Goal: Task Accomplishment & Management: Complete application form

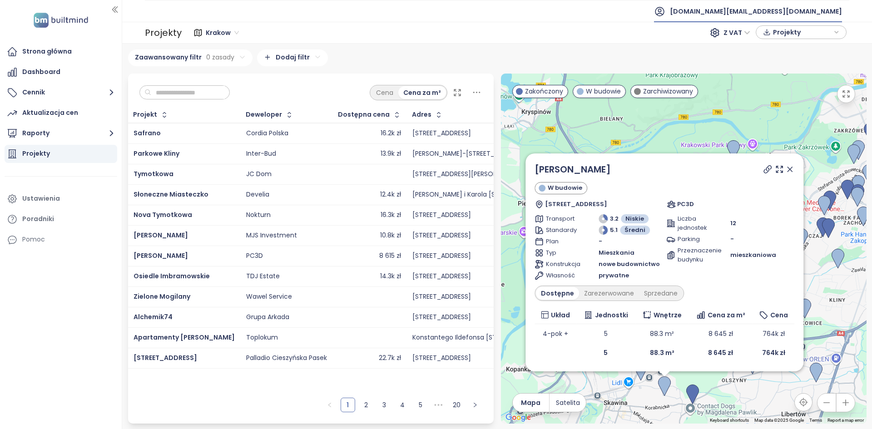
click at [772, 9] on span "builtmind.pl@builtmind.com" at bounding box center [756, 11] width 172 height 22
click at [754, 37] on span "Wyloguj się" at bounding box center [759, 36] width 35 height 9
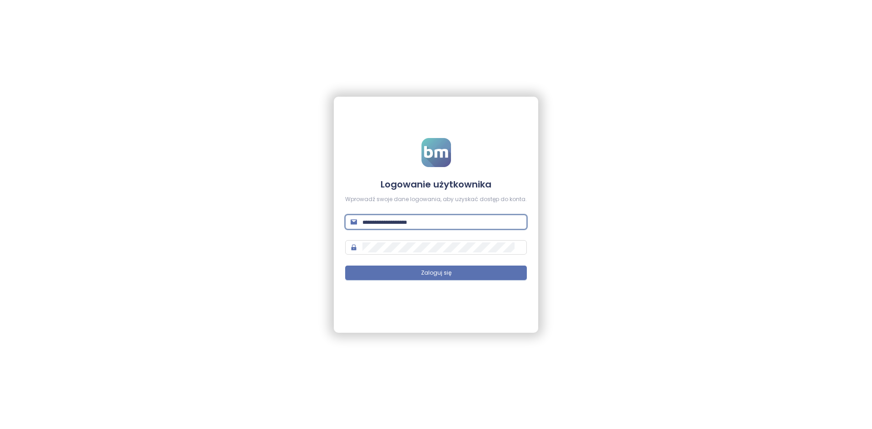
click at [428, 225] on input "text" at bounding box center [442, 222] width 159 height 10
type input "**********"
click at [345, 266] on button "Zaloguj się" at bounding box center [436, 273] width 182 height 15
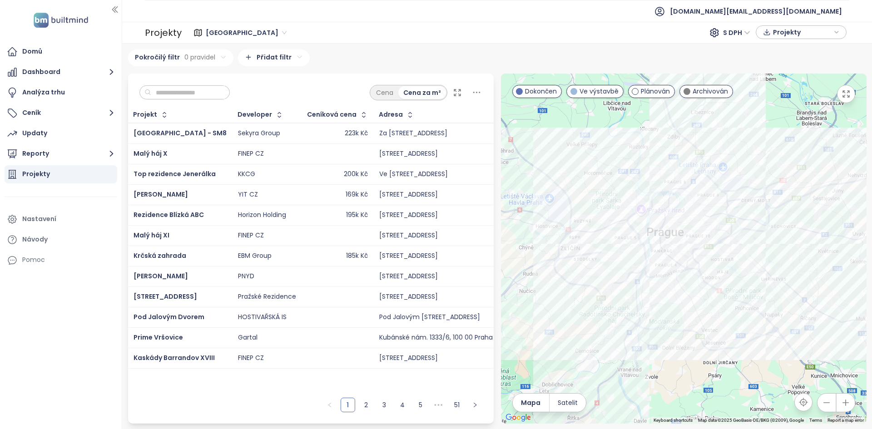
click at [188, 90] on input "text" at bounding box center [188, 93] width 74 height 14
click at [278, 131] on div "Sekyra Group" at bounding box center [267, 133] width 58 height 11
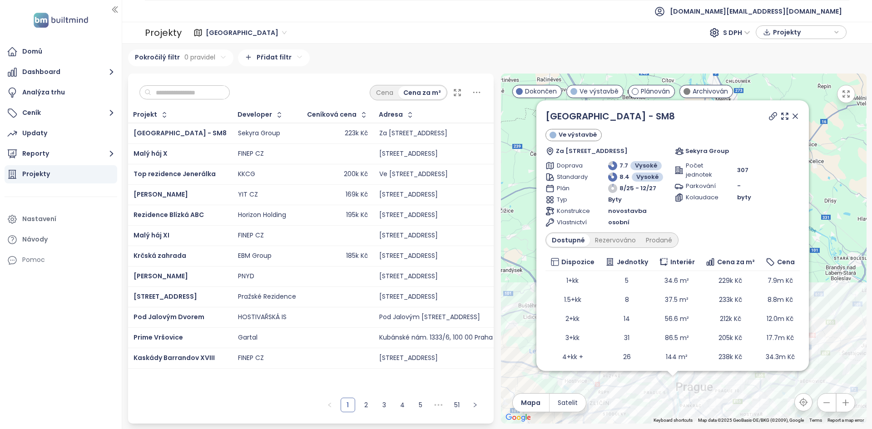
click at [794, 114] on icon at bounding box center [795, 116] width 9 height 9
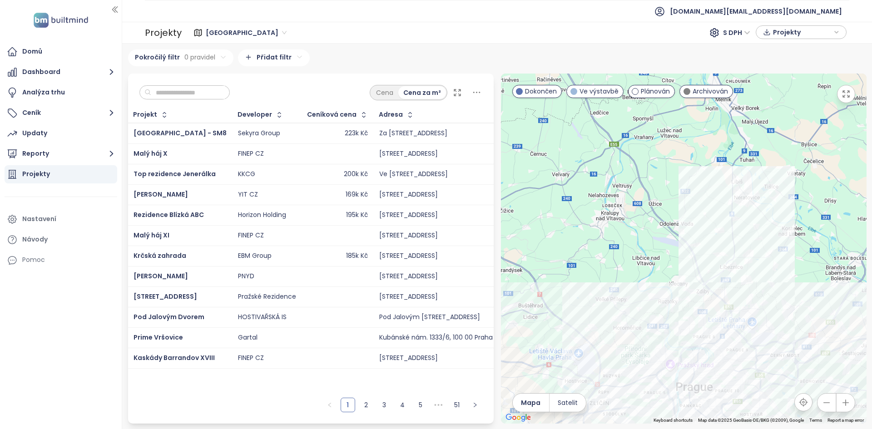
click at [302, 127] on td "223k Kč" at bounding box center [338, 133] width 72 height 21
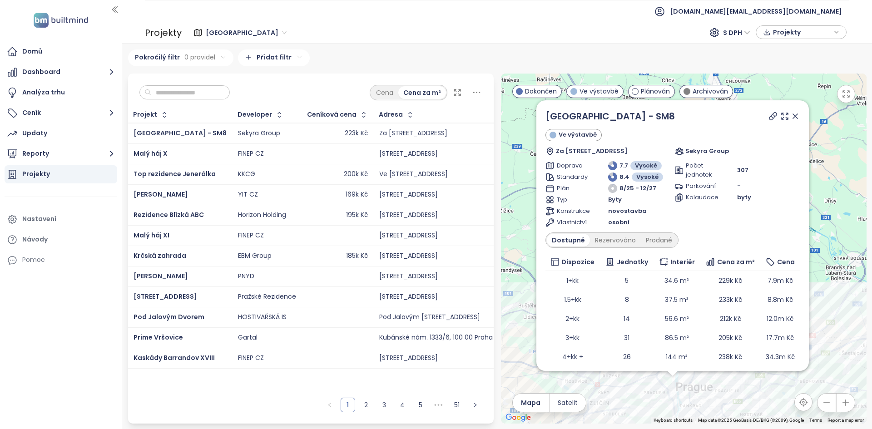
click at [796, 114] on icon at bounding box center [795, 116] width 9 height 9
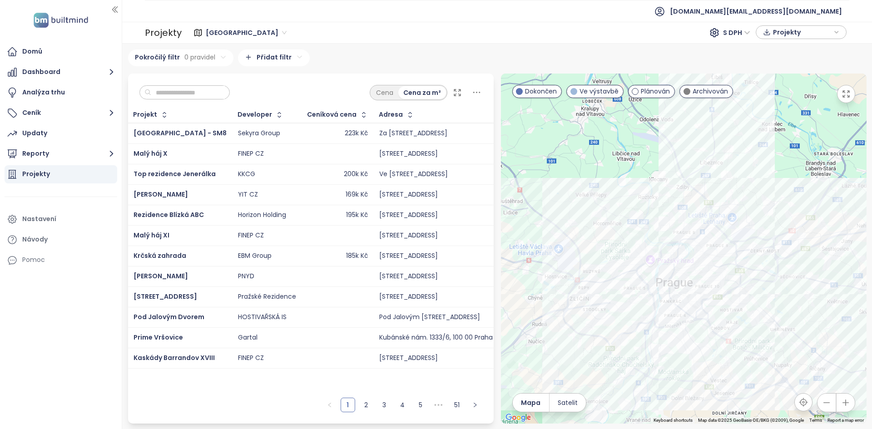
drag, startPoint x: 566, startPoint y: 249, endPoint x: 523, endPoint y: 184, distance: 78.1
click at [523, 184] on div at bounding box center [684, 249] width 366 height 350
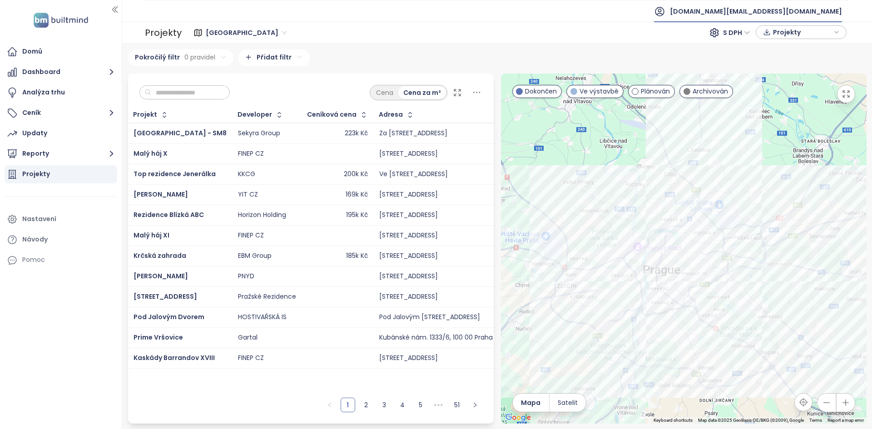
click at [794, 10] on span "[DOMAIN_NAME][EMAIL_ADDRESS][DOMAIN_NAME]" at bounding box center [756, 11] width 172 height 22
click at [410, 24] on div "Praha S DPH Projekty" at bounding box center [516, 33] width 668 height 18
click at [288, 137] on td "Sekyra Group" at bounding box center [268, 133] width 70 height 21
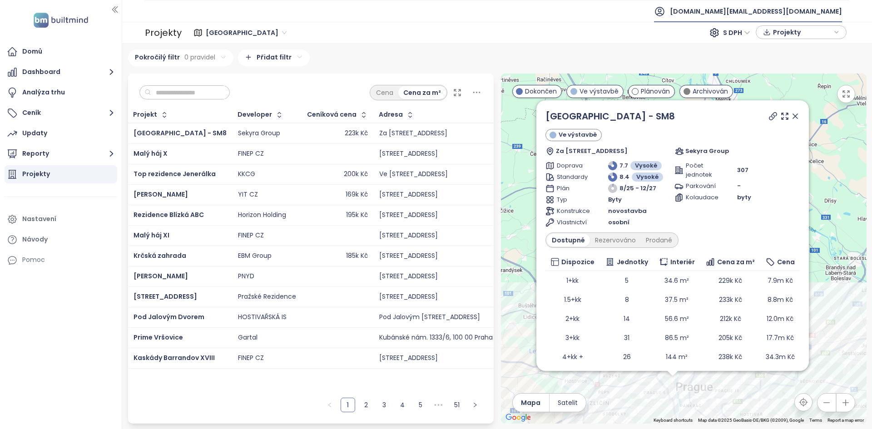
click at [197, 256] on div "Krčská zahrada" at bounding box center [180, 256] width 93 height 11
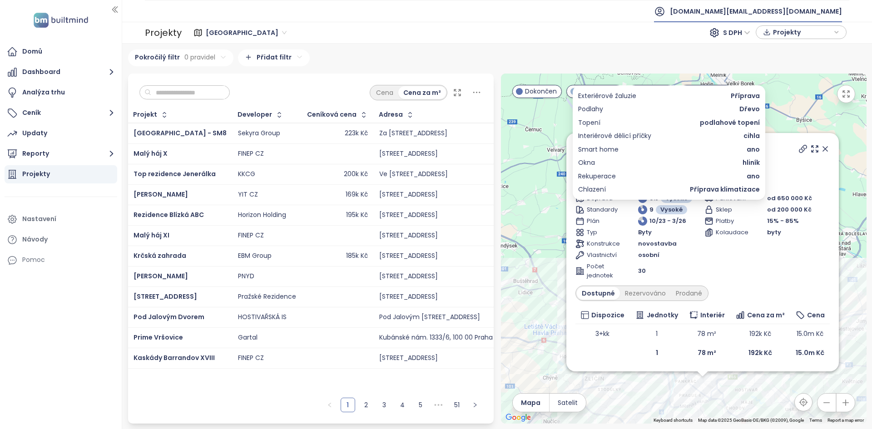
click at [710, 185] on span "Příprava klimatizace" at bounding box center [725, 189] width 70 height 10
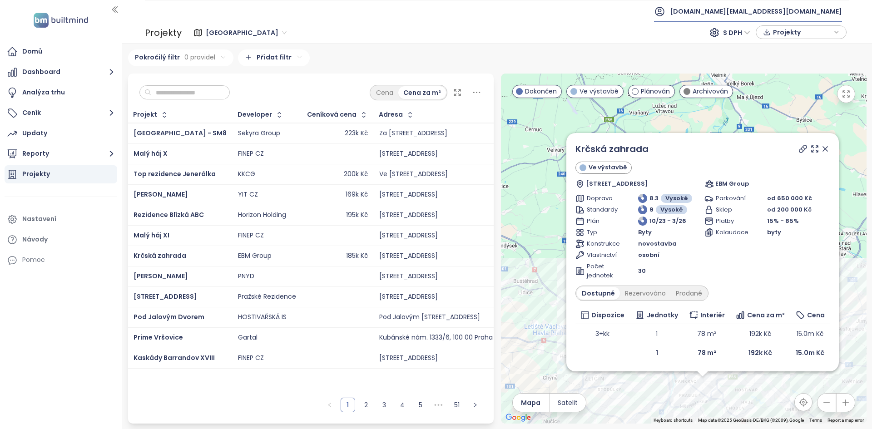
click at [753, 257] on div "Parkování od 650 000 Kč Sklep od 200 000 Kč Platby 15% - 85% Kolaudace byty" at bounding box center [767, 237] width 125 height 86
click at [827, 149] on icon at bounding box center [825, 148] width 9 height 9
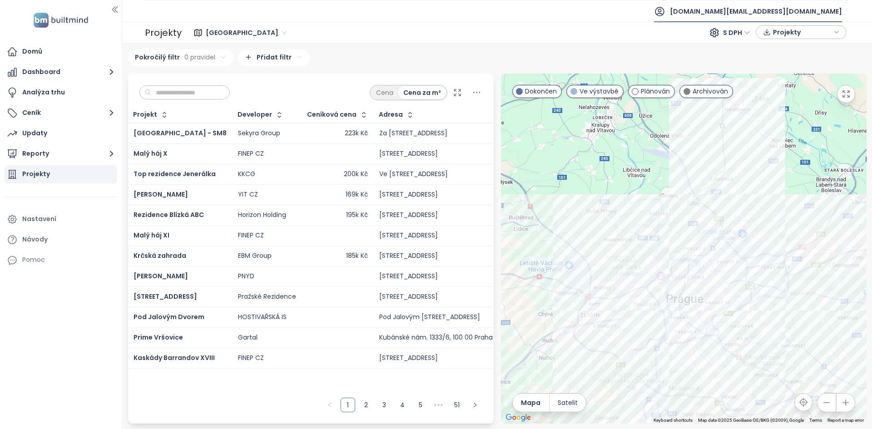
drag, startPoint x: 621, startPoint y: 269, endPoint x: 617, endPoint y: 204, distance: 64.6
click at [617, 204] on div at bounding box center [684, 249] width 366 height 350
click at [713, 331] on div "Panorama Roztyly" at bounding box center [684, 249] width 366 height 350
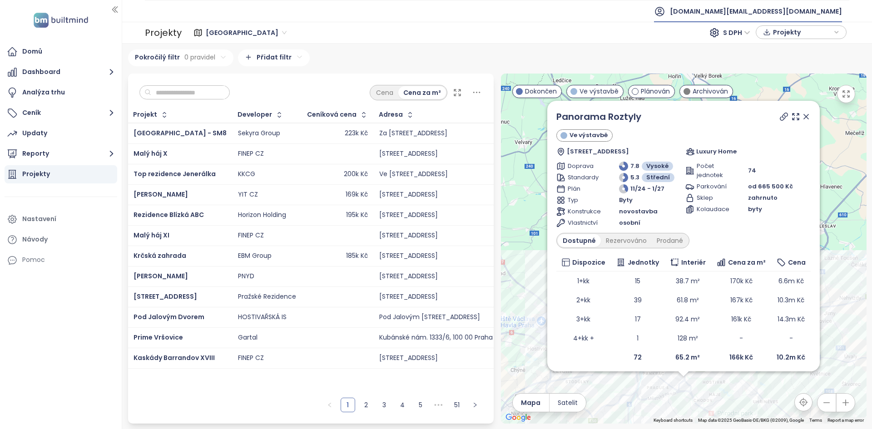
scroll to position [5, 0]
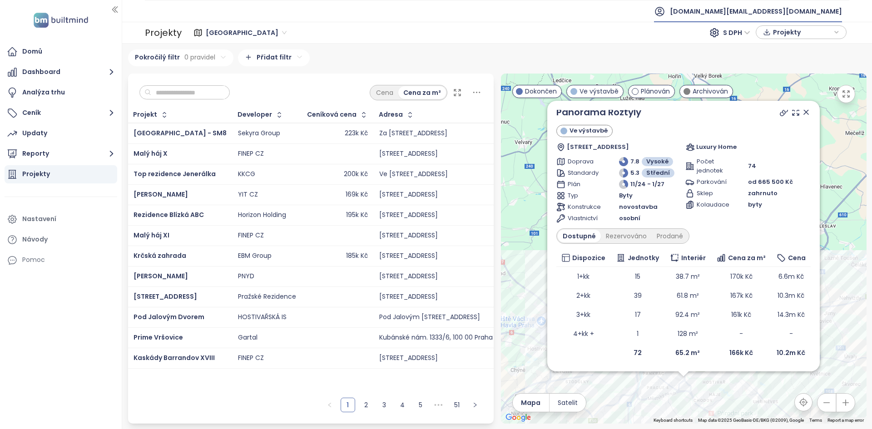
click at [802, 114] on icon at bounding box center [806, 112] width 9 height 9
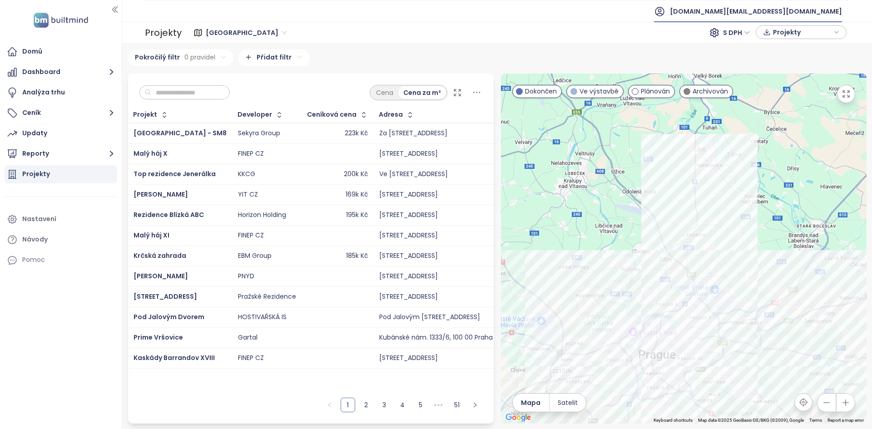
click at [214, 91] on input "text" at bounding box center [188, 93] width 74 height 14
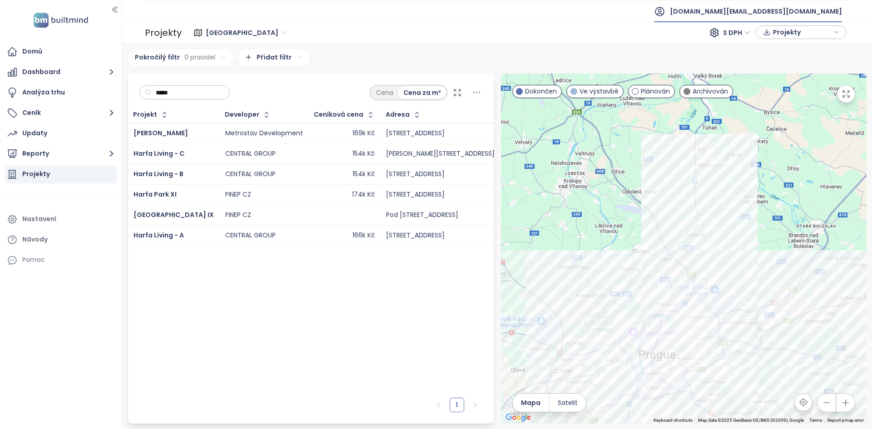
type input "*****"
click at [220, 171] on td "CENTRAL GROUP" at bounding box center [264, 174] width 89 height 20
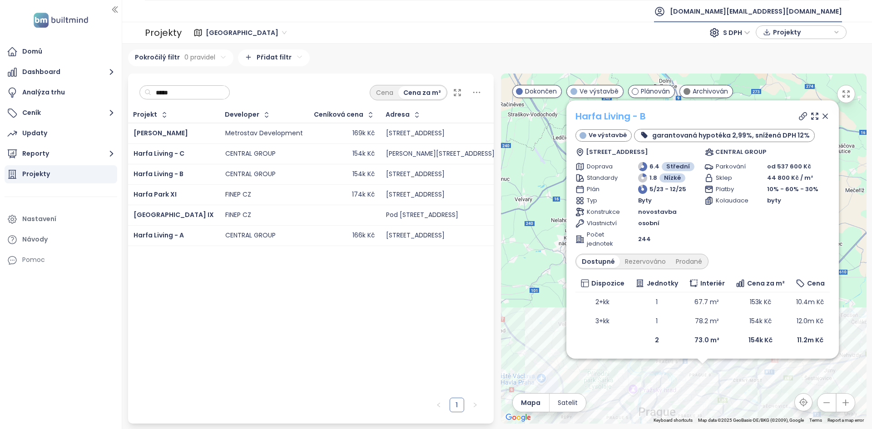
click at [618, 117] on link "Harfa Living - B" at bounding box center [611, 116] width 70 height 13
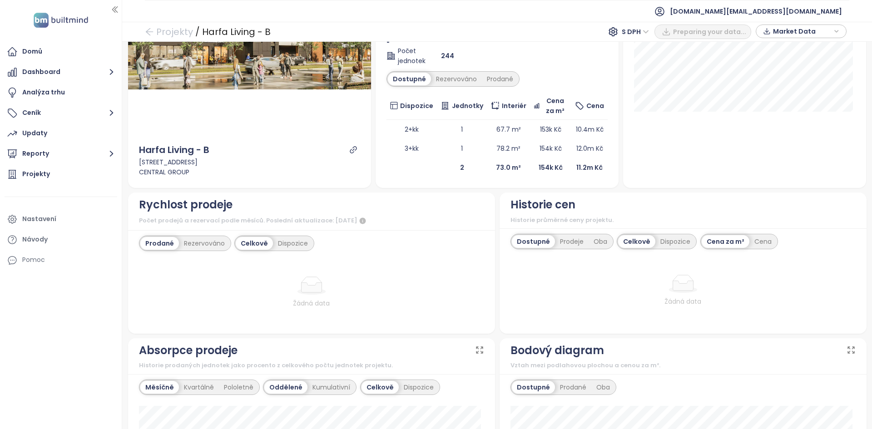
scroll to position [186, 0]
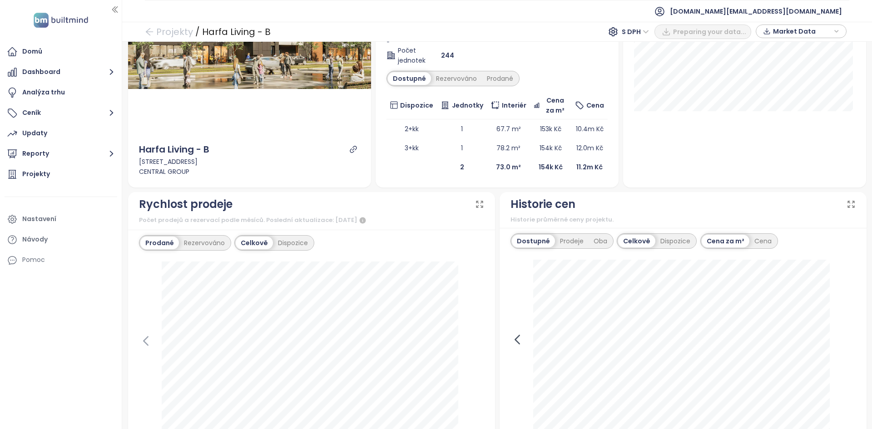
click at [517, 346] on icon at bounding box center [518, 340] width 14 height 14
click at [511, 340] on icon at bounding box center [518, 340] width 14 height 14
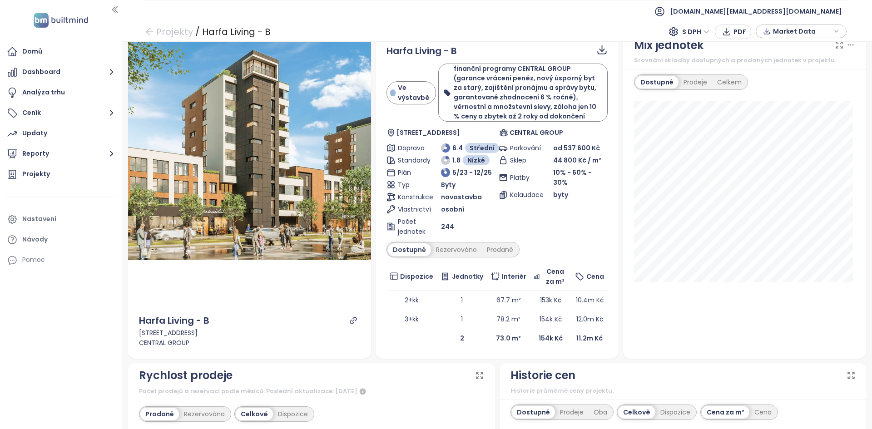
scroll to position [14, 0]
click at [491, 253] on div "Prodané" at bounding box center [500, 250] width 36 height 13
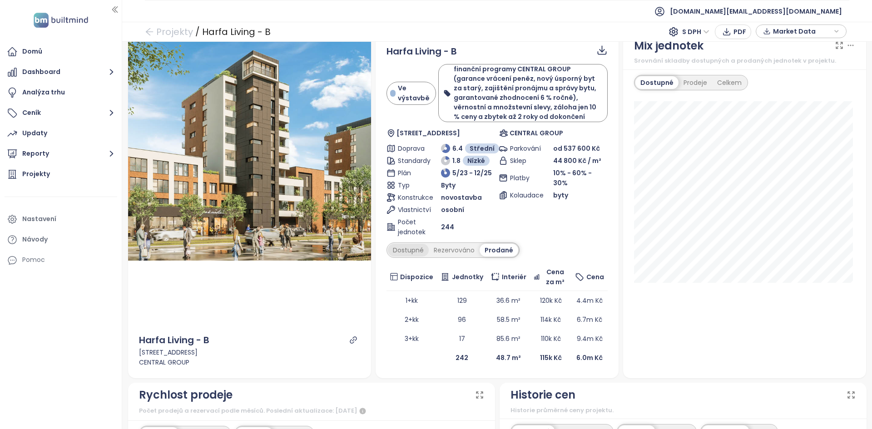
click at [407, 245] on div "Dostupné" at bounding box center [408, 250] width 41 height 13
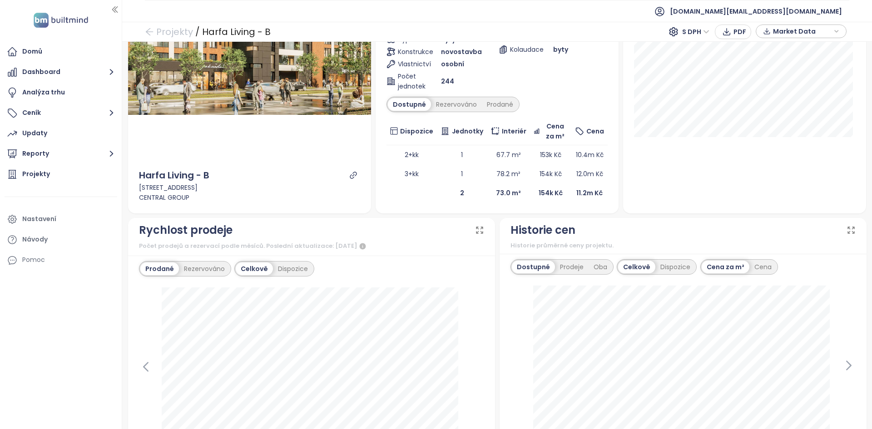
scroll to position [161, 0]
click at [842, 363] on icon at bounding box center [849, 365] width 14 height 14
click at [845, 367] on icon at bounding box center [849, 365] width 14 height 14
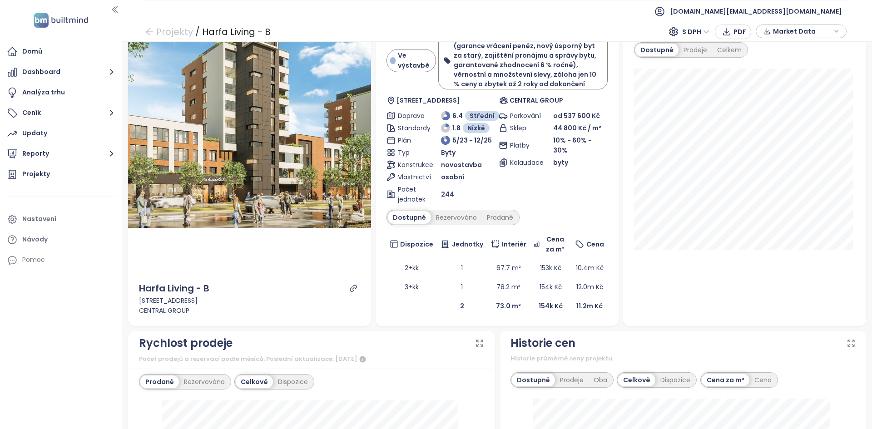
scroll to position [46, 0]
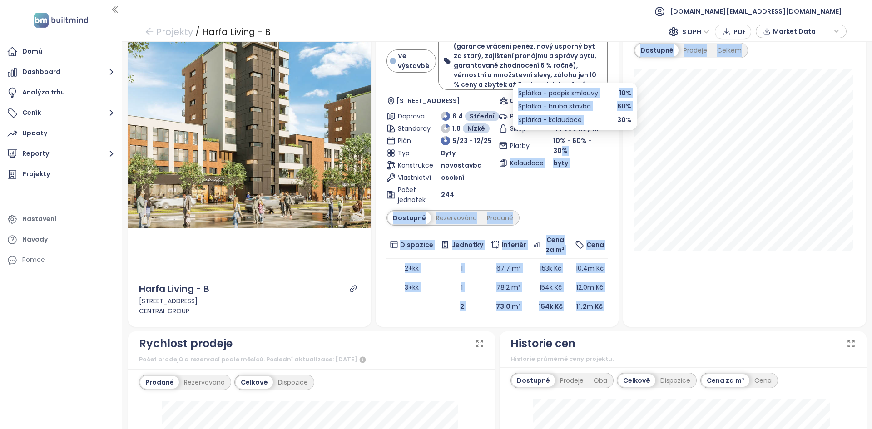
drag, startPoint x: 594, startPoint y: 140, endPoint x: 578, endPoint y: 130, distance: 19.2
click at [578, 130] on div "Parkování od 537 600 Kč Sklep 44 800 Kč / m² Platby 10% - 60% - 30% Kolaudace b…" at bounding box center [553, 158] width 109 height 94
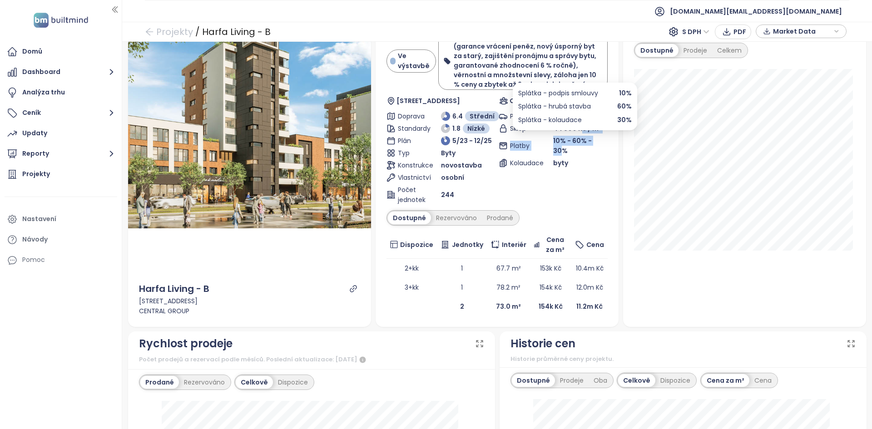
click at [578, 131] on span "44 800 Kč / m²" at bounding box center [577, 129] width 48 height 10
click at [579, 140] on span "10% - 60% - 30%" at bounding box center [572, 145] width 39 height 19
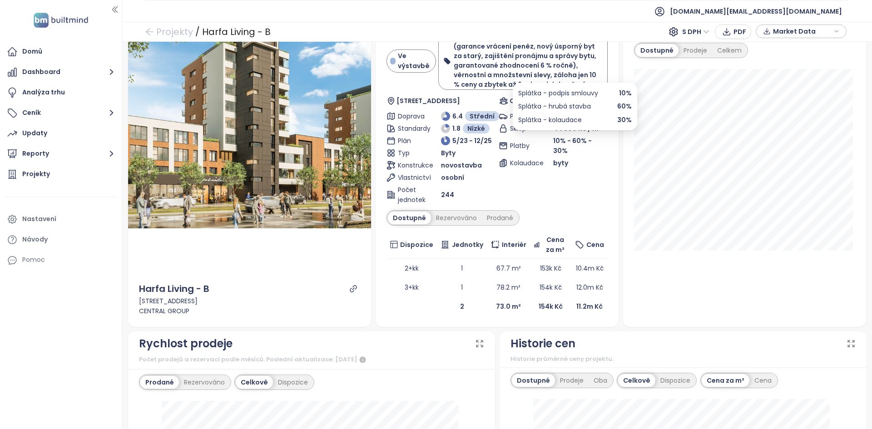
click at [622, 102] on span "60%" at bounding box center [624, 106] width 15 height 10
click at [617, 121] on div "Splátka - kolaudace 30%" at bounding box center [575, 120] width 114 height 10
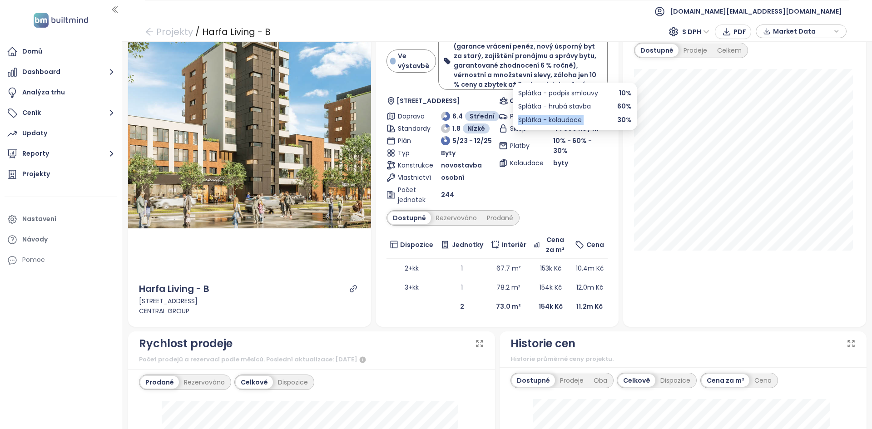
click at [617, 121] on div "Splátka - kolaudace 30%" at bounding box center [575, 120] width 114 height 10
click at [574, 146] on div "Parkování od 537 600 Kč Sklep 44 800 Kč / m² Platby 10% - 60% - 30% Kolaudace b…" at bounding box center [553, 158] width 109 height 94
click at [553, 142] on span "10% - 60% - 30%" at bounding box center [572, 145] width 39 height 19
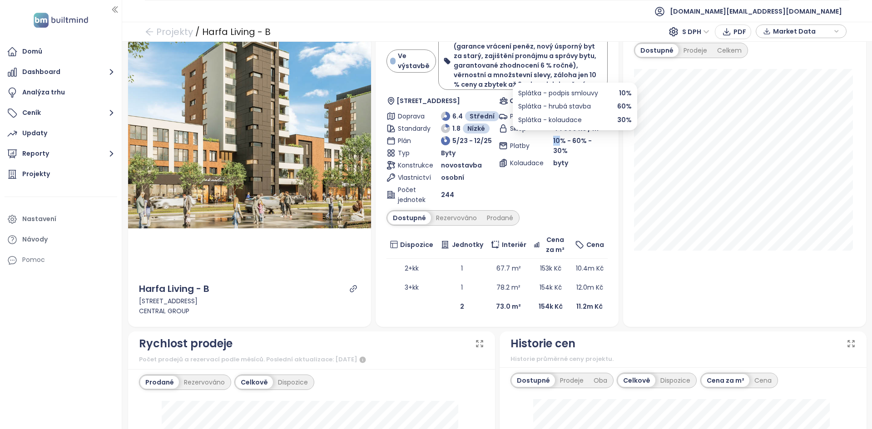
click at [553, 142] on span "10% - 60% - 30%" at bounding box center [572, 145] width 39 height 19
click at [553, 143] on span "10% - 60% - 30%" at bounding box center [572, 145] width 39 height 19
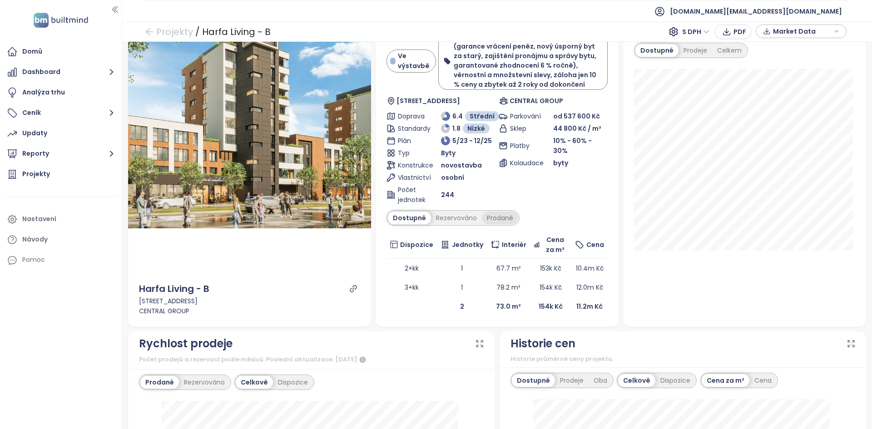
click at [495, 224] on div "Prodané" at bounding box center [500, 218] width 36 height 13
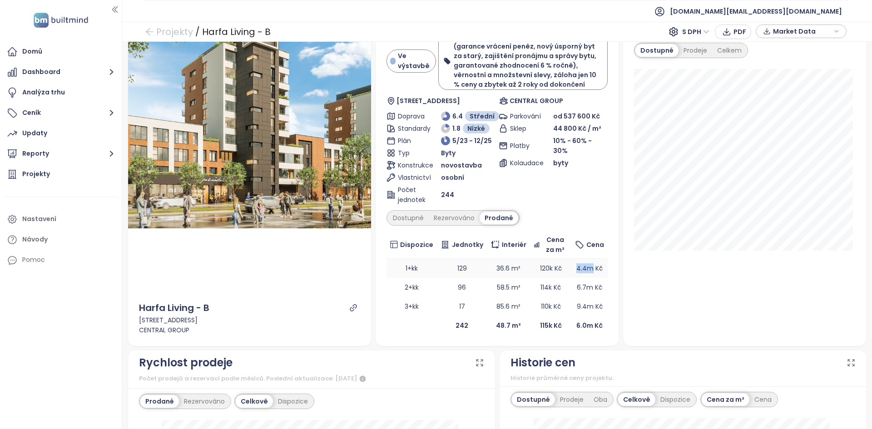
drag, startPoint x: 574, startPoint y: 270, endPoint x: 588, endPoint y: 263, distance: 16.1
click at [588, 263] on td "4.4m Kč" at bounding box center [590, 268] width 36 height 19
click at [419, 220] on div "Dostupné" at bounding box center [408, 218] width 41 height 13
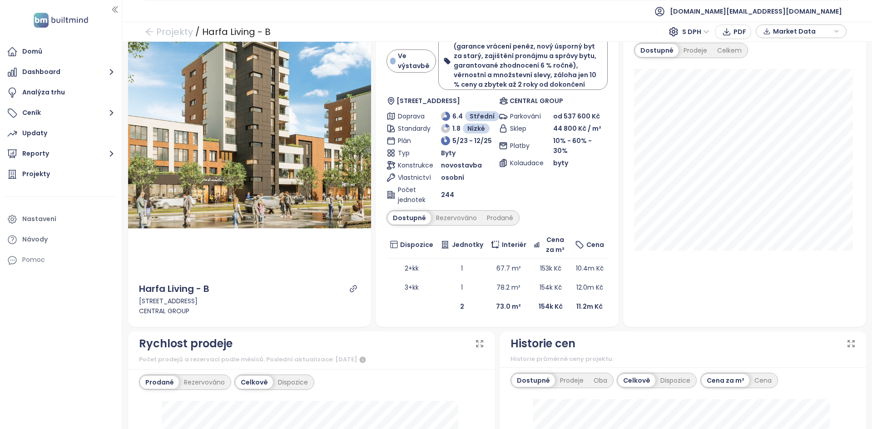
scroll to position [0, 0]
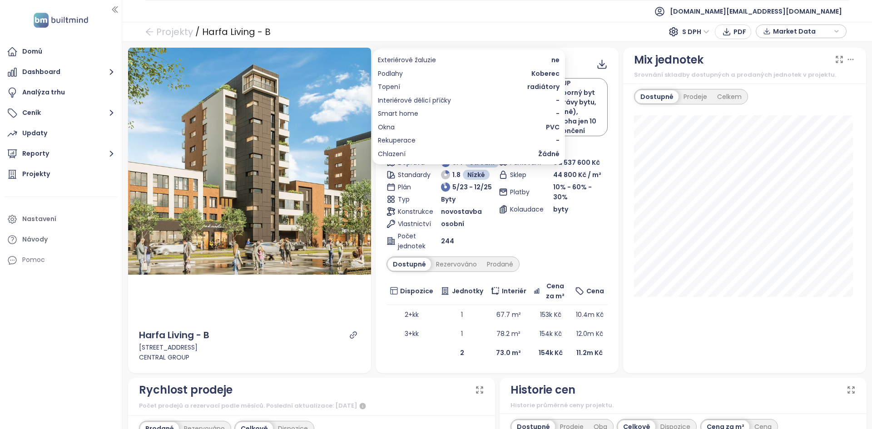
click at [542, 88] on span "radiátory" at bounding box center [543, 87] width 32 height 10
click at [542, 73] on span "Koberec" at bounding box center [546, 74] width 28 height 10
click at [515, 74] on div "Podlahy Koberec" at bounding box center [469, 74] width 182 height 10
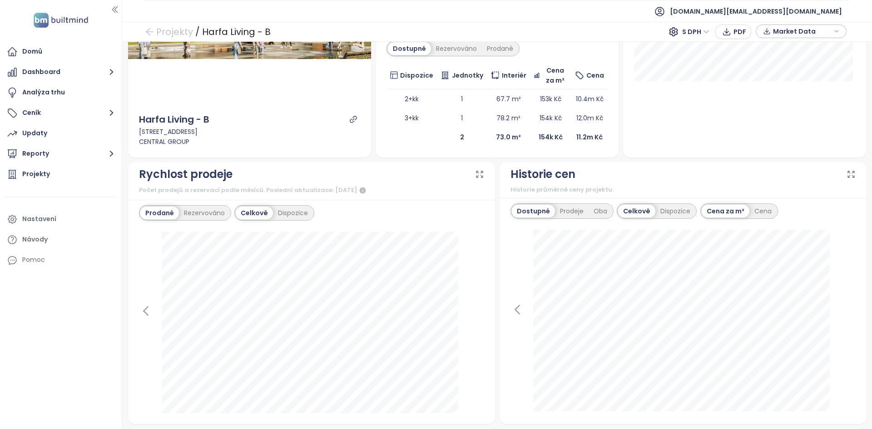
scroll to position [316, 0]
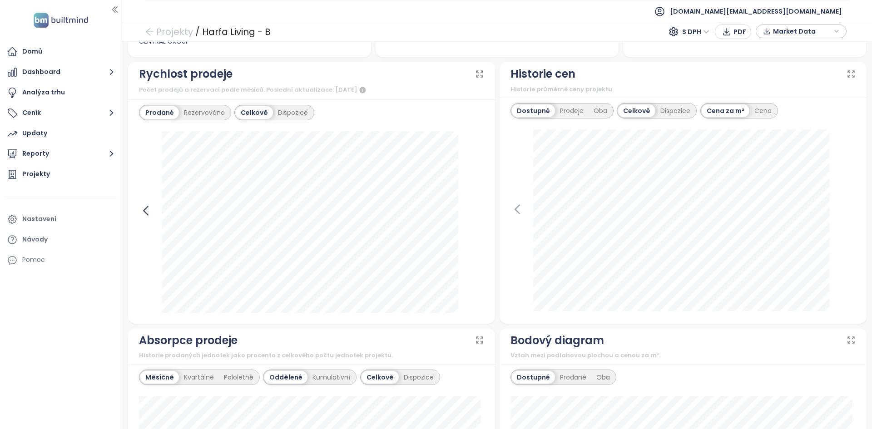
click at [143, 210] on icon at bounding box center [146, 211] width 14 height 14
click at [211, 113] on div "Rezervováno" at bounding box center [204, 112] width 51 height 13
click at [160, 114] on div "Prodané" at bounding box center [158, 112] width 36 height 13
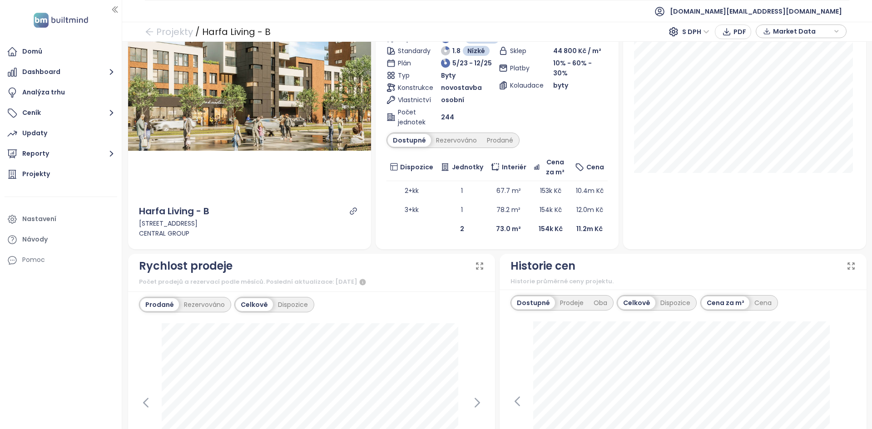
click at [349, 213] on icon "link" at bounding box center [353, 211] width 8 height 8
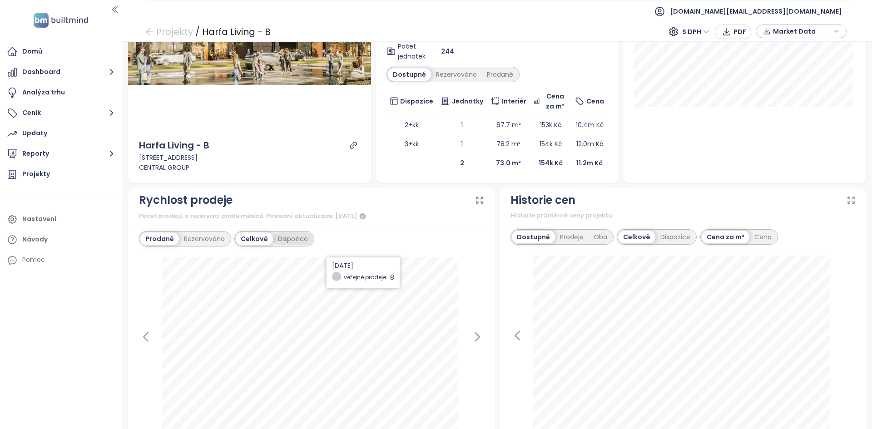
scroll to position [190, 0]
click at [83, 145] on button "Reporty" at bounding box center [61, 154] width 113 height 18
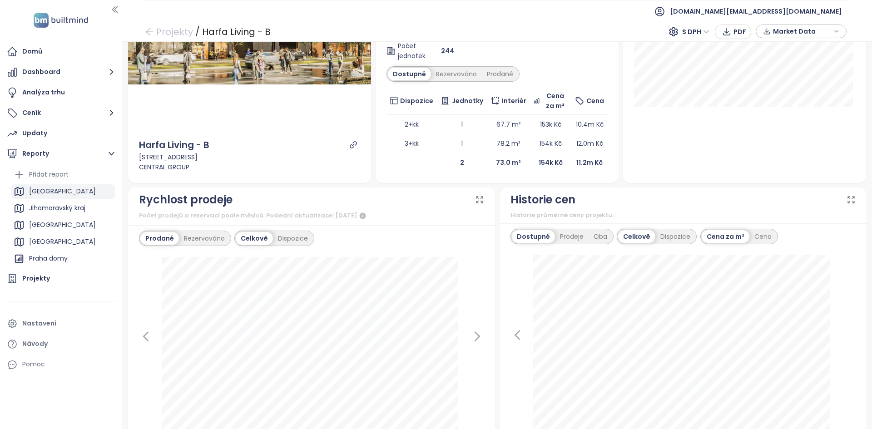
drag, startPoint x: 73, startPoint y: 190, endPoint x: 104, endPoint y: 190, distance: 30.9
click at [74, 190] on div "Praha" at bounding box center [63, 191] width 104 height 15
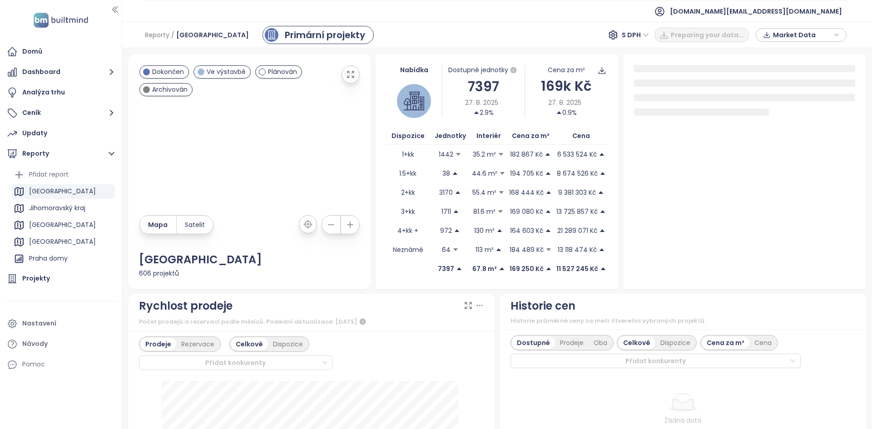
scroll to position [82, 0]
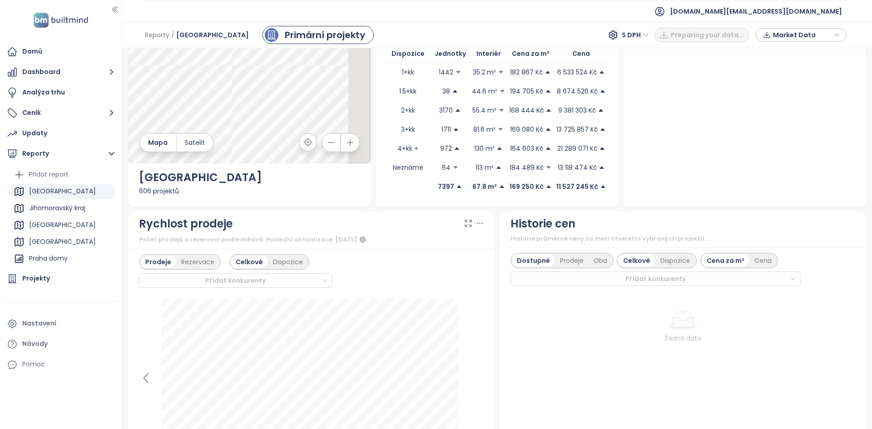
click at [477, 224] on icon at bounding box center [479, 224] width 5 height 0
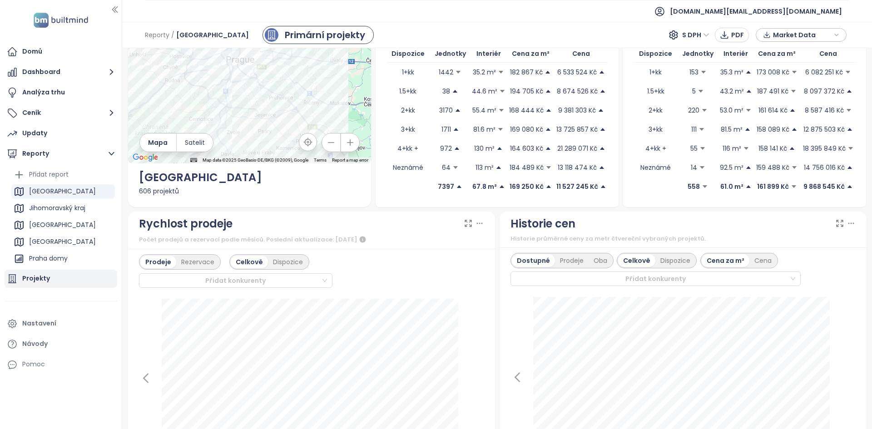
click at [50, 283] on div "Projekty" at bounding box center [61, 279] width 113 height 18
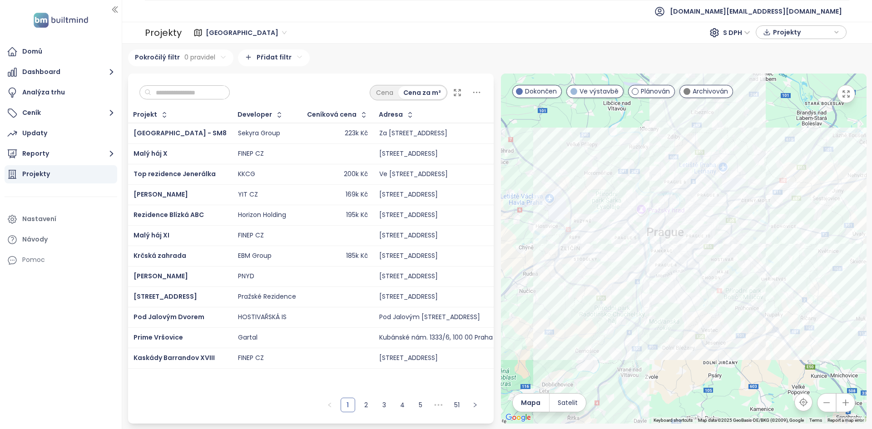
click at [196, 194] on div "SIJA Kamýk" at bounding box center [180, 194] width 93 height 11
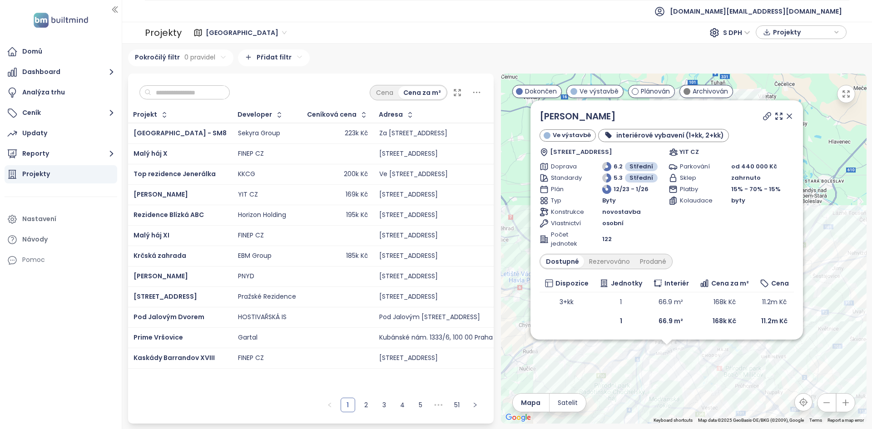
click at [608, 238] on span "122" at bounding box center [607, 239] width 10 height 9
click at [609, 238] on span "122" at bounding box center [607, 239] width 10 height 9
click at [605, 264] on div "Rezervováno" at bounding box center [609, 261] width 51 height 13
click at [653, 268] on div "Dostupné Rezervováno Prodané" at bounding box center [607, 261] width 134 height 15
click at [654, 264] on div "Prodané" at bounding box center [654, 261] width 36 height 13
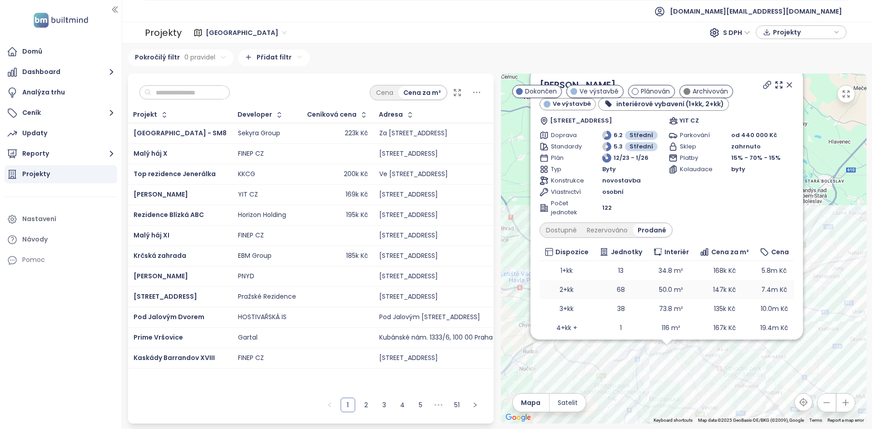
scroll to position [25, 0]
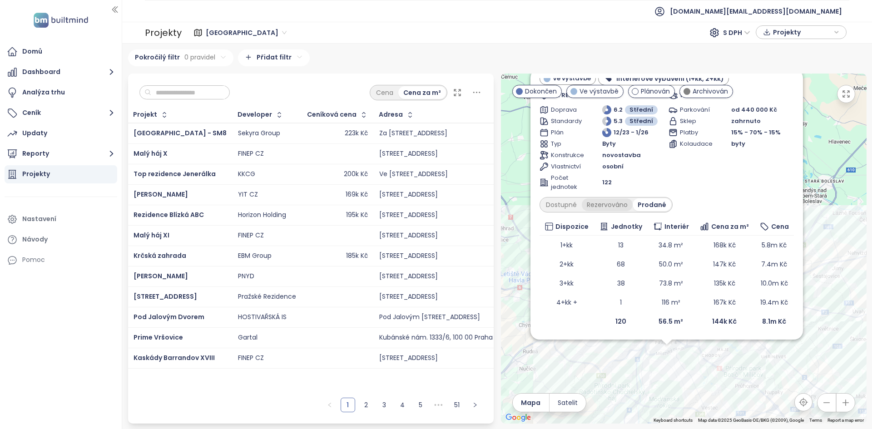
click at [606, 200] on div "Rezervováno" at bounding box center [607, 205] width 51 height 13
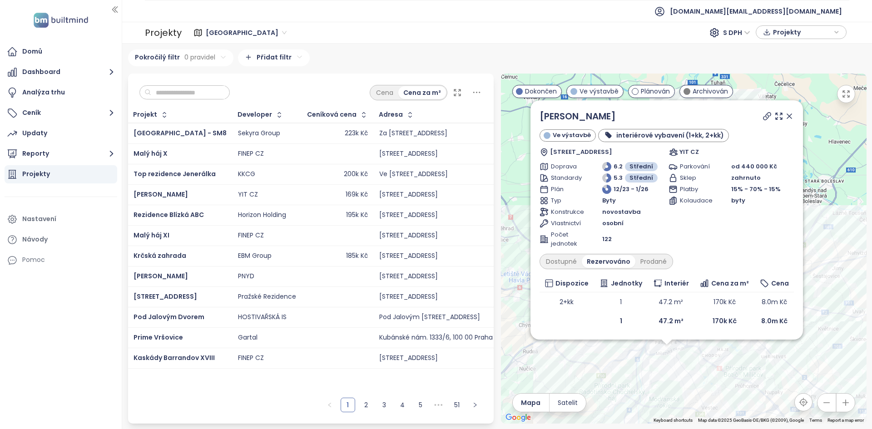
scroll to position [0, 0]
click at [565, 258] on div "Dostupné" at bounding box center [561, 261] width 41 height 13
click at [607, 239] on span "122" at bounding box center [607, 239] width 10 height 9
click at [607, 241] on span "122" at bounding box center [607, 239] width 10 height 9
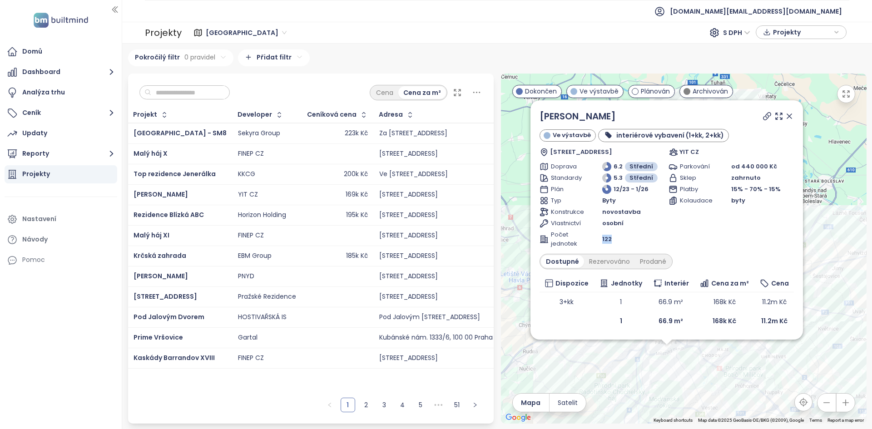
click at [607, 240] on span "122" at bounding box center [607, 239] width 10 height 9
drag, startPoint x: 626, startPoint y: 319, endPoint x: 613, endPoint y: 321, distance: 12.8
click at [613, 321] on td "1" at bounding box center [621, 321] width 54 height 19
click at [608, 264] on div "Rezervováno" at bounding box center [609, 261] width 51 height 13
drag, startPoint x: 622, startPoint y: 319, endPoint x: 615, endPoint y: 318, distance: 6.9
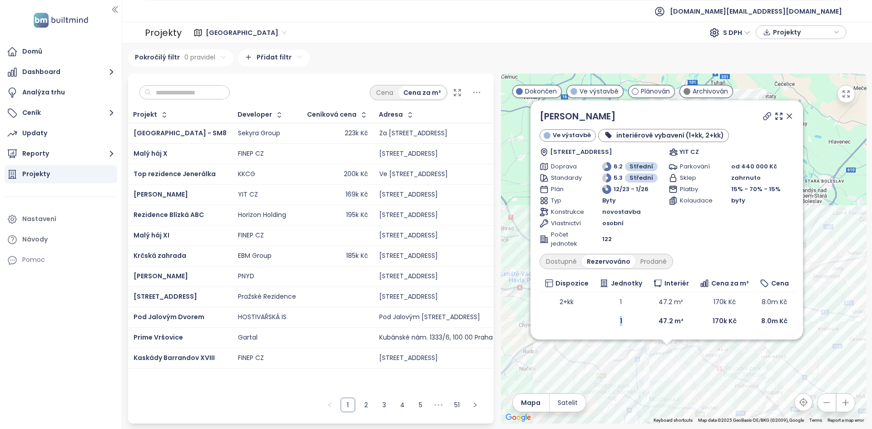
click at [615, 318] on td "1" at bounding box center [621, 321] width 54 height 19
click at [648, 259] on div "Prodané" at bounding box center [654, 261] width 36 height 13
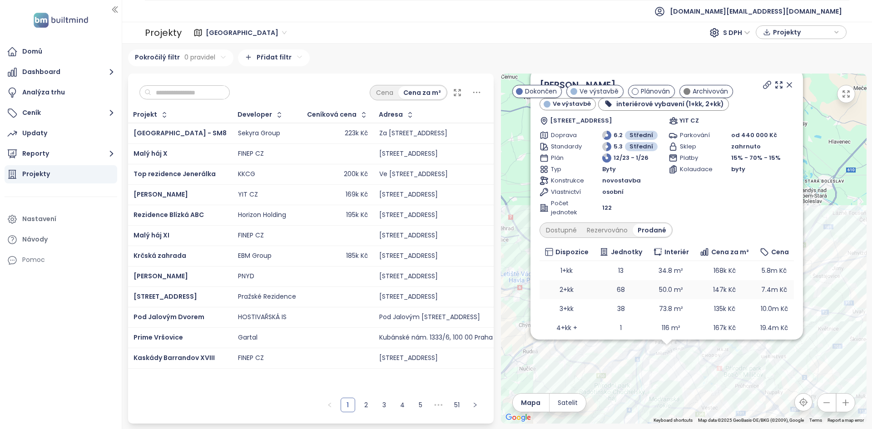
scroll to position [26, 0]
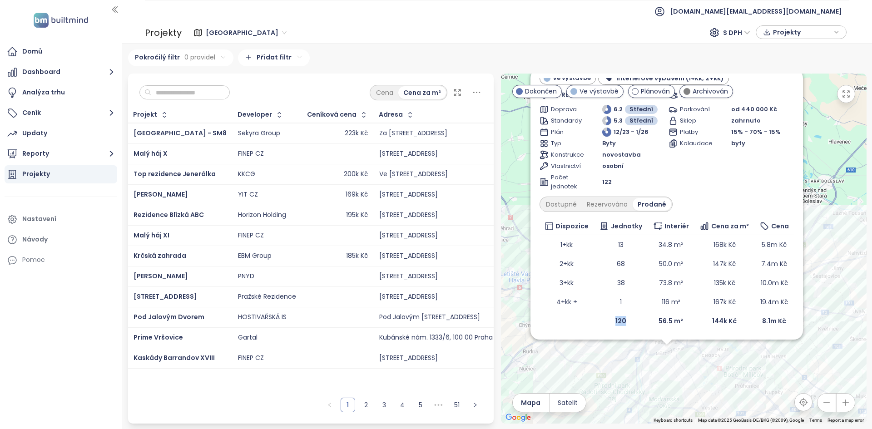
drag, startPoint x: 622, startPoint y: 324, endPoint x: 611, endPoint y: 324, distance: 11.8
click at [611, 324] on td "120" at bounding box center [621, 321] width 54 height 19
click at [602, 189] on div "Počet jednotek 122" at bounding box center [602, 182] width 125 height 18
click at [604, 184] on span "122" at bounding box center [607, 182] width 10 height 9
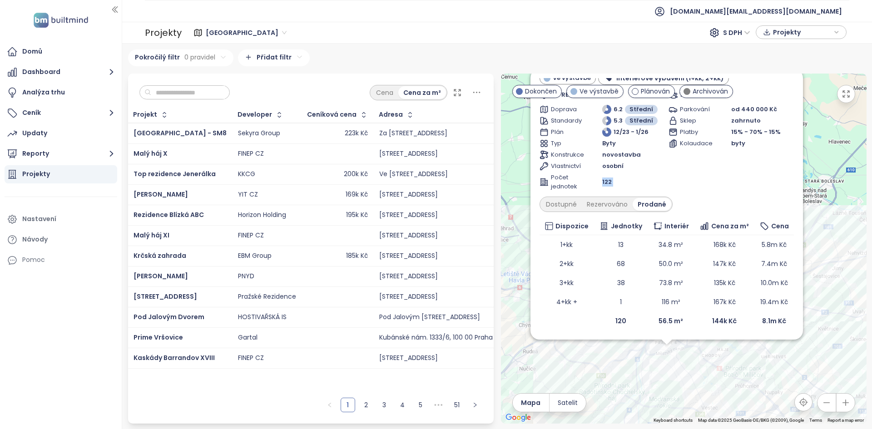
click at [605, 184] on span "122" at bounding box center [607, 182] width 10 height 9
click at [558, 207] on div "Dostupné" at bounding box center [561, 204] width 41 height 13
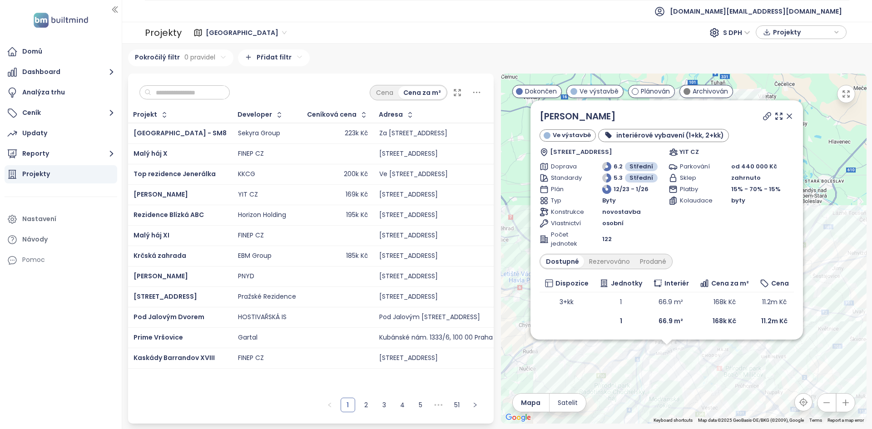
scroll to position [0, 0]
click at [659, 259] on div "Prodané" at bounding box center [653, 261] width 36 height 13
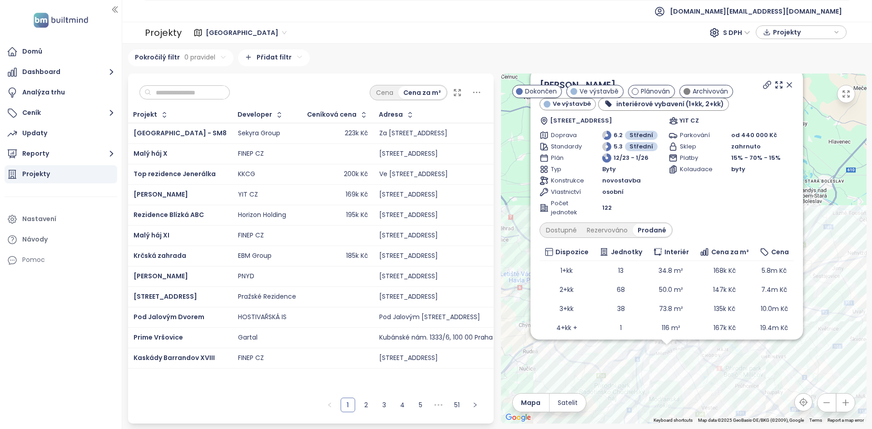
click at [215, 135] on td "Smíchov City - SM8" at bounding box center [180, 133] width 104 height 21
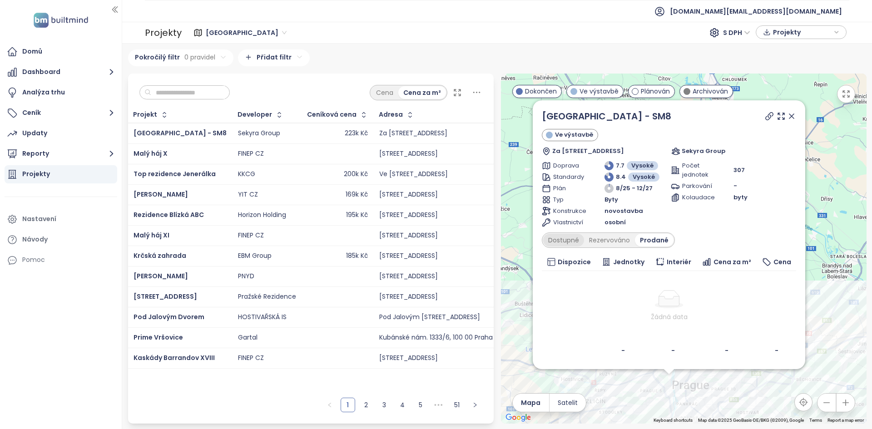
click at [548, 242] on div "Dostupné" at bounding box center [563, 240] width 41 height 13
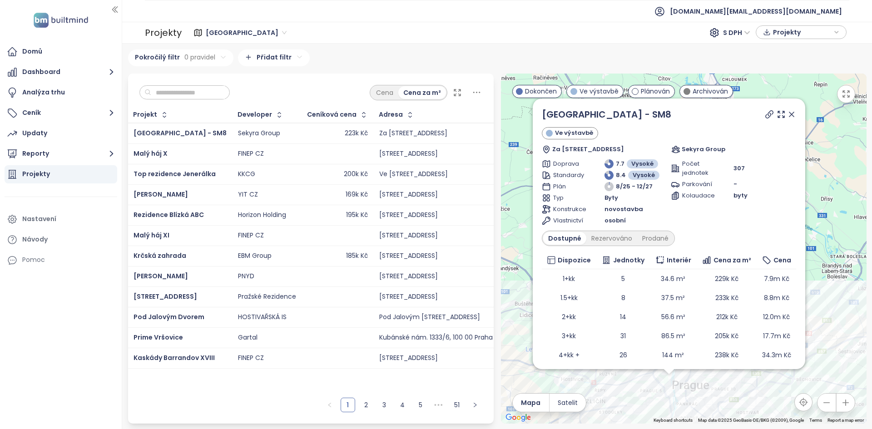
scroll to position [24, 0]
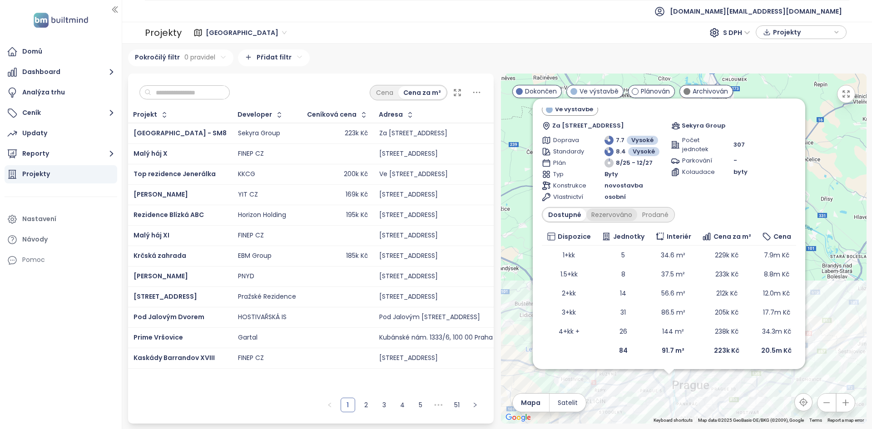
click at [606, 216] on div "Rezervováno" at bounding box center [612, 215] width 51 height 13
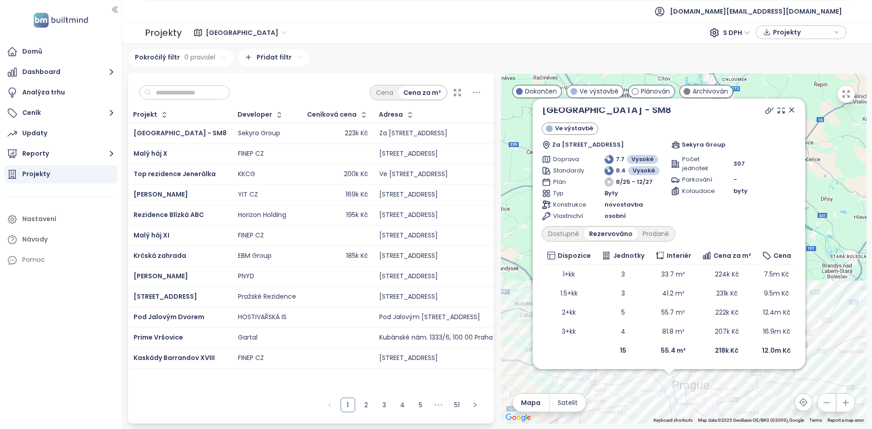
scroll to position [5, 0]
click at [650, 234] on div "Prodané" at bounding box center [656, 234] width 36 height 13
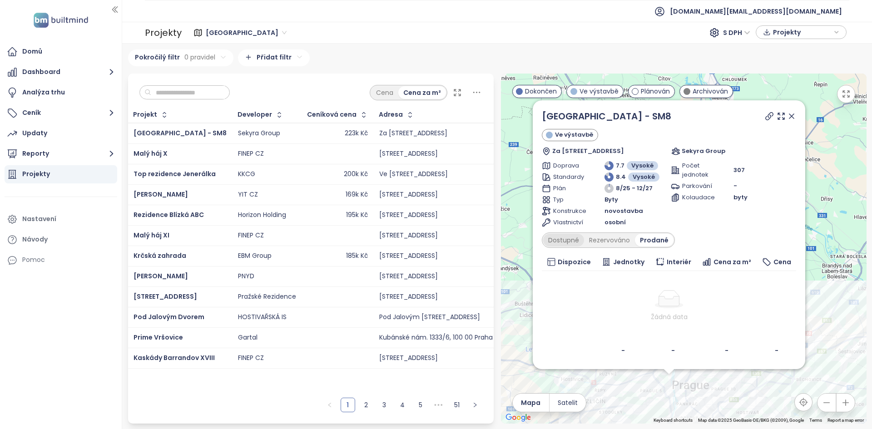
scroll to position [0, 0]
click at [574, 234] on div "Dostupné" at bounding box center [563, 240] width 41 height 13
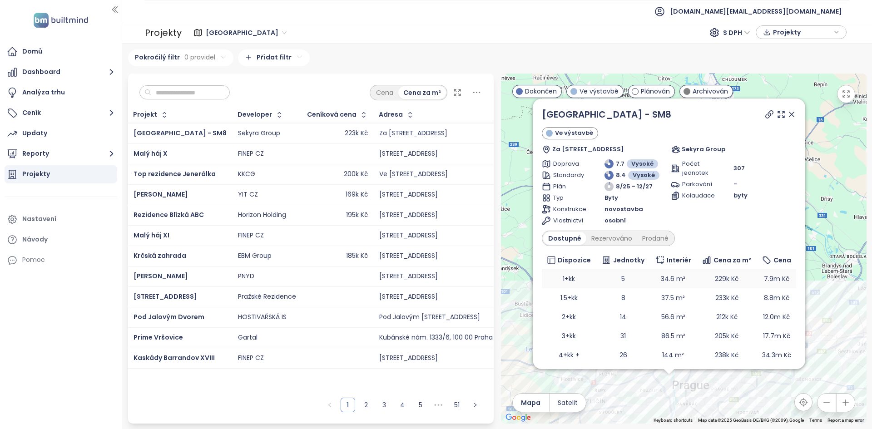
scroll to position [24, 0]
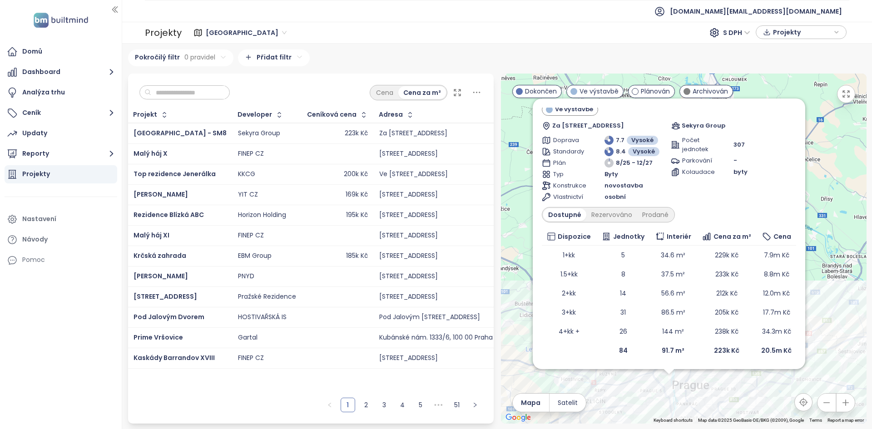
click at [619, 348] on b "84" at bounding box center [623, 350] width 9 height 9
click at [740, 145] on span "307" at bounding box center [739, 144] width 11 height 9
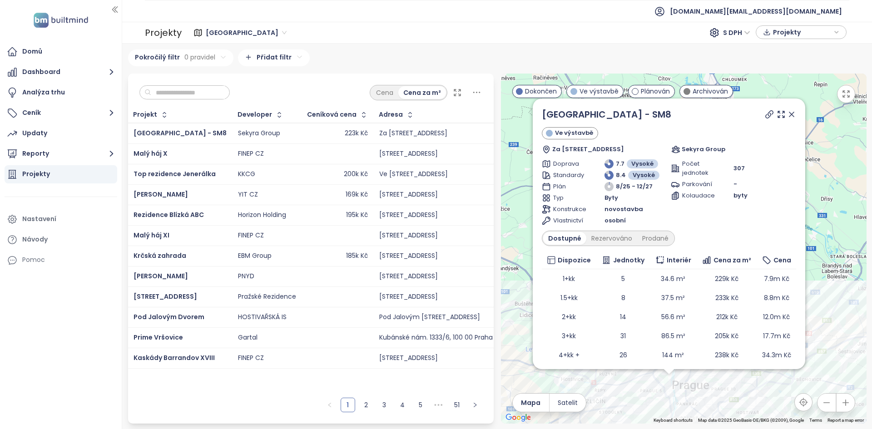
click at [793, 113] on icon at bounding box center [791, 114] width 9 height 9
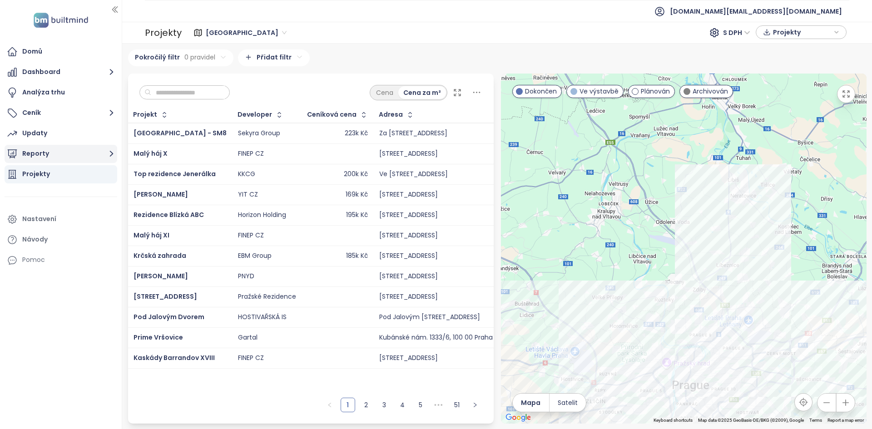
click at [69, 148] on button "Reporty" at bounding box center [61, 154] width 113 height 18
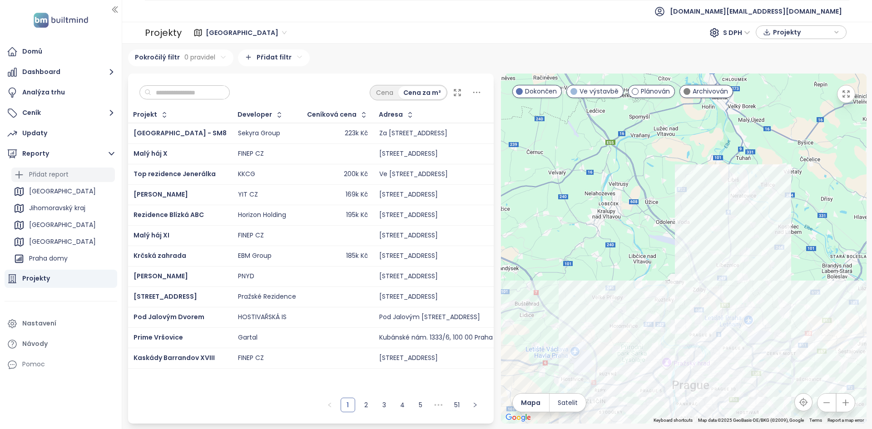
click at [64, 173] on div "Přidat report" at bounding box center [49, 174] width 40 height 11
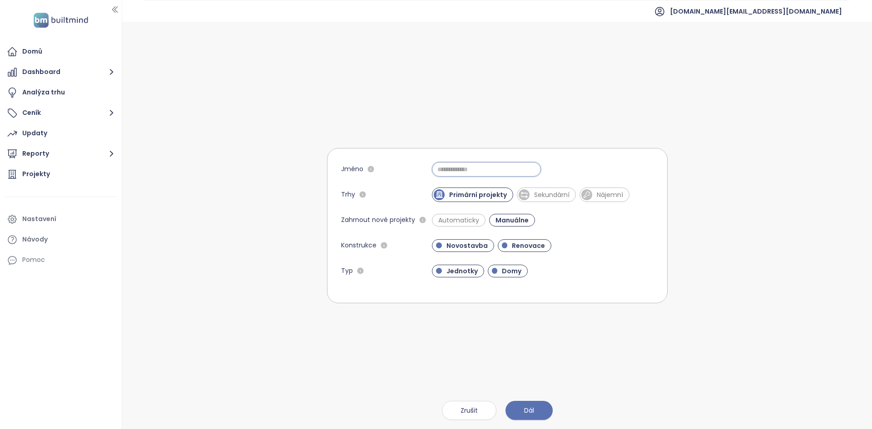
click at [473, 167] on input "Jméno" at bounding box center [486, 169] width 109 height 15
type input "**********"
click at [554, 193] on span "Sekundární" at bounding box center [552, 194] width 45 height 9
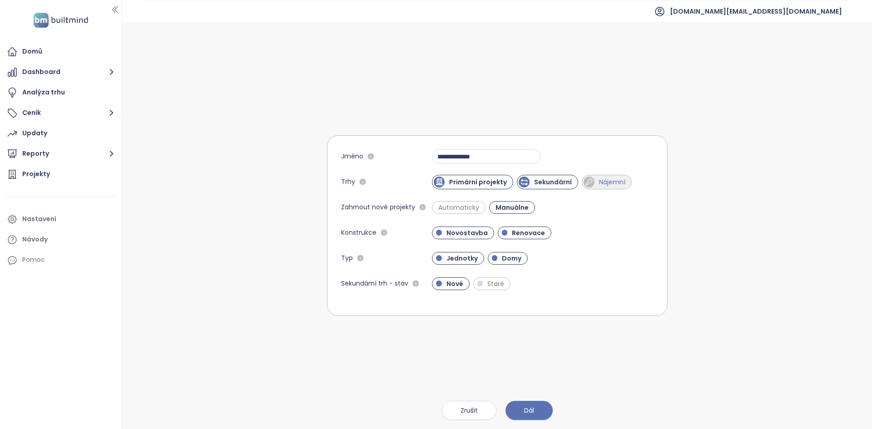
click at [616, 184] on span "Nájemní" at bounding box center [612, 182] width 35 height 9
click at [532, 410] on span "Dál" at bounding box center [529, 411] width 10 height 10
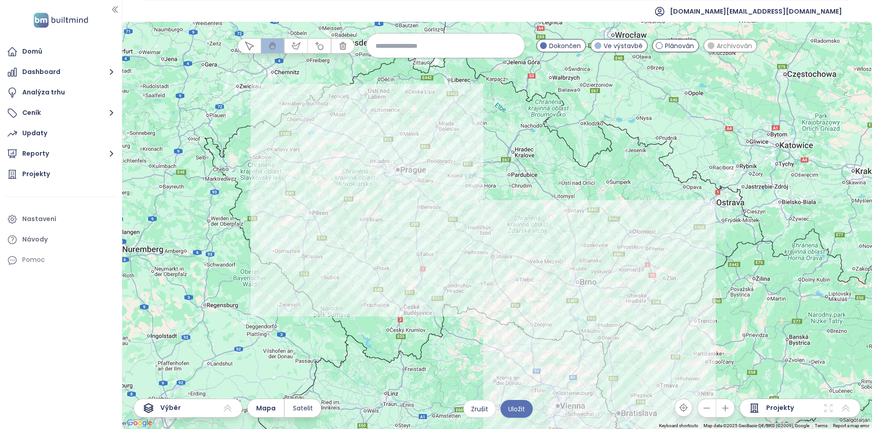
click at [408, 46] on input at bounding box center [446, 46] width 140 height 20
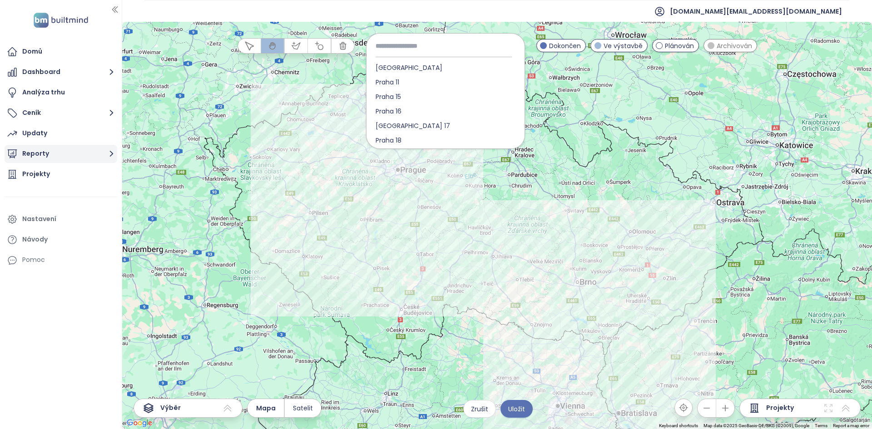
click at [43, 162] on button "Reporty" at bounding box center [61, 154] width 113 height 18
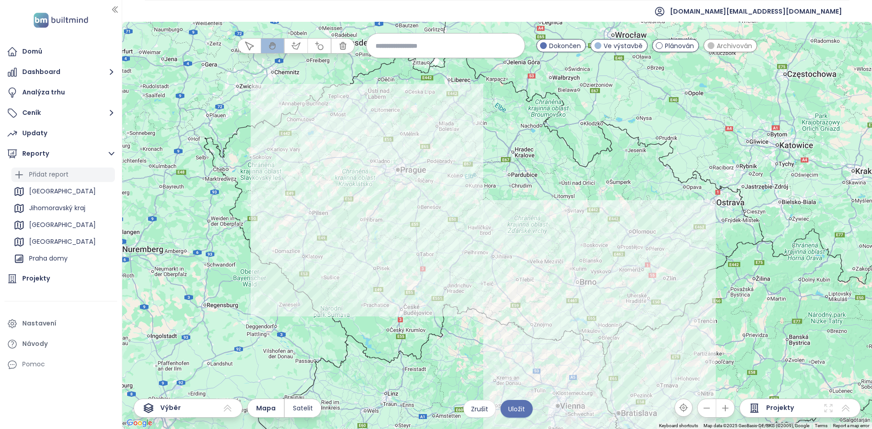
click at [73, 179] on div "Přidat report" at bounding box center [63, 175] width 104 height 15
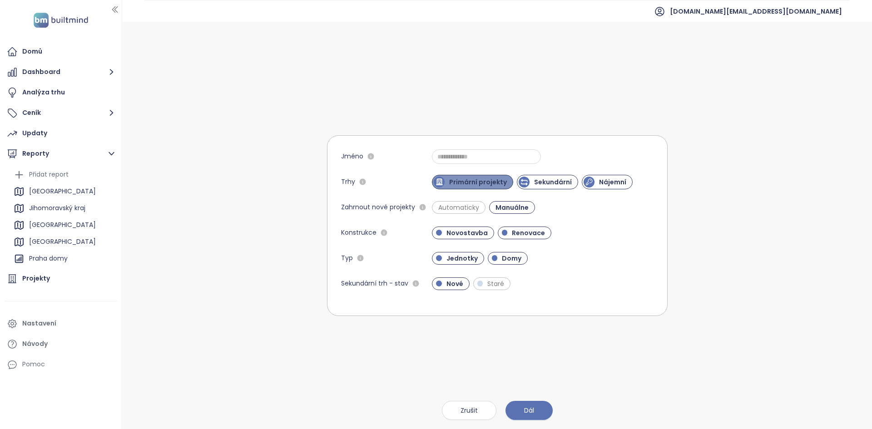
drag, startPoint x: 475, startPoint y: 181, endPoint x: 479, endPoint y: 180, distance: 4.6
click at [475, 181] on span "Primární projekty" at bounding box center [478, 182] width 67 height 9
click at [606, 180] on span "Nájemní" at bounding box center [609, 182] width 36 height 9
click at [523, 234] on span "Renovace" at bounding box center [528, 233] width 42 height 9
click at [520, 229] on span "Renovace" at bounding box center [527, 233] width 41 height 9
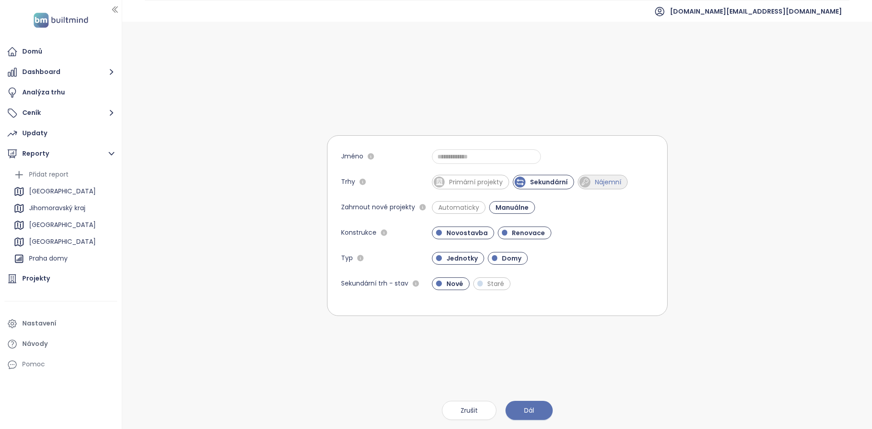
click at [610, 179] on span "Nájemní" at bounding box center [608, 182] width 35 height 9
drag, startPoint x: 561, startPoint y: 180, endPoint x: 555, endPoint y: 180, distance: 6.4
click at [561, 181] on span "Sekundární" at bounding box center [549, 182] width 47 height 9
click at [503, 261] on span "Domy" at bounding box center [512, 258] width 29 height 9
click at [513, 241] on form "Jméno Trhy Primární projekty Sekundární Nájemní Zahrnout nové projekty Automati…" at bounding box center [497, 225] width 341 height 181
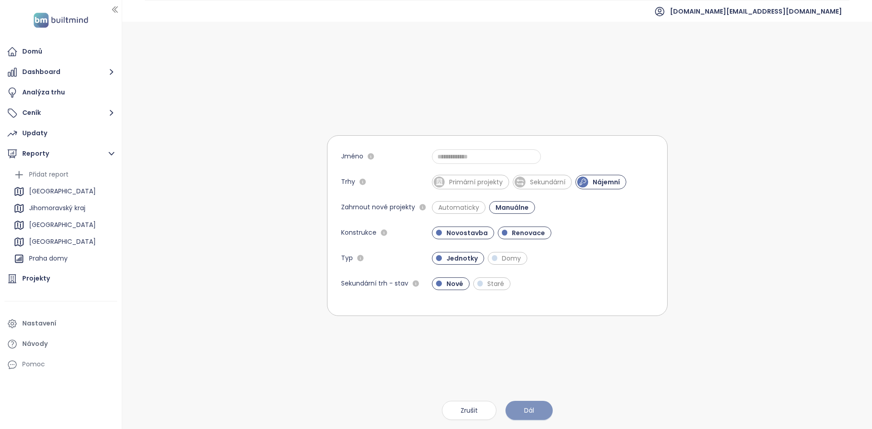
click at [518, 416] on button "Dál" at bounding box center [529, 410] width 47 height 19
click at [446, 151] on input "Jméno" at bounding box center [486, 156] width 109 height 15
type input "*****"
click at [531, 397] on div "Jméno ***** Trhy Primární projekty Sekundární Nájemní Zahrnout nové projekty Au…" at bounding box center [497, 226] width 341 height 408
click at [537, 408] on button "Dál" at bounding box center [529, 410] width 47 height 19
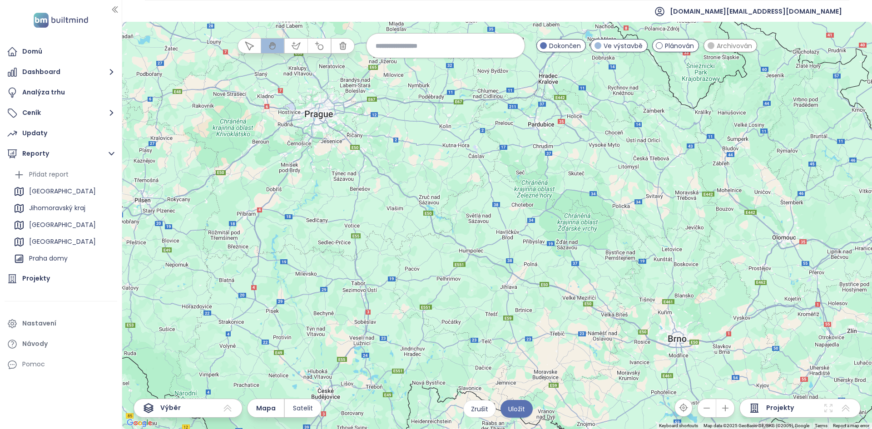
click at [315, 114] on div at bounding box center [497, 226] width 750 height 408
click at [316, 114] on div at bounding box center [497, 226] width 750 height 408
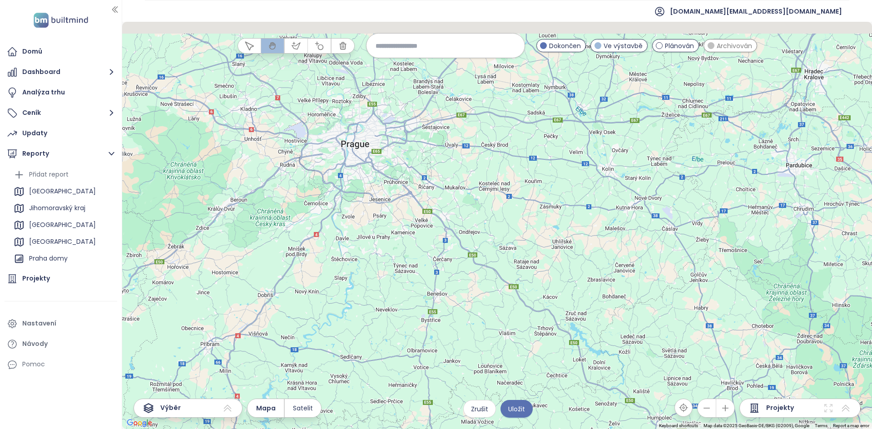
drag, startPoint x: 370, startPoint y: 133, endPoint x: 426, endPoint y: 203, distance: 88.9
click at [426, 203] on div at bounding box center [497, 226] width 750 height 408
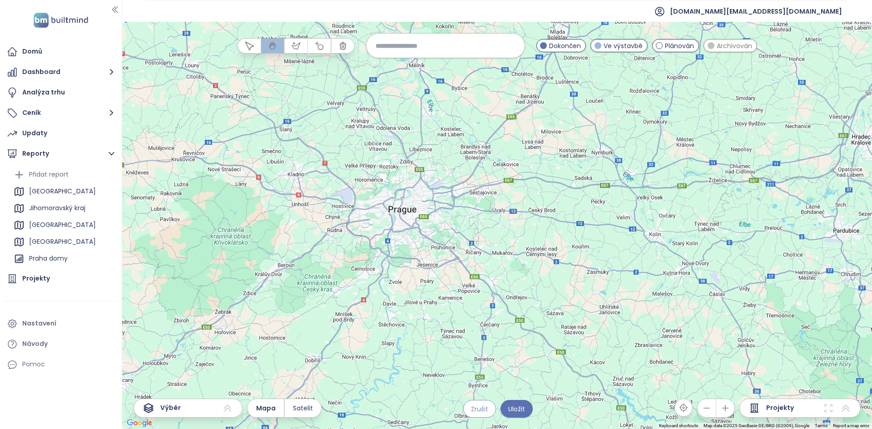
click at [484, 416] on button "Zrušit" at bounding box center [479, 409] width 33 height 18
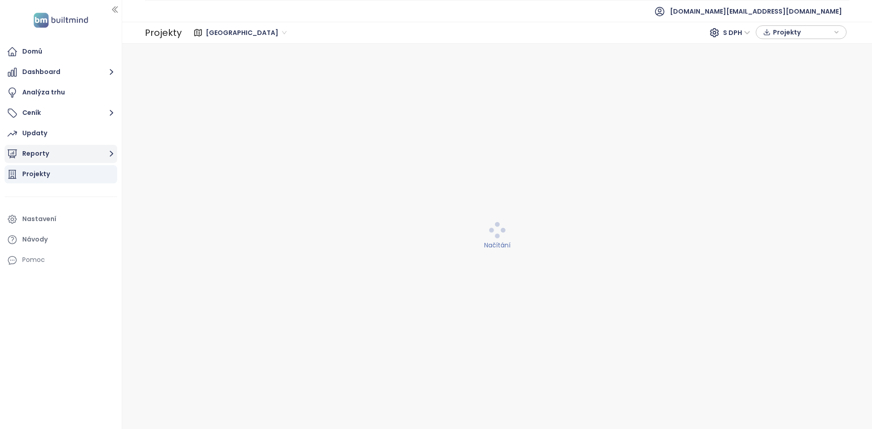
click at [90, 149] on button "Reporty" at bounding box center [61, 154] width 113 height 18
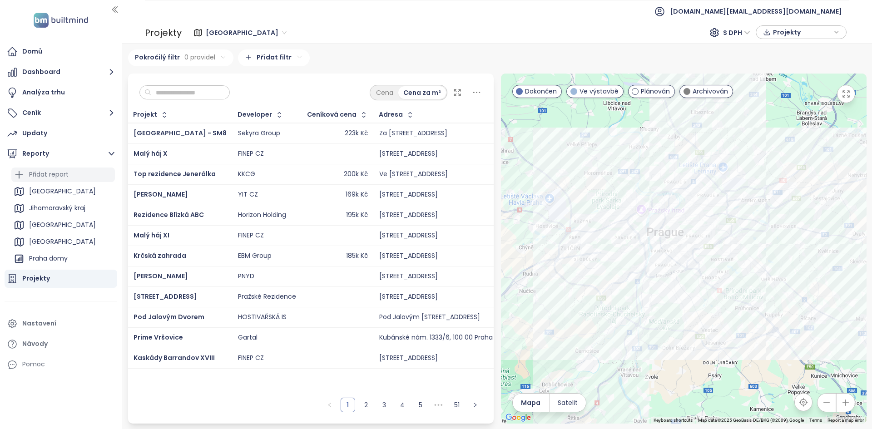
click at [80, 178] on div "Přidat report" at bounding box center [63, 175] width 104 height 15
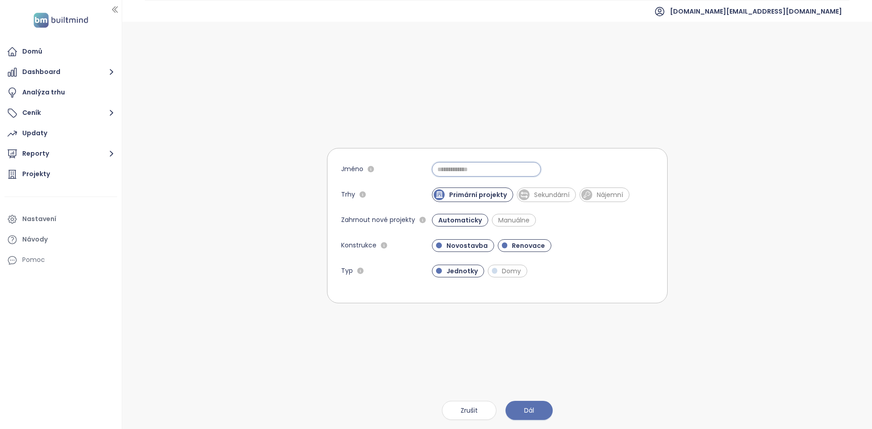
click at [485, 174] on input "Jméno" at bounding box center [486, 169] width 109 height 15
type input "******"
click at [565, 149] on form "Jméno ****** Trhy Primární projekty Sekundární Nájemní Zahrnout nové projekty A…" at bounding box center [497, 225] width 341 height 155
click at [544, 186] on form "Jméno ****** Trhy Primární projekty Sekundární Nájemní Zahrnout nové projekty A…" at bounding box center [497, 225] width 341 height 155
click at [560, 193] on span "Sekundární" at bounding box center [552, 194] width 45 height 9
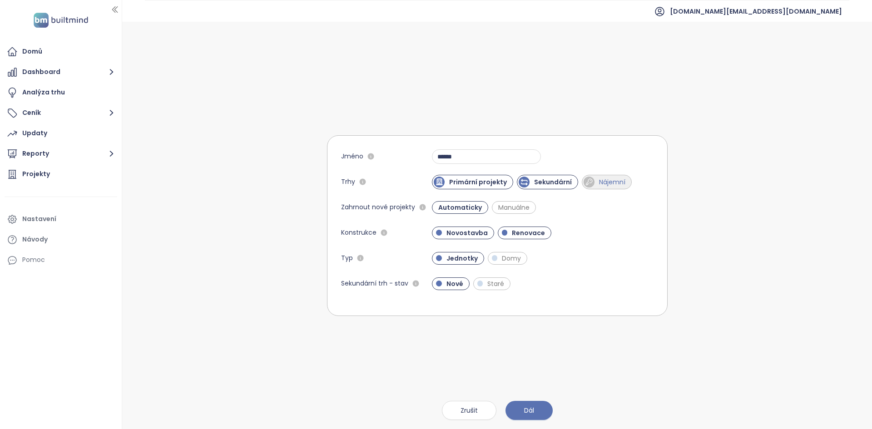
click at [618, 186] on span "Nájemní" at bounding box center [612, 182] width 35 height 9
click at [517, 250] on form "Jméno ****** Trhy Primární projekty Sekundární Nájemní Zahrnout nové projekty A…" at bounding box center [497, 225] width 341 height 181
click at [514, 257] on span "Domy" at bounding box center [512, 258] width 28 height 9
click at [530, 412] on span "Dál" at bounding box center [529, 411] width 10 height 10
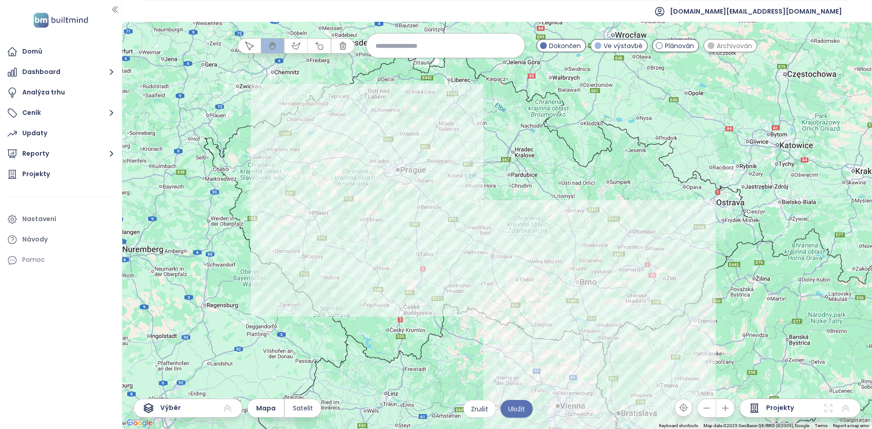
click at [407, 47] on input at bounding box center [446, 46] width 140 height 20
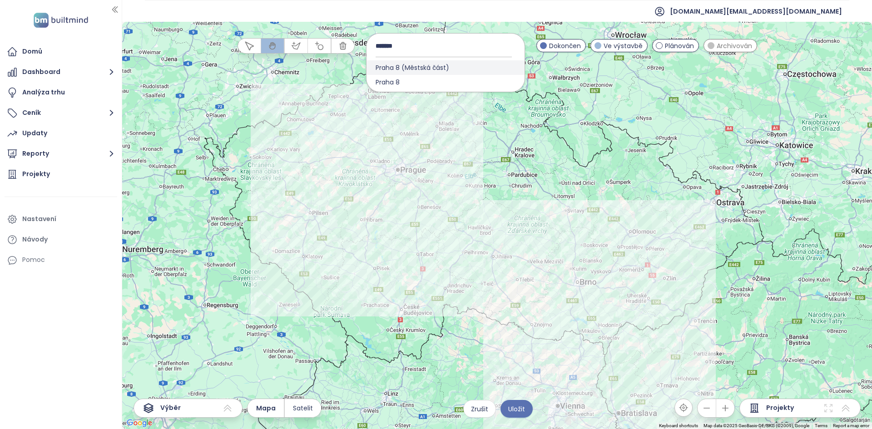
type input "*******"
click at [440, 65] on span "Praha 8 (Městská část)" at bounding box center [413, 67] width 92 height 15
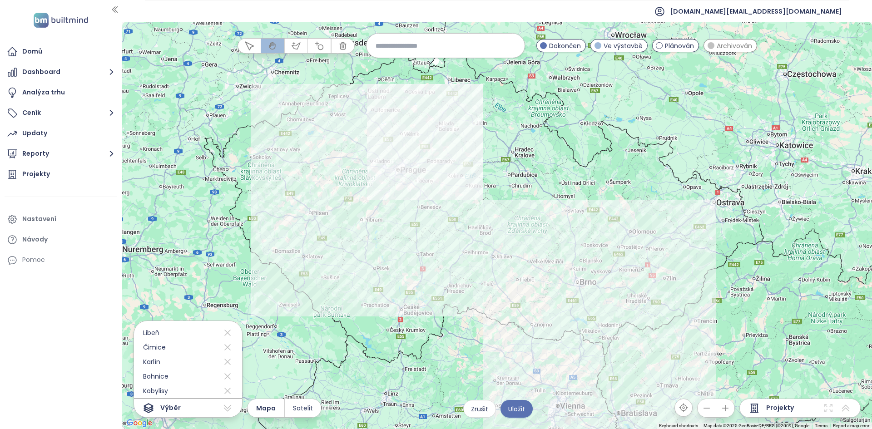
click at [326, 140] on div at bounding box center [497, 226] width 750 height 408
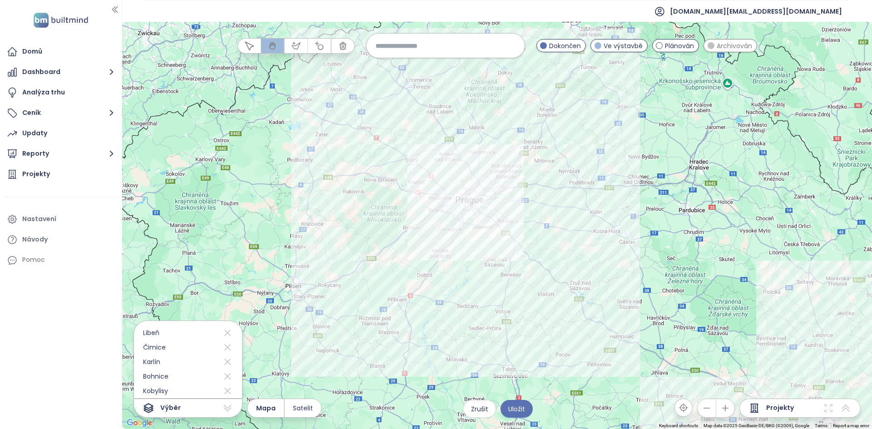
click at [332, 154] on div at bounding box center [497, 226] width 750 height 408
click at [332, 155] on div at bounding box center [497, 226] width 750 height 408
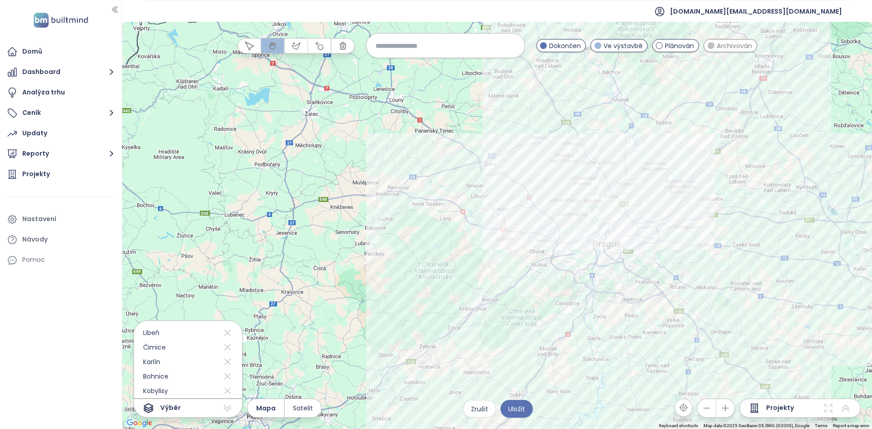
click at [670, 155] on div at bounding box center [497, 226] width 750 height 408
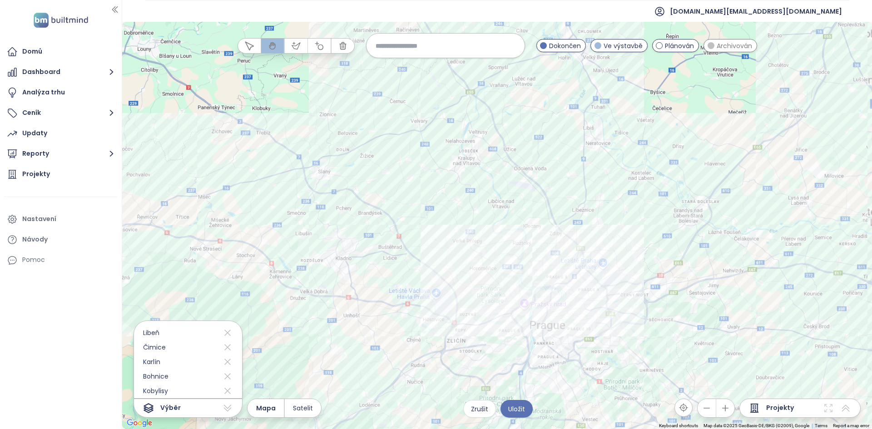
click at [641, 190] on div at bounding box center [497, 226] width 750 height 408
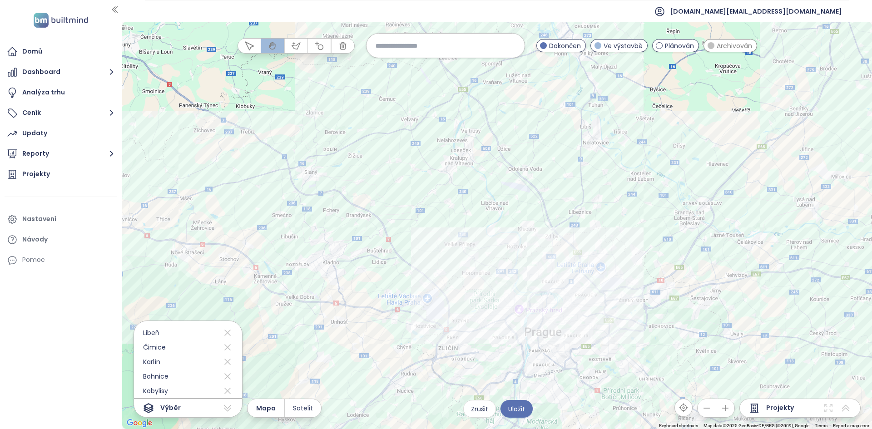
click at [641, 190] on div at bounding box center [497, 226] width 750 height 408
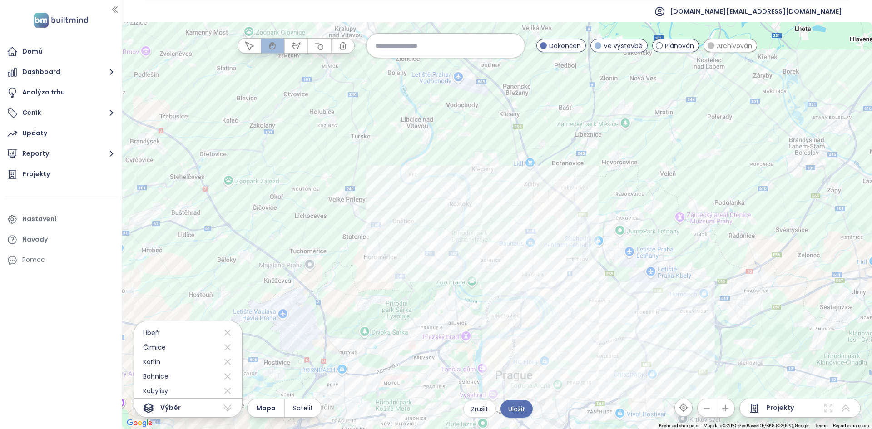
drag, startPoint x: 563, startPoint y: 268, endPoint x: 633, endPoint y: 169, distance: 121.4
click at [633, 169] on div at bounding box center [497, 226] width 750 height 408
click at [322, 46] on icon "button" at bounding box center [319, 45] width 9 height 9
drag, startPoint x: 588, startPoint y: 281, endPoint x: 631, endPoint y: 283, distance: 42.7
click at [631, 283] on div at bounding box center [498, 226] width 750 height 408
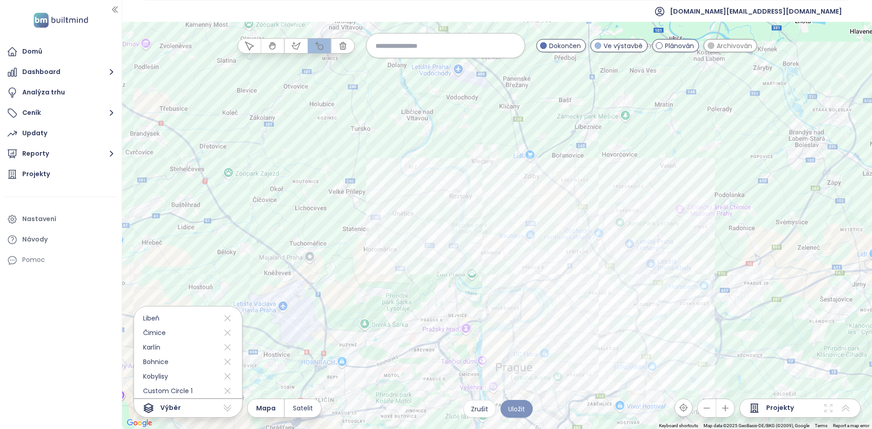
click at [512, 406] on span "Uložit" at bounding box center [516, 409] width 17 height 10
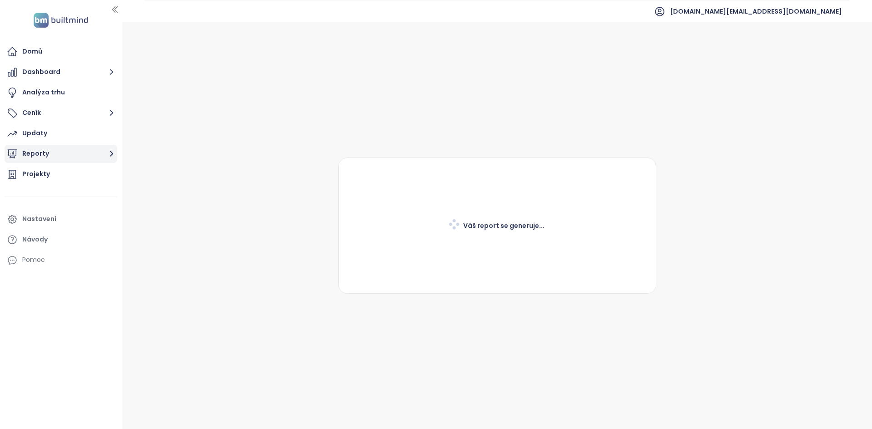
click at [72, 146] on button "Reporty" at bounding box center [61, 154] width 113 height 18
click at [62, 151] on button "Reporty" at bounding box center [61, 154] width 113 height 18
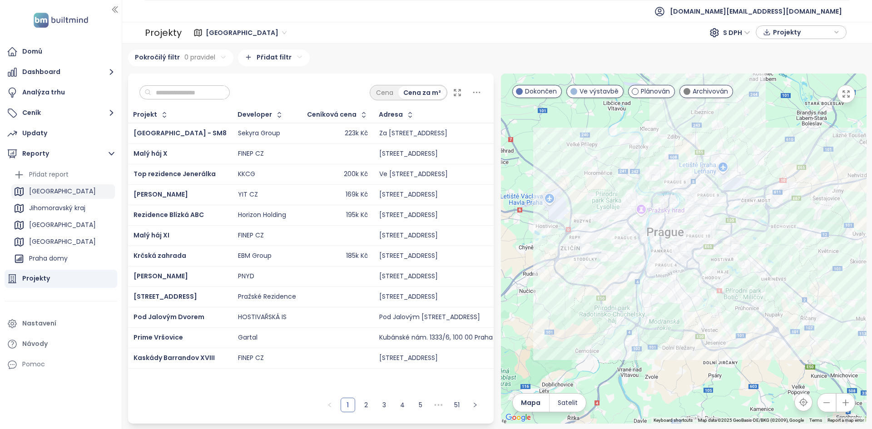
click at [51, 196] on div "Praha" at bounding box center [63, 191] width 104 height 15
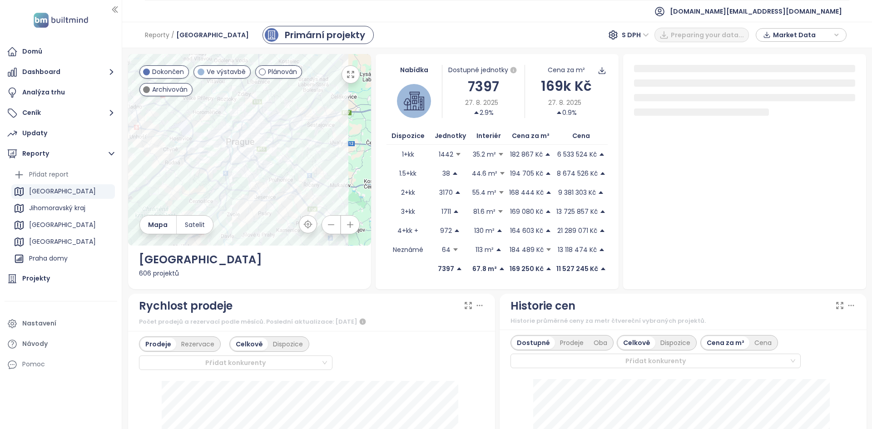
click at [479, 95] on div "7397" at bounding box center [484, 86] width 83 height 21
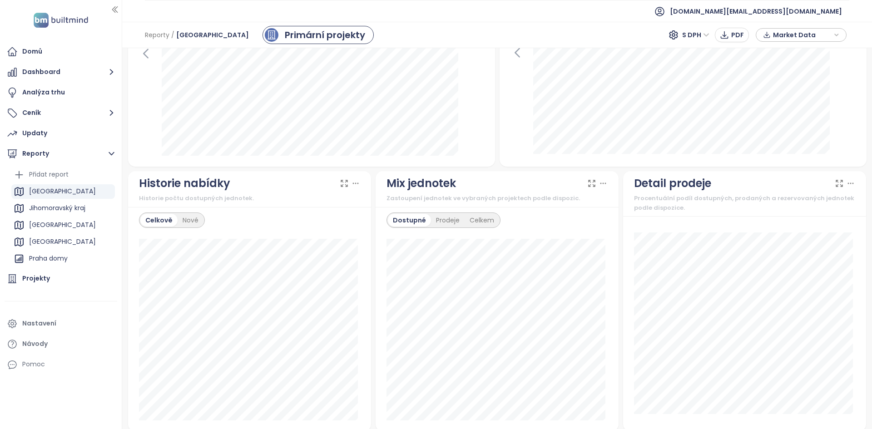
scroll to position [408, 0]
click at [185, 215] on div "Nové" at bounding box center [191, 220] width 26 height 13
click at [354, 184] on icon at bounding box center [355, 183] width 9 height 9
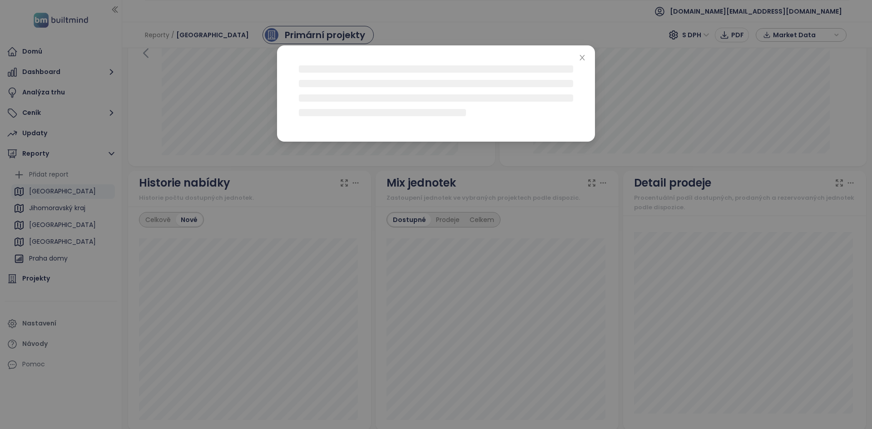
drag, startPoint x: 178, startPoint y: 223, endPoint x: 173, endPoint y: 226, distance: 6.1
click at [179, 224] on div at bounding box center [436, 214] width 872 height 429
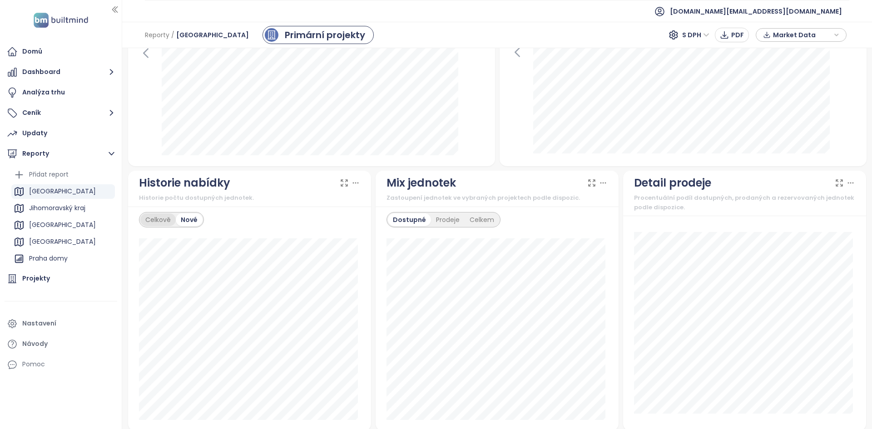
click at [161, 222] on body "Domů Dashboard Analýza trhu Ceník Updaty Reporty Přidat report Praha Jihomoravs…" at bounding box center [436, 214] width 872 height 429
click at [160, 222] on div "Celkově" at bounding box center [157, 220] width 35 height 13
click at [283, 219] on div "Celkově Nové" at bounding box center [249, 219] width 221 height 15
click at [189, 221] on div "Nové" at bounding box center [191, 220] width 26 height 13
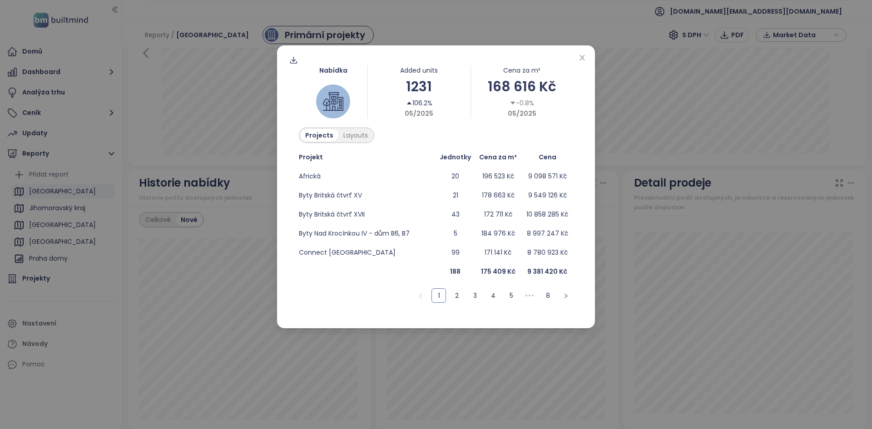
click at [440, 85] on div "1231" at bounding box center [419, 86] width 103 height 21
click at [338, 253] on span "Connect Vršovice" at bounding box center [347, 252] width 97 height 9
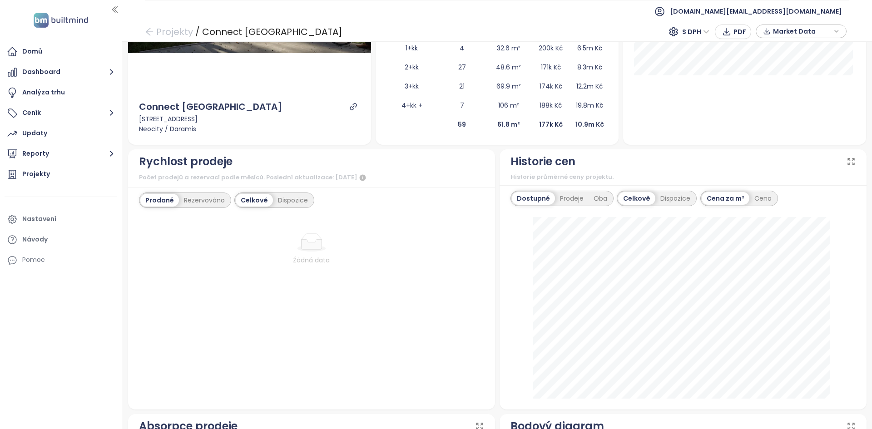
scroll to position [221, 0]
click at [207, 205] on div "Rezervováno" at bounding box center [204, 200] width 51 height 13
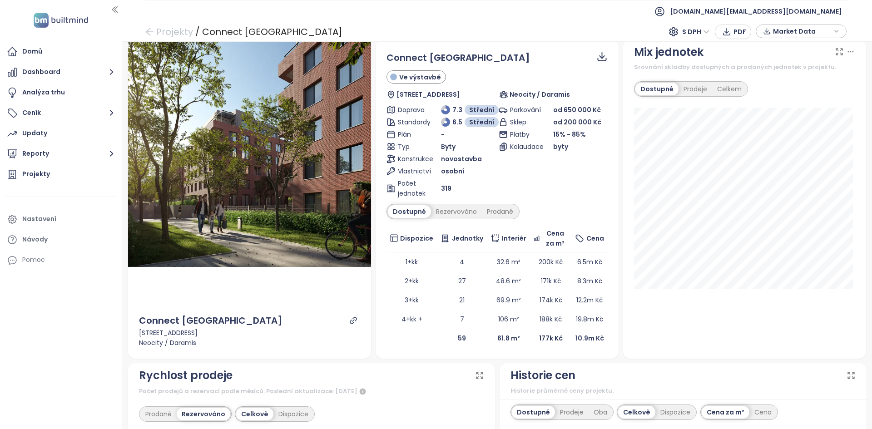
scroll to position [7, 0]
click at [41, 226] on div "Nastavení" at bounding box center [61, 219] width 113 height 18
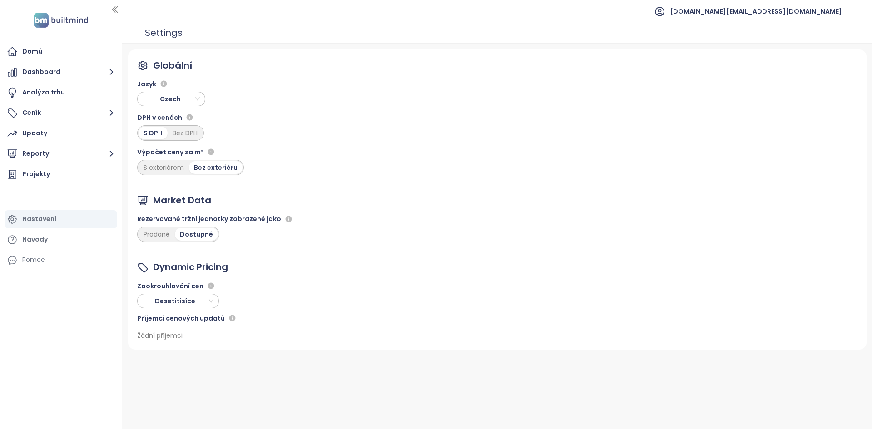
click at [183, 216] on div "Rezervované tržní jednotky zobrazené jako" at bounding box center [215, 219] width 157 height 11
click at [183, 215] on div "Rezervované tržní jednotky zobrazené jako" at bounding box center [215, 219] width 157 height 11
click at [164, 234] on div "Prodané" at bounding box center [157, 234] width 36 height 13
click at [66, 158] on button "Reporty" at bounding box center [61, 154] width 113 height 18
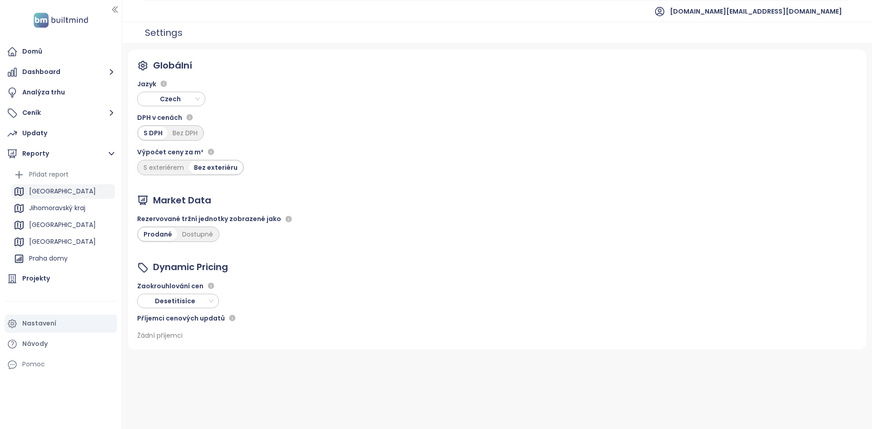
click at [55, 192] on div "[GEOGRAPHIC_DATA]" at bounding box center [63, 191] width 104 height 15
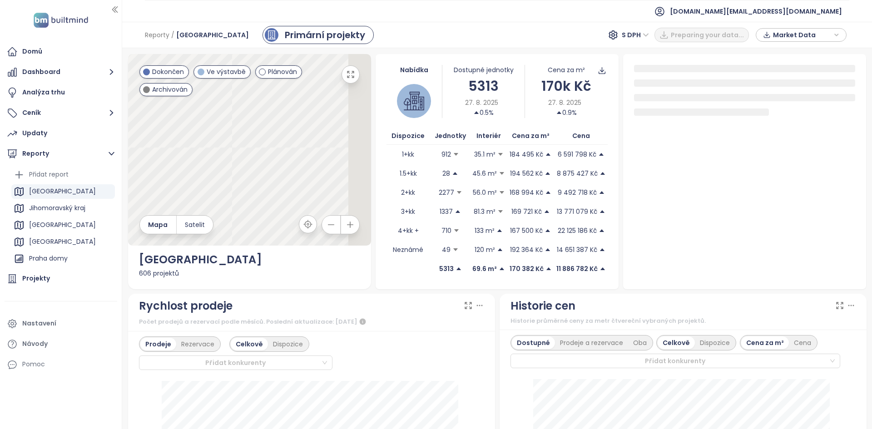
click at [498, 79] on div "5313" at bounding box center [484, 85] width 83 height 21
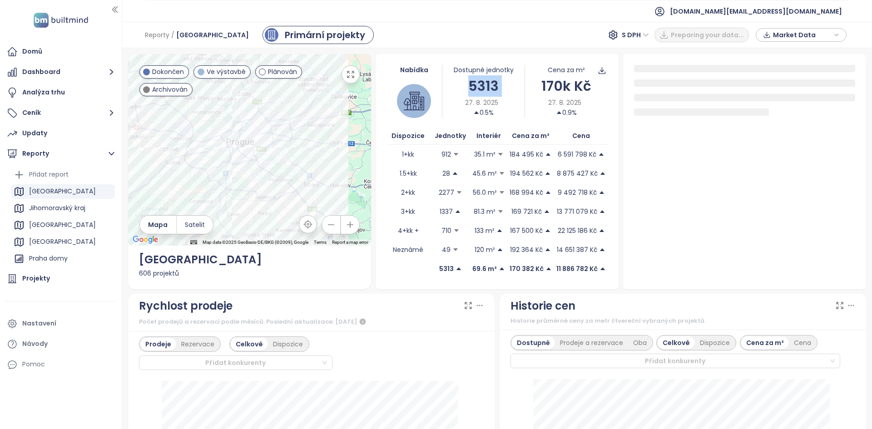
click at [482, 87] on div "5313" at bounding box center [484, 85] width 83 height 21
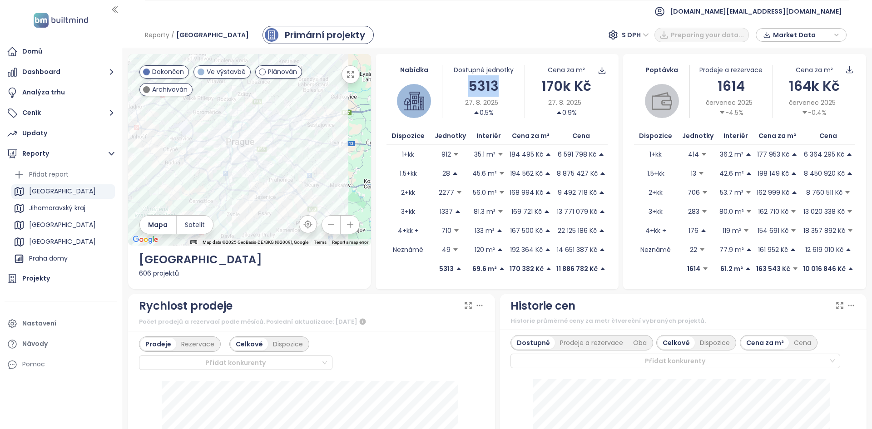
click at [52, 331] on div "Nastavení" at bounding box center [61, 324] width 113 height 18
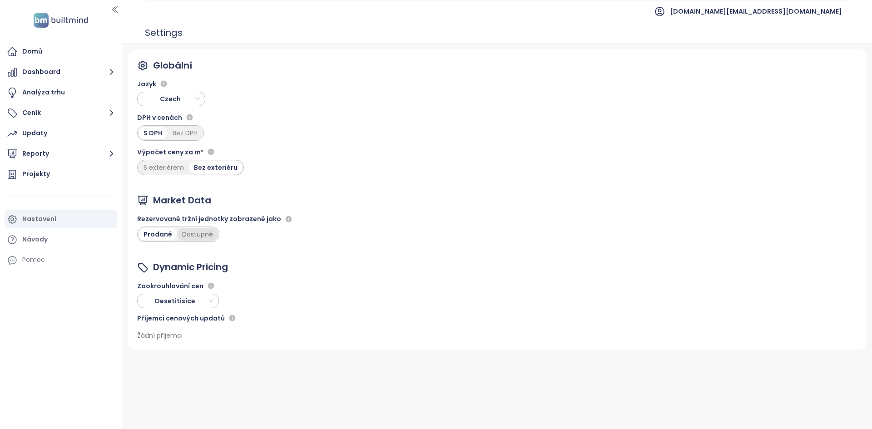
click at [201, 230] on div "Dostupné" at bounding box center [197, 234] width 41 height 13
click at [290, 254] on div "Globální Jazyk Czech DPH v cenách S DPH Bez DPH Výpočet ceny za m² S exteriérem…" at bounding box center [497, 200] width 739 height 300
click at [274, 256] on div "Globální Jazyk Czech DPH v cenách S DPH Bez DPH Výpočet ceny za m² S exteriérem…" at bounding box center [497, 200] width 739 height 300
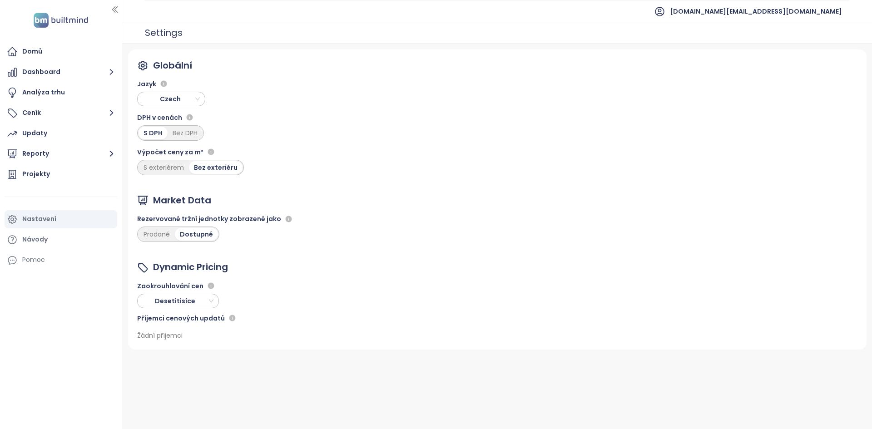
click at [274, 256] on div "Globální Jazyk Czech DPH v cenách S DPH Bez DPH Výpočet ceny za m² S exteriérem…" at bounding box center [497, 200] width 739 height 300
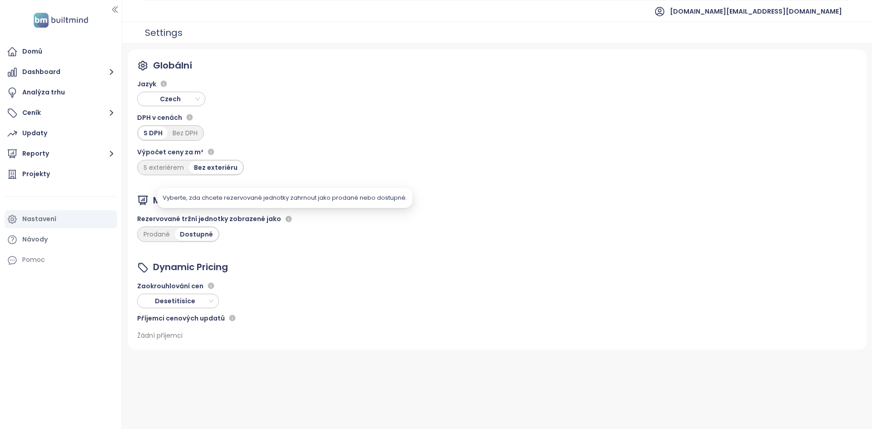
click at [210, 187] on div "Globální Jazyk Czech DPH v cenách S DPH Bez DPH Výpočet ceny za m² S exteriérem…" at bounding box center [497, 200] width 739 height 300
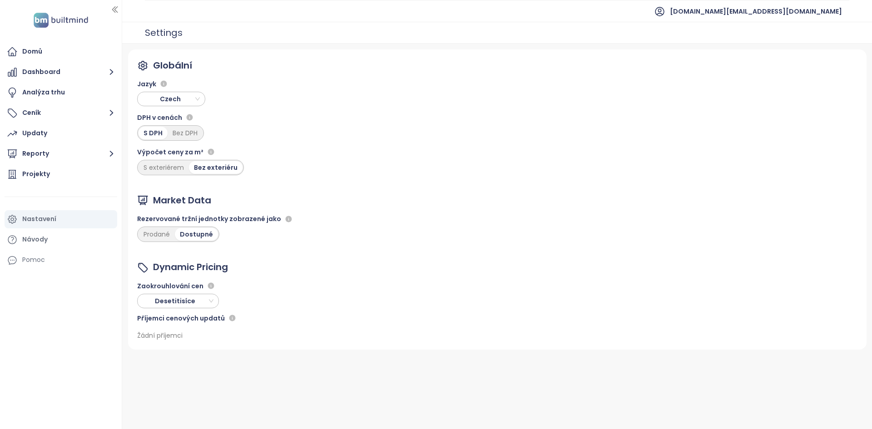
click at [210, 188] on div "Globální Jazyk Czech DPH v cenách S DPH Bez DPH Výpočet ceny za m² S exteriérem…" at bounding box center [497, 200] width 739 height 300
click at [186, 187] on div "Globální Jazyk Czech DPH v cenách S DPH Bez DPH Výpočet ceny za m² S exteriérem…" at bounding box center [497, 200] width 739 height 300
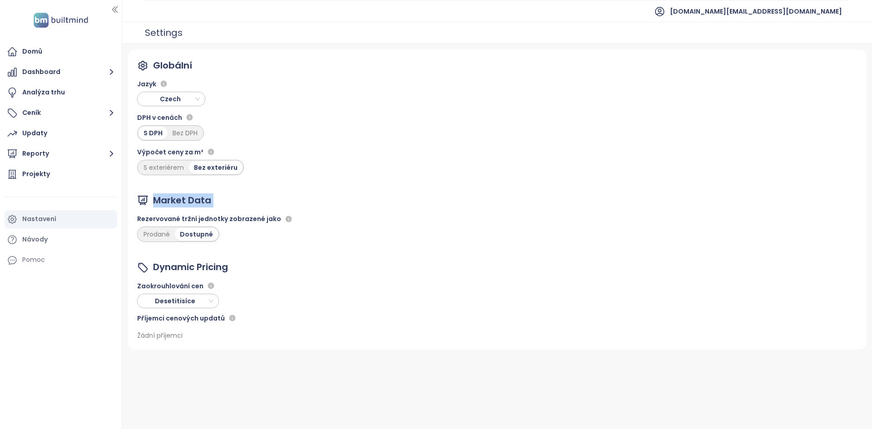
click at [246, 194] on div "Market Data" at bounding box center [215, 201] width 157 height 14
click at [246, 195] on div "Market Data" at bounding box center [215, 201] width 157 height 14
click at [246, 196] on div "Market Data" at bounding box center [215, 201] width 157 height 14
click at [214, 190] on div "Globální Jazyk Czech DPH v cenách S DPH Bez DPH Výpočet ceny za m² S exteriérem…" at bounding box center [497, 200] width 739 height 300
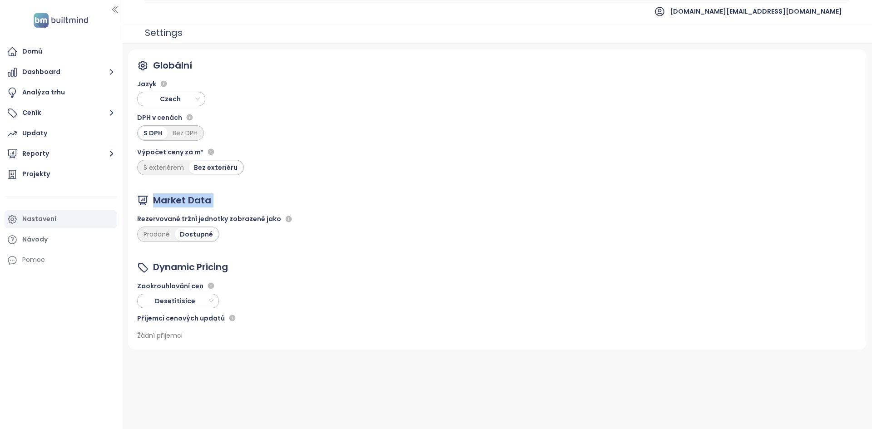
click at [214, 190] on div "Globální Jazyk Czech DPH v cenách S DPH Bez DPH Výpočet ceny za m² S exteriérem…" at bounding box center [497, 200] width 739 height 300
click at [68, 159] on button "Reporty" at bounding box center [61, 154] width 113 height 18
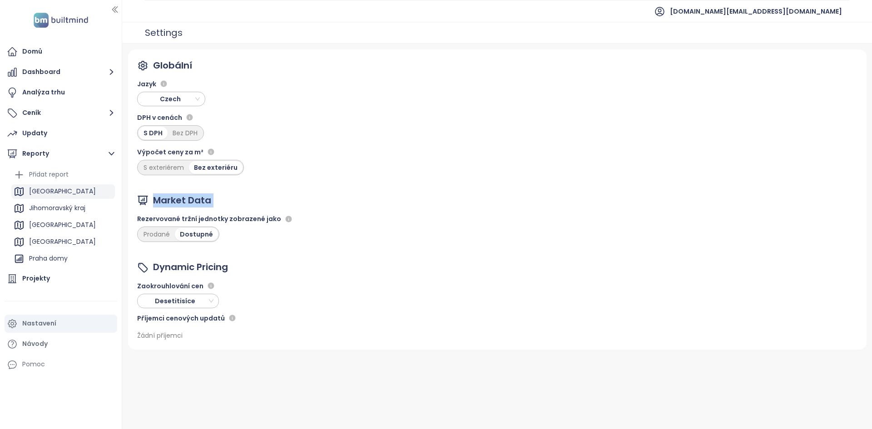
click at [63, 198] on div "Praha" at bounding box center [63, 191] width 104 height 15
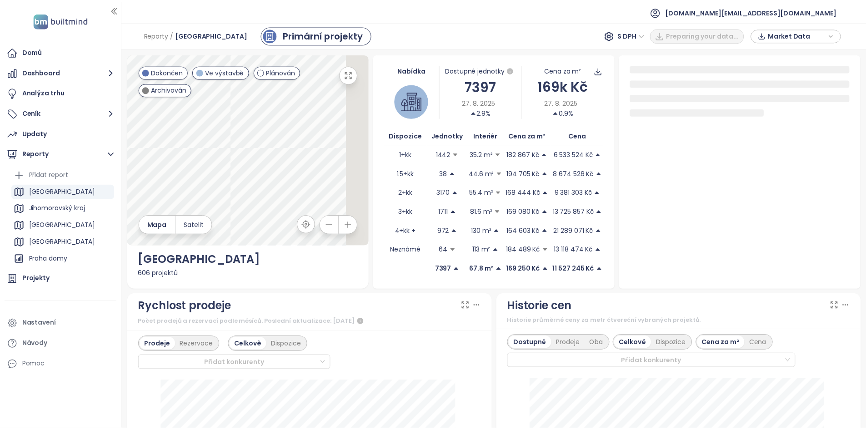
scroll to position [267, 0]
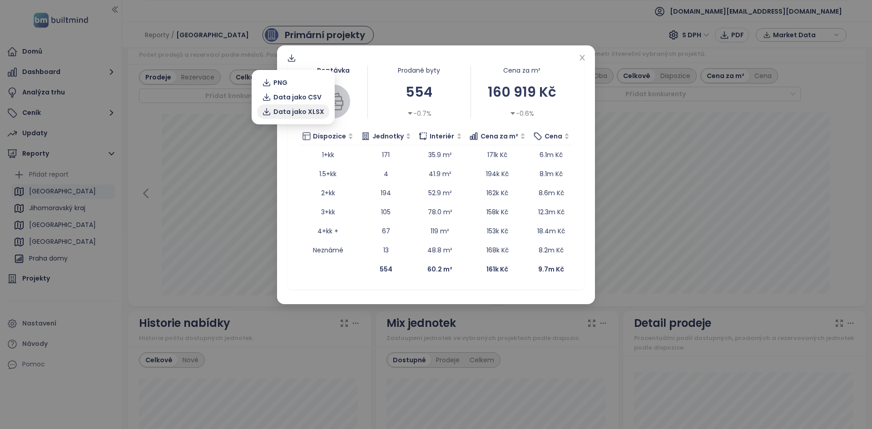
click at [304, 112] on span "Data jako XLSX" at bounding box center [299, 112] width 51 height 10
click at [584, 60] on icon "close" at bounding box center [582, 57] width 5 height 5
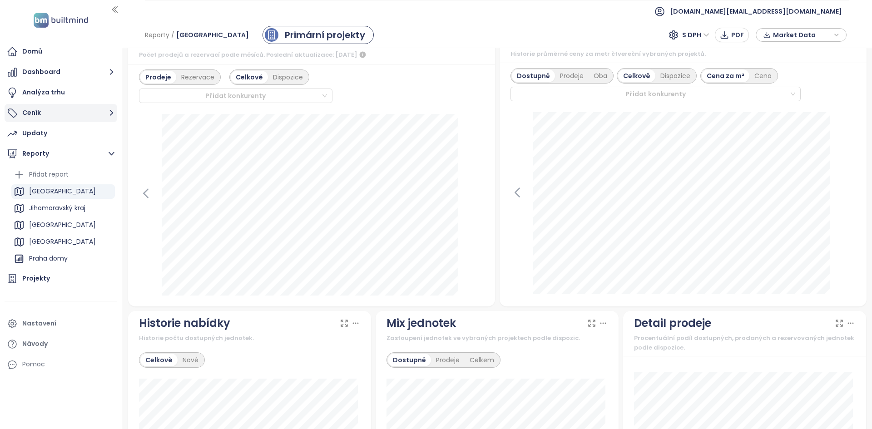
click at [100, 111] on button "Ceník" at bounding box center [61, 113] width 113 height 18
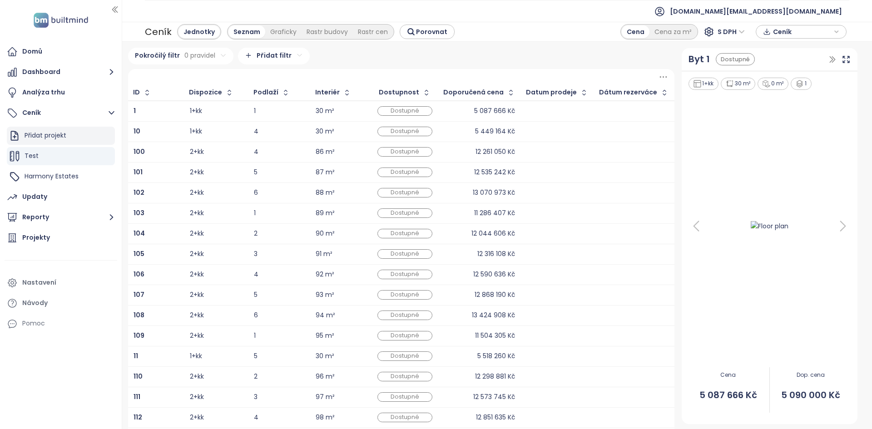
click at [61, 136] on div "Přidat projekt" at bounding box center [46, 135] width 42 height 11
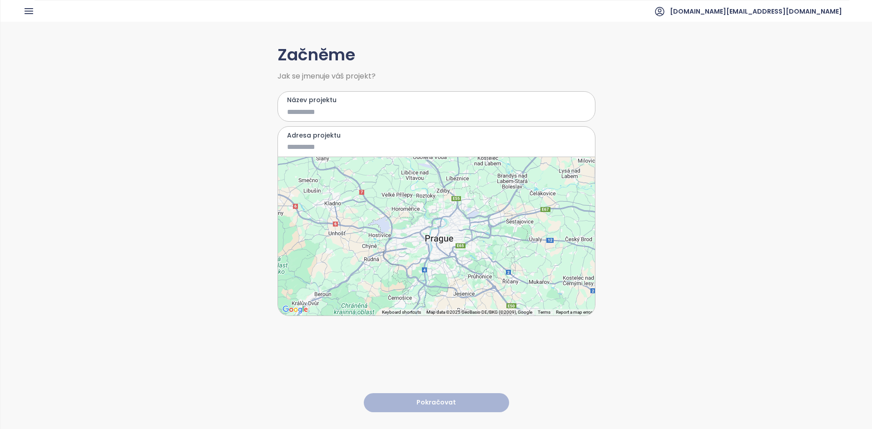
click at [327, 112] on input "Název projektu" at bounding box center [430, 111] width 286 height 11
click at [314, 144] on input "Adresa projektu" at bounding box center [430, 146] width 286 height 11
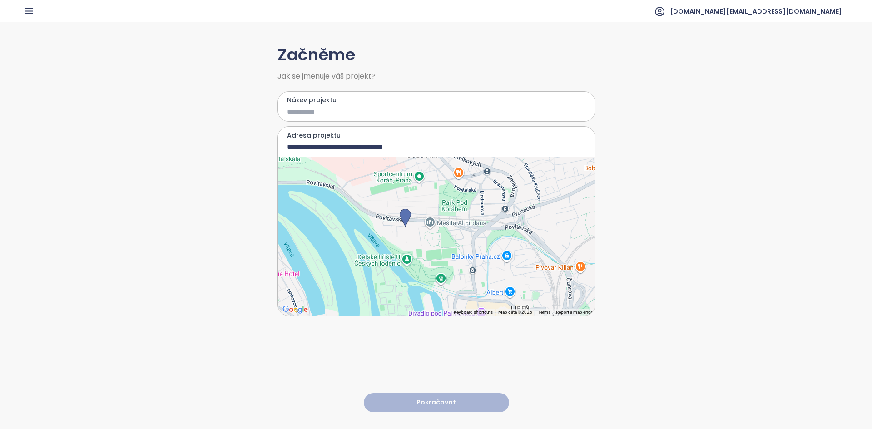
drag, startPoint x: 436, startPoint y: 246, endPoint x: 407, endPoint y: 235, distance: 30.8
click at [407, 235] on div at bounding box center [436, 236] width 317 height 159
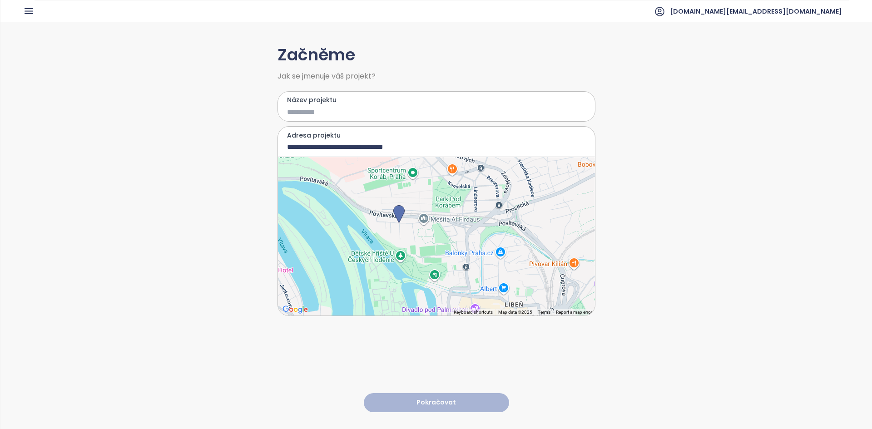
click at [434, 233] on div at bounding box center [436, 236] width 317 height 159
click at [405, 224] on img at bounding box center [398, 214] width 11 height 18
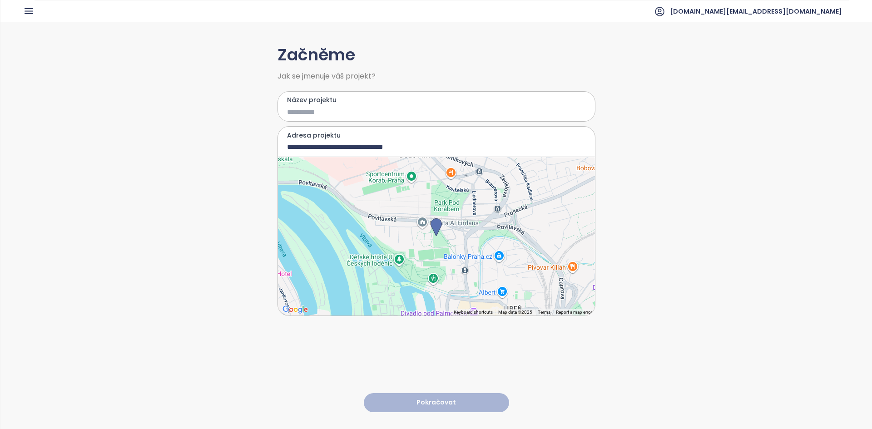
type input "**********"
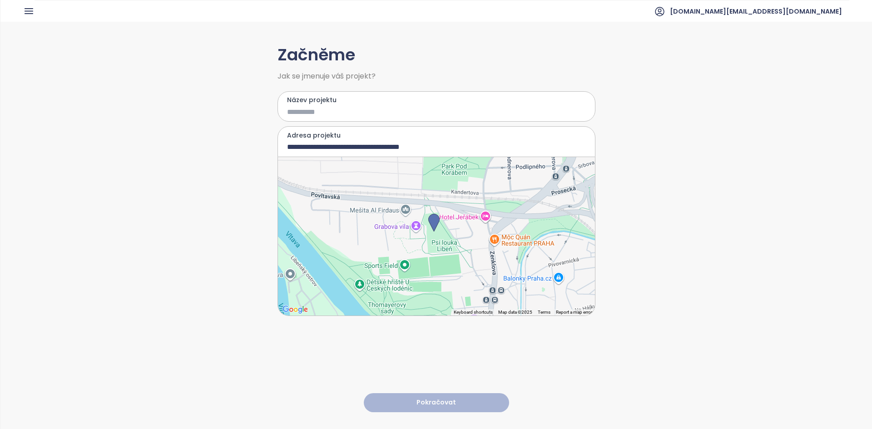
click at [315, 117] on input "Název projektu" at bounding box center [430, 111] width 286 height 11
type input "****"
click at [422, 216] on div at bounding box center [436, 236] width 317 height 159
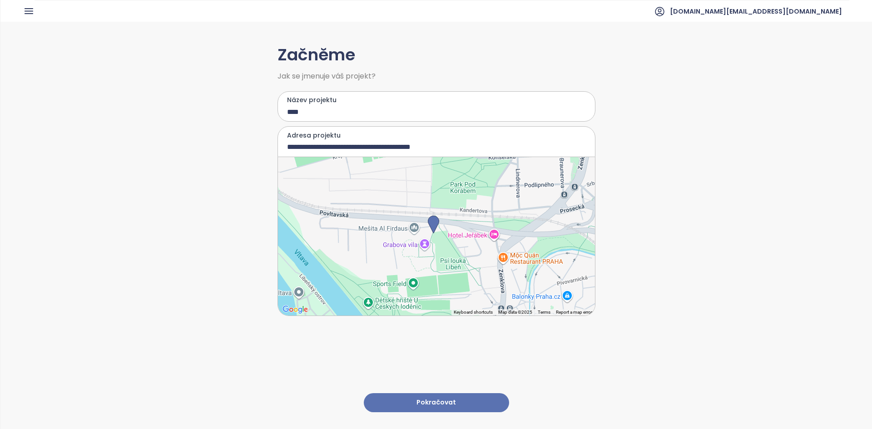
drag, startPoint x: 438, startPoint y: 247, endPoint x: 435, endPoint y: 241, distance: 6.9
click at [435, 241] on div at bounding box center [436, 236] width 317 height 159
click at [433, 238] on div at bounding box center [436, 236] width 317 height 159
click at [397, 232] on div at bounding box center [436, 236] width 317 height 159
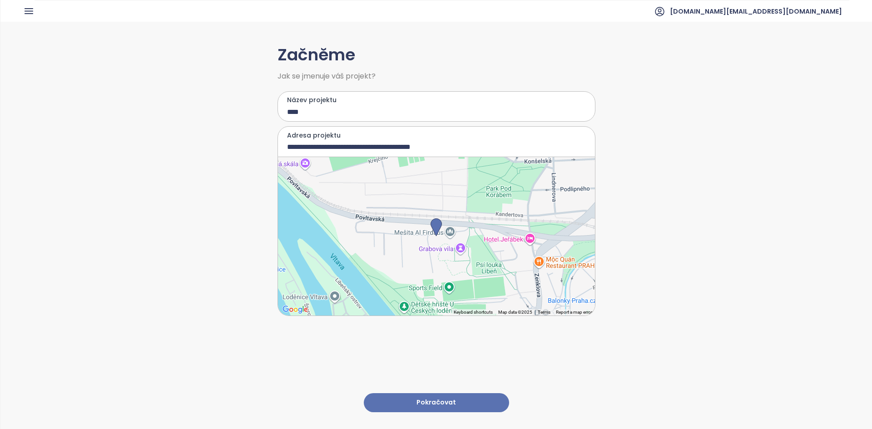
type input "**********"
click at [468, 400] on button "Pokračovat" at bounding box center [436, 403] width 145 height 20
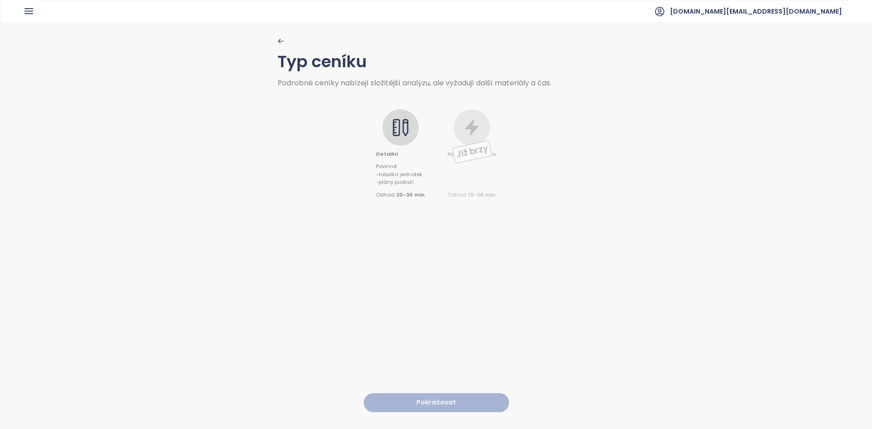
click at [401, 137] on div at bounding box center [401, 127] width 36 height 36
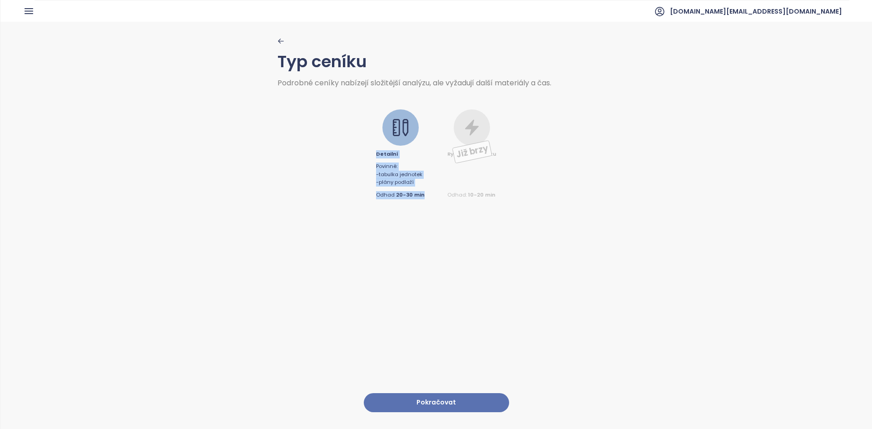
drag, startPoint x: 428, startPoint y: 193, endPoint x: 373, endPoint y: 154, distance: 66.9
click at [373, 154] on div "Detailní Povinné : - tabulka jednotek - plány podlaží Odhad 20-30 min Již brzy …" at bounding box center [437, 143] width 318 height 113
click at [309, 187] on div "Detailní Povinné : - tabulka jednotek - plány podlaží Odhad 20-30 min Již brzy …" at bounding box center [437, 143] width 318 height 113
click at [392, 393] on button "Pokračovat" at bounding box center [436, 403] width 145 height 20
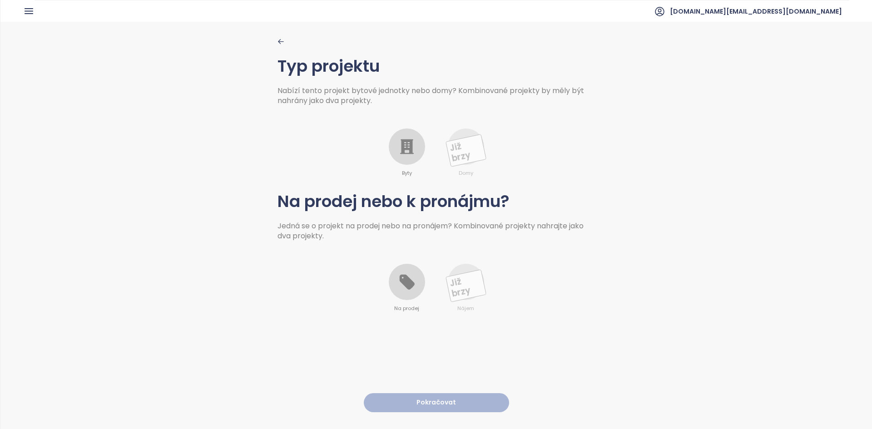
click at [401, 138] on icon at bounding box center [407, 147] width 18 height 18
click at [395, 298] on div at bounding box center [407, 282] width 36 height 36
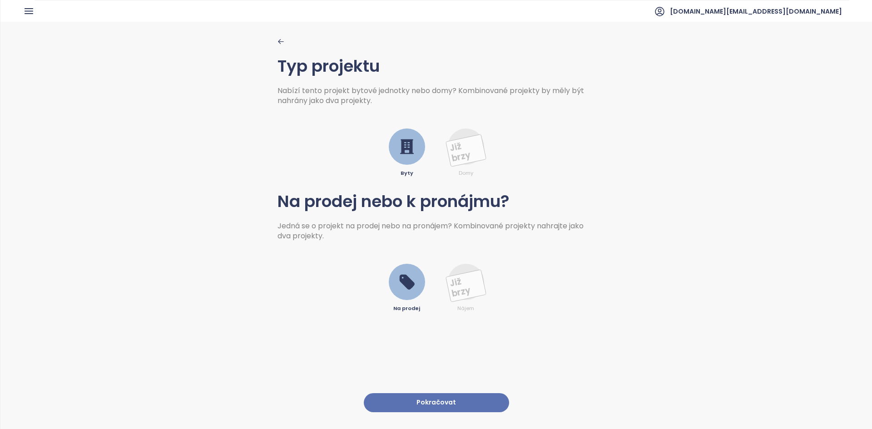
click at [393, 399] on button "Pokračovat" at bounding box center [436, 403] width 145 height 20
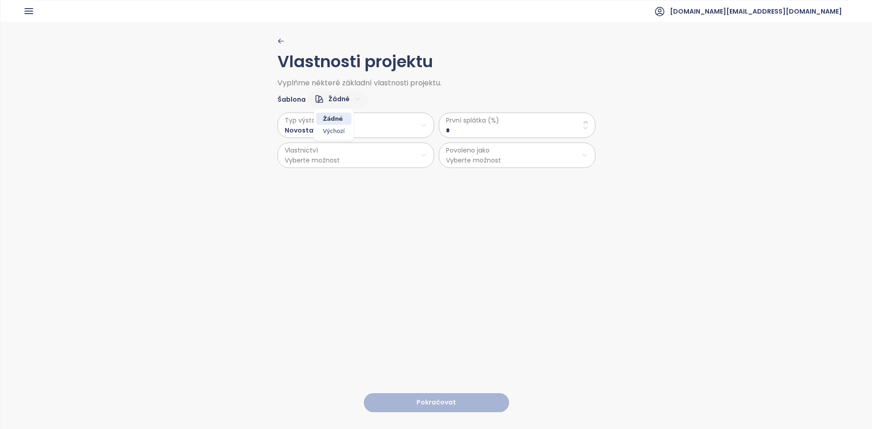
click at [342, 96] on html "Domů Dashboard Analýza trhu Ceník Updaty Reporty Projekty Nastavení Návody Pomo…" at bounding box center [436, 214] width 872 height 429
click at [333, 134] on span "Výchozí" at bounding box center [333, 131] width 35 height 13
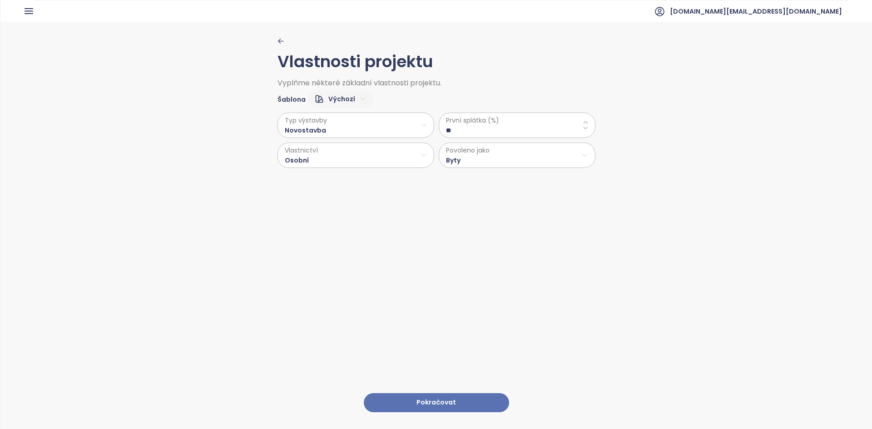
click at [472, 126] on \(\%\) "**" at bounding box center [517, 130] width 142 height 10
type \(\%\) "**"
click at [418, 248] on div "Vlastnosti projektu Vyplňme některé základní vlastnosti projektu. Šablona Žádné…" at bounding box center [437, 225] width 318 height 407
click at [462, 167] on html "Domů Dashboard Analýza trhu Ceník Updaty Reporty Projekty Nastavení Návody Pomo…" at bounding box center [436, 214] width 872 height 429
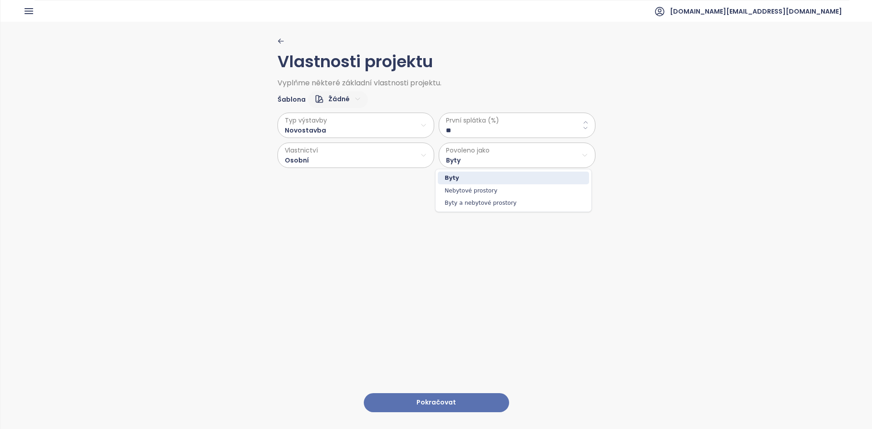
click at [458, 179] on span "Byty" at bounding box center [513, 178] width 151 height 13
click at [360, 158] on html "Domů Dashboard Analýza trhu Ceník Updaty Reporty Projekty Nastavení Návody Pomo…" at bounding box center [436, 214] width 872 height 429
click at [473, 168] on html "Domů Dashboard Analýza trhu Ceník Updaty Reporty Projekty Nastavení Návody Pomo…" at bounding box center [436, 214] width 872 height 429
click at [474, 164] on html "Domů Dashboard Analýza trhu Ceník Updaty Reporty Projekty Nastavení Návody Pomo…" at bounding box center [436, 214] width 872 height 429
click at [395, 155] on html "Domů Dashboard Analýza trhu Ceník Updaty Reporty Projekty Nastavení Návody Pomo…" at bounding box center [436, 214] width 872 height 429
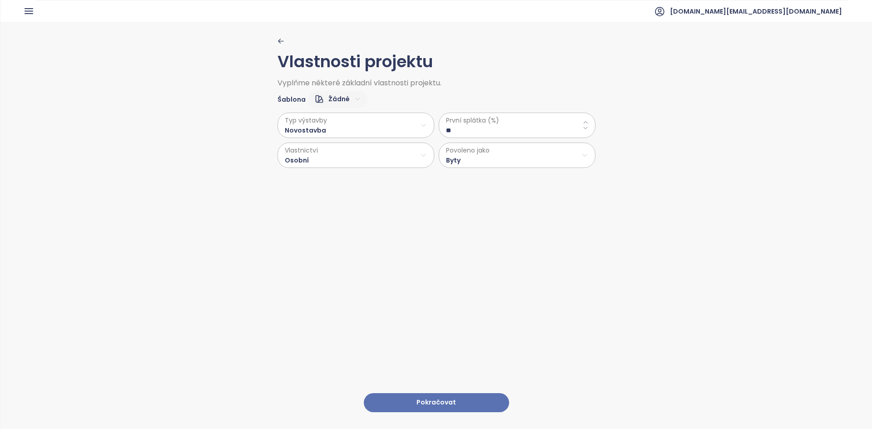
click at [324, 158] on html "Domů Dashboard Analýza trhu Ceník Updaty Reporty Projekty Nastavení Návody Pomo…" at bounding box center [436, 214] width 872 height 429
click at [423, 397] on html "Domů Dashboard Analýza trhu Ceník Updaty Reporty Projekty Nastavení Návody Pomo…" at bounding box center [436, 214] width 872 height 429
click at [484, 135] on div "První splátka (%) **" at bounding box center [517, 125] width 157 height 25
click at [484, 135] on \(\%\) "**" at bounding box center [517, 130] width 142 height 10
click at [484, 133] on \(\%\) "**" at bounding box center [517, 130] width 142 height 10
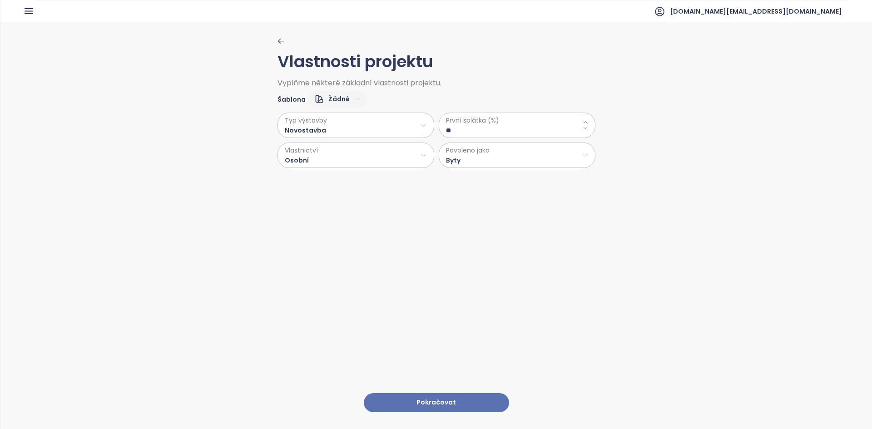
click at [484, 133] on \(\%\) "**" at bounding box center [517, 130] width 142 height 10
click at [488, 242] on div "Vlastnosti projektu Vyplňme některé základní vlastnosti projektu. Šablona Žádné…" at bounding box center [437, 225] width 318 height 407
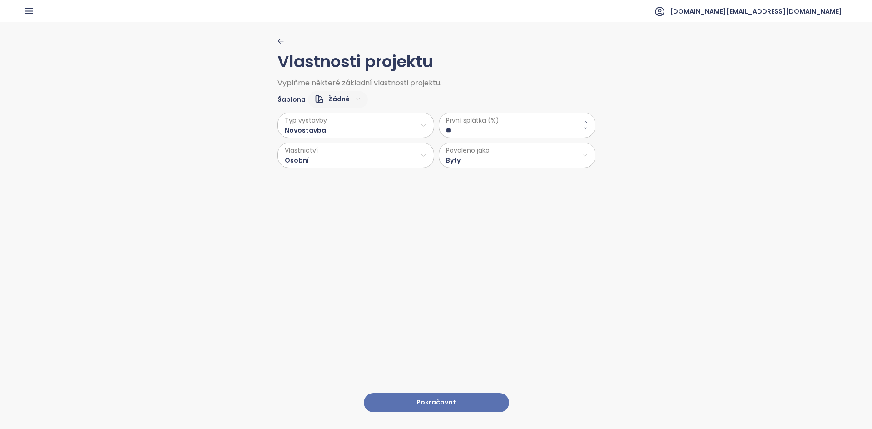
click at [558, 121] on span "První splátka (%)" at bounding box center [517, 120] width 142 height 10
click at [536, 127] on \(\%\) "**" at bounding box center [517, 130] width 142 height 10
click at [537, 126] on \(\%\) "**" at bounding box center [517, 130] width 142 height 10
click at [513, 130] on \(\%\) "**" at bounding box center [517, 130] width 142 height 10
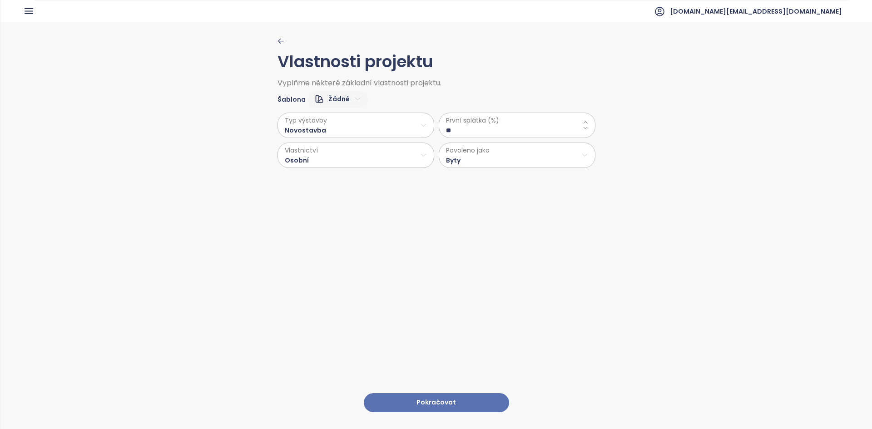
click at [513, 129] on \(\%\) "**" at bounding box center [517, 130] width 142 height 10
click at [435, 393] on button "Pokračovat" at bounding box center [436, 403] width 145 height 20
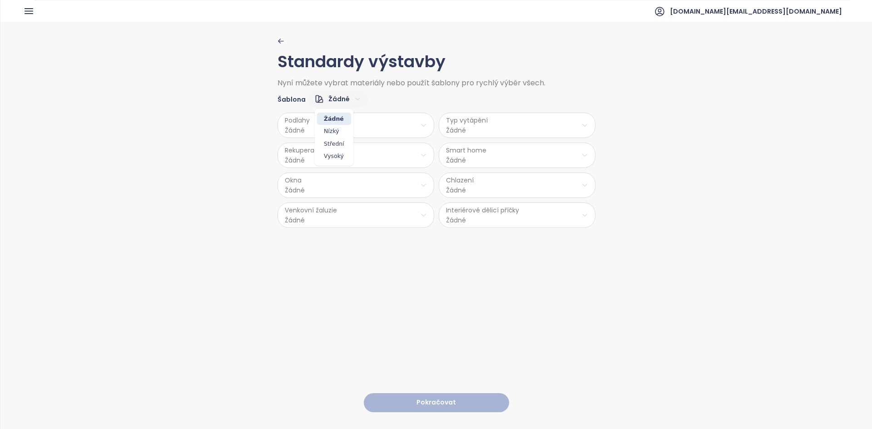
click at [349, 98] on html "Domů Dashboard Analýza trhu Ceník Updaty Reporty Projekty Nastavení Návody Pomo…" at bounding box center [436, 214] width 872 height 429
click at [334, 157] on span "Vysoký" at bounding box center [334, 156] width 34 height 13
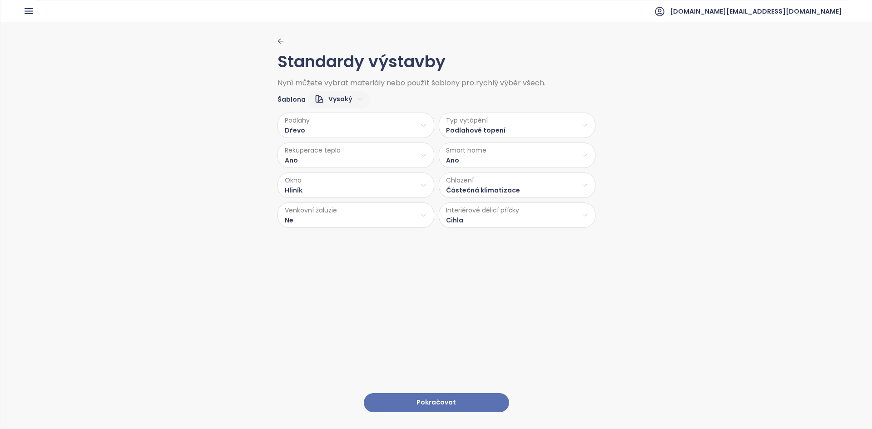
click at [328, 129] on html "Domů Dashboard Analýza trhu Ceník Updaty Reporty Projekty Nastavení Návody Pomo…" at bounding box center [436, 214] width 872 height 429
click at [360, 126] on html "Domů Dashboard Analýza trhu Ceník Updaty Reporty Projekty Nastavení Návody Pomo…" at bounding box center [436, 214] width 872 height 429
click at [334, 122] on html "Domů Dashboard Analýza trhu Ceník Updaty Reporty Projekty Nastavení Návody Pomo…" at bounding box center [436, 214] width 872 height 429
click at [348, 174] on span "Vinyl" at bounding box center [353, 174] width 37 height 13
click at [484, 130] on html "Domů Dashboard Analýza trhu Ceník Updaty Reporty Projekty Nastavení Návody Pomo…" at bounding box center [436, 214] width 872 height 429
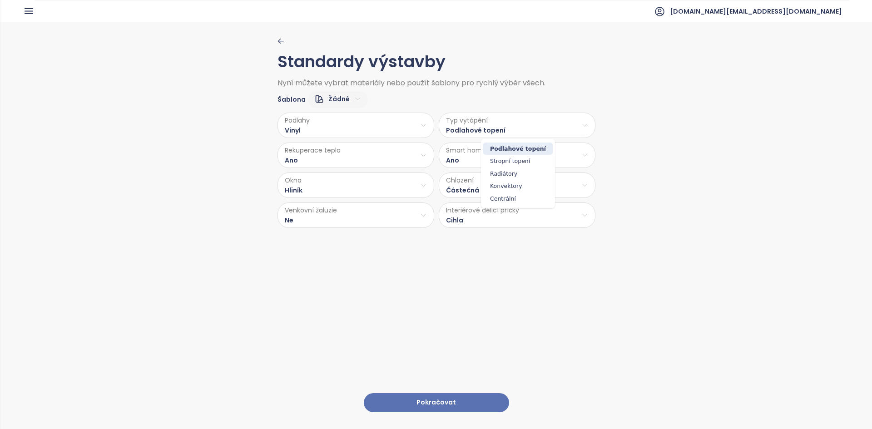
click at [512, 150] on span "Podlahové topení" at bounding box center [518, 149] width 70 height 13
click at [382, 154] on html "Domů Dashboard Analýza trhu Ceník Updaty Reporty Projekty Nastavení Návody Pomo…" at bounding box center [436, 214] width 872 height 429
click at [456, 160] on html "Domů Dashboard Analýza trhu Ceník Updaty Reporty Projekty Nastavení Návody Pomo…" at bounding box center [436, 214] width 872 height 429
click at [473, 153] on html "Domů Dashboard Analýza trhu Ceník Updaty Reporty Projekty Nastavení Návody Pomo…" at bounding box center [436, 214] width 872 height 429
click at [383, 176] on html "Domů Dashboard Analýza trhu Ceník Updaty Reporty Projekty Nastavení Návody Pomo…" at bounding box center [436, 214] width 872 height 429
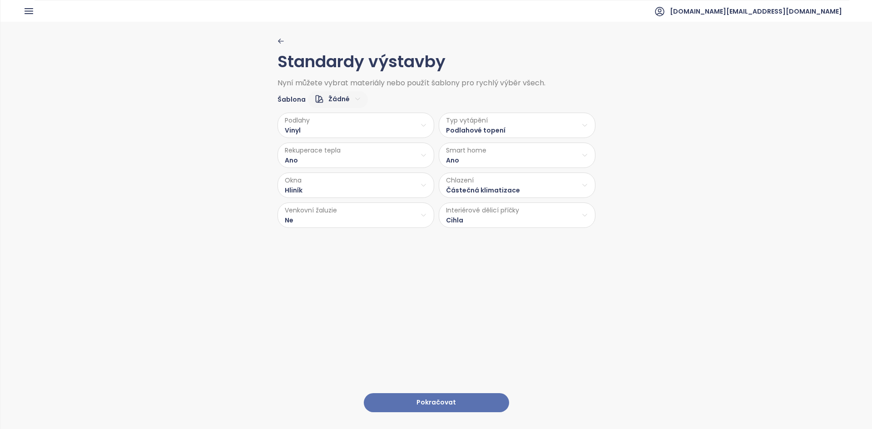
click at [372, 183] on html "Domů Dashboard Analýza trhu Ceník Updaty Reporty Projekty Nastavení Návody Pomo…" at bounding box center [436, 214] width 872 height 429
click at [348, 259] on span "PVC" at bounding box center [354, 259] width 48 height 13
click at [497, 191] on html "Domů Dashboard Analýza trhu Ceník Updaty Reporty Projekty Nastavení Návody Pomo…" at bounding box center [436, 214] width 872 height 429
click at [376, 186] on html "Domů Dashboard Analýza trhu Ceník Updaty Reporty Projekty Nastavení Návody Pomo…" at bounding box center [436, 214] width 872 height 429
click at [401, 190] on html "Domů Dashboard Analýza trhu Ceník Updaty Reporty Projekty Nastavení Návody Pomo…" at bounding box center [436, 214] width 872 height 429
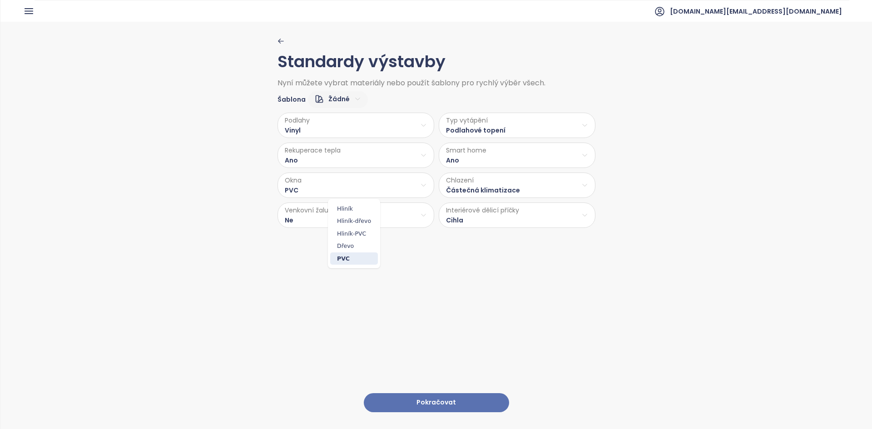
click at [361, 257] on span "PVC" at bounding box center [354, 259] width 48 height 13
click at [309, 188] on html "Domů Dashboard Analýza trhu Ceník Updaty Reporty Projekty Nastavení Návody Pomo…" at bounding box center [436, 214] width 872 height 429
click at [304, 187] on html "Domů Dashboard Analýza trhu Ceník Updaty Reporty Projekty Nastavení Návody Pomo…" at bounding box center [436, 214] width 872 height 429
click at [466, 191] on html "Domů Dashboard Analýza trhu Ceník Updaty Reporty Projekty Nastavení Návody Pomo…" at bounding box center [436, 214] width 872 height 429
click at [516, 212] on span "Kompletní klimatizace" at bounding box center [519, 209] width 81 height 13
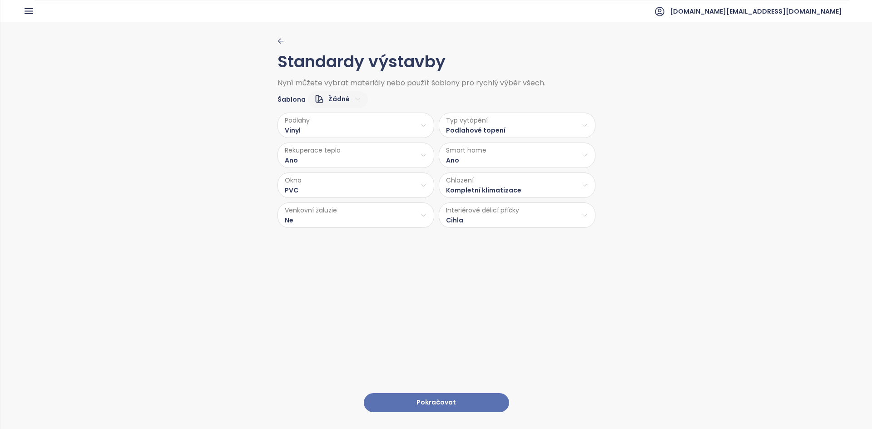
click at [405, 202] on div "Podlahy Vinyl Typ vytápění Podlahové topení Rekuperace tepla Ano Smart home Ano…" at bounding box center [437, 168] width 318 height 120
click at [386, 212] on html "Domů Dashboard Analýza trhu Ceník Updaty Reporty Projekty Nastavení Návody Pomo…" at bounding box center [436, 214] width 872 height 429
drag, startPoint x: 343, startPoint y: 239, endPoint x: 358, endPoint y: 239, distance: 14.6
click at [358, 239] on span "Ano" at bounding box center [353, 239] width 37 height 13
click at [513, 217] on html "Domů Dashboard Analýza trhu Ceník Updaty Reporty Projekty Nastavení Návody Pomo…" at bounding box center [436, 214] width 872 height 429
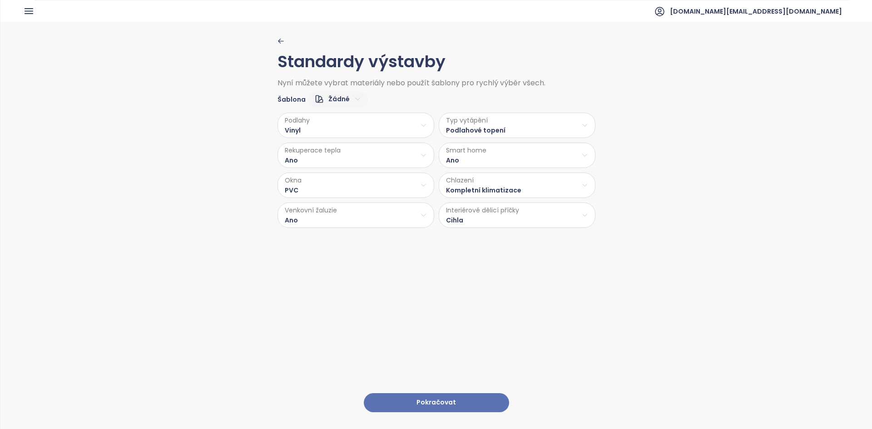
click at [327, 186] on html "Domů Dashboard Analýza trhu Ceník Updaty Reporty Projekty Nastavení Návody Pomo…" at bounding box center [436, 214] width 872 height 429
click at [315, 189] on html "Domů Dashboard Analýza trhu Ceník Updaty Reporty Projekty Nastavení Návody Pomo…" at bounding box center [436, 214] width 872 height 429
click at [310, 133] on html "Domů Dashboard Analýza trhu Ceník Updaty Reporty Projekty Nastavení Návody Pomo…" at bounding box center [436, 214] width 872 height 429
click at [307, 131] on html "Domů Dashboard Analýza trhu Ceník Updaty Reporty Projekty Nastavení Návody Pomo…" at bounding box center [436, 214] width 872 height 429
click at [291, 188] on html "Domů Dashboard Analýza trhu Ceník Updaty Reporty Projekty Nastavení Návody Pomo…" at bounding box center [436, 214] width 872 height 429
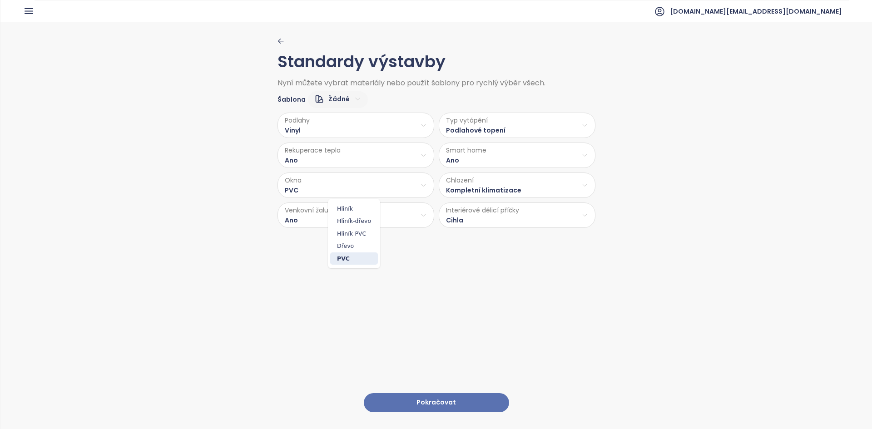
click at [303, 191] on html "Domů Dashboard Analýza trhu Ceník Updaty Reporty Projekty Nastavení Návody Pomo…" at bounding box center [436, 214] width 872 height 429
click at [475, 252] on html "Domů Dashboard Analýza trhu Ceník Updaty Reporty Projekty Nastavení Návody Pomo…" at bounding box center [436, 214] width 872 height 429
click at [465, 222] on html "Domů Dashboard Analýza trhu Ceník Updaty Reporty Projekty Nastavení Návody Pomo…" at bounding box center [436, 214] width 872 height 429
click at [515, 264] on span "Sádrokarton" at bounding box center [516, 264] width 48 height 13
drag, startPoint x: 465, startPoint y: 388, endPoint x: 341, endPoint y: 298, distance: 153.9
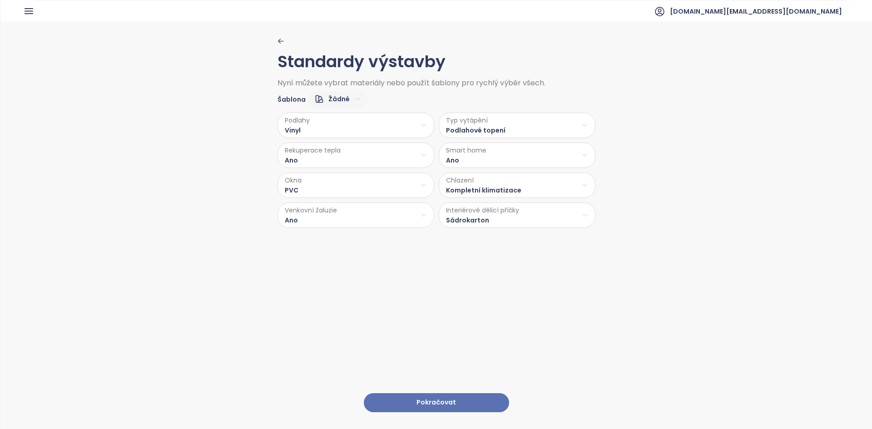
click at [339, 298] on div "Standardy výstavby Nyní můžete vybrat materiály nebo použít šablony pro rychlý …" at bounding box center [437, 225] width 318 height 407
click at [481, 221] on html "Domů Dashboard Analýza trhu Ceník Updaty Reporty Projekty Nastavení Návody Pomo…" at bounding box center [436, 214] width 872 height 429
click at [431, 358] on html "Domů Dashboard Analýza trhu Ceník Updaty Reporty Projekty Nastavení Návody Pomo…" at bounding box center [436, 214] width 872 height 429
click at [426, 393] on button "Pokračovat" at bounding box center [436, 403] width 145 height 20
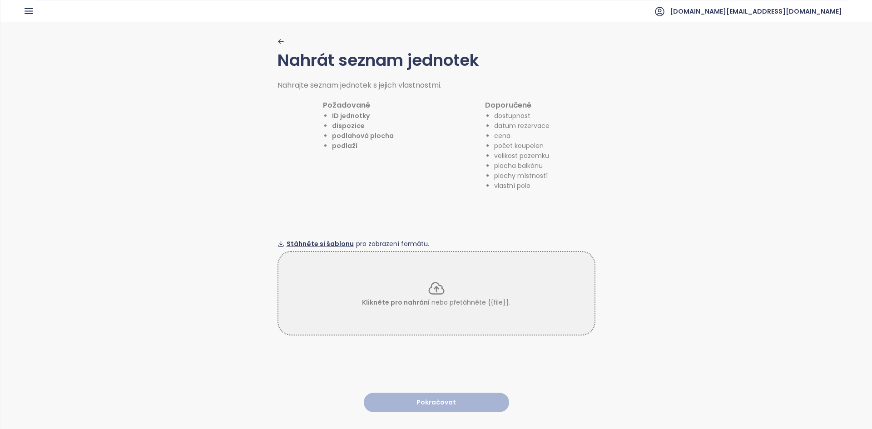
click at [318, 239] on span "Stáhněte si šablonu" at bounding box center [320, 244] width 67 height 10
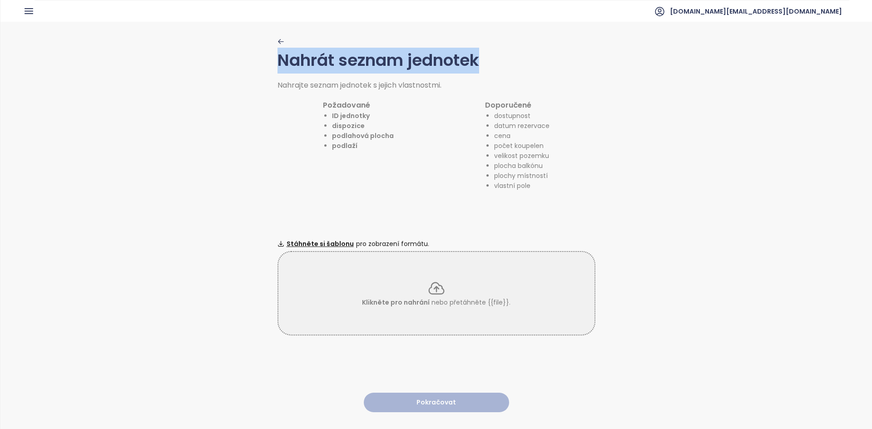
drag, startPoint x: 271, startPoint y: 52, endPoint x: 533, endPoint y: 63, distance: 261.9
click at [501, 70] on div "Nahrát seznam jednotek Nahrajte seznam jednotek s jejich vlastnostmi. Požadovan…" at bounding box center [436, 225] width 872 height 407
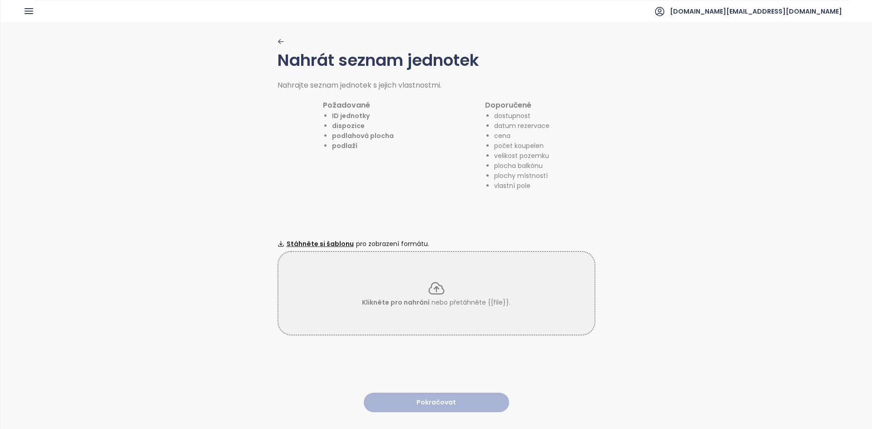
click at [428, 291] on icon at bounding box center [437, 288] width 18 height 18
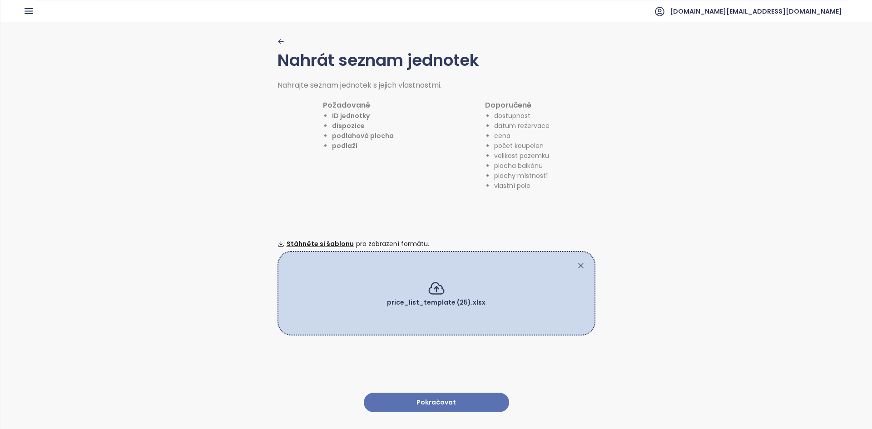
click at [438, 398] on button "Pokračovat" at bounding box center [436, 403] width 145 height 20
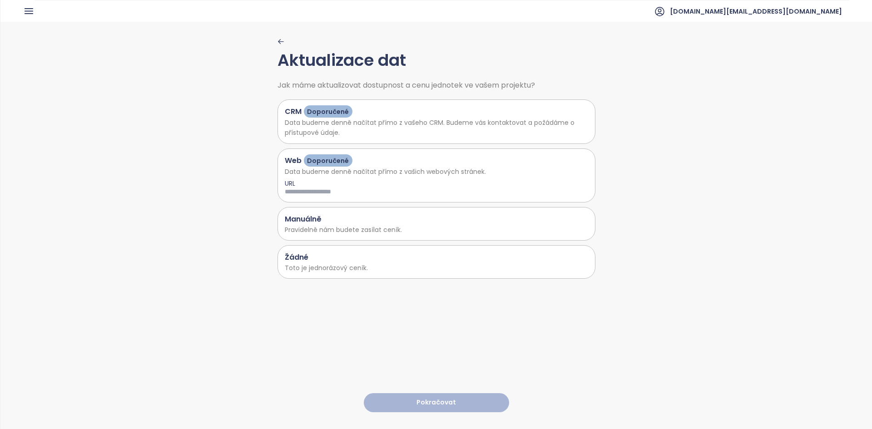
click at [373, 266] on p "Toto je jednorázový ceník." at bounding box center [436, 268] width 303 height 10
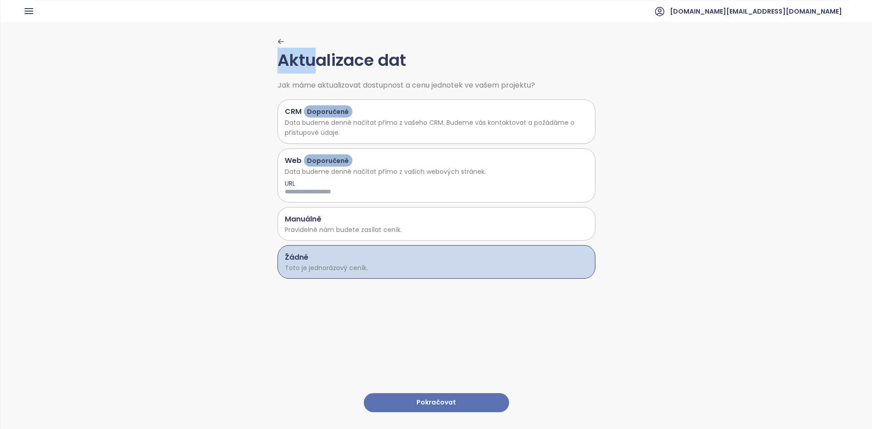
drag, startPoint x: 278, startPoint y: 60, endPoint x: 313, endPoint y: 60, distance: 34.5
click at [313, 59] on h1 "Aktualizace dat" at bounding box center [437, 64] width 318 height 33
click at [448, 393] on button "Pokračovat" at bounding box center [436, 403] width 145 height 20
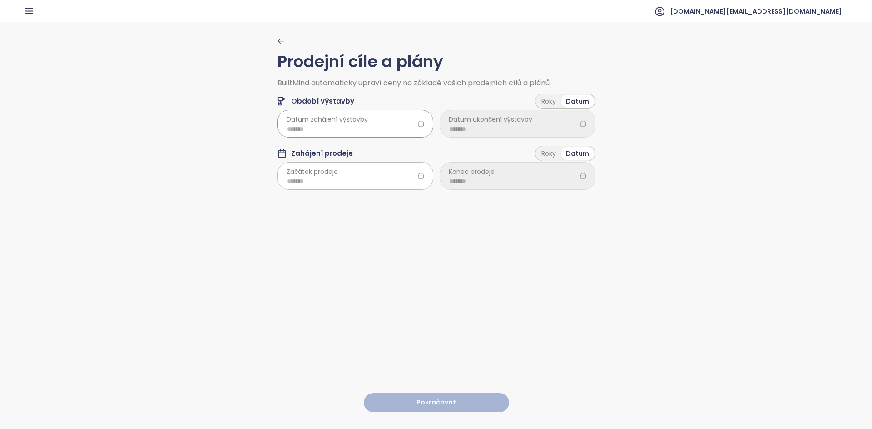
click at [374, 134] on input at bounding box center [355, 129] width 137 height 10
type input "*******"
click at [369, 200] on div "Jun" at bounding box center [380, 202] width 27 height 11
click at [389, 133] on input "*******" at bounding box center [355, 129] width 137 height 10
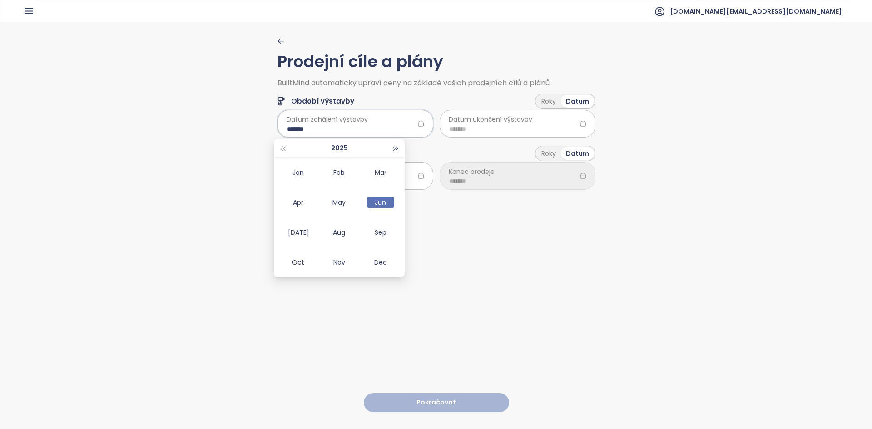
click at [397, 151] on button "button" at bounding box center [396, 148] width 10 height 18
click at [294, 230] on div "Jul" at bounding box center [297, 232] width 27 height 11
type input "*******"
click at [492, 130] on input at bounding box center [517, 129] width 137 height 10
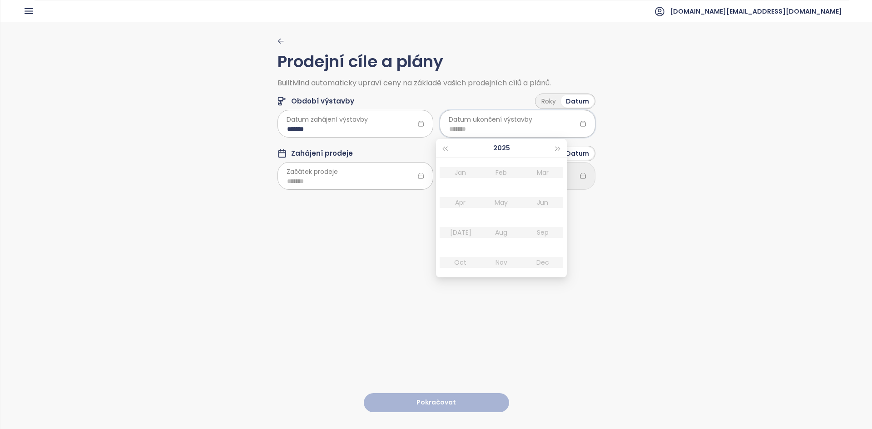
click at [560, 91] on div "Období výstavby Roky Datum" at bounding box center [437, 99] width 318 height 25
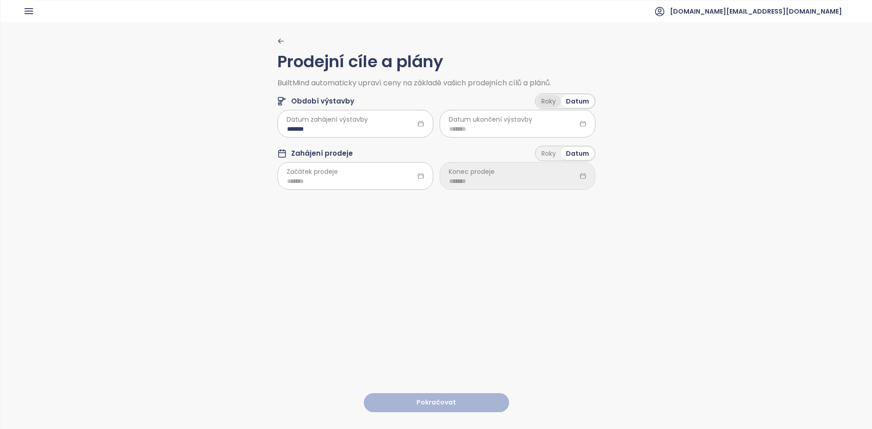
click at [553, 96] on div "Roky" at bounding box center [549, 101] width 25 height 13
click at [497, 124] on html "Domů Dashboard Analýza trhu Ceník Updaty Reporty Projekty Nastavení Návody Pomo…" at bounding box center [436, 214] width 872 height 429
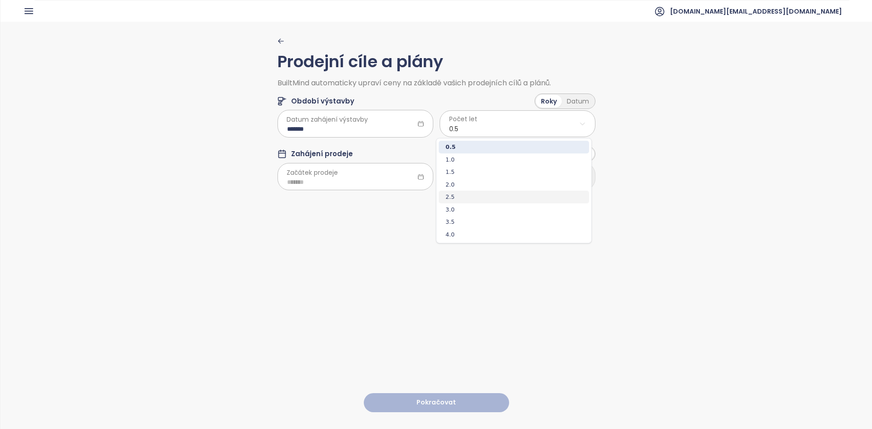
click at [464, 194] on span "2.5" at bounding box center [514, 197] width 150 height 13
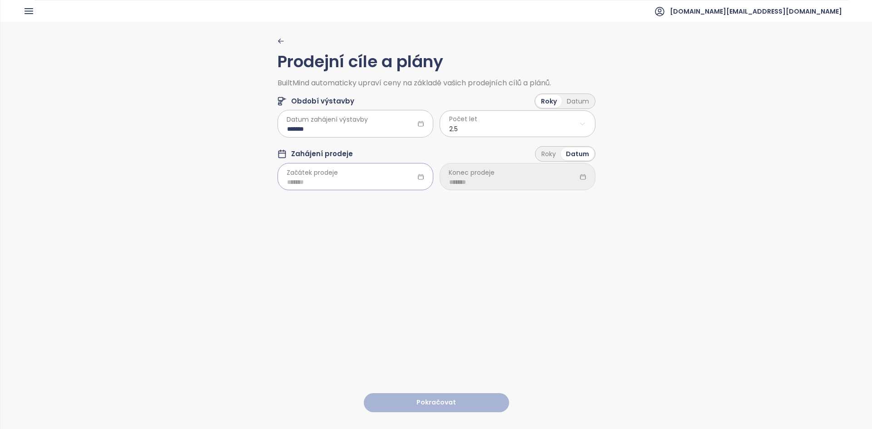
click at [357, 182] on input at bounding box center [355, 182] width 137 height 10
click at [452, 172] on span "Konec prodeje" at bounding box center [472, 173] width 46 height 10
click at [468, 172] on span "Konec prodeje" at bounding box center [472, 173] width 46 height 10
click at [387, 186] on input at bounding box center [355, 182] width 137 height 10
type input "*******"
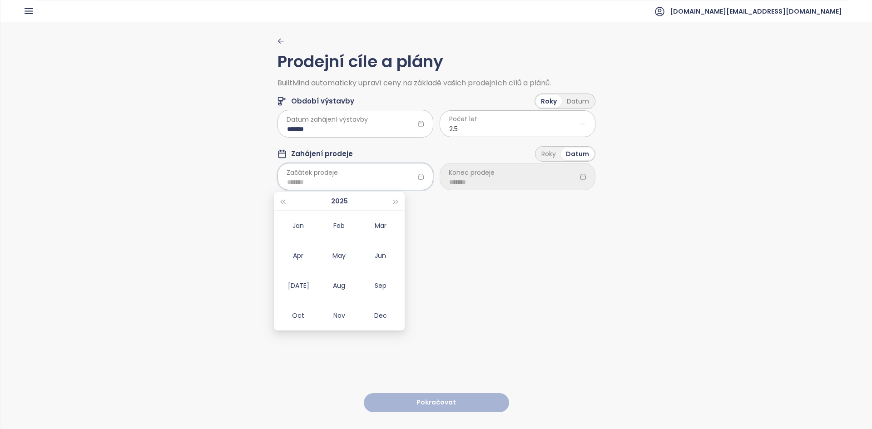
type input "*******"
click at [333, 131] on input "*******" at bounding box center [355, 129] width 137 height 10
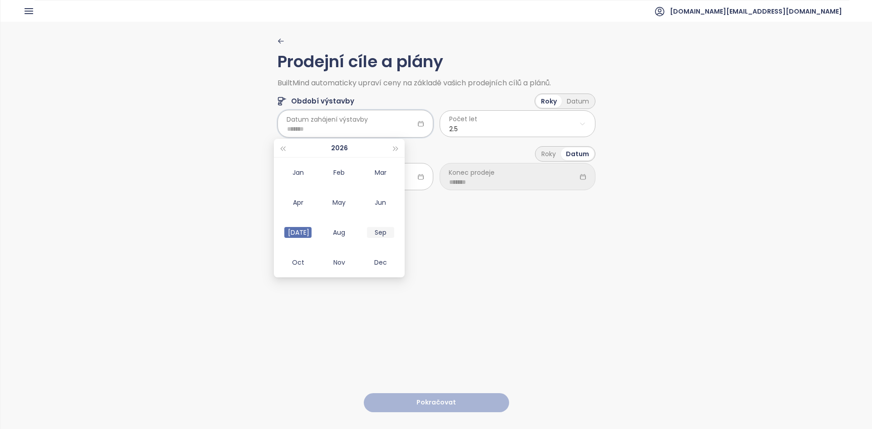
click at [372, 230] on div "Sep" at bounding box center [380, 232] width 27 height 11
type input "*******"
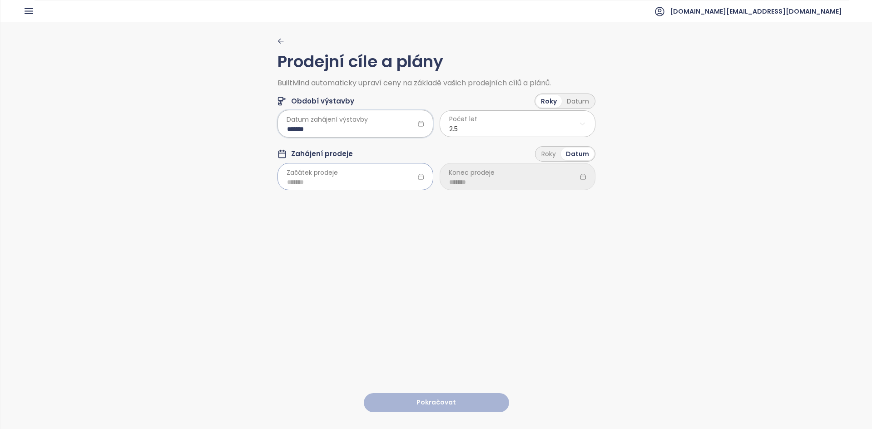
click at [320, 186] on input at bounding box center [355, 182] width 137 height 10
type input "*******"
click at [465, 133] on html "Domů Dashboard Analýza trhu Ceník Updaty Reporty Projekty Nastavení Návody Pomo…" at bounding box center [436, 214] width 872 height 429
click at [353, 203] on html "Domů Dashboard Analýza trhu Ceník Updaty Reporty Projekty Nastavení Návody Pomo…" at bounding box center [436, 214] width 872 height 429
click at [325, 187] on input at bounding box center [355, 182] width 137 height 10
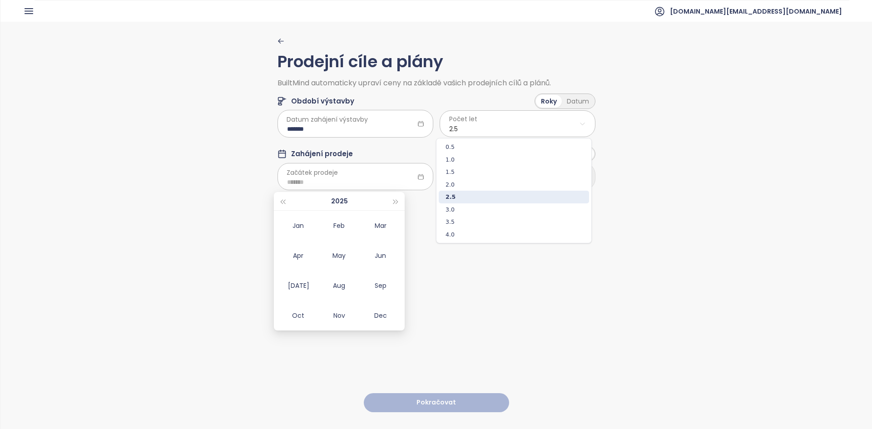
click at [453, 124] on html "Domů Dashboard Analýza trhu Ceník Updaty Reporty Projekty Nastavení Návody Pomo…" at bounding box center [436, 214] width 872 height 429
click at [465, 208] on span "3.0" at bounding box center [514, 210] width 150 height 13
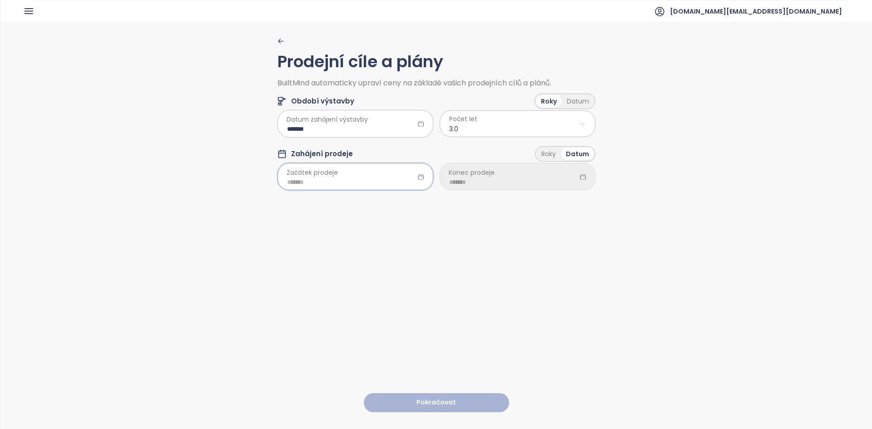
click at [361, 183] on input at bounding box center [355, 182] width 137 height 10
type input "*******"
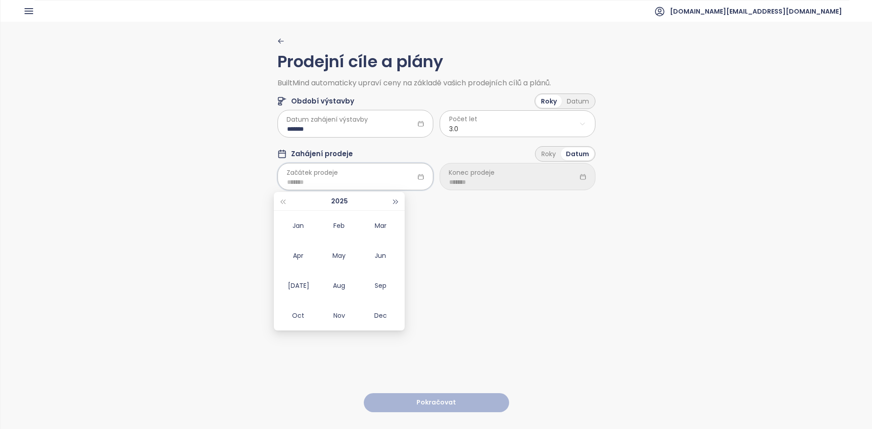
click at [393, 196] on button "button" at bounding box center [396, 201] width 10 height 18
click at [384, 259] on div "Jun" at bounding box center [380, 255] width 27 height 11
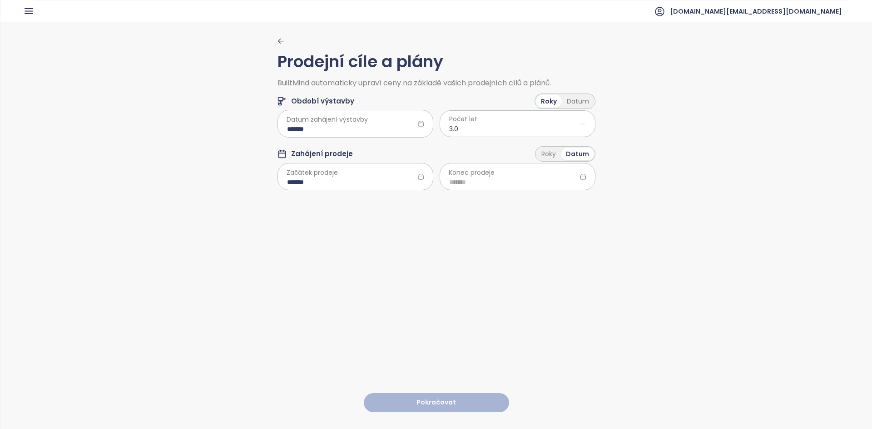
click at [458, 174] on span "Konec prodeje" at bounding box center [472, 173] width 46 height 10
click at [378, 174] on div "*******" at bounding box center [356, 176] width 156 height 27
click at [463, 186] on input at bounding box center [517, 182] width 137 height 10
click at [365, 180] on input "*******" at bounding box center [355, 182] width 137 height 10
type input "*******"
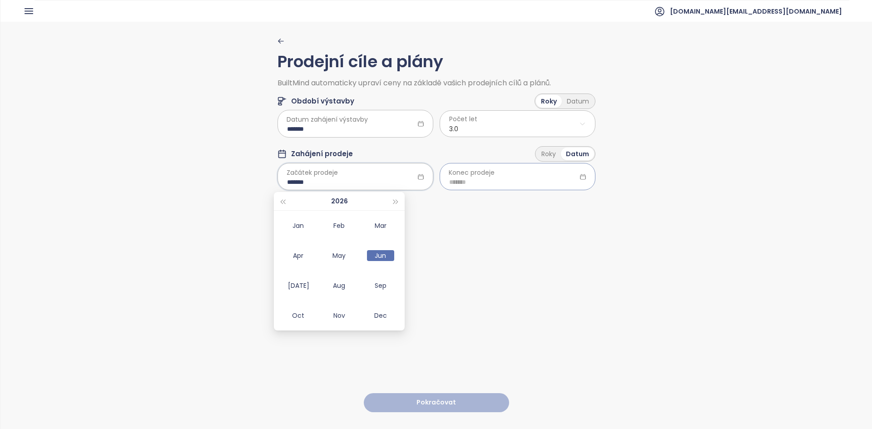
click at [478, 179] on input at bounding box center [517, 182] width 137 height 10
click at [542, 159] on div "Roky" at bounding box center [549, 154] width 25 height 13
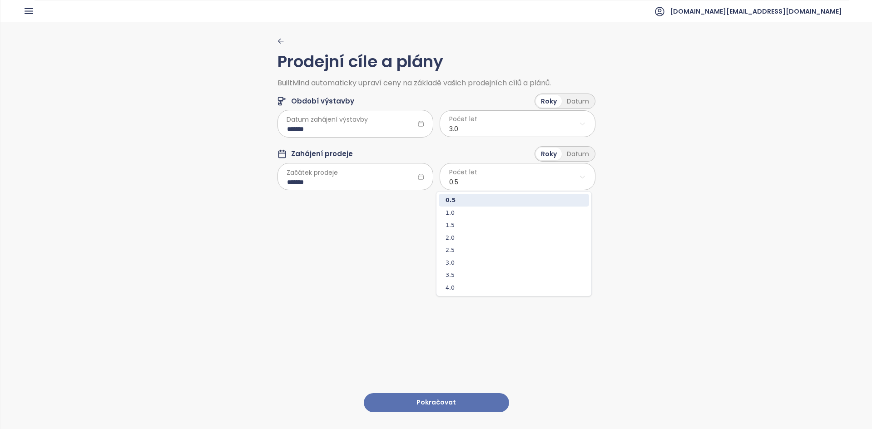
click at [468, 182] on html "Domů Dashboard Analýza trhu Ceník Updaty Reporty Projekty Nastavení Návody Pomo…" at bounding box center [436, 214] width 872 height 429
click at [460, 173] on html "Domů Dashboard Analýza trhu Ceník Updaty Reporty Projekty Nastavení Návody Pomo…" at bounding box center [436, 214] width 872 height 429
click at [583, 152] on div "Datum" at bounding box center [578, 154] width 32 height 13
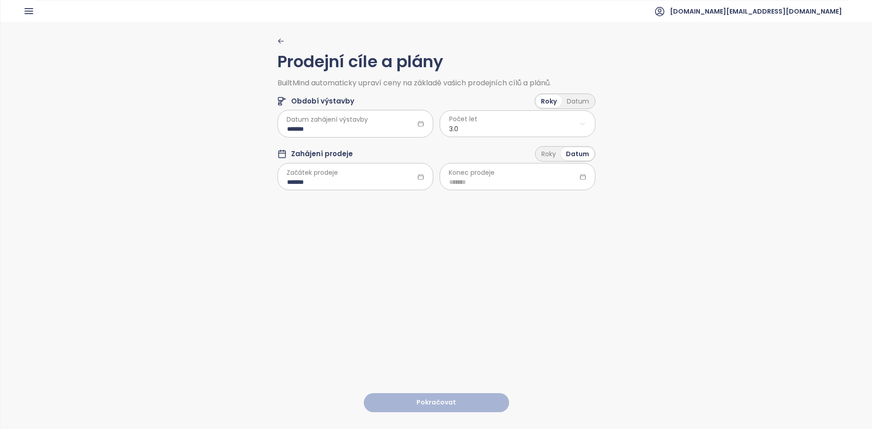
click at [473, 191] on div "Prodejní cíle a plány BuiltMind automaticky upraví ceny na základě vašich prode…" at bounding box center [437, 118] width 318 height 161
click at [473, 185] on input at bounding box center [517, 182] width 137 height 10
click at [560, 203] on button "button" at bounding box center [558, 201] width 10 height 18
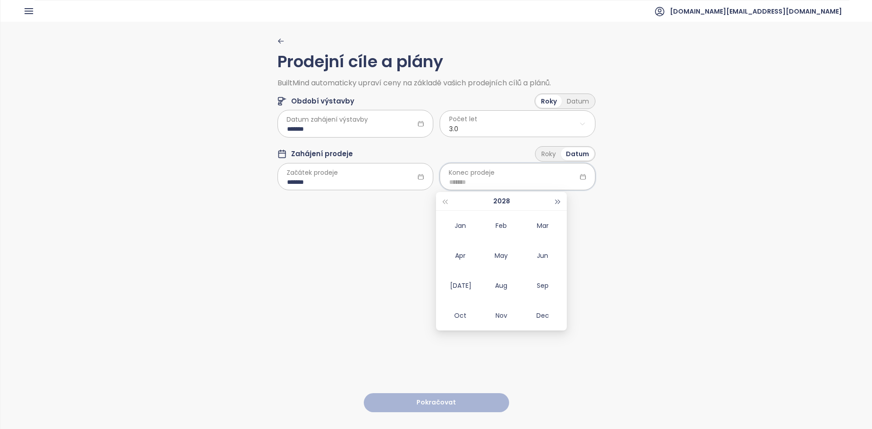
click at [560, 203] on button "button" at bounding box center [558, 201] width 10 height 18
click at [537, 291] on div "Sep" at bounding box center [542, 285] width 27 height 11
type input "*******"
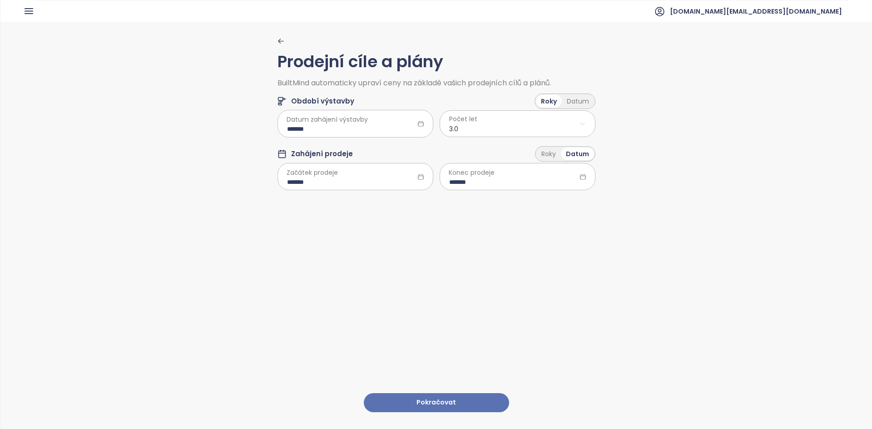
click at [438, 399] on button "Pokračovat" at bounding box center [436, 403] width 145 height 20
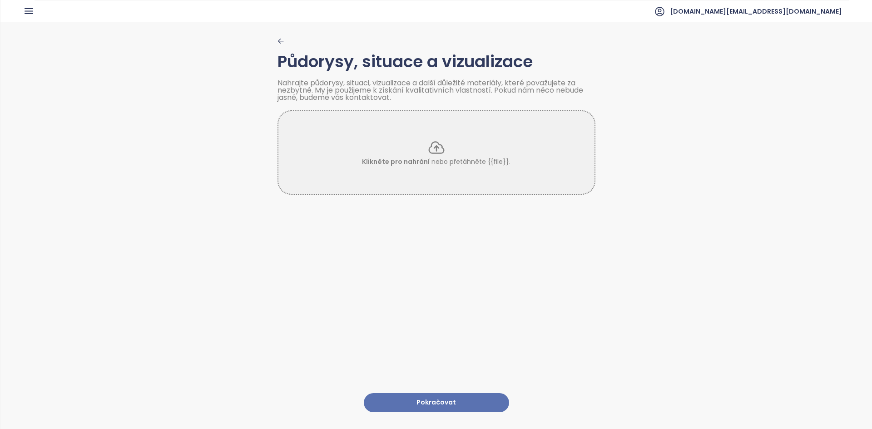
click at [279, 41] on icon "button" at bounding box center [280, 41] width 5 height 4
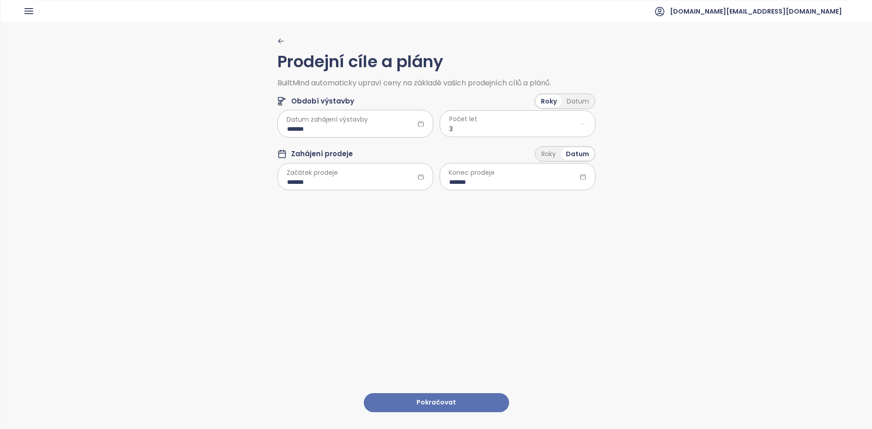
click at [474, 175] on span "Konec prodeje" at bounding box center [472, 173] width 46 height 10
click at [474, 179] on input "*******" at bounding box center [517, 182] width 137 height 10
click at [631, 271] on div "Prodejní cíle a plány BuiltMind automaticky upraví ceny na základě vašich prode…" at bounding box center [436, 225] width 872 height 407
click at [484, 175] on span "Konec prodeje" at bounding box center [472, 173] width 46 height 10
click at [474, 177] on div "Konec prodeje *******" at bounding box center [518, 176] width 156 height 25
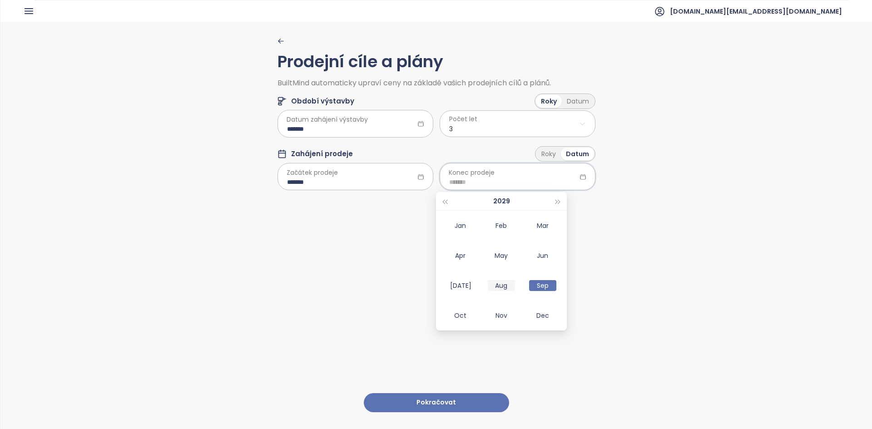
click at [511, 292] on td "Aug" at bounding box center [501, 286] width 41 height 30
click at [498, 187] on div "*******" at bounding box center [518, 176] width 156 height 27
click at [462, 278] on td "Jul" at bounding box center [460, 286] width 41 height 30
type input "*******"
click at [477, 393] on button "Pokračovat" at bounding box center [436, 403] width 145 height 20
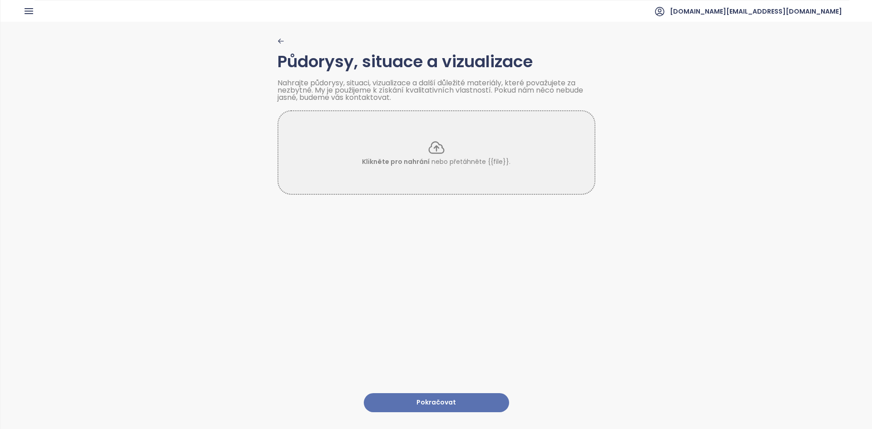
click at [405, 402] on button "Pokračovat" at bounding box center [436, 403] width 145 height 20
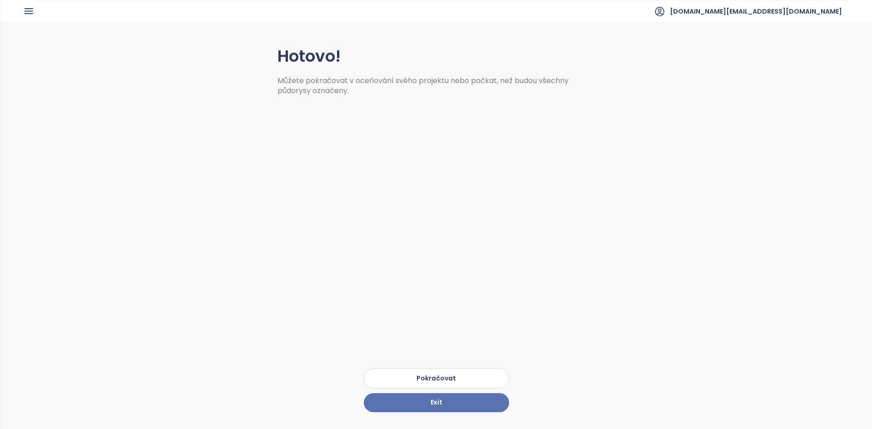
click at [451, 379] on button "Pokračovat" at bounding box center [436, 378] width 145 height 20
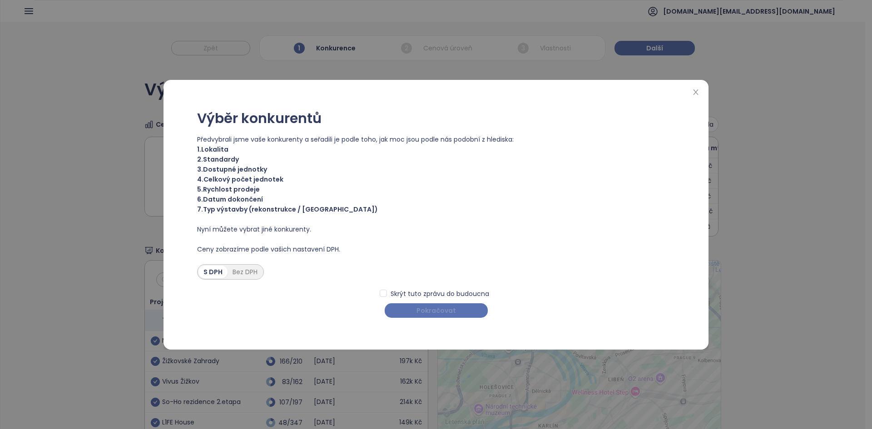
click at [438, 313] on span "Pokračovat" at bounding box center [437, 311] width 40 height 10
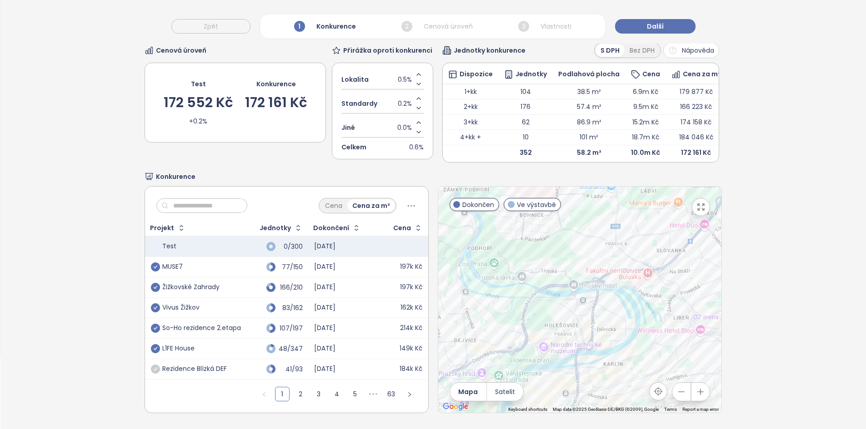
scroll to position [87, 0]
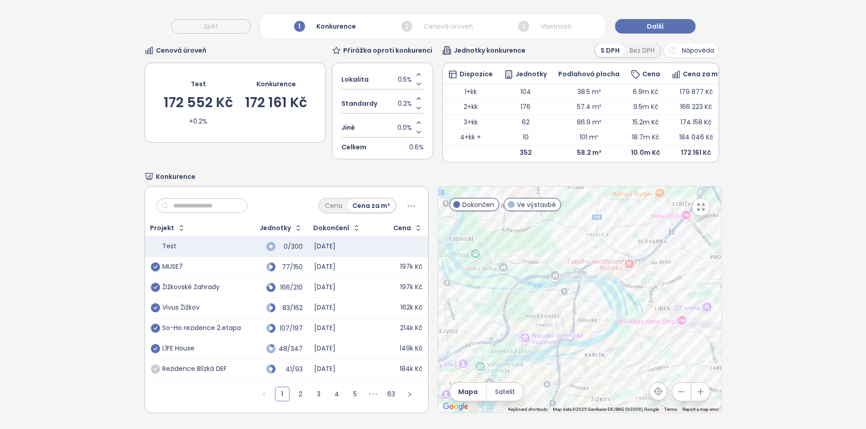
drag, startPoint x: 501, startPoint y: 289, endPoint x: 483, endPoint y: 280, distance: 20.3
click at [483, 280] on div at bounding box center [579, 300] width 283 height 226
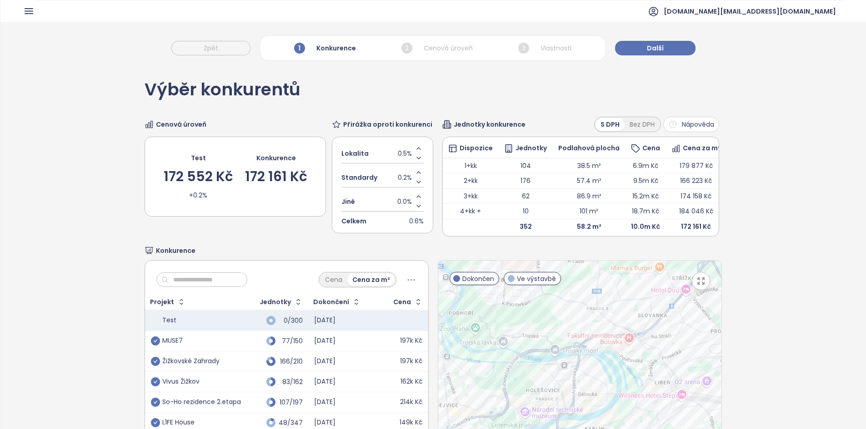
click at [672, 125] on button "Nápověda" at bounding box center [691, 124] width 56 height 15
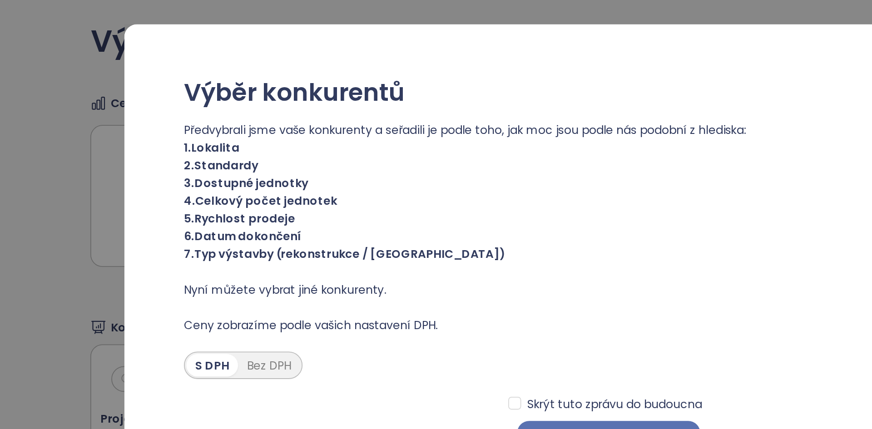
click at [214, 152] on span "1. Lokalita" at bounding box center [436, 149] width 478 height 10
click at [216, 162] on span "2. Standardy" at bounding box center [436, 159] width 478 height 10
click at [215, 169] on span "3. Dostupné jednotky" at bounding box center [436, 169] width 478 height 10
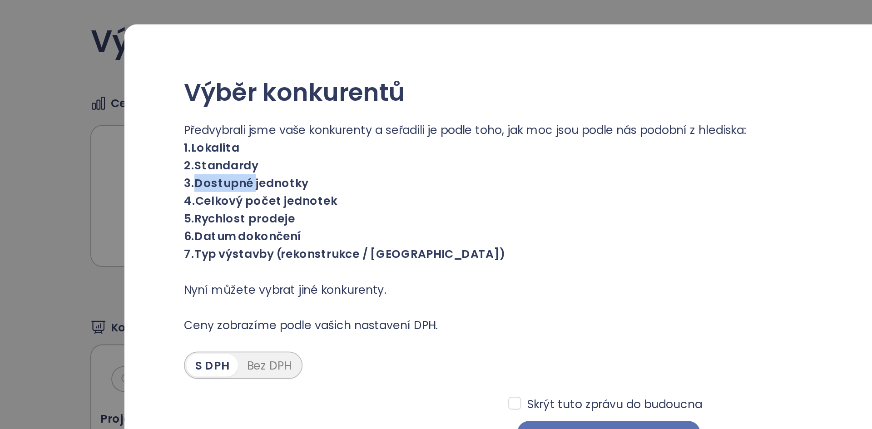
click at [215, 169] on span "3. Dostupné jednotky" at bounding box center [436, 169] width 478 height 10
click at [215, 168] on span "3. Dostupné jednotky" at bounding box center [436, 169] width 478 height 10
drag, startPoint x: 204, startPoint y: 179, endPoint x: 274, endPoint y: 177, distance: 70.9
click at [274, 177] on span "4. Celkový počet jednotek" at bounding box center [436, 179] width 478 height 10
drag, startPoint x: 205, startPoint y: 190, endPoint x: 264, endPoint y: 194, distance: 58.7
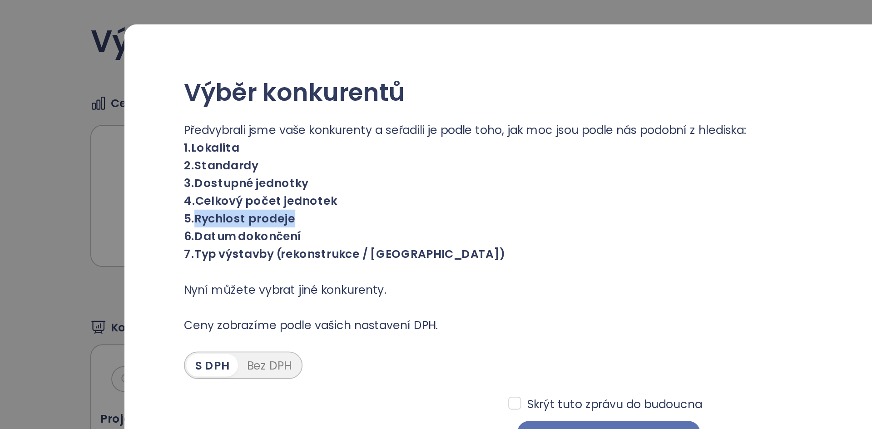
click at [264, 194] on span "5. Rychlost prodeje" at bounding box center [436, 189] width 478 height 10
drag, startPoint x: 257, startPoint y: 200, endPoint x: 204, endPoint y: 201, distance: 53.2
click at [204, 200] on span "6. Datum dokončení" at bounding box center [436, 199] width 478 height 10
click at [146, 203] on div "Výběr konkurentů Předvybrali jsme vaše konkurenty a seřadili je podle toho, jak…" at bounding box center [436, 214] width 872 height 429
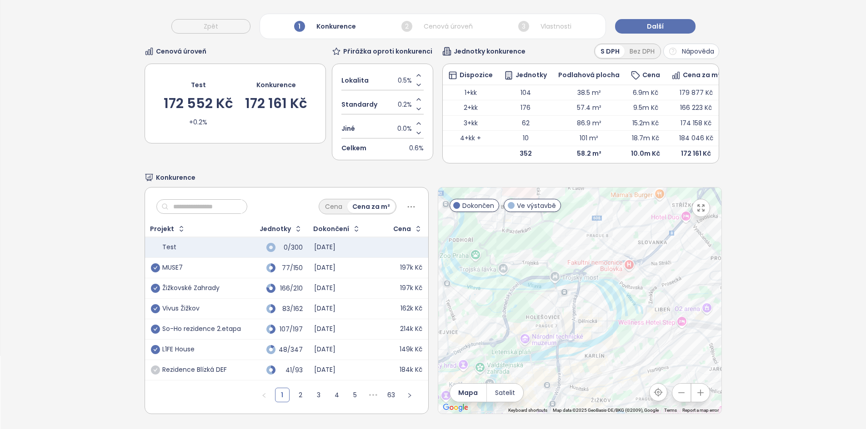
scroll to position [88, 0]
click at [229, 347] on div "L1FE House" at bounding box center [196, 348] width 90 height 11
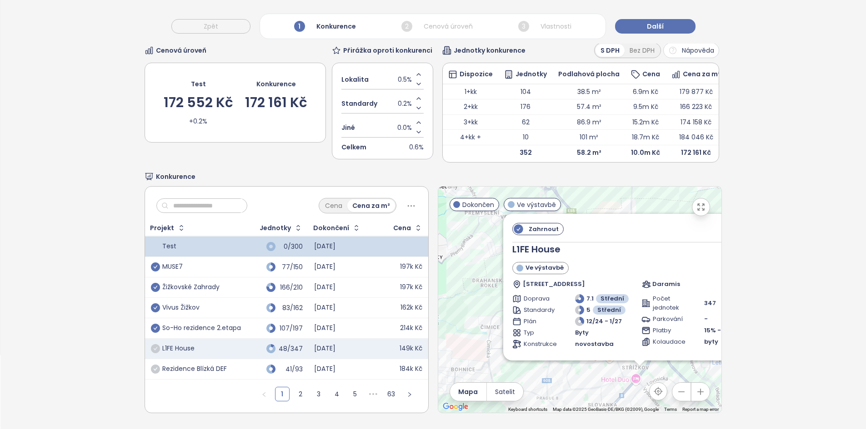
click at [154, 344] on icon "check-circle" at bounding box center [155, 348] width 9 height 9
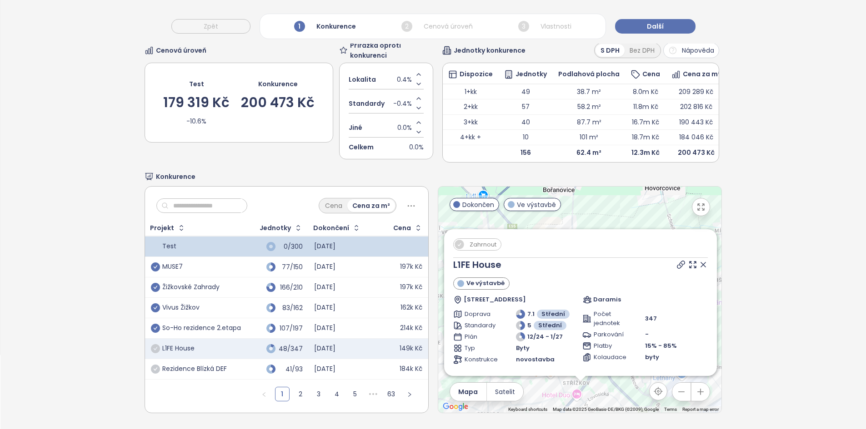
drag, startPoint x: 485, startPoint y: 273, endPoint x: 428, endPoint y: 285, distance: 58.0
click at [428, 285] on div "Cena Cena za m² Projekt Jednotky Dokončení Cena Test 0/300 2029-09-30 MUSE7 77/…" at bounding box center [432, 299] width 577 height 227
click at [698, 260] on icon at bounding box center [702, 264] width 9 height 9
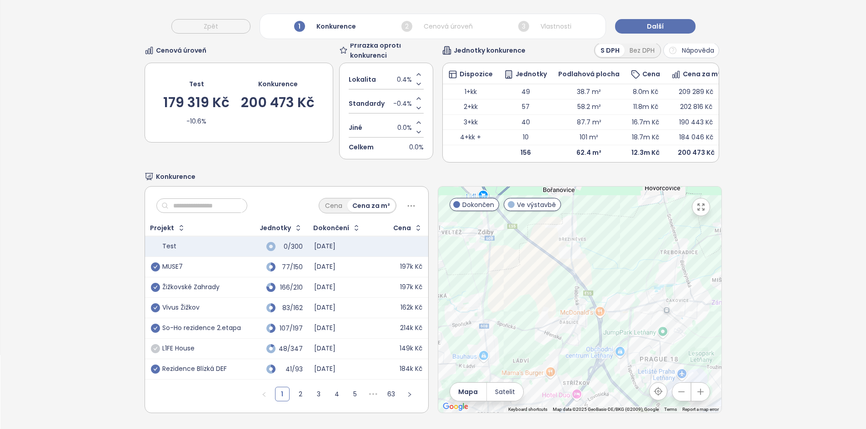
click at [154, 365] on icon "check-circle" at bounding box center [155, 369] width 9 height 9
click at [296, 388] on link "2" at bounding box center [301, 395] width 14 height 14
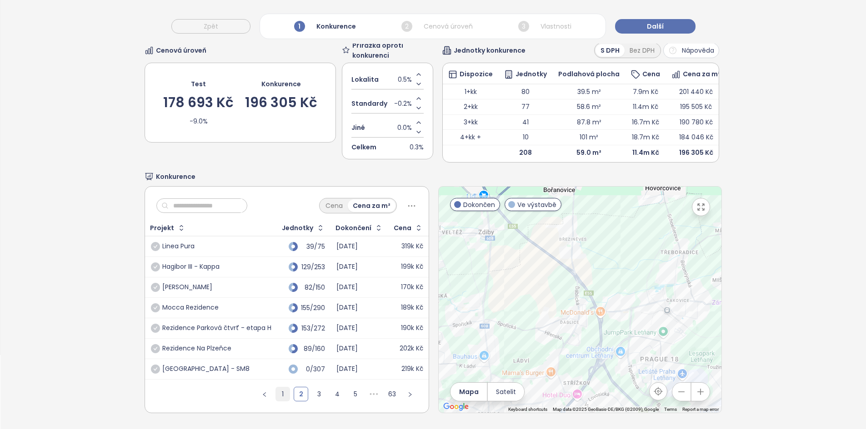
click at [279, 388] on link "1" at bounding box center [283, 395] width 14 height 14
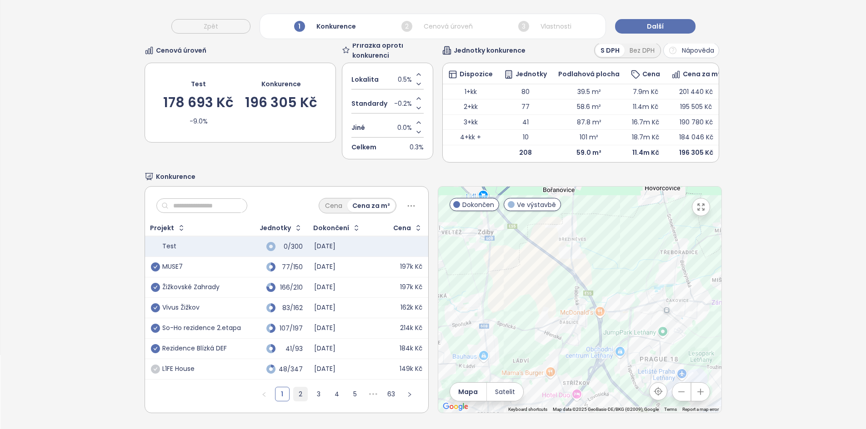
click at [294, 393] on link "2" at bounding box center [301, 395] width 14 height 14
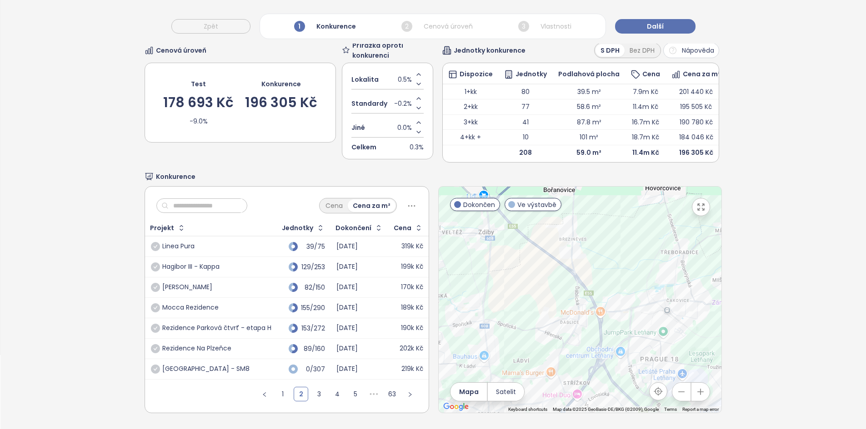
click at [234, 262] on div "Hagibor III - Kappa" at bounding box center [211, 267] width 120 height 11
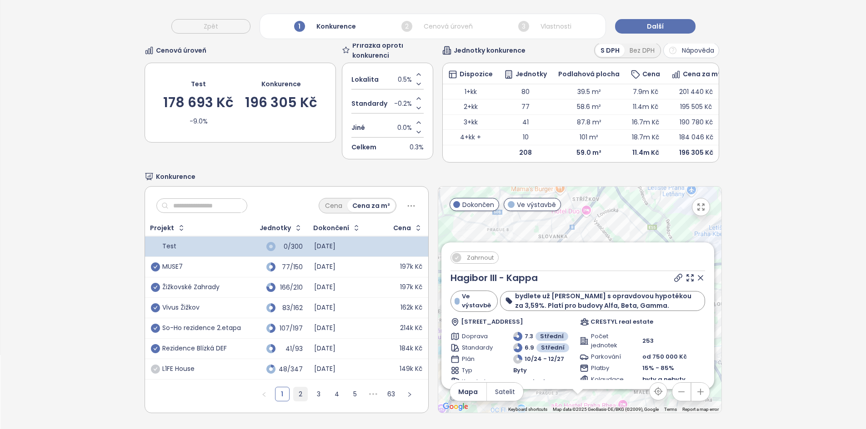
click at [297, 389] on link "2" at bounding box center [301, 395] width 14 height 14
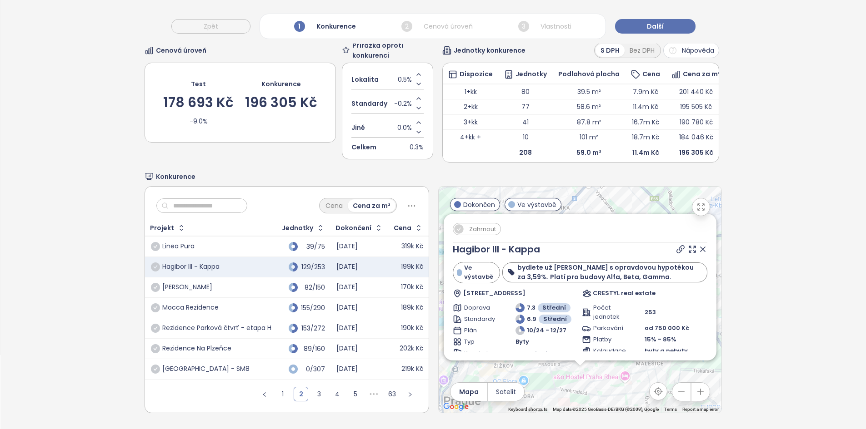
click at [698, 245] on icon at bounding box center [702, 249] width 9 height 9
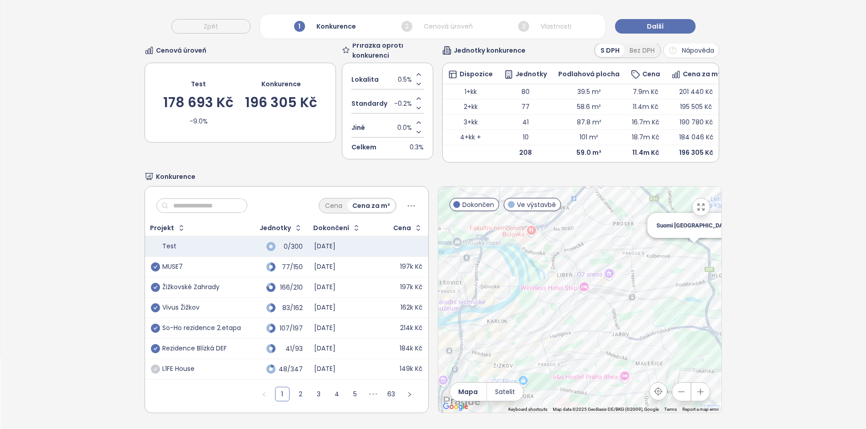
click at [689, 243] on div "Suomi Tampere" at bounding box center [579, 300] width 283 height 226
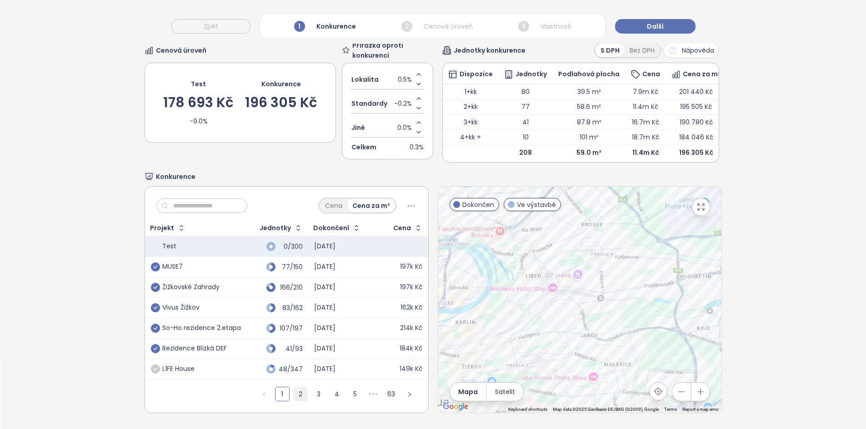
click at [295, 388] on link "2" at bounding box center [301, 395] width 14 height 14
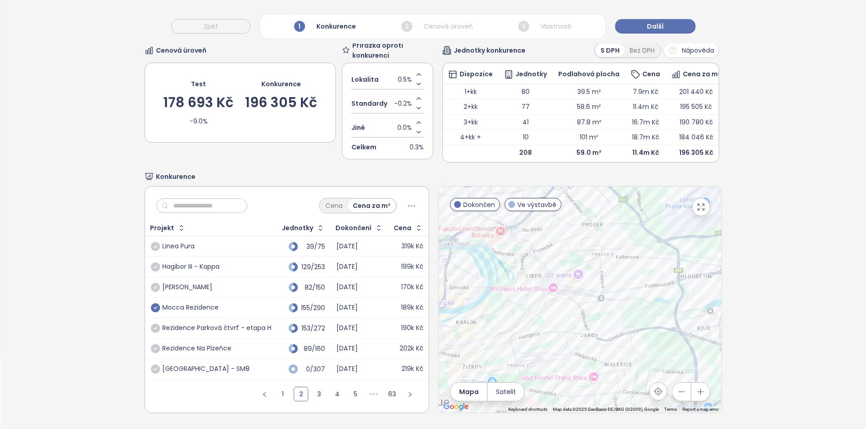
click at [152, 305] on icon "check-circle" at bounding box center [155, 307] width 9 height 9
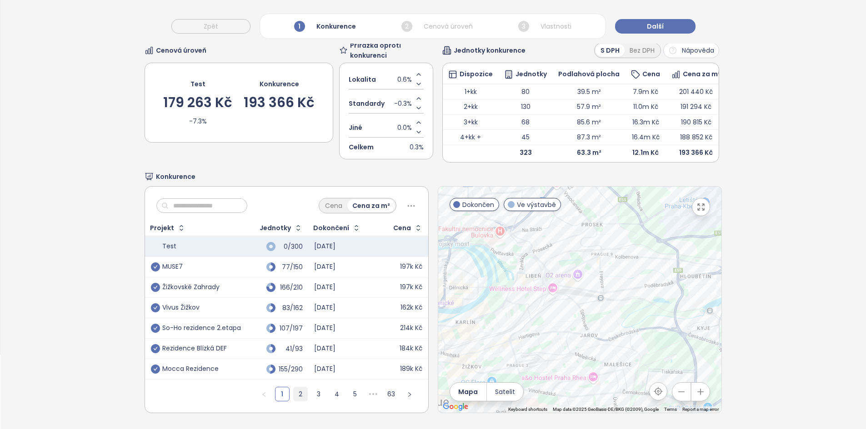
click at [294, 388] on link "2" at bounding box center [301, 395] width 14 height 14
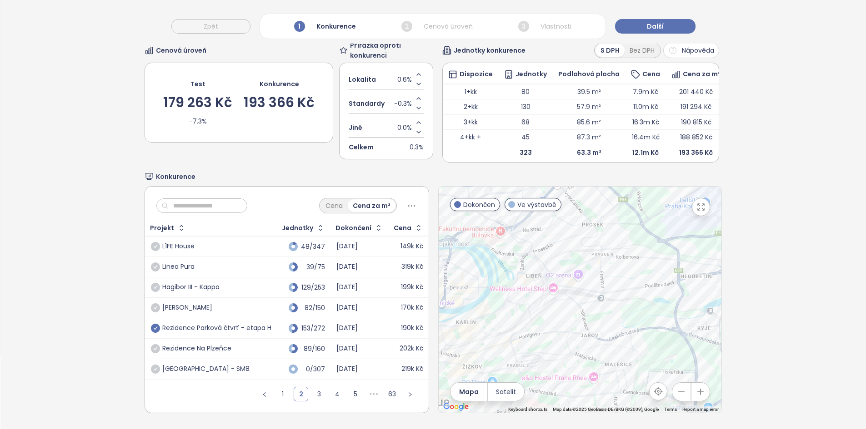
click at [157, 324] on icon "check-circle" at bounding box center [155, 328] width 9 height 9
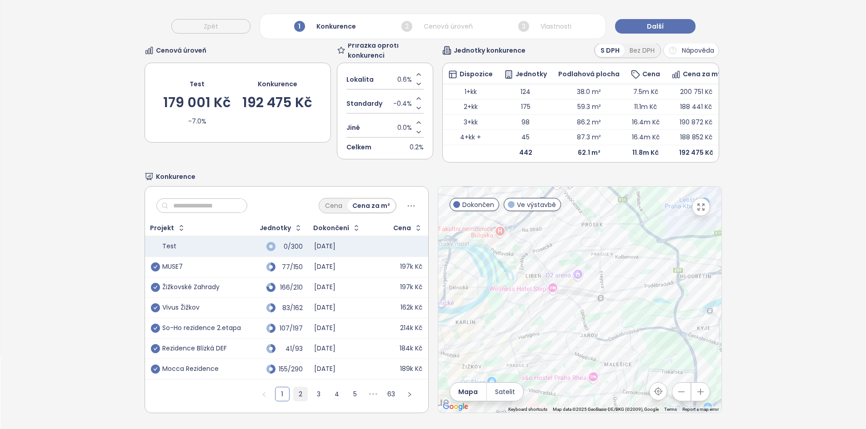
click at [297, 390] on link "2" at bounding box center [301, 395] width 14 height 14
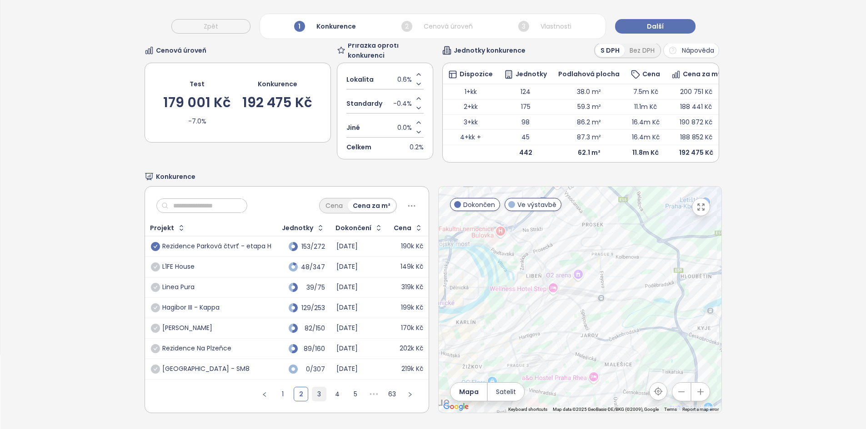
click at [313, 389] on link "3" at bounding box center [319, 395] width 14 height 14
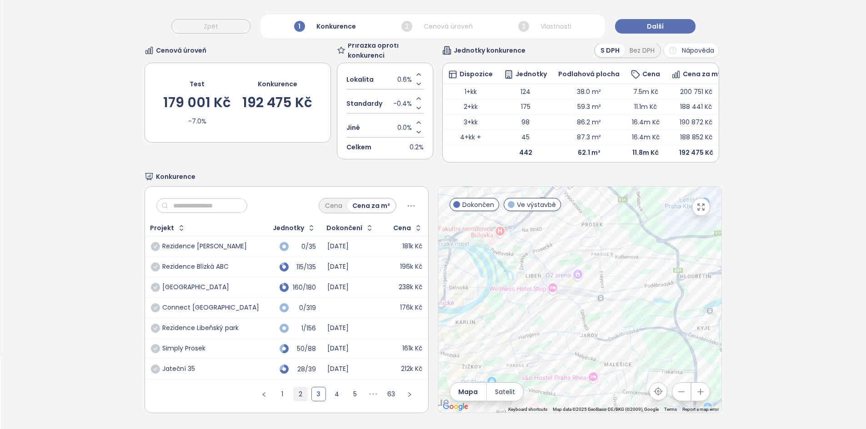
click at [303, 388] on link "2" at bounding box center [301, 395] width 14 height 14
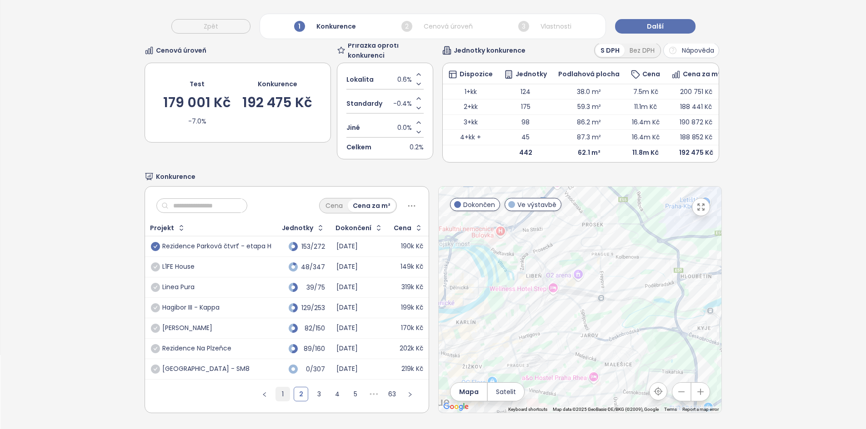
click at [280, 392] on link "1" at bounding box center [283, 395] width 14 height 14
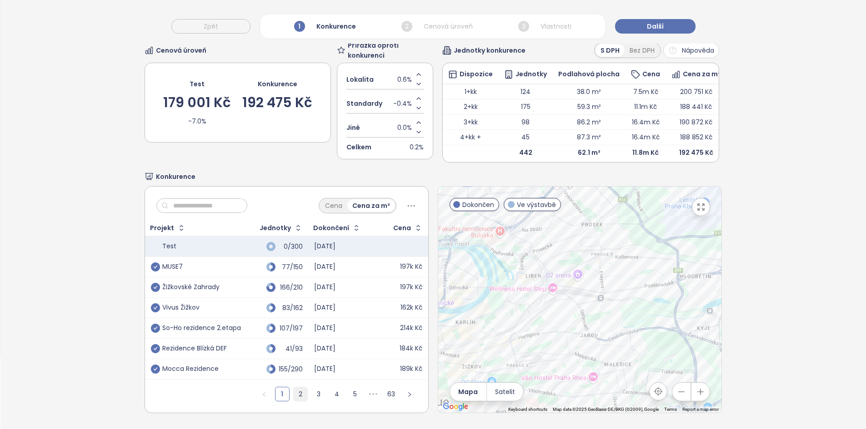
click at [298, 390] on link "2" at bounding box center [301, 395] width 14 height 14
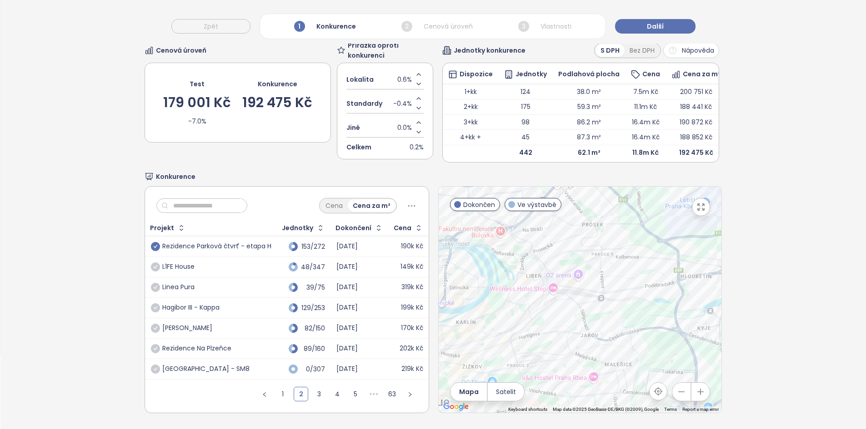
click at [256, 345] on div "Rezidence Na Plzeňce" at bounding box center [211, 348] width 120 height 11
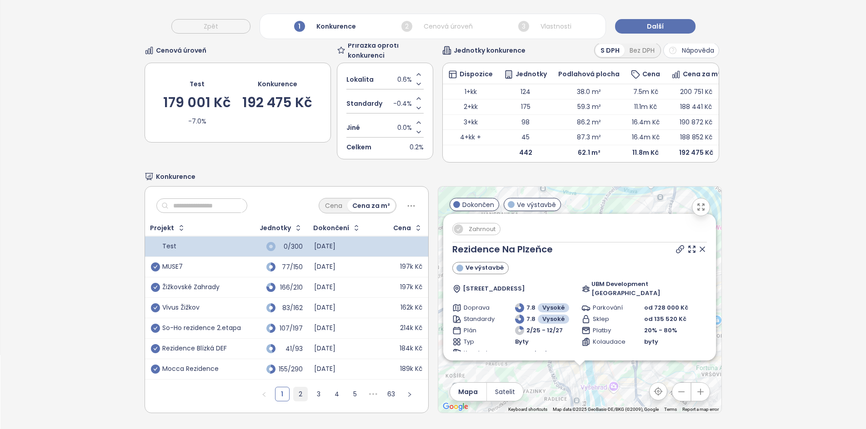
click at [298, 388] on link "2" at bounding box center [301, 395] width 14 height 14
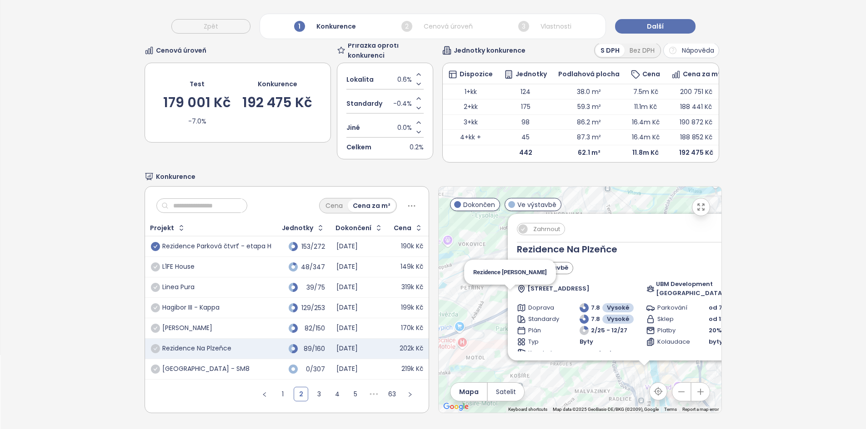
scroll to position [85, 0]
click at [616, 262] on div "Ve výstavbě" at bounding box center [644, 268] width 254 height 12
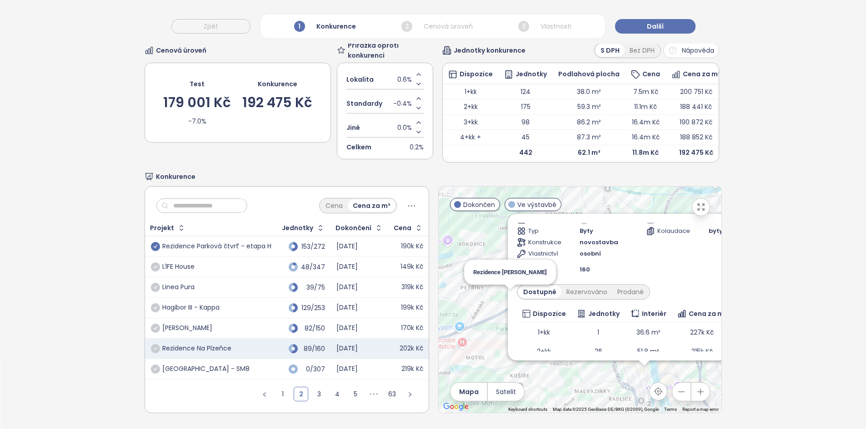
scroll to position [169, 0]
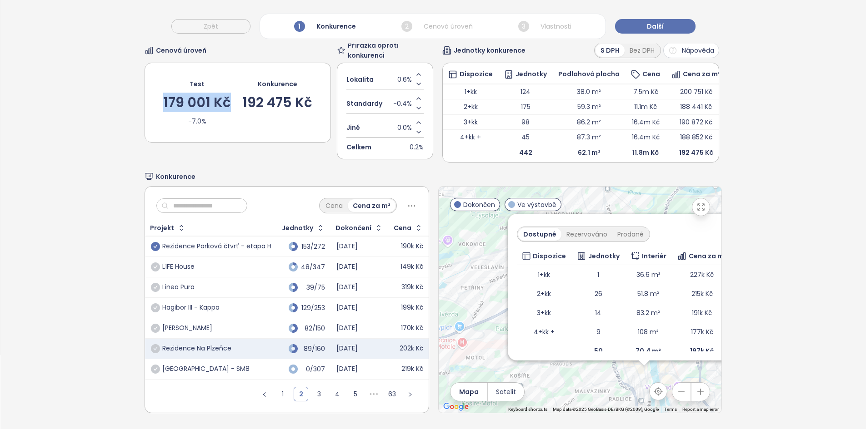
drag, startPoint x: 233, startPoint y: 93, endPoint x: 158, endPoint y: 88, distance: 74.7
click at [158, 88] on div "Test 179 001 Kč -7.0% Konkurence 192 475 Kč" at bounding box center [237, 103] width 186 height 80
click at [171, 399] on div "1 2 3 4 5 ••• 63" at bounding box center [287, 398] width 284 height 30
click at [312, 394] on link "3" at bounding box center [319, 395] width 14 height 14
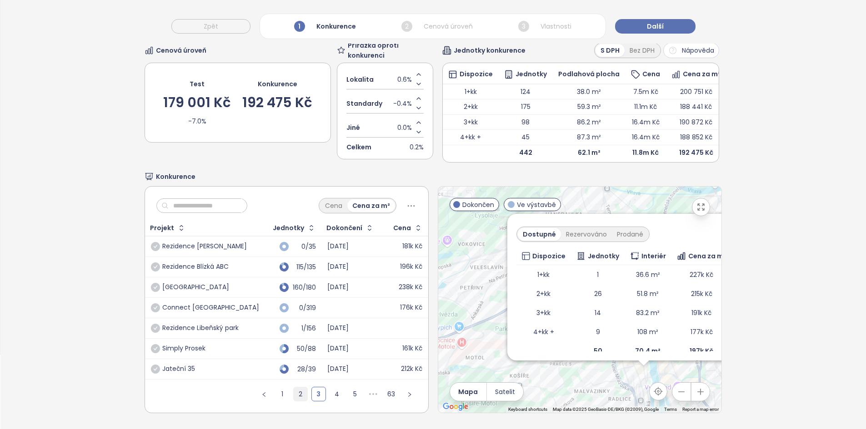
click at [294, 395] on link "2" at bounding box center [301, 395] width 14 height 14
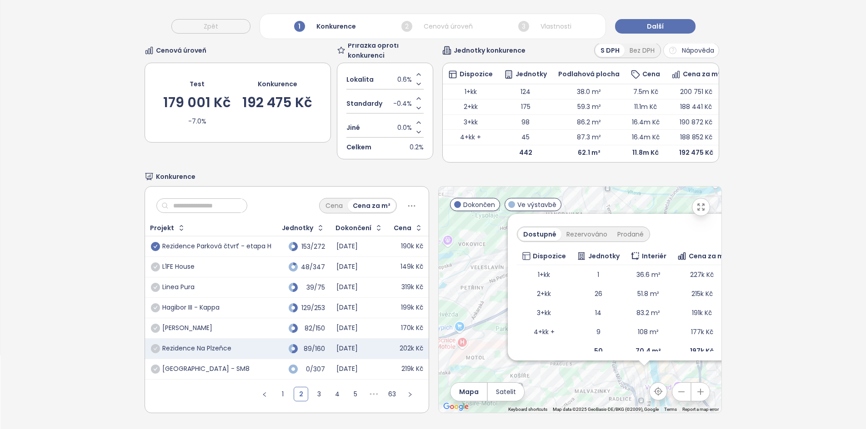
click at [239, 367] on div "Smíchov City - SM8" at bounding box center [211, 369] width 120 height 11
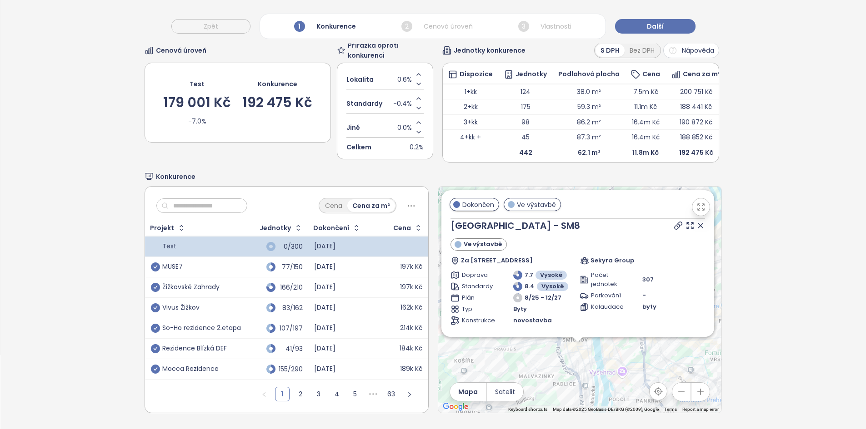
drag, startPoint x: 446, startPoint y: 374, endPoint x: 444, endPoint y: 358, distance: 15.6
click at [444, 352] on div "Zahrnout Smíchov City - SM8 Ve výstavbě Za Ženskými domovy 128, Smíchov, 150 00…" at bounding box center [579, 300] width 283 height 226
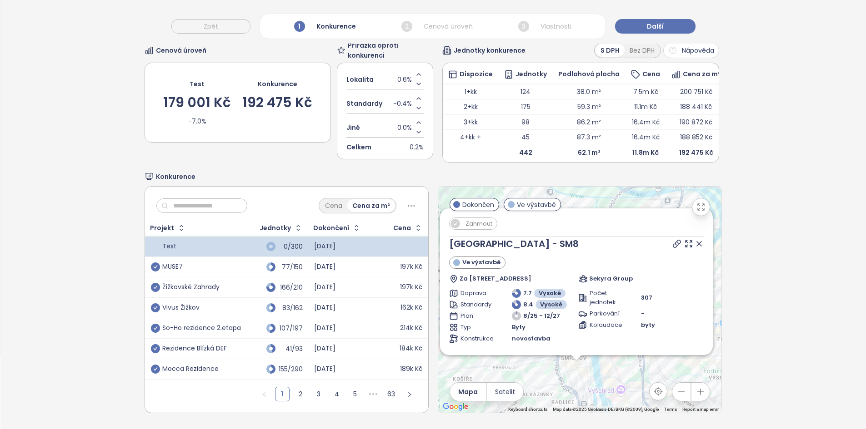
drag, startPoint x: 443, startPoint y: 361, endPoint x: 442, endPoint y: 375, distance: 14.6
click at [442, 375] on div "Zahrnout Smíchov City - SM8 Ve výstavbě Za Ženskými domovy 128, Smíchov, 150 00…" at bounding box center [579, 300] width 283 height 226
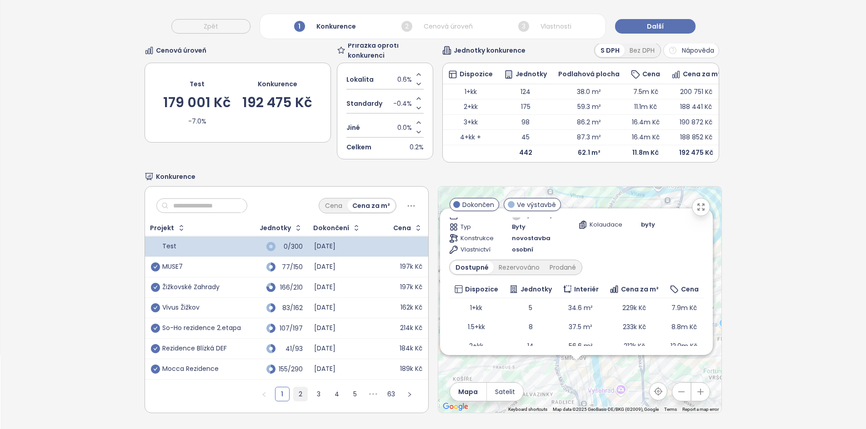
click at [294, 393] on link "2" at bounding box center [301, 395] width 14 height 14
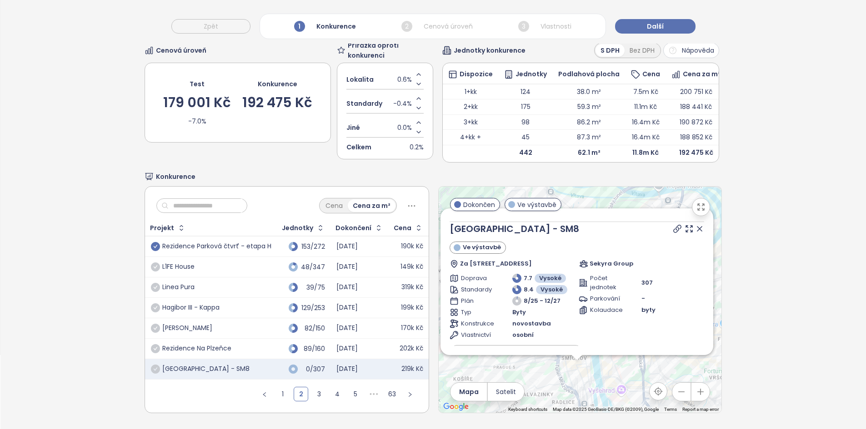
scroll to position [0, 0]
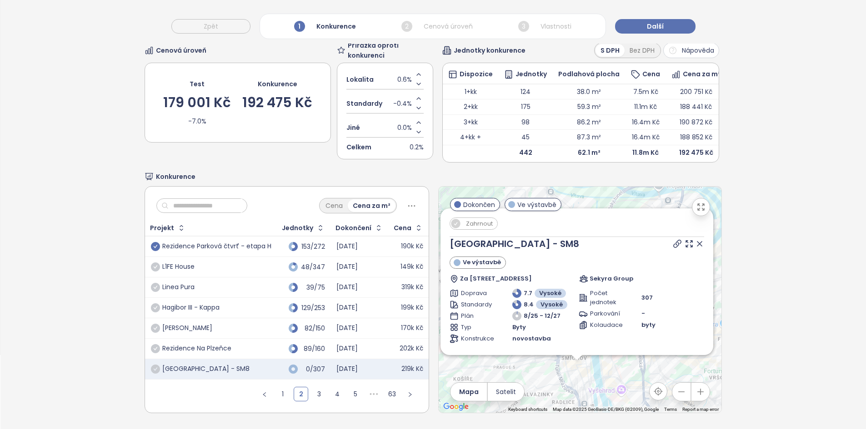
click at [473, 219] on span "Zahrnout" at bounding box center [479, 223] width 36 height 11
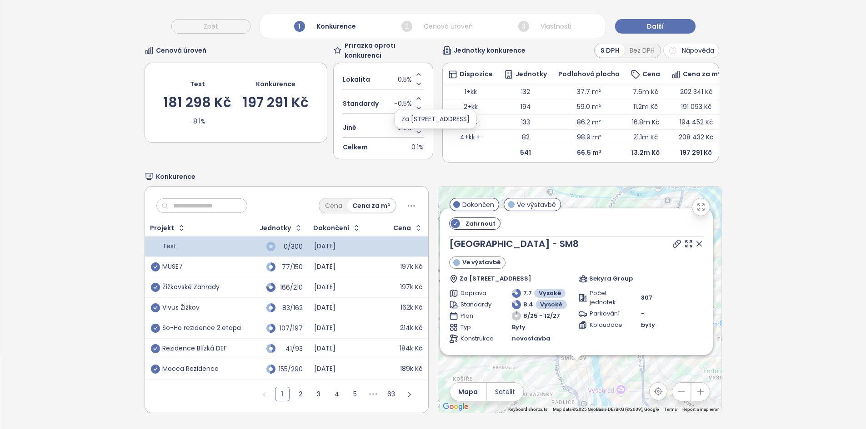
scroll to position [167, 0]
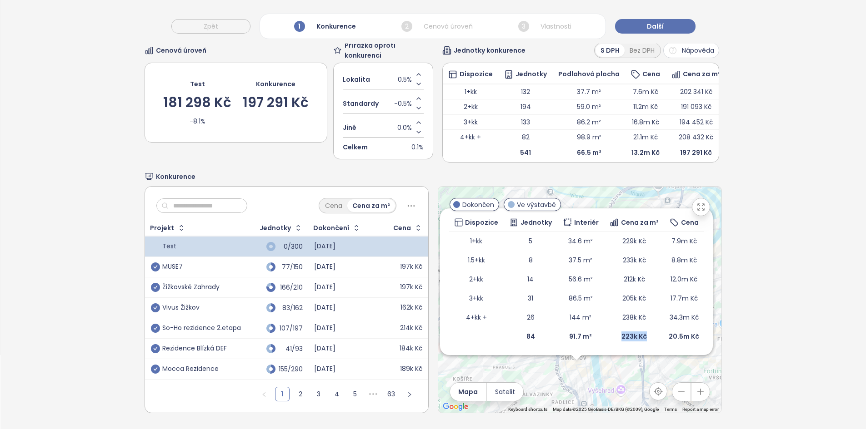
drag, startPoint x: 608, startPoint y: 330, endPoint x: 637, endPoint y: 335, distance: 29.4
click at [637, 335] on td "223k Kč" at bounding box center [634, 336] width 60 height 19
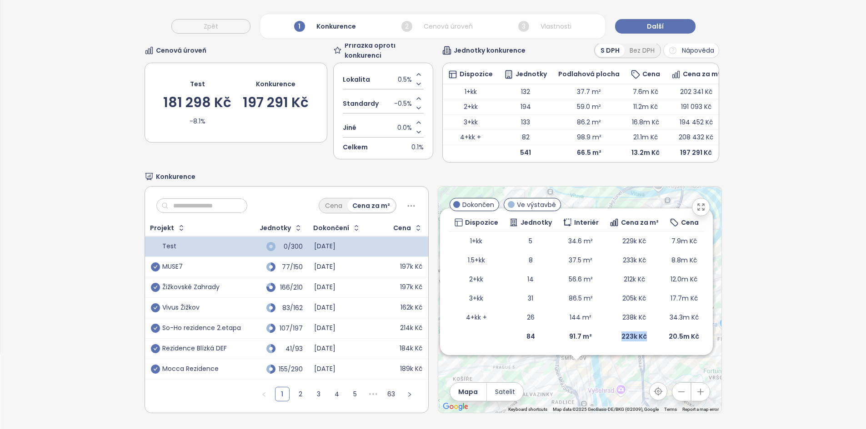
click at [637, 335] on td "223k Kč" at bounding box center [634, 336] width 60 height 19
click at [604, 336] on td "223k Kč" at bounding box center [634, 338] width 60 height 19
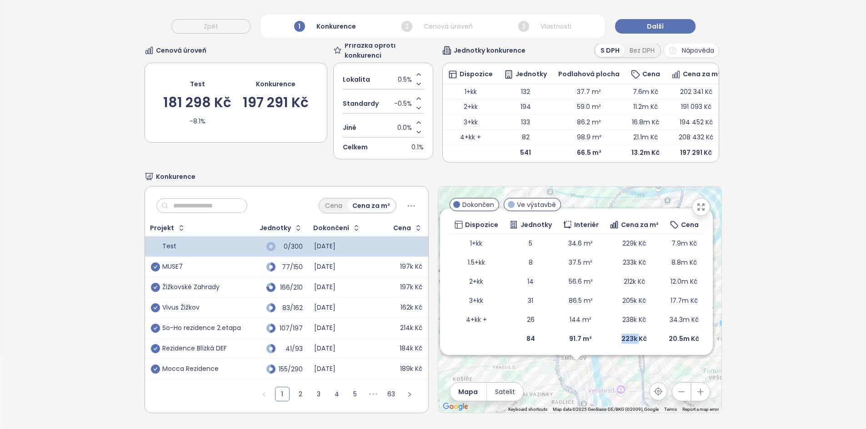
click at [605, 336] on td "223k Kč" at bounding box center [634, 338] width 60 height 19
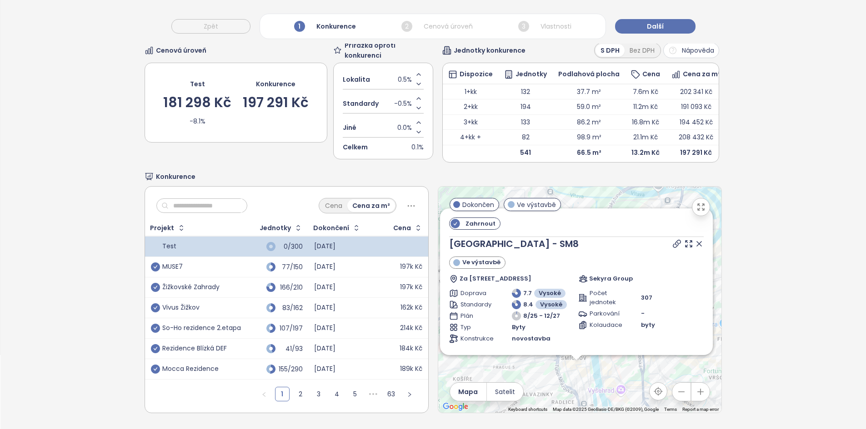
click at [694, 240] on icon at bounding box center [698, 243] width 9 height 9
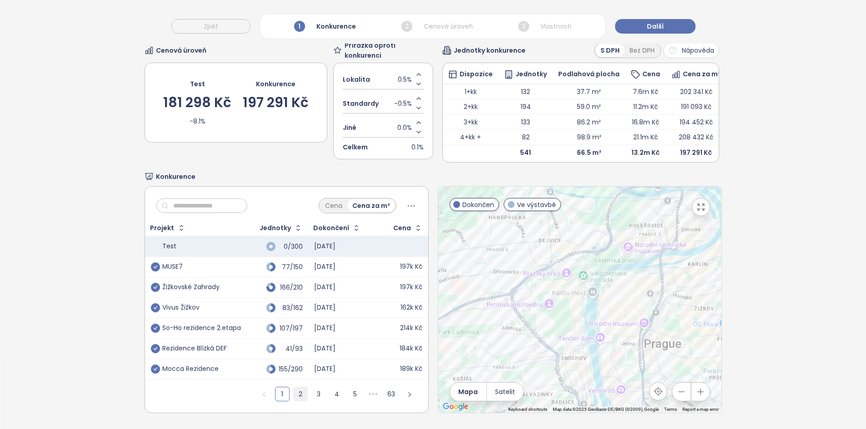
click at [303, 393] on link "2" at bounding box center [301, 395] width 14 height 14
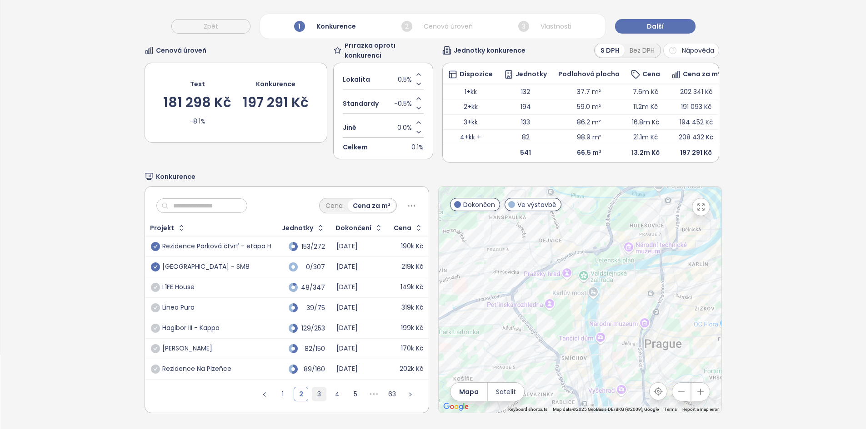
click at [317, 393] on link "3" at bounding box center [319, 395] width 14 height 14
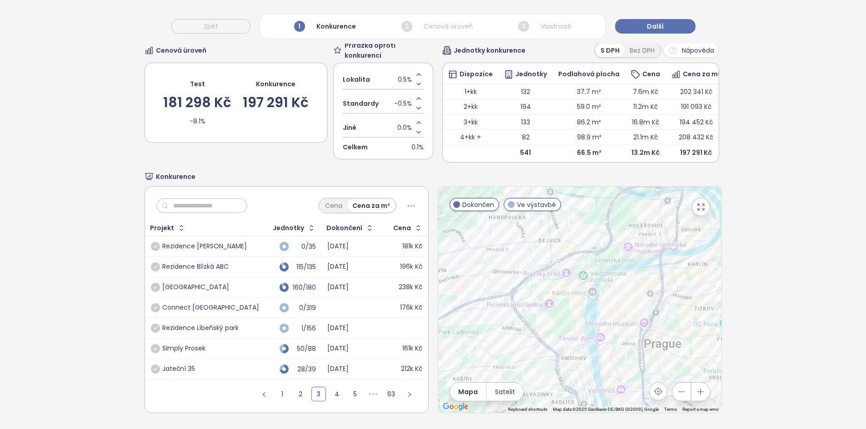
click at [173, 96] on div "181 298 Kč" at bounding box center [197, 103] width 68 height 14
click at [155, 263] on icon "check-circle" at bounding box center [155, 267] width 9 height 9
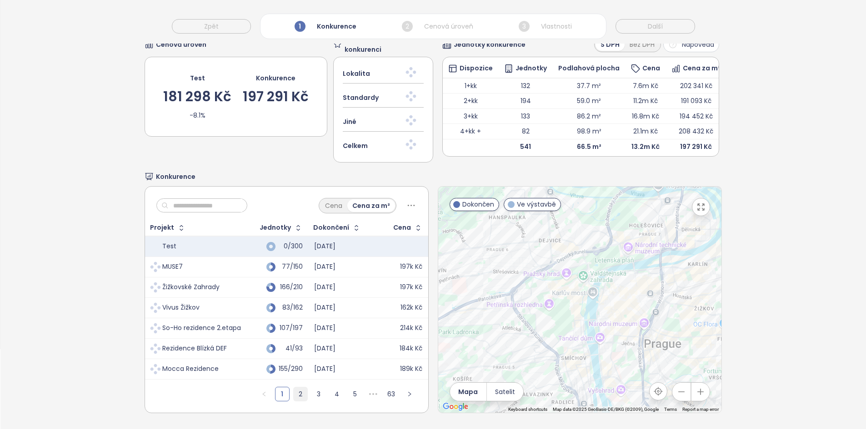
click at [297, 391] on link "2" at bounding box center [301, 395] width 14 height 14
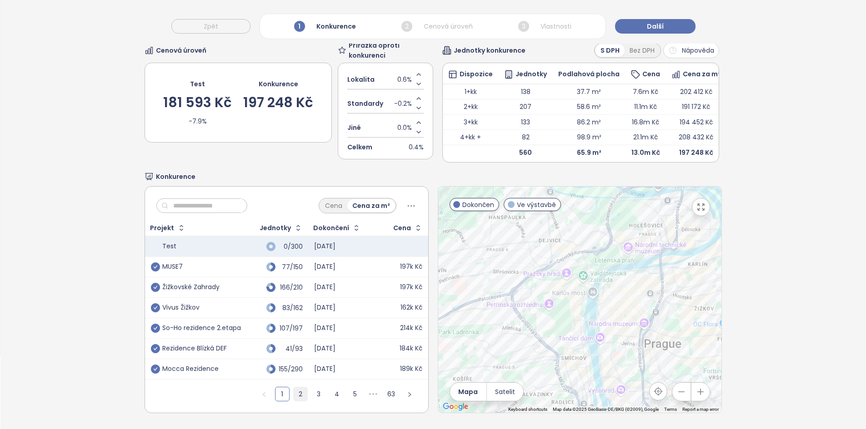
click at [297, 392] on link "2" at bounding box center [301, 395] width 14 height 14
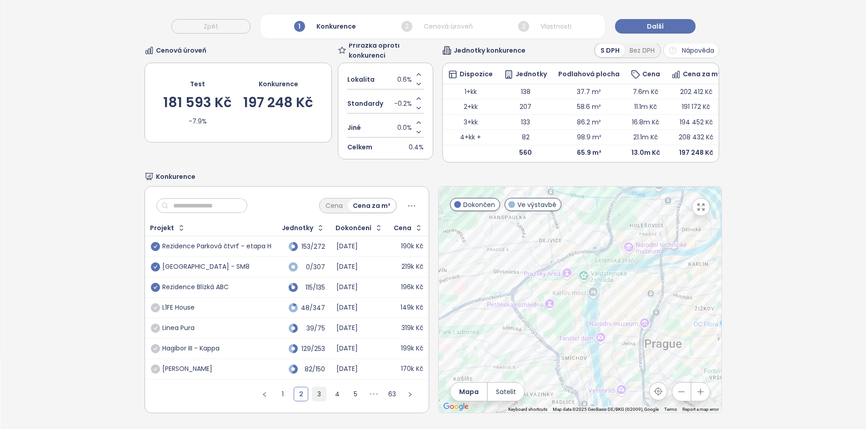
click at [314, 394] on link "3" at bounding box center [319, 395] width 14 height 14
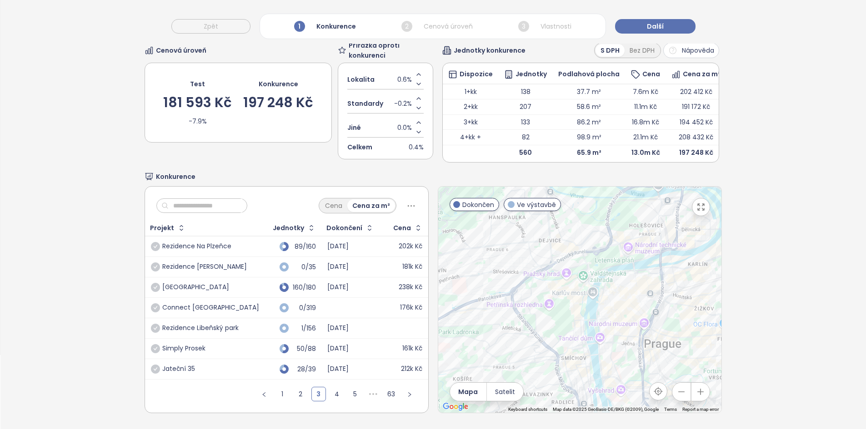
click at [228, 308] on div "Connect Vršovice" at bounding box center [205, 308] width 108 height 11
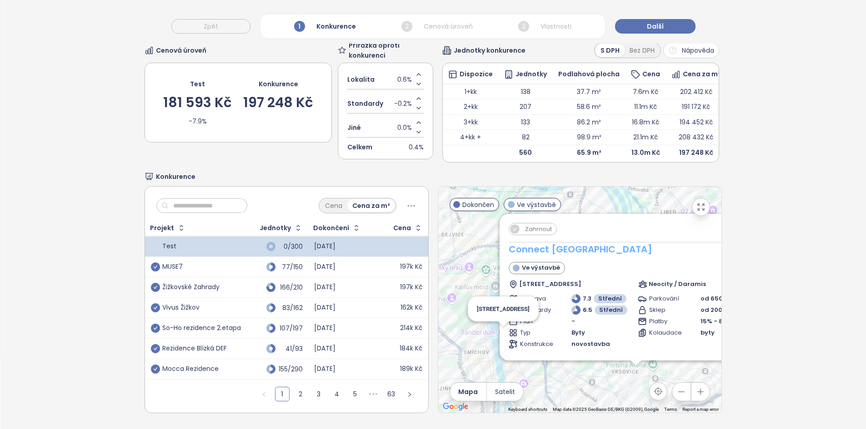
click at [547, 243] on link "Connect Vršovice" at bounding box center [580, 249] width 144 height 13
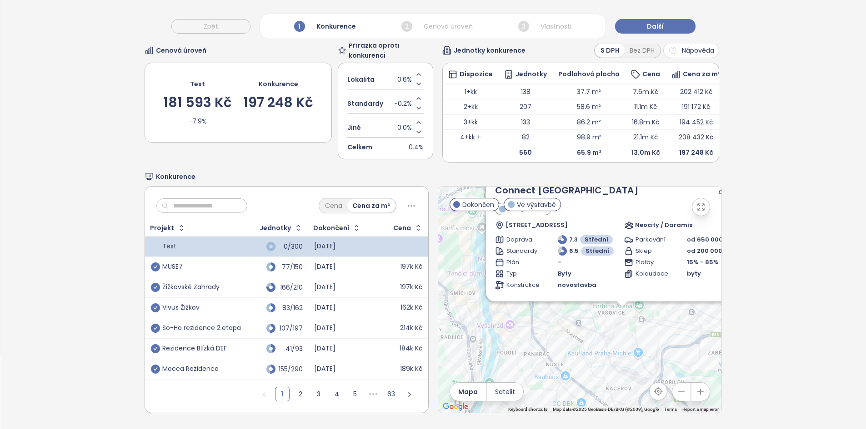
drag, startPoint x: 490, startPoint y: 349, endPoint x: 449, endPoint y: 237, distance: 119.3
click at [449, 237] on div "Zahrnout Connect Vršovice Ve výstavbě Křeslická 1507/2, 101 00 Praha 10-Vršovic…" at bounding box center [579, 300] width 283 height 226
click at [603, 325] on div "Zahrnout Connect Vršovice Ve výstavbě Křeslická 1507/2, 101 00 Praha 10-Vršovic…" at bounding box center [579, 300] width 283 height 226
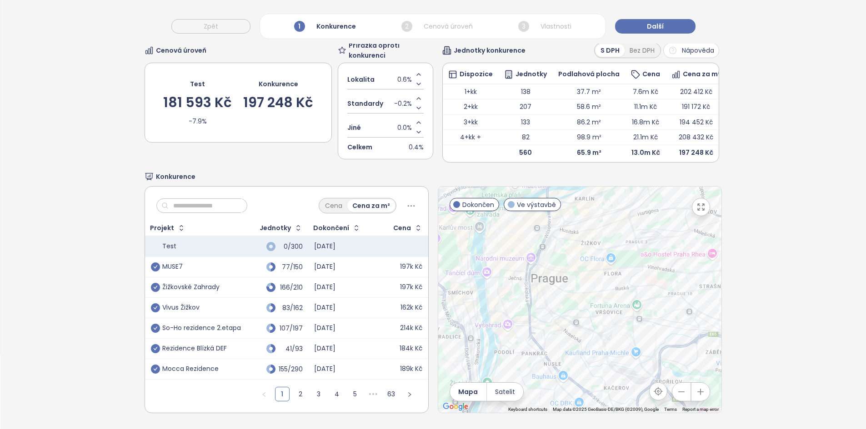
click at [603, 325] on div at bounding box center [579, 300] width 283 height 226
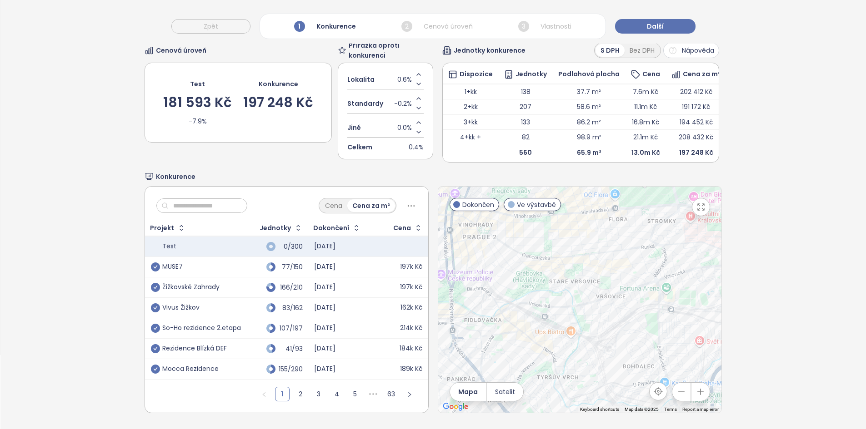
drag, startPoint x: 503, startPoint y: 383, endPoint x: 536, endPoint y: 357, distance: 42.0
click at [503, 383] on button "Satelit" at bounding box center [505, 392] width 36 height 18
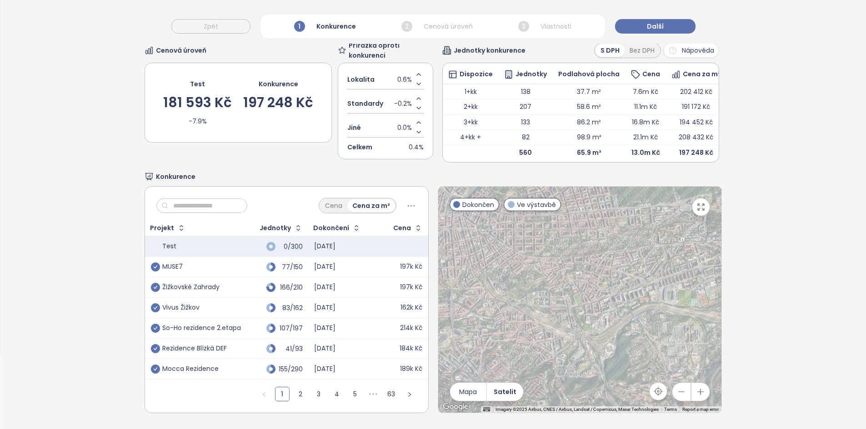
click at [697, 206] on icon "button" at bounding box center [700, 207] width 6 height 6
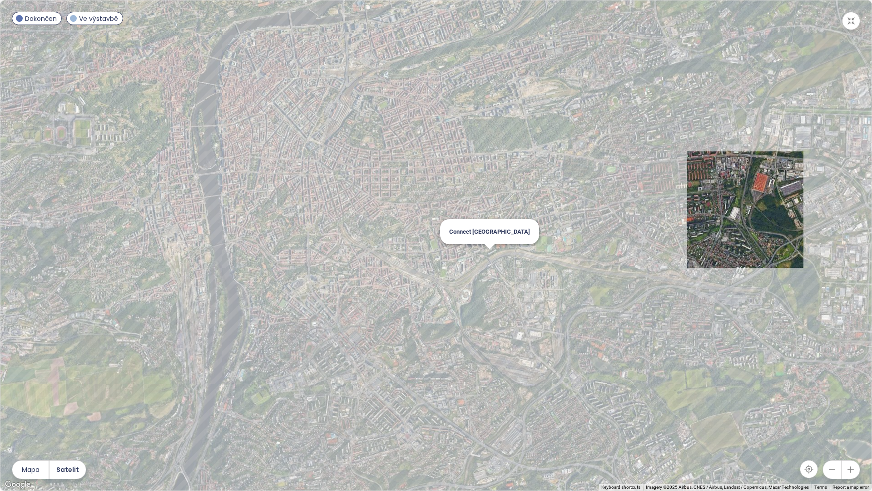
click at [484, 263] on div "Connect Vršovice" at bounding box center [435, 245] width 871 height 490
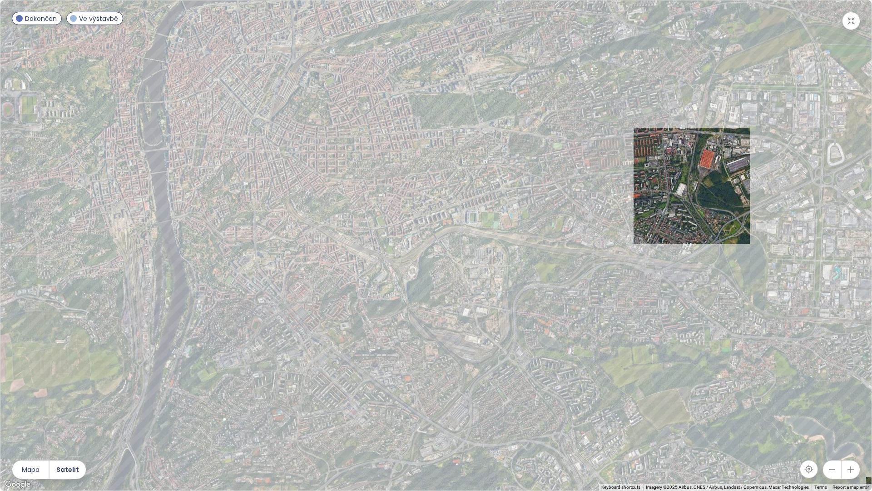
click at [460, 281] on div at bounding box center [435, 245] width 871 height 490
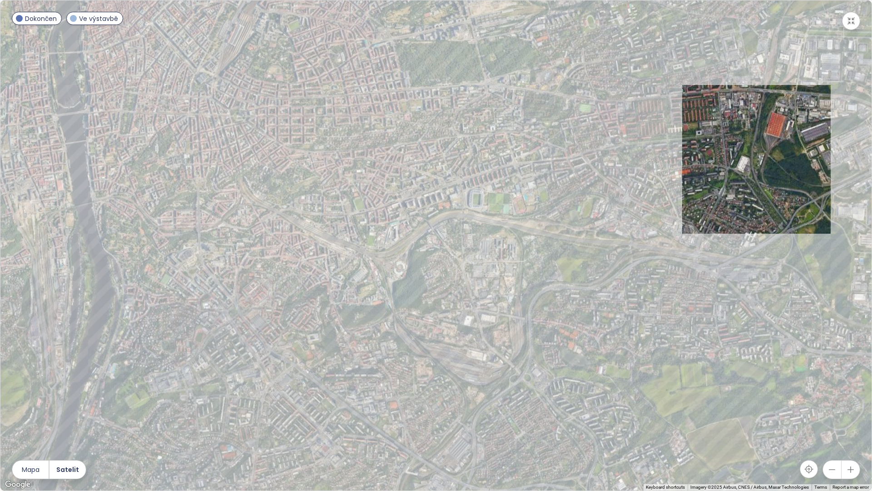
click at [409, 259] on div at bounding box center [435, 245] width 871 height 490
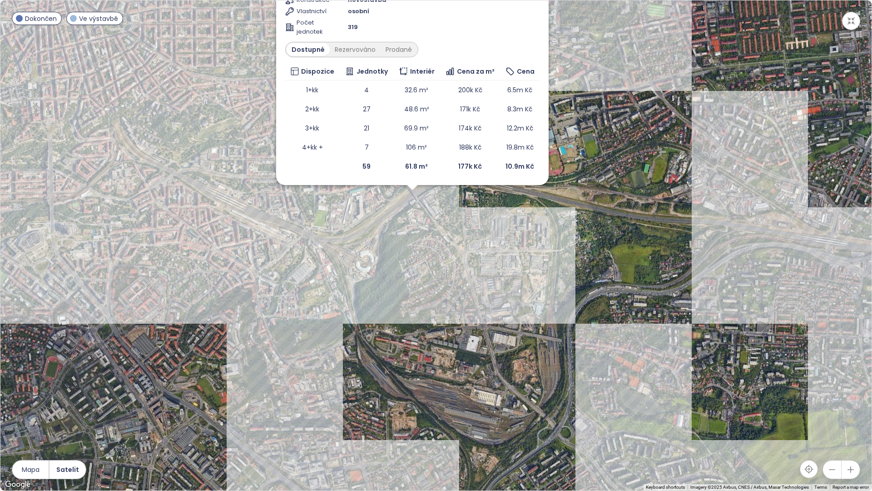
click at [409, 259] on div "Zahrnout Connect Vršovice Ve výstavbě Křeslická 1507/2, 101 00 Praha 10-Vršovic…" at bounding box center [435, 245] width 871 height 490
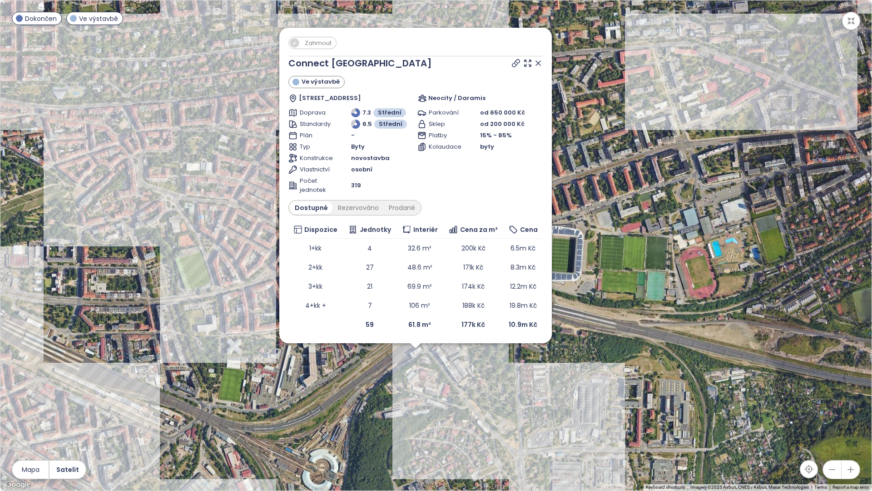
click at [536, 62] on icon at bounding box center [538, 63] width 9 height 9
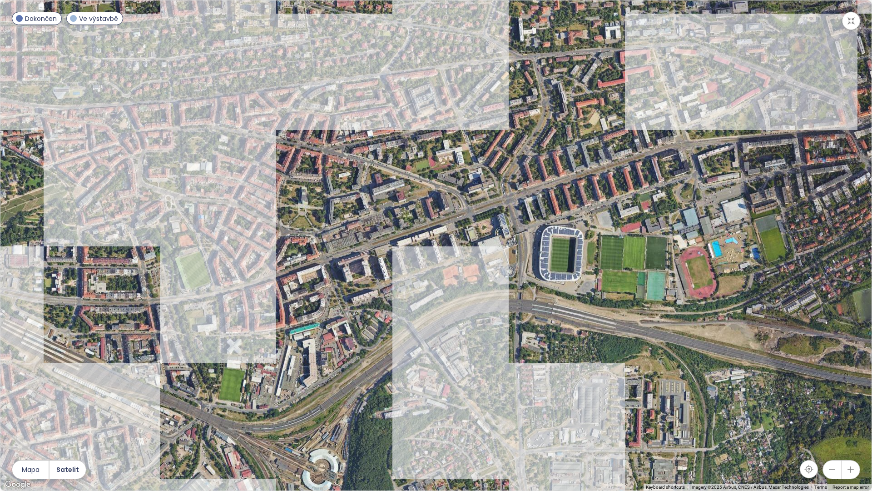
click at [374, 373] on div at bounding box center [435, 245] width 871 height 490
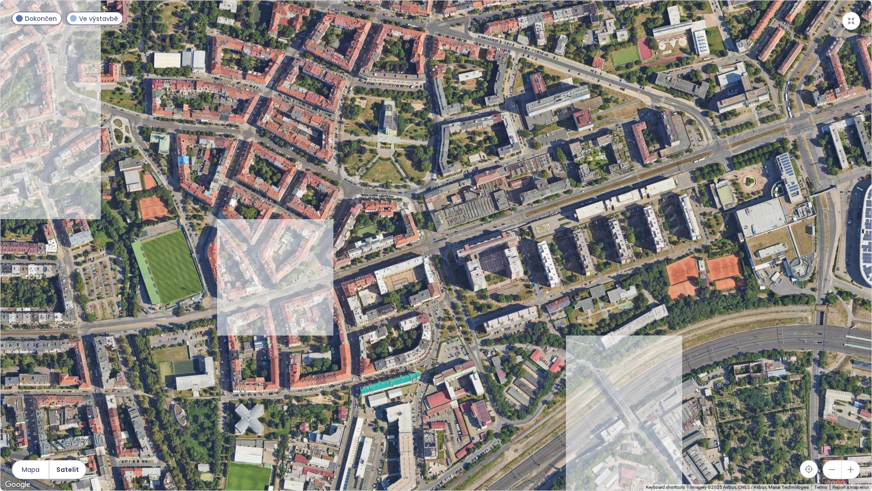
drag, startPoint x: 458, startPoint y: 303, endPoint x: 580, endPoint y: 370, distance: 139.1
click at [592, 370] on div at bounding box center [435, 245] width 871 height 490
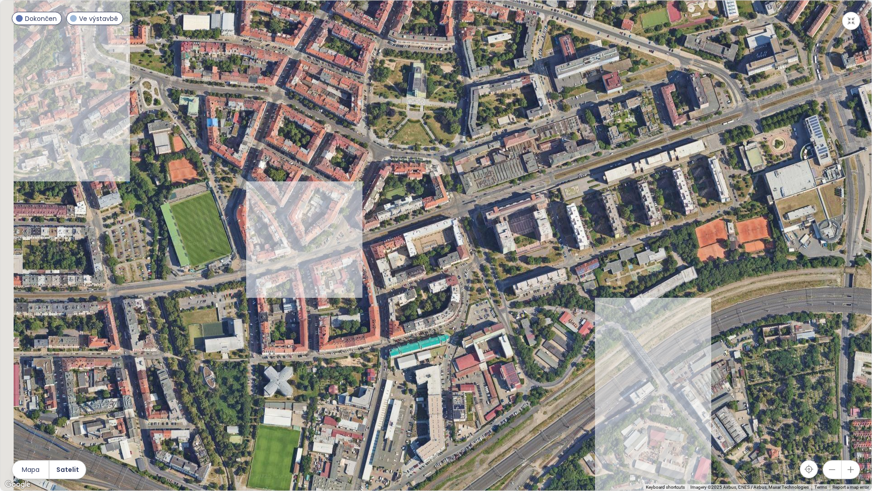
drag, startPoint x: 219, startPoint y: 348, endPoint x: 318, endPoint y: 264, distance: 129.6
click at [300, 273] on div at bounding box center [435, 245] width 871 height 490
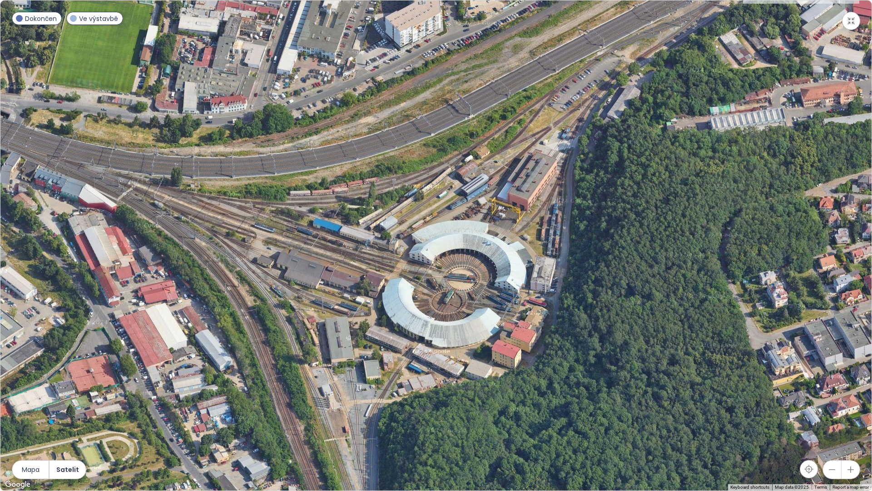
drag, startPoint x: 490, startPoint y: 292, endPoint x: 5, endPoint y: 1, distance: 565.3
click at [5, 1] on div at bounding box center [435, 245] width 871 height 490
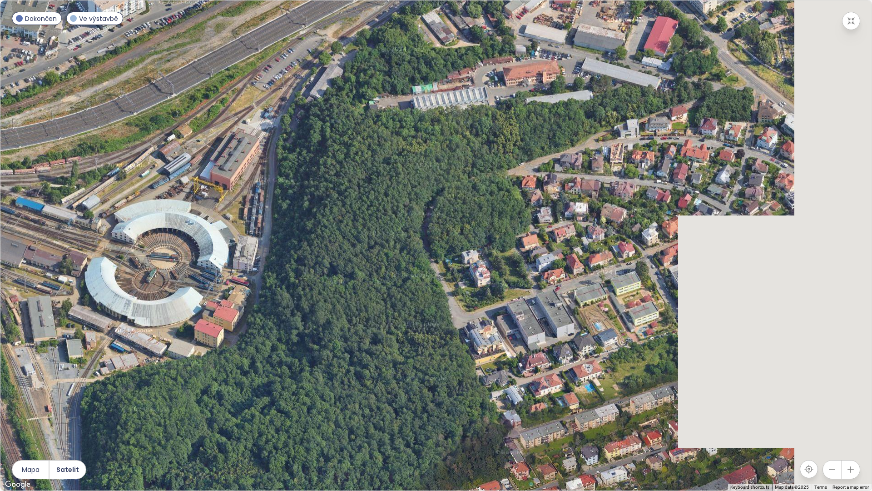
drag, startPoint x: 340, startPoint y: 149, endPoint x: 34, endPoint y: 122, distance: 307.8
click at [34, 122] on div at bounding box center [435, 245] width 871 height 490
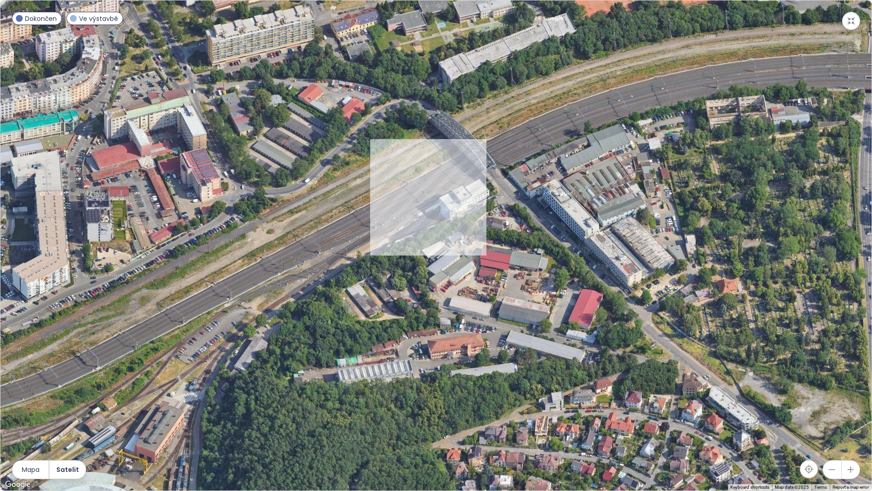
drag, startPoint x: 357, startPoint y: 114, endPoint x: 279, endPoint y: 393, distance: 290.6
click at [279, 393] on div at bounding box center [435, 245] width 871 height 490
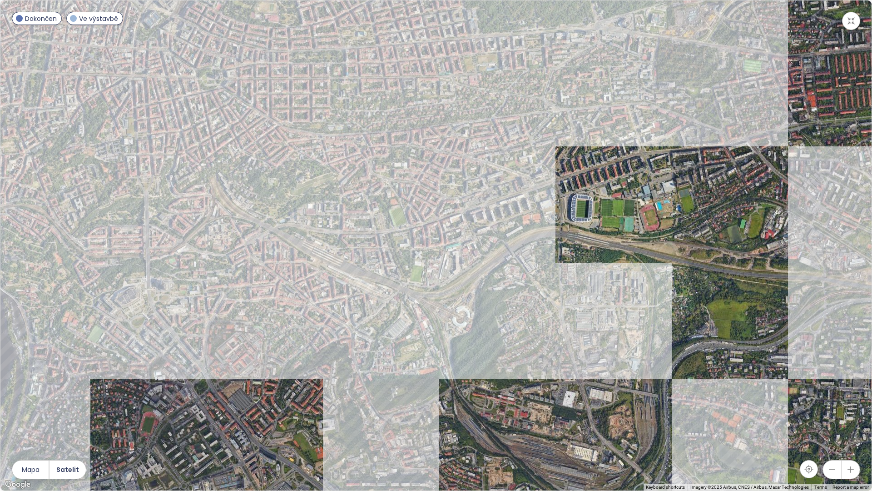
click at [260, 181] on div at bounding box center [435, 245] width 871 height 490
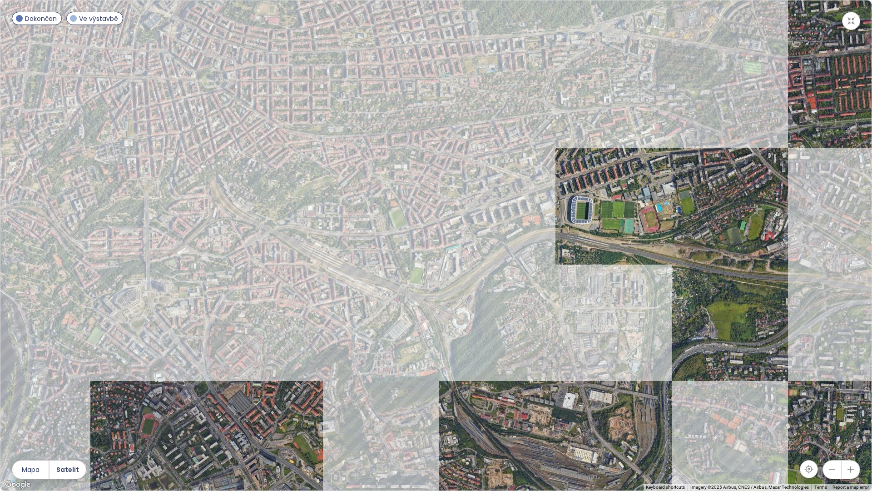
click at [260, 181] on div at bounding box center [435, 245] width 871 height 490
click at [272, 179] on div at bounding box center [435, 245] width 871 height 490
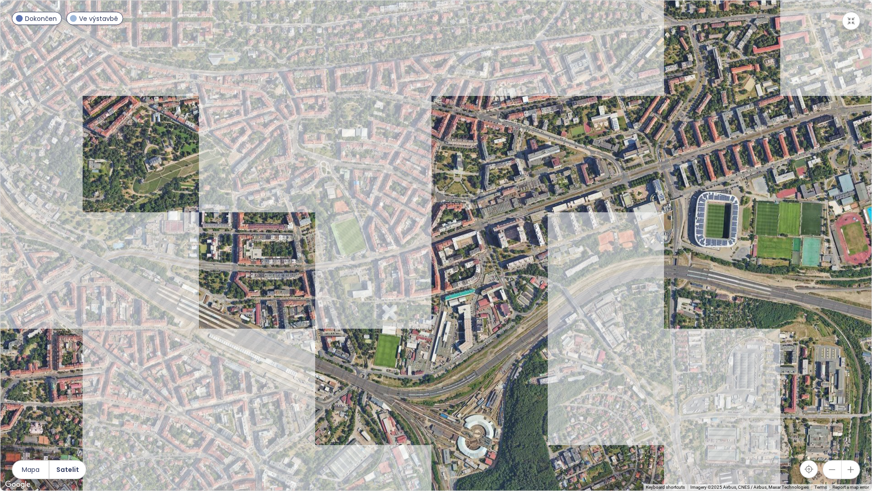
drag, startPoint x: 333, startPoint y: 234, endPoint x: 158, endPoint y: 214, distance: 176.6
click at [158, 214] on div at bounding box center [435, 245] width 871 height 490
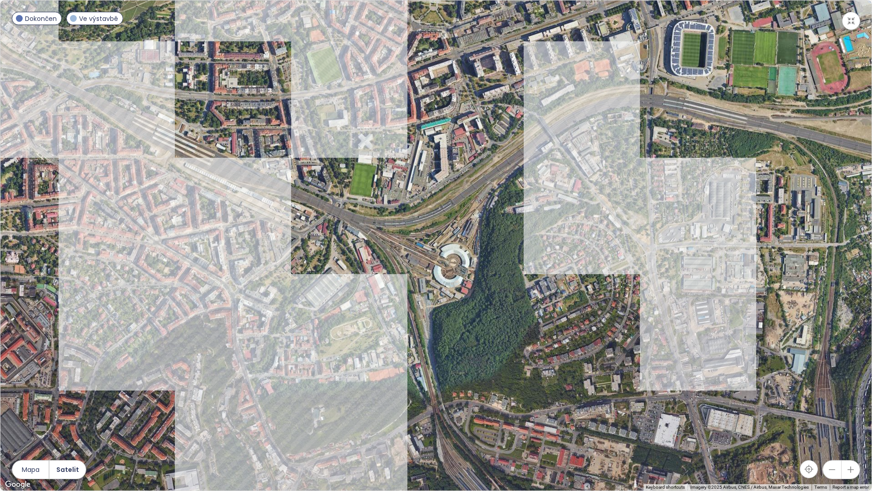
drag, startPoint x: 526, startPoint y: 383, endPoint x: 441, endPoint y: 376, distance: 85.2
click at [459, 310] on div at bounding box center [435, 245] width 871 height 490
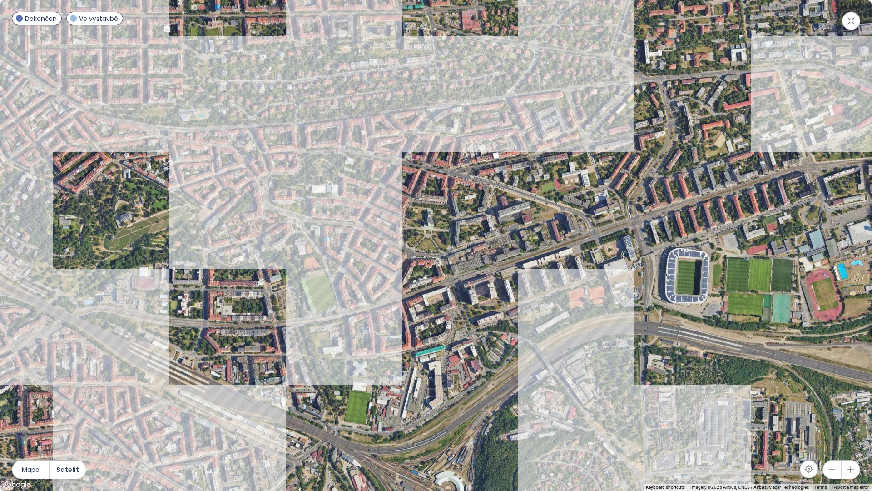
drag, startPoint x: 520, startPoint y: 315, endPoint x: 652, endPoint y: 211, distance: 168.6
click at [652, 211] on div at bounding box center [435, 245] width 871 height 490
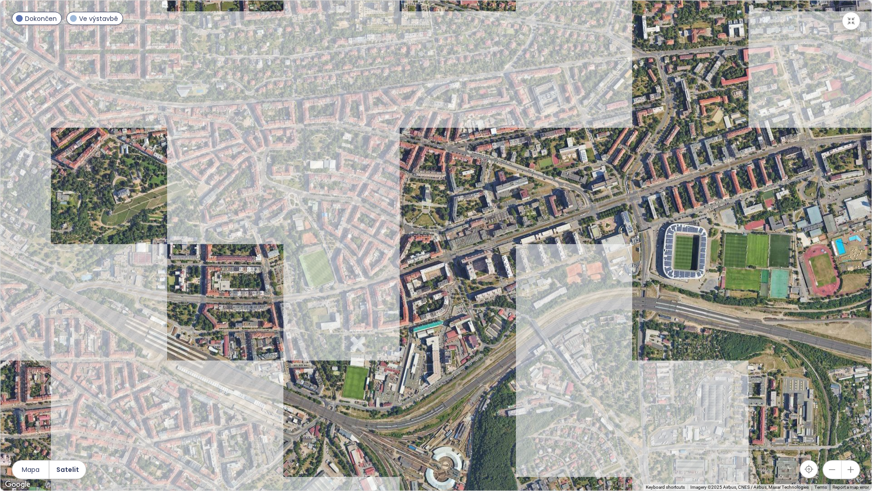
drag, startPoint x: 643, startPoint y: 177, endPoint x: 641, endPoint y: 149, distance: 28.3
click at [641, 149] on div at bounding box center [435, 245] width 871 height 490
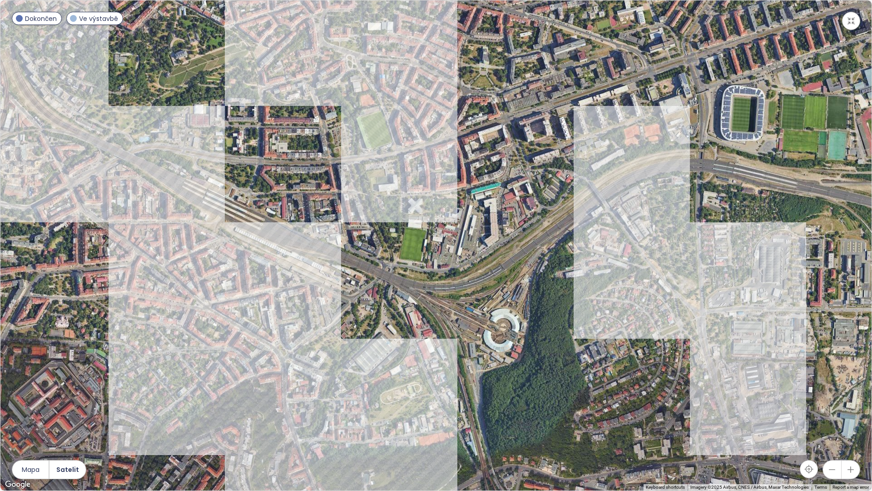
drag, startPoint x: 454, startPoint y: 348, endPoint x: 503, endPoint y: 226, distance: 131.5
click at [503, 226] on div at bounding box center [435, 245] width 871 height 490
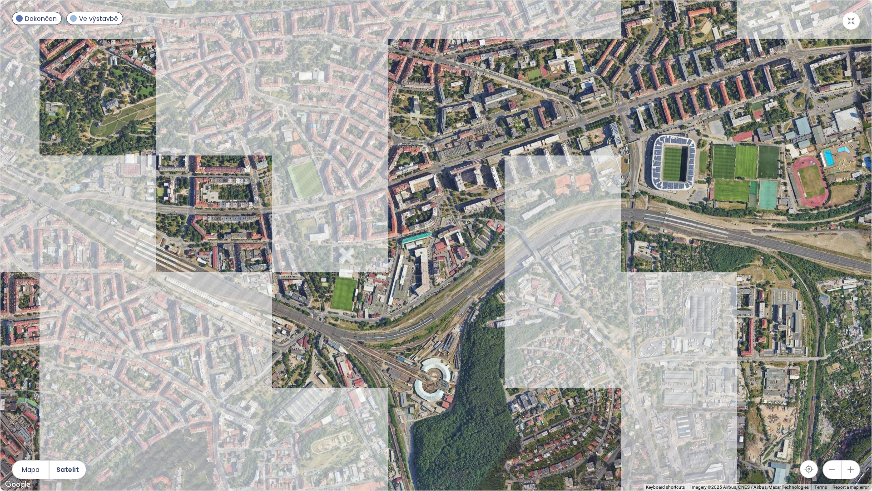
drag, startPoint x: 745, startPoint y: 123, endPoint x: 675, endPoint y: 172, distance: 85.4
click at [675, 173] on div at bounding box center [435, 245] width 871 height 490
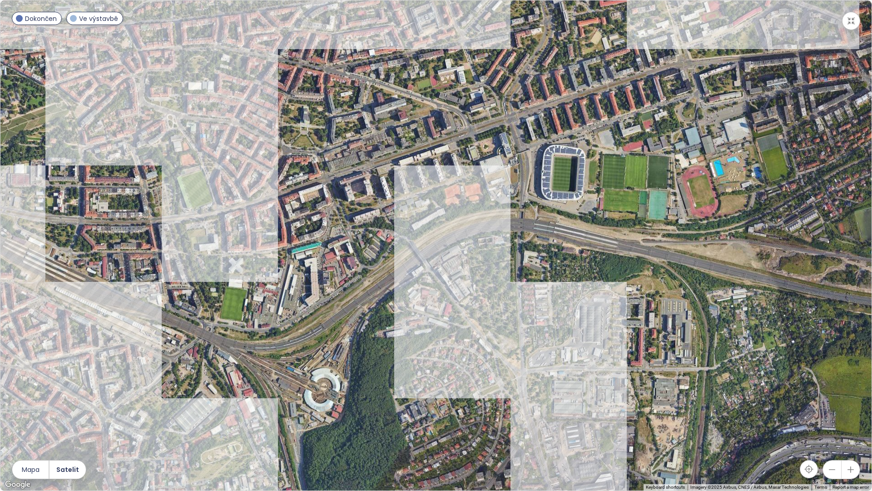
drag, startPoint x: 565, startPoint y: 204, endPoint x: 451, endPoint y: 213, distance: 114.4
click at [451, 213] on div at bounding box center [435, 245] width 871 height 490
click at [855, 20] on icon "button" at bounding box center [851, 20] width 9 height 9
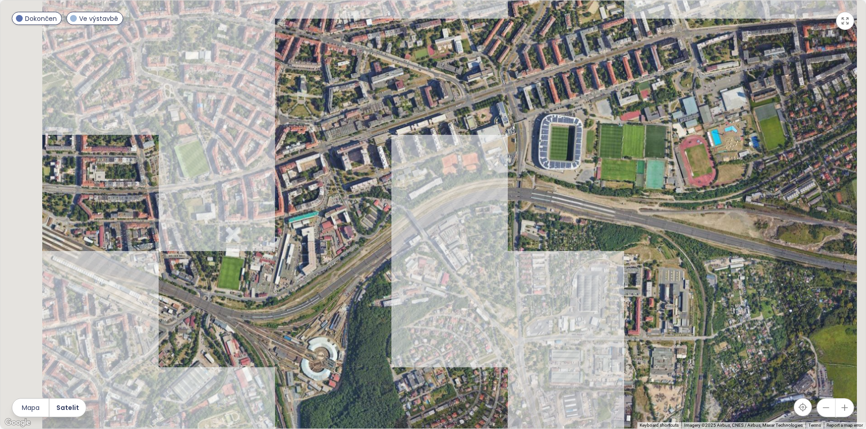
click at [747, 370] on div "Výběr konkurentů Cenová úroveň Test 181 593 Kč -7.9% Konkurence 197 248 Kč Přir…" at bounding box center [432, 242] width 865 height 438
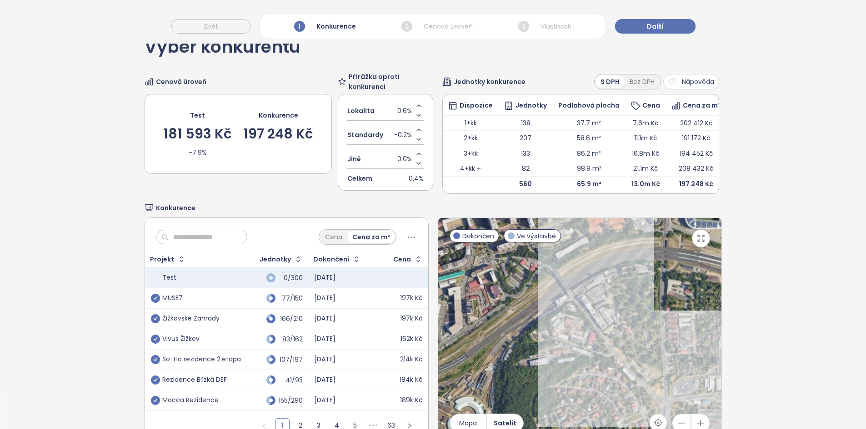
drag, startPoint x: 641, startPoint y: 333, endPoint x: 640, endPoint y: 276, distance: 56.8
click at [640, 276] on div at bounding box center [579, 331] width 283 height 226
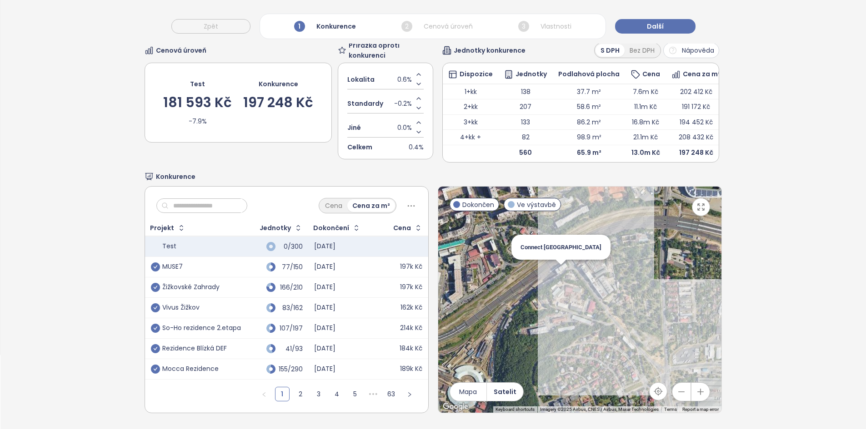
click at [561, 272] on div "Connect Vršovice" at bounding box center [579, 300] width 283 height 226
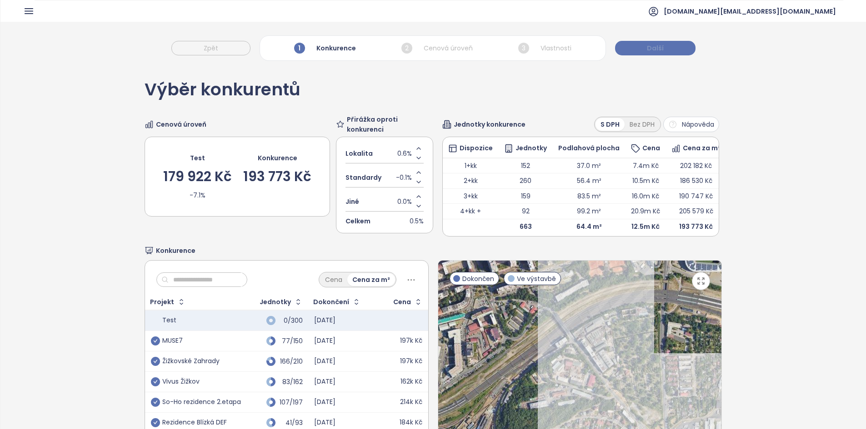
click at [657, 47] on span "Další" at bounding box center [655, 48] width 17 height 10
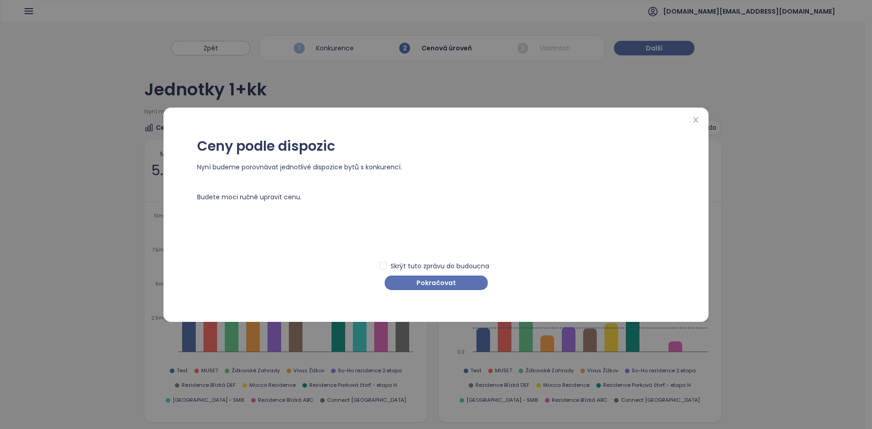
click at [452, 276] on button "Pokračovat" at bounding box center [436, 283] width 103 height 15
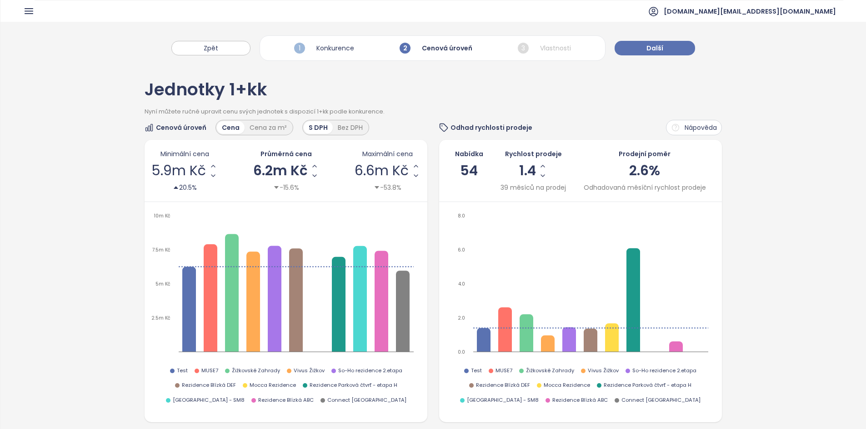
click at [471, 169] on span "54" at bounding box center [469, 170] width 18 height 19
drag, startPoint x: 496, startPoint y: 189, endPoint x: 535, endPoint y: 189, distance: 39.1
click at [517, 190] on div "39 měsíců na prodej" at bounding box center [532, 188] width 65 height 10
click at [541, 188] on div "39 měsíců na prodej" at bounding box center [532, 188] width 65 height 10
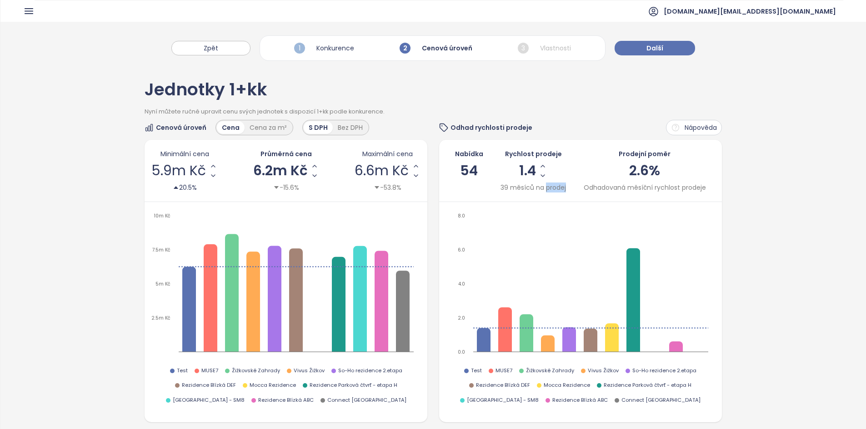
click at [541, 188] on div "39 měsíců na prodej" at bounding box center [532, 188] width 65 height 10
click at [503, 191] on div "39 měsíců na prodej" at bounding box center [532, 188] width 65 height 10
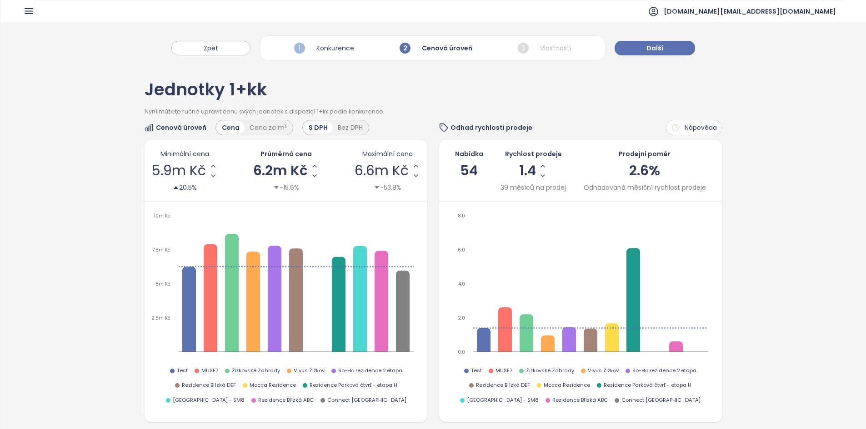
click at [465, 169] on span "54" at bounding box center [469, 170] width 18 height 19
click at [525, 191] on div "39 měsíců na prodej" at bounding box center [532, 188] width 65 height 10
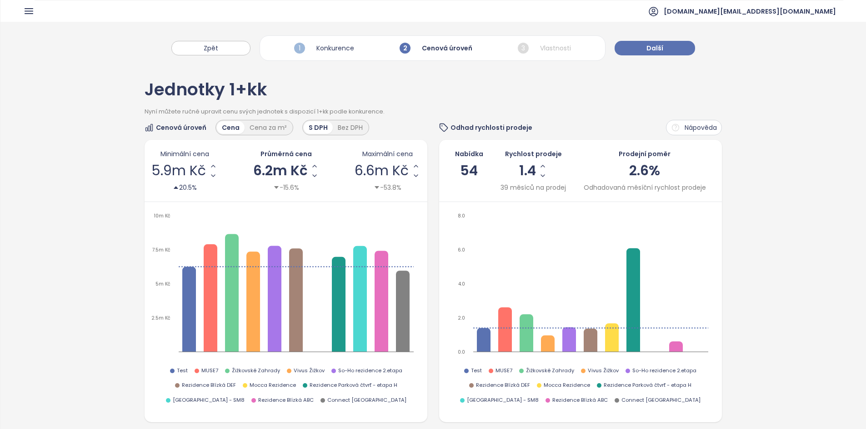
click at [472, 166] on span "54" at bounding box center [469, 170] width 18 height 19
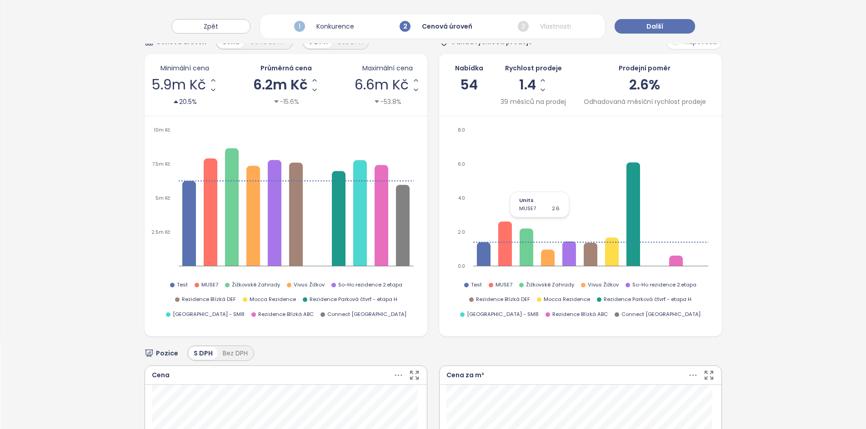
scroll to position [3, 0]
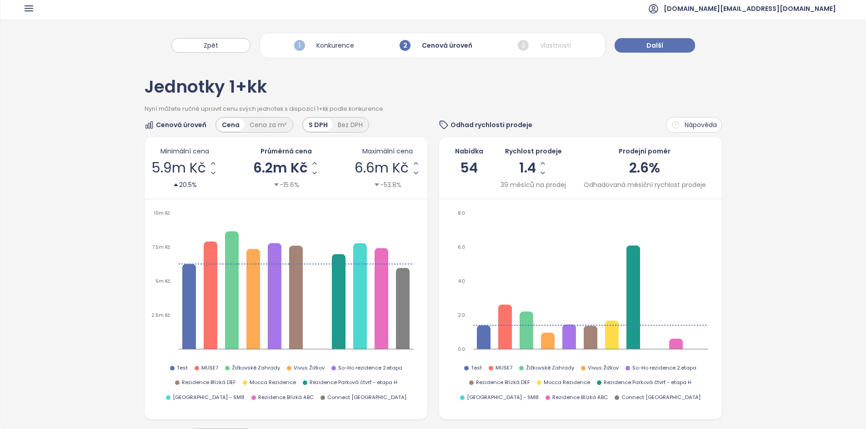
click at [237, 80] on div "Jednotky 1+kk" at bounding box center [432, 92] width 577 height 26
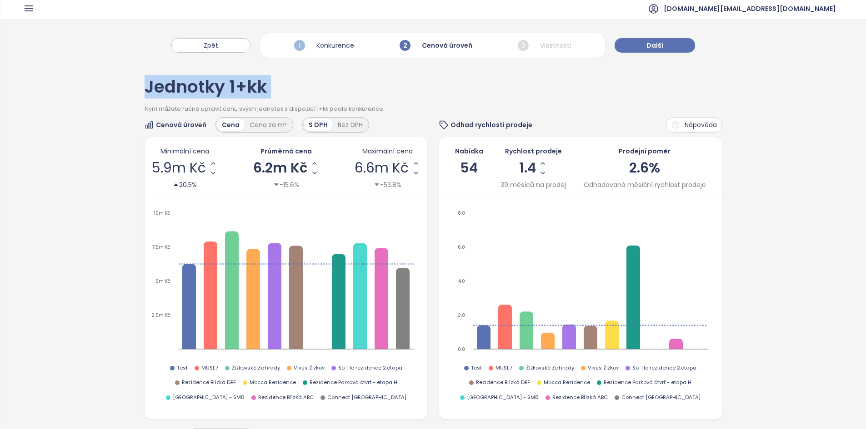
click at [237, 80] on div "Jednotky 1+kk" at bounding box center [432, 92] width 577 height 26
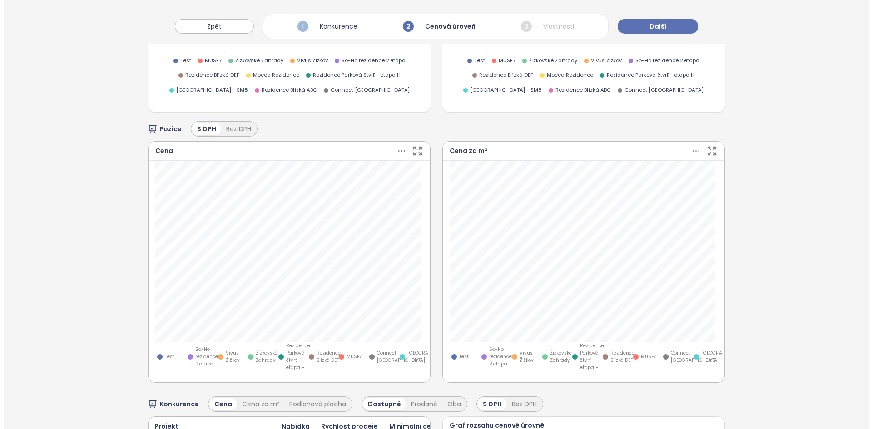
scroll to position [319, 0]
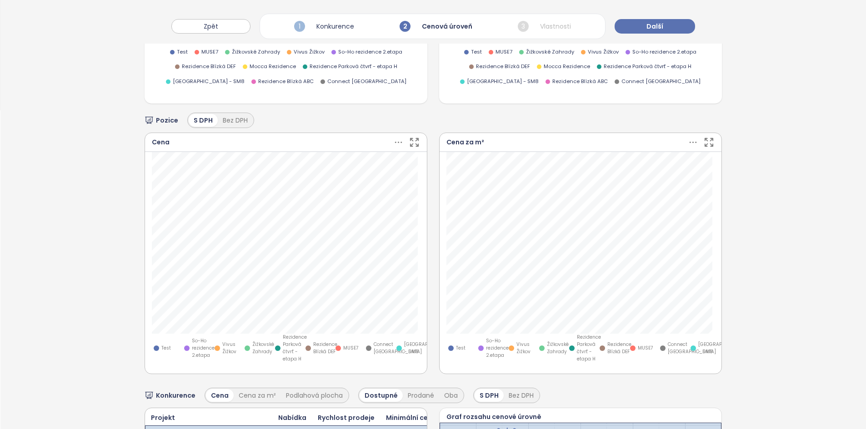
click at [413, 141] on icon "button" at bounding box center [413, 142] width 11 height 11
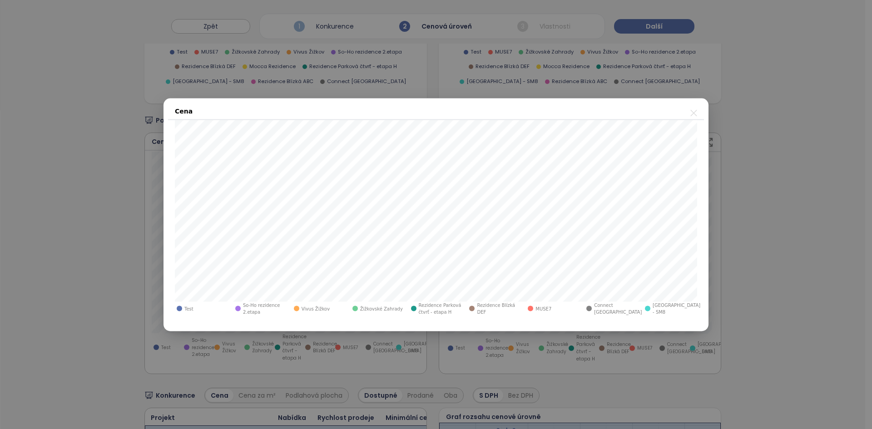
click at [695, 112] on icon "close" at bounding box center [694, 112] width 6 height 6
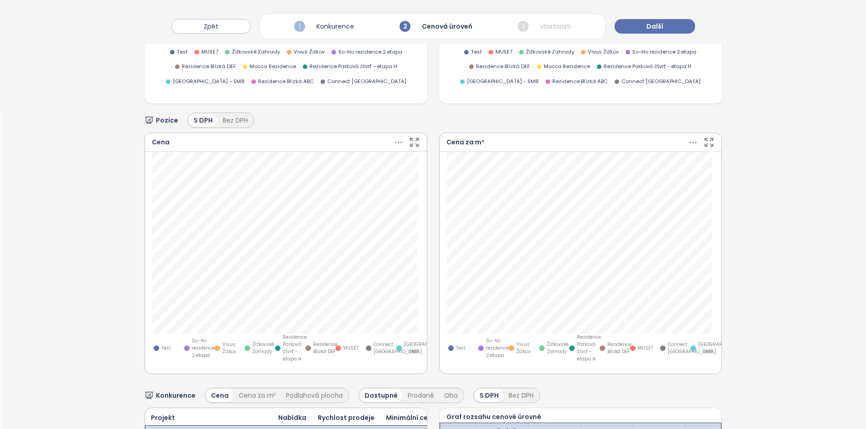
click at [399, 143] on icon at bounding box center [398, 142] width 11 height 11
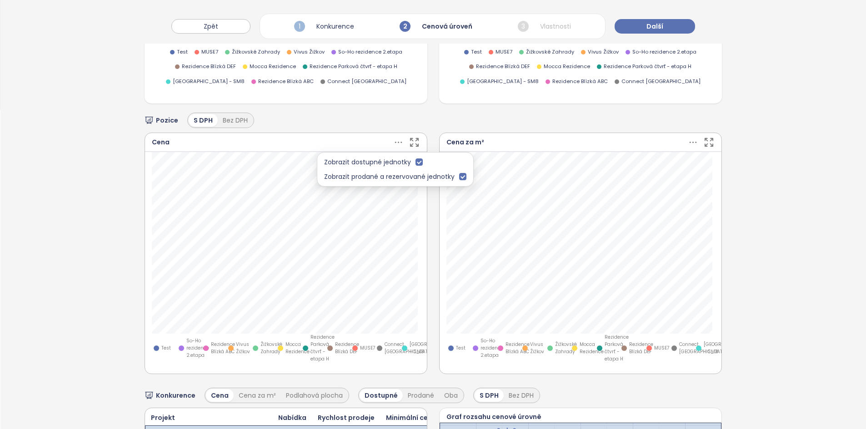
click at [412, 139] on icon "button" at bounding box center [413, 142] width 11 height 11
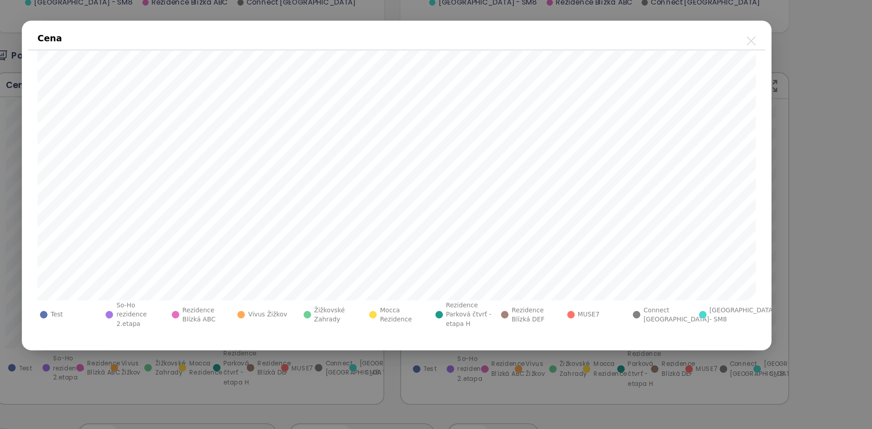
click at [341, 306] on span "Vivus Žižkov" at bounding box center [342, 308] width 28 height 7
click at [303, 303] on span "Rezidence Blízká ABC" at bounding box center [297, 309] width 34 height 14
click at [236, 307] on span "So-Ho rezidence 2.etapa" at bounding box center [249, 309] width 34 height 20
click at [246, 315] on div "So-Ho rezidence 2.etapa" at bounding box center [244, 309] width 43 height 20
click at [481, 311] on span "Rezidence Parková čtvrť - etapa H" at bounding box center [489, 309] width 34 height 20
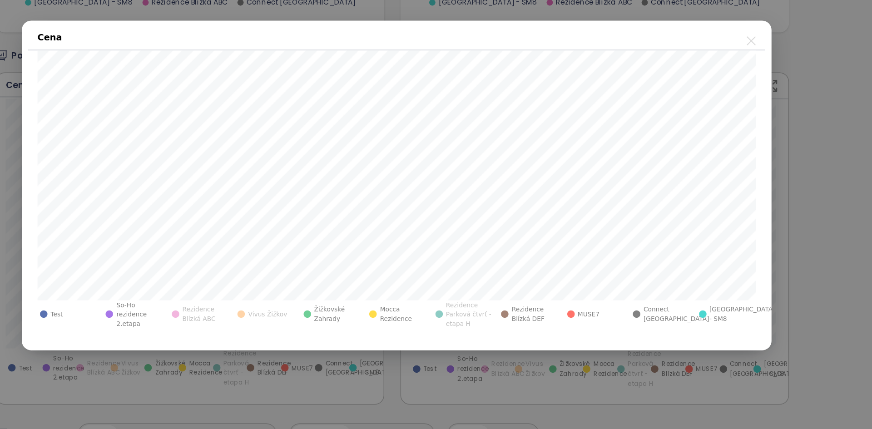
click at [525, 312] on span "Rezidence Blízká DEF" at bounding box center [537, 309] width 34 height 14
click at [573, 312] on span "MUSE7" at bounding box center [576, 308] width 16 height 7
click at [625, 315] on div "Connect Vršovice" at bounding box center [627, 309] width 43 height 20
click at [681, 315] on span "Smíchov City - SM8" at bounding box center [688, 309] width 48 height 14
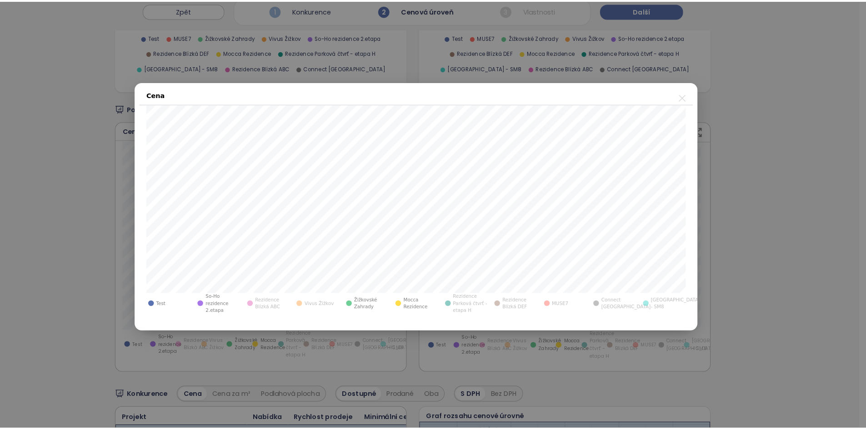
scroll to position [318, 0]
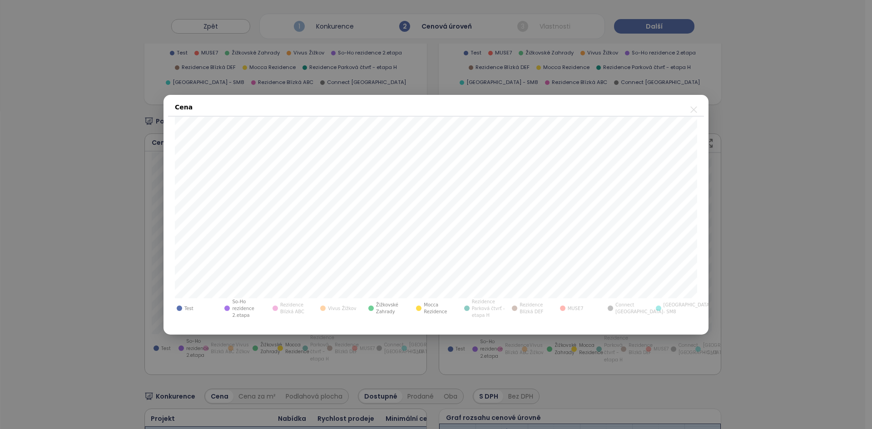
click at [488, 308] on span "Rezidence Parková čtvrť - etapa H" at bounding box center [489, 309] width 34 height 20
click at [483, 307] on span "Rezidence Parková čtvrť - etapa H" at bounding box center [489, 309] width 34 height 20
click at [695, 104] on icon "close" at bounding box center [693, 109] width 11 height 11
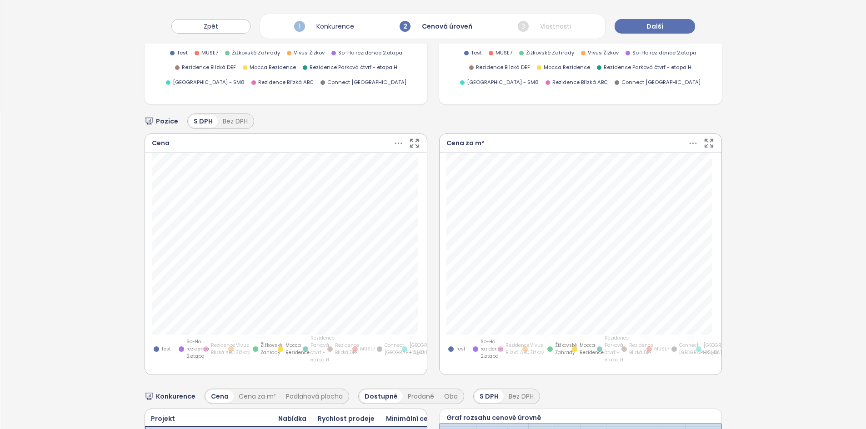
click at [393, 145] on icon at bounding box center [398, 143] width 11 height 11
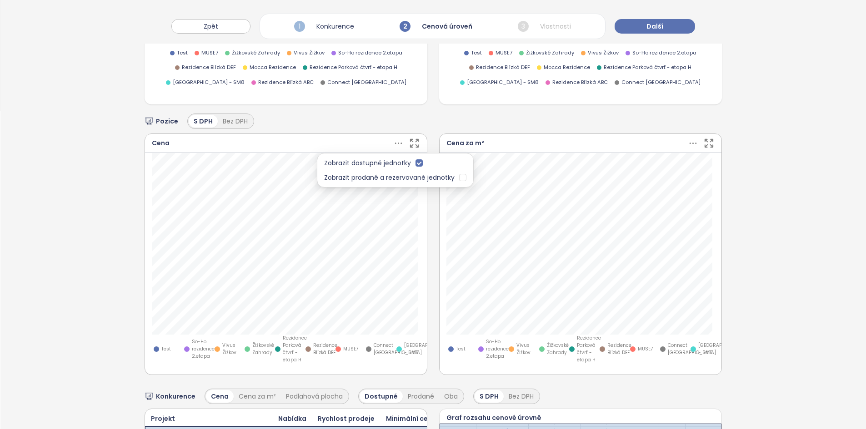
click at [801, 357] on div "Jednotky 1+kk Nyní můžete ručně upravit cenu svých jednotek s dispozicí 1+kk po…" at bounding box center [432, 183] width 865 height 873
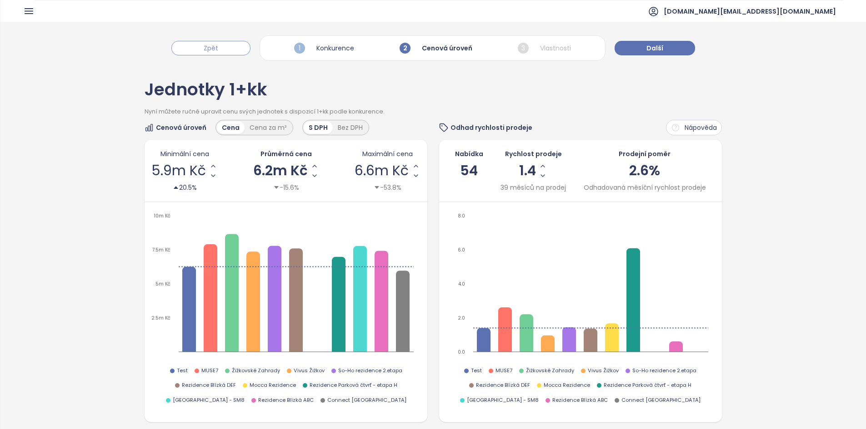
click at [240, 47] on button "Zpět" at bounding box center [210, 48] width 79 height 15
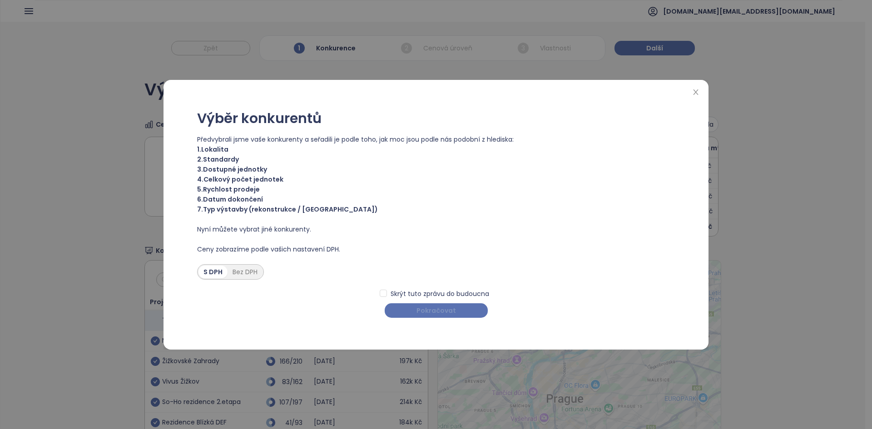
click at [406, 313] on button "Pokračovat" at bounding box center [436, 310] width 103 height 15
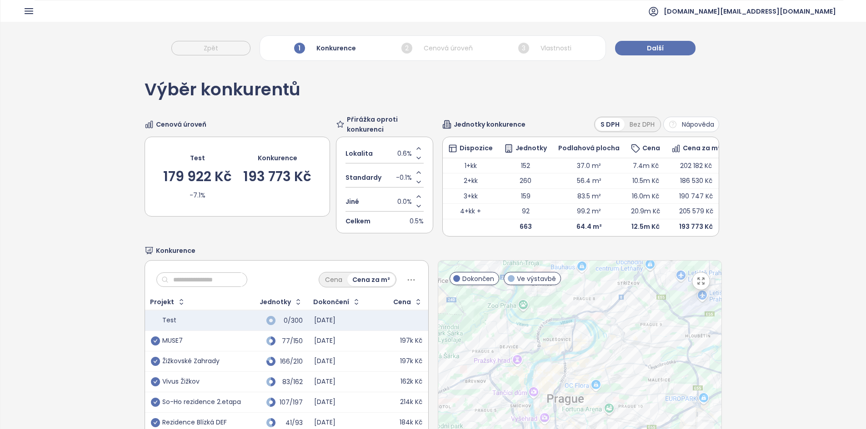
click at [392, 155] on div "Lokalita 0.6%" at bounding box center [384, 154] width 78 height 20
click at [400, 154] on span "0.6%" at bounding box center [404, 154] width 15 height 10
click at [406, 154] on input "***" at bounding box center [408, 154] width 5 height 10
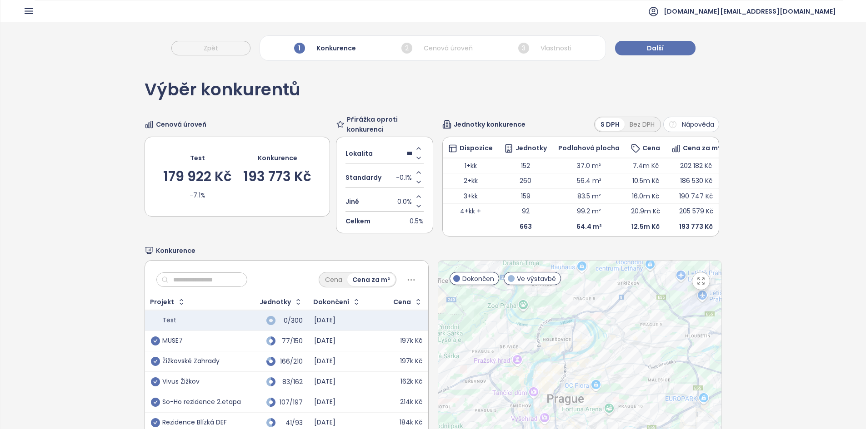
type input "*"
click at [435, 99] on div "Výběr konkurentů Cenová úroveň Test 179 922 Kč -7.1% Konkurence 193 773 Kč Přir…" at bounding box center [432, 284] width 577 height 438
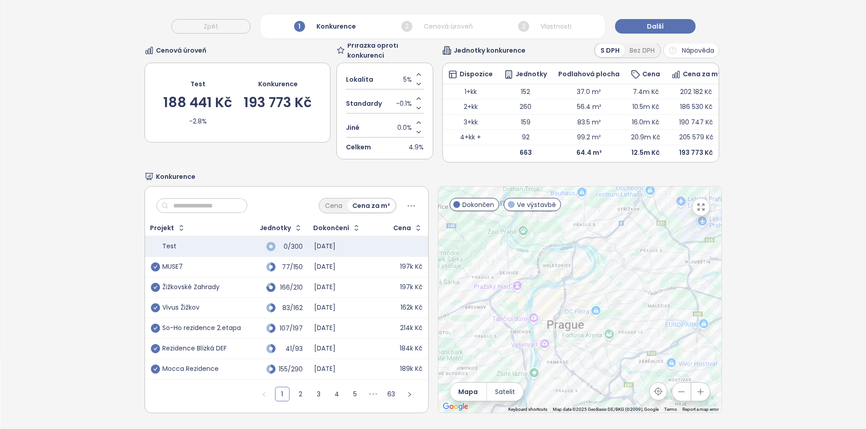
scroll to position [88, 0]
click at [300, 388] on link "2" at bounding box center [301, 395] width 14 height 14
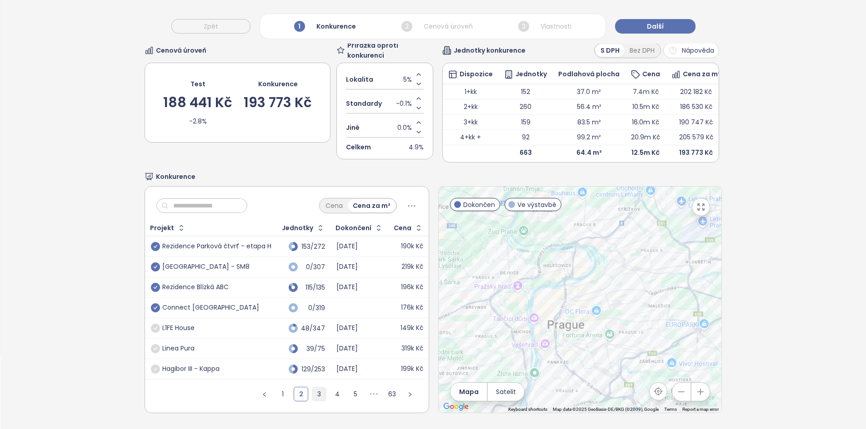
click at [314, 388] on link "3" at bounding box center [319, 395] width 14 height 14
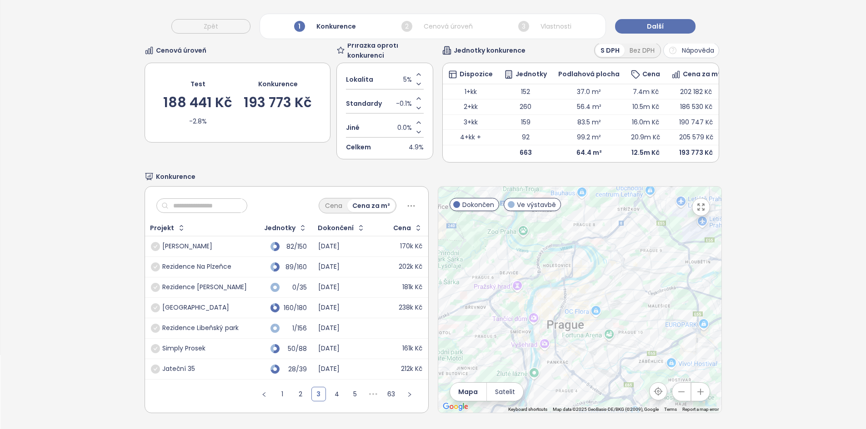
click at [292, 96] on div "193 773 Kč" at bounding box center [278, 103] width 68 height 14
click at [294, 96] on div "193 773 Kč" at bounding box center [278, 103] width 68 height 14
click at [403, 72] on div "5%" at bounding box center [413, 79] width 20 height 19
click at [392, 70] on div "Lokalita 5%" at bounding box center [385, 80] width 78 height 20
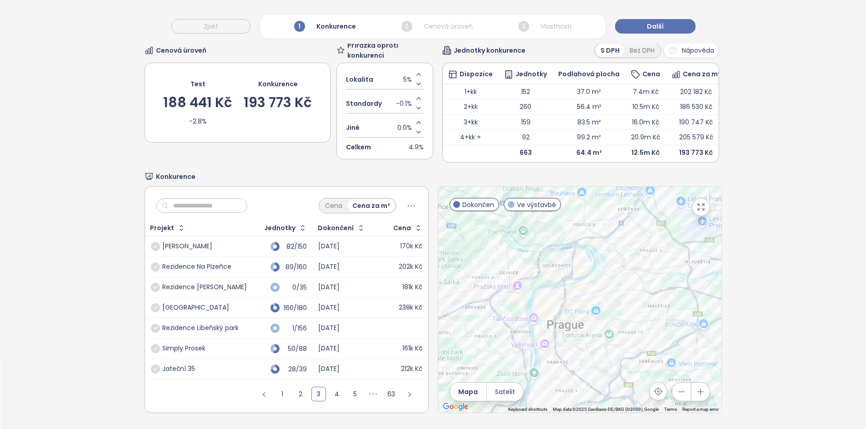
click at [399, 70] on div "Lokalita 5%" at bounding box center [385, 80] width 78 height 20
click at [398, 70] on div "Lokalita 5%" at bounding box center [385, 80] width 78 height 20
click at [403, 75] on span "5%" at bounding box center [407, 80] width 9 height 10
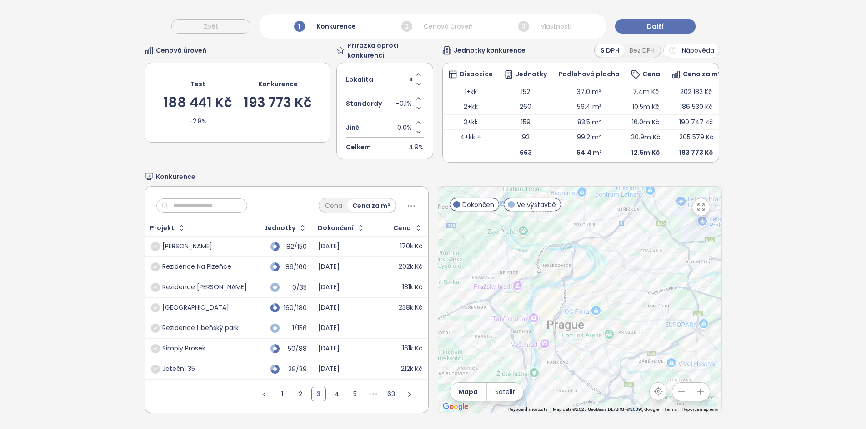
click at [403, 70] on div "Lokalita *" at bounding box center [385, 80] width 78 height 20
click at [403, 75] on span "5%" at bounding box center [407, 80] width 9 height 10
click at [403, 70] on div "Lokalita *" at bounding box center [385, 80] width 78 height 20
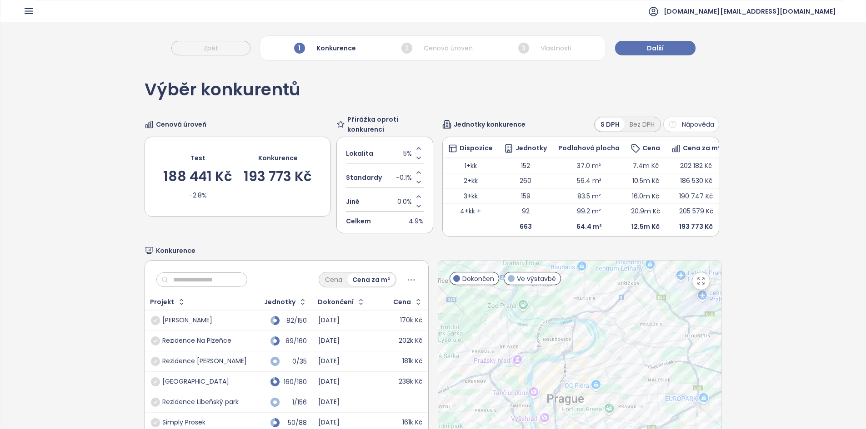
click at [389, 167] on div "Lokalita 5% Standardy -0.1% Jiné 0.0% Celkem 4.9%" at bounding box center [384, 185] width 97 height 97
click at [397, 157] on div "Lokalita 5%" at bounding box center [385, 154] width 78 height 20
click at [405, 152] on span "5%" at bounding box center [407, 154] width 9 height 10
click at [410, 152] on input "*" at bounding box center [411, 154] width 2 height 10
type input "*"
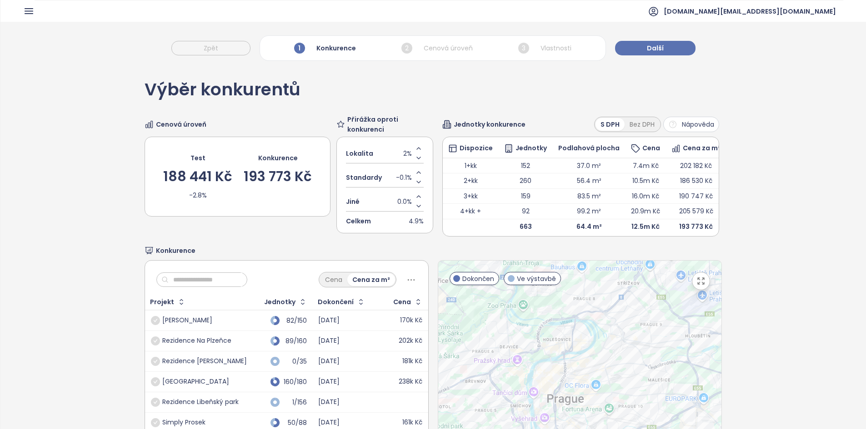
click at [453, 101] on div "Výběr konkurentů Cenová úroveň Test 188 441 Kč -2.8% Konkurence 193 773 Kč Přir…" at bounding box center [432, 284] width 577 height 438
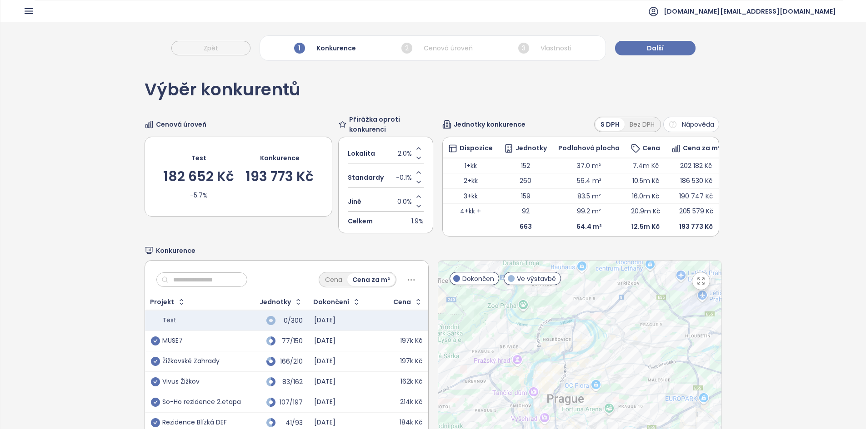
scroll to position [0, 0]
click at [403, 154] on span "2.0%" at bounding box center [405, 153] width 14 height 10
click at [403, 154] on div "Lokalita *" at bounding box center [386, 154] width 76 height 20
click at [403, 154] on span "2.0%" at bounding box center [405, 153] width 14 height 10
click at [410, 153] on input "*" at bounding box center [411, 153] width 2 height 10
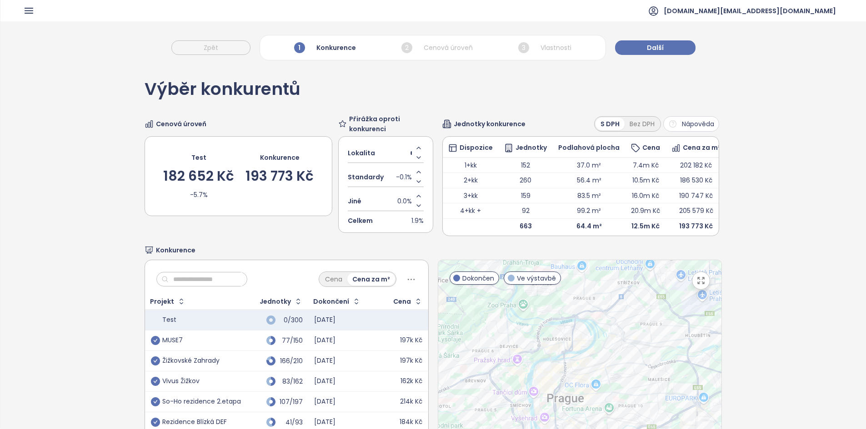
click at [410, 153] on input "*" at bounding box center [411, 153] width 2 height 10
type input "*"
click at [442, 60] on div "1 Konkurence 2 Cenová úroveň 3 Vlastnosti" at bounding box center [432, 47] width 346 height 25
click at [401, 154] on span "0.0%" at bounding box center [404, 153] width 15 height 10
click at [401, 154] on div "Lokalita 0.0%" at bounding box center [384, 154] width 78 height 20
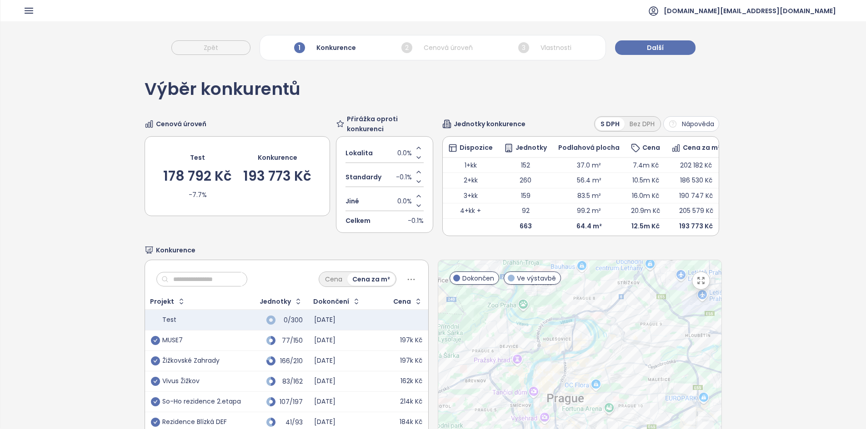
click at [392, 154] on div "Lokalita 0.0%" at bounding box center [384, 154] width 78 height 20
click at [408, 153] on span "0.0%" at bounding box center [404, 153] width 15 height 10
click at [410, 154] on input "*" at bounding box center [411, 153] width 2 height 10
click at [413, 120] on span "Přirážka oproti konkurenci" at bounding box center [390, 124] width 86 height 20
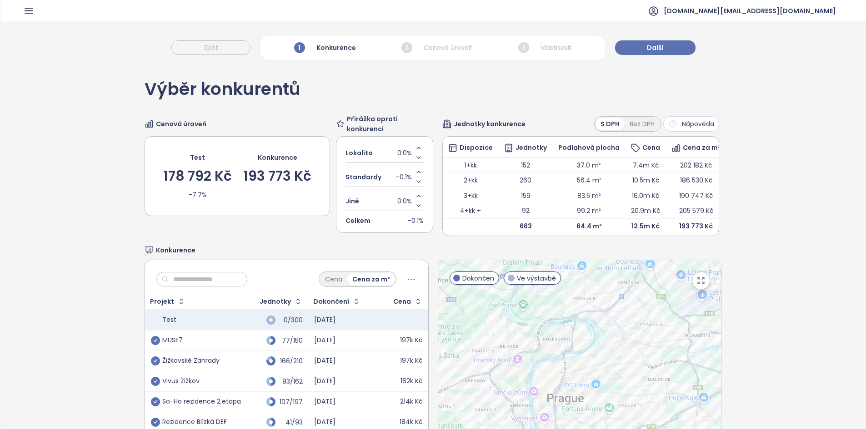
click at [406, 179] on span "-0.1%" at bounding box center [404, 177] width 16 height 10
click at [406, 179] on input "****" at bounding box center [407, 177] width 7 height 10
click at [635, 80] on div "Výběr konkurentů Cenová úroveň Test 178 792 Kč -7.7% Konkurence 193 773 Kč Přir…" at bounding box center [432, 284] width 577 height 438
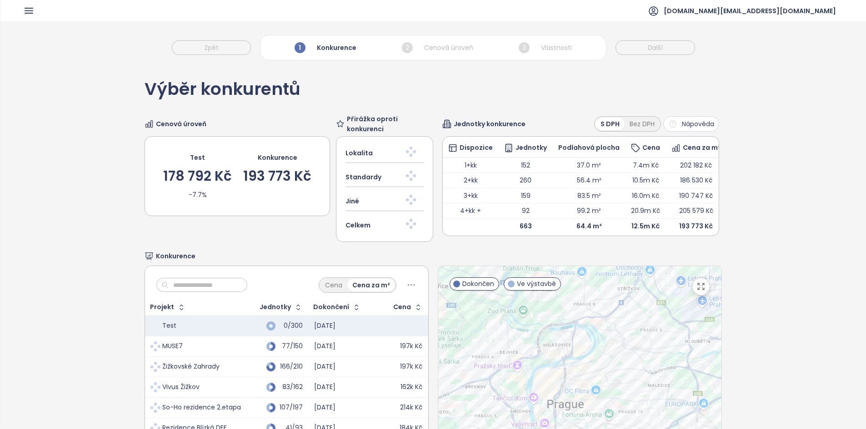
drag, startPoint x: 627, startPoint y: 75, endPoint x: 550, endPoint y: 76, distance: 76.8
click at [550, 76] on div "Výběr konkurentů Cenová úroveň Test 178 792 Kč -7.7% Konkurence 193 773 Kč Přir…" at bounding box center [432, 287] width 577 height 444
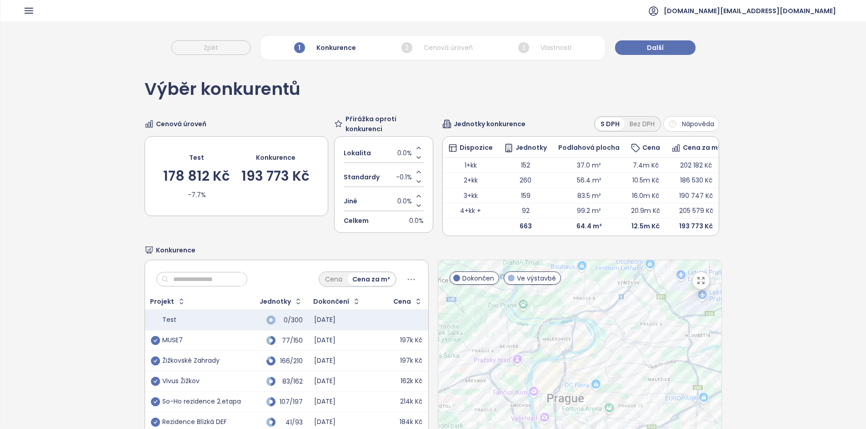
click at [671, 37] on div "Zpět 1 Konkurence 2 Cenová úroveň 3 Vlastnosti Další" at bounding box center [432, 43] width 865 height 44
click at [663, 50] on button "Další" at bounding box center [655, 47] width 80 height 15
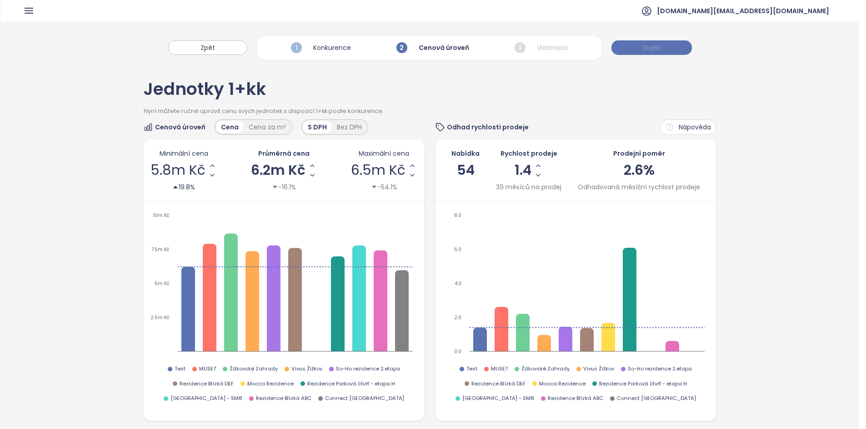
scroll to position [0, 0]
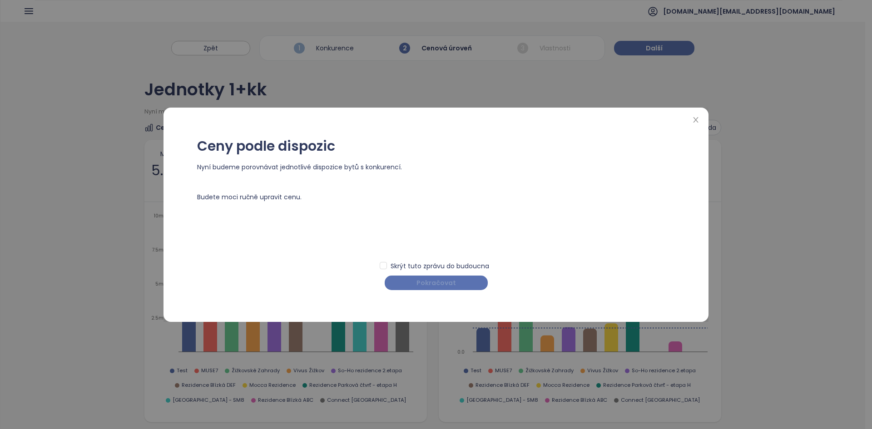
click at [438, 287] on span "Pokračovat" at bounding box center [437, 283] width 40 height 10
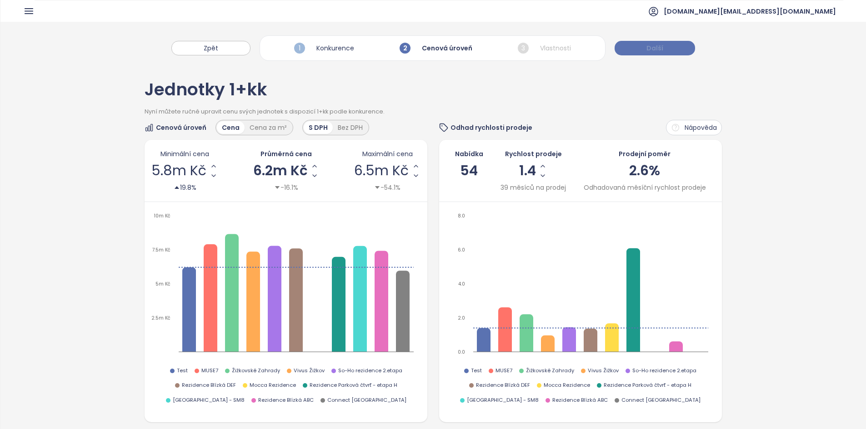
click at [664, 44] on button "Další" at bounding box center [654, 48] width 80 height 15
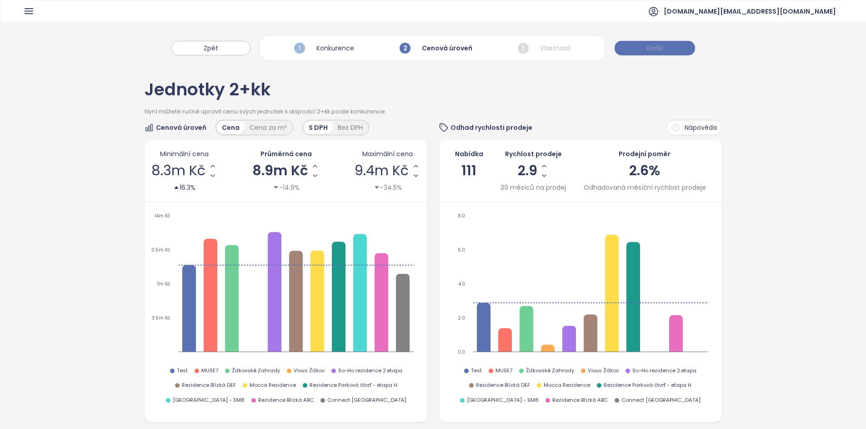
click at [662, 48] on button "Další" at bounding box center [654, 48] width 80 height 15
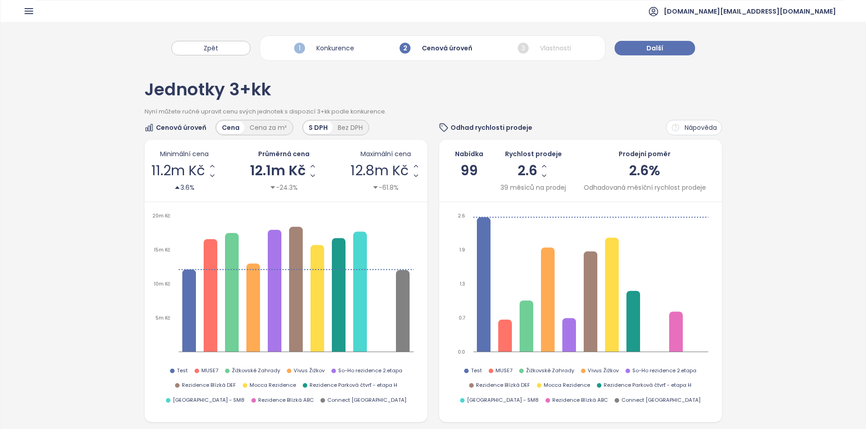
click at [469, 169] on span "99" at bounding box center [468, 170] width 17 height 19
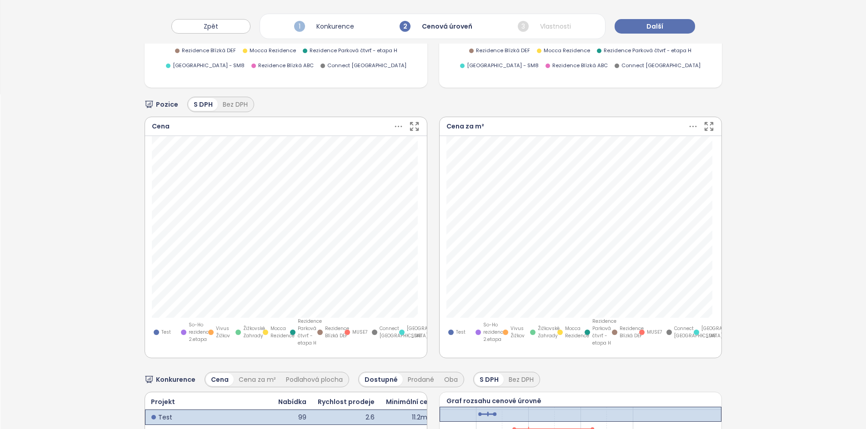
scroll to position [334, 0]
click at [413, 123] on icon "button" at bounding box center [413, 126] width 11 height 11
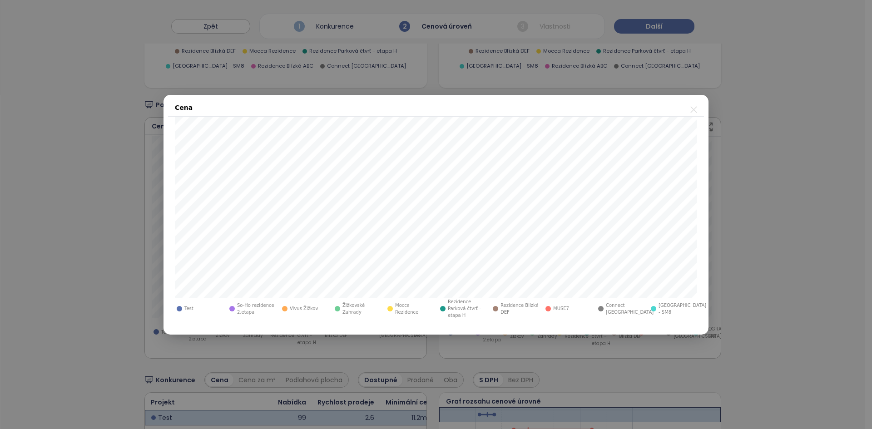
click at [696, 109] on icon "close" at bounding box center [693, 109] width 11 height 11
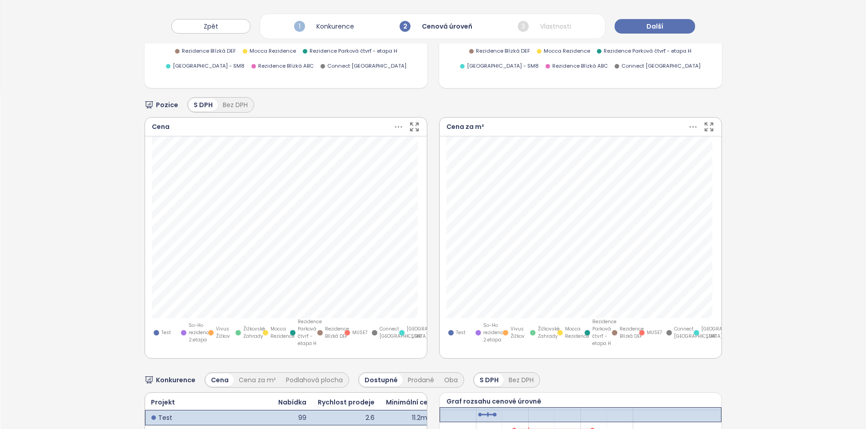
click at [395, 127] on icon at bounding box center [398, 126] width 11 height 11
click at [462, 166] on label at bounding box center [462, 161] width 7 height 10
click at [414, 125] on icon "button" at bounding box center [413, 126] width 11 height 11
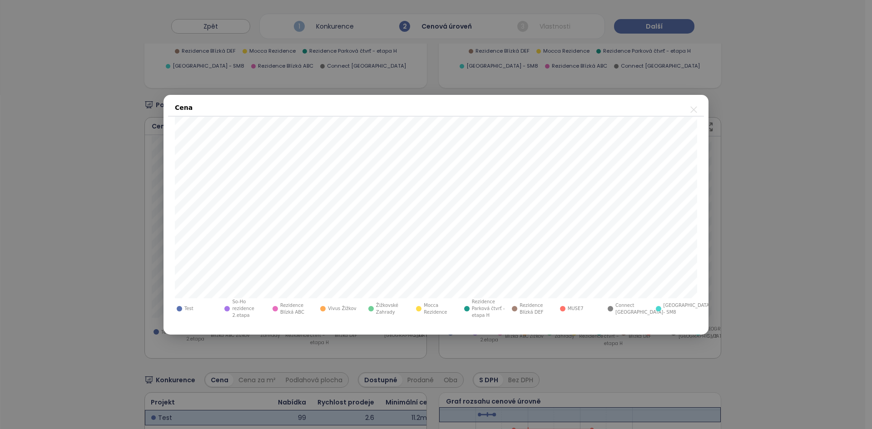
click at [696, 111] on icon "close" at bounding box center [694, 109] width 6 height 6
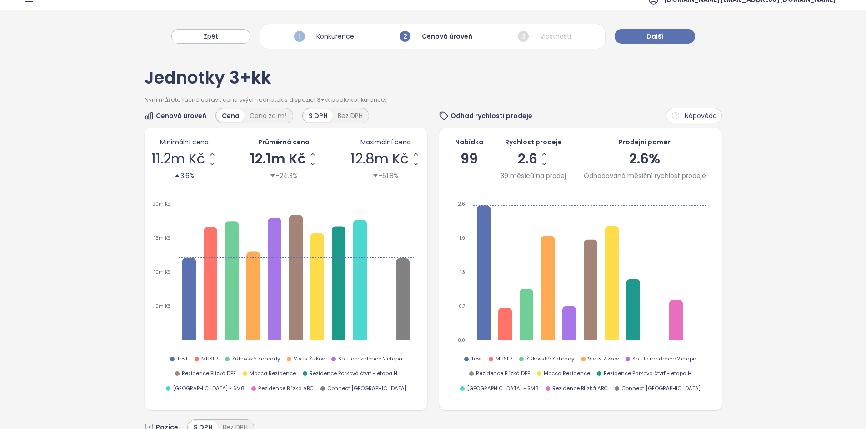
scroll to position [0, 0]
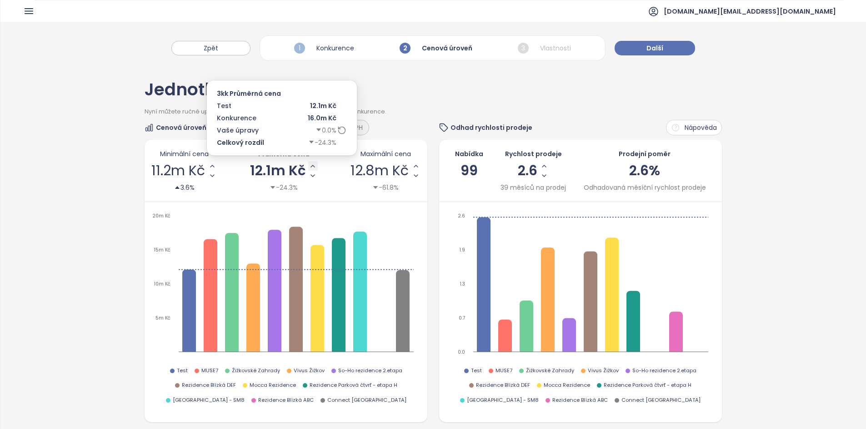
click at [309, 164] on icon "Increase AVG Price" at bounding box center [312, 166] width 7 height 7
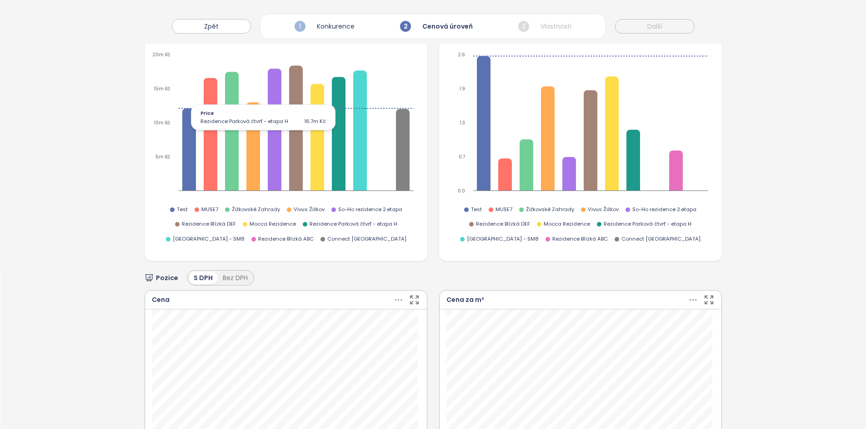
scroll to position [204, 0]
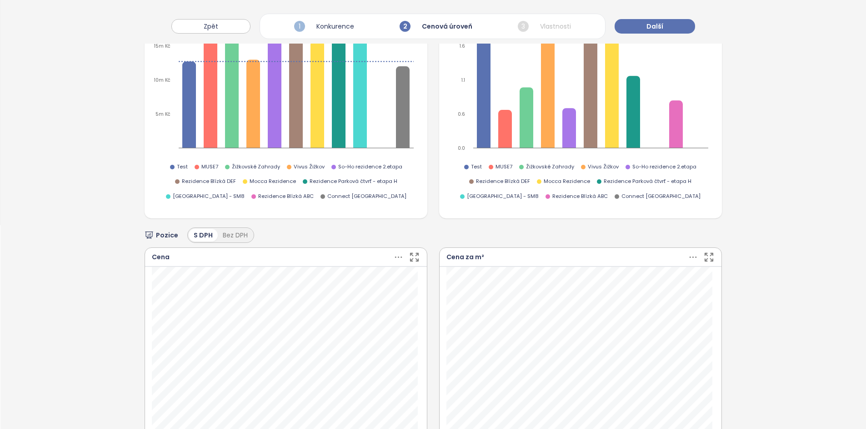
click at [394, 257] on icon at bounding box center [398, 257] width 11 height 11
click at [459, 297] on label at bounding box center [462, 292] width 7 height 10
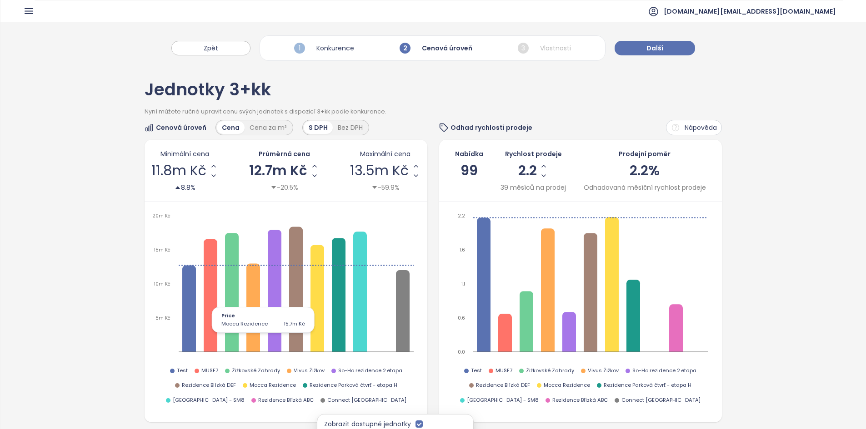
scroll to position [0, 0]
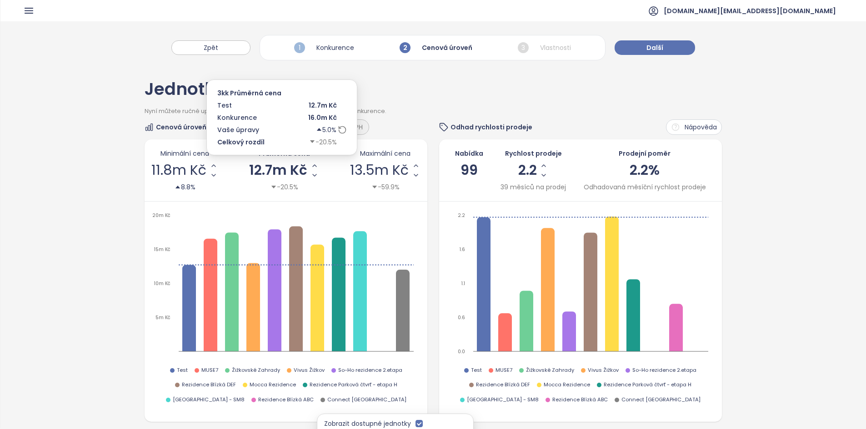
click at [279, 168] on span "12.7m Kč" at bounding box center [278, 171] width 58 height 14
click at [279, 168] on input "********" at bounding box center [278, 170] width 22 height 11
type input "********"
click at [201, 223] on icon "5m Kč 10m Kč 15m Kč 20m Kč" at bounding box center [284, 286] width 267 height 150
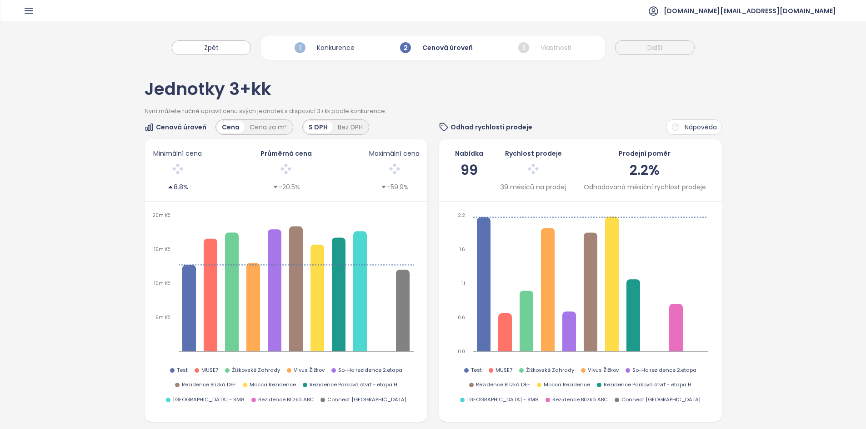
click at [221, 199] on div "Minimální cena 8.8% Průměrná cena -20.5% Maximální cena -59.9%" at bounding box center [285, 170] width 283 height 62
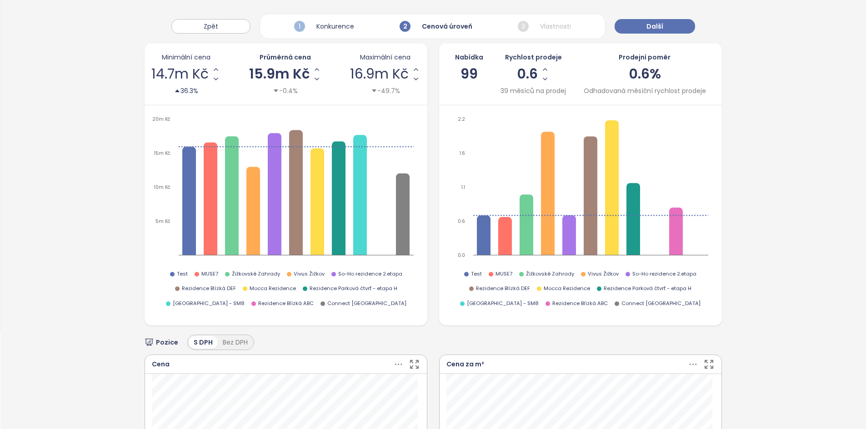
scroll to position [0, 0]
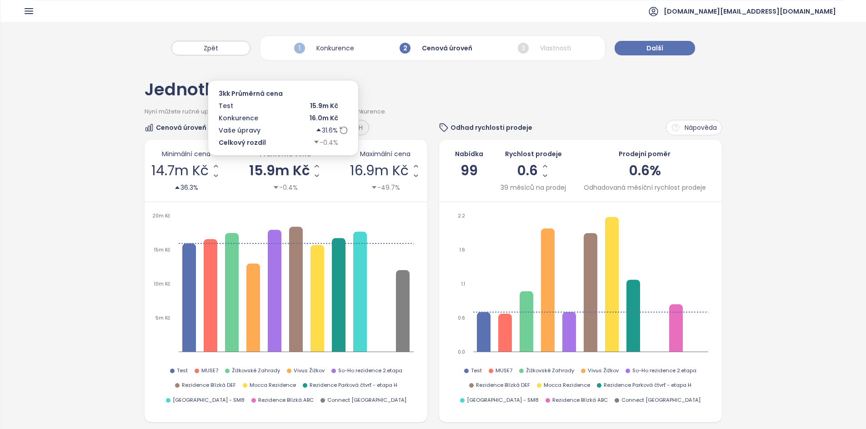
click at [341, 131] on icon at bounding box center [343, 130] width 9 height 9
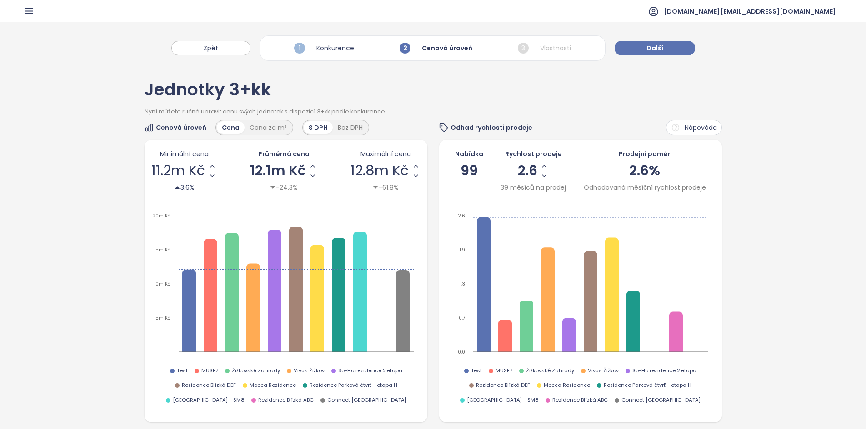
scroll to position [0, 0]
click at [641, 47] on button "Další" at bounding box center [654, 47] width 80 height 15
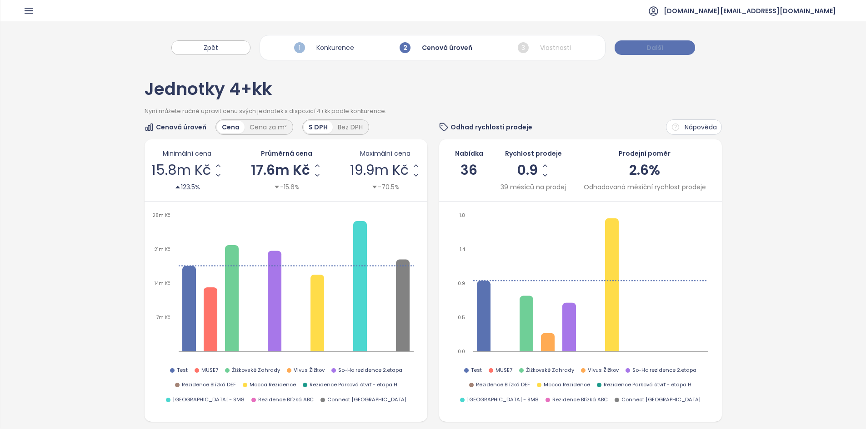
scroll to position [0, 0]
click at [641, 47] on button "Další" at bounding box center [654, 48] width 80 height 15
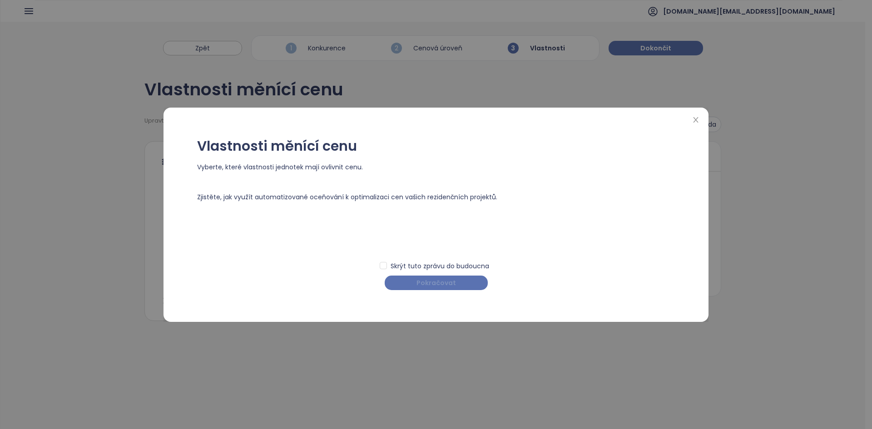
click at [444, 285] on span "Pokračovat" at bounding box center [437, 283] width 40 height 10
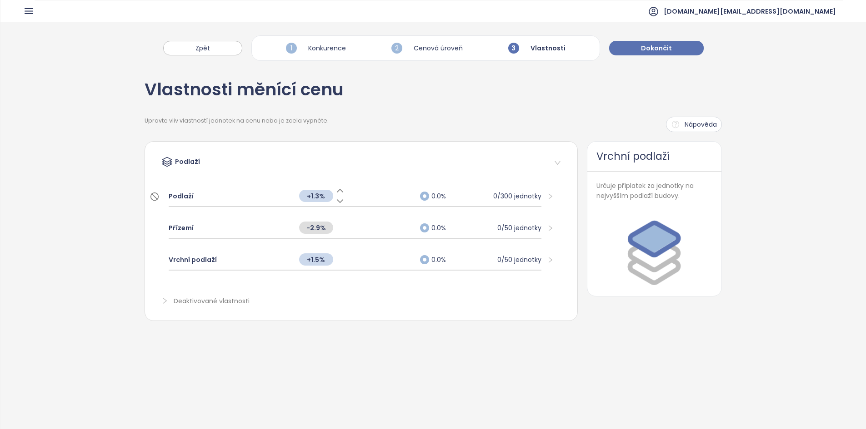
click at [339, 191] on icon at bounding box center [340, 190] width 6 height 3
click at [371, 203] on div "Podlaží 0.0% 0/300 jednotky" at bounding box center [355, 196] width 373 height 21
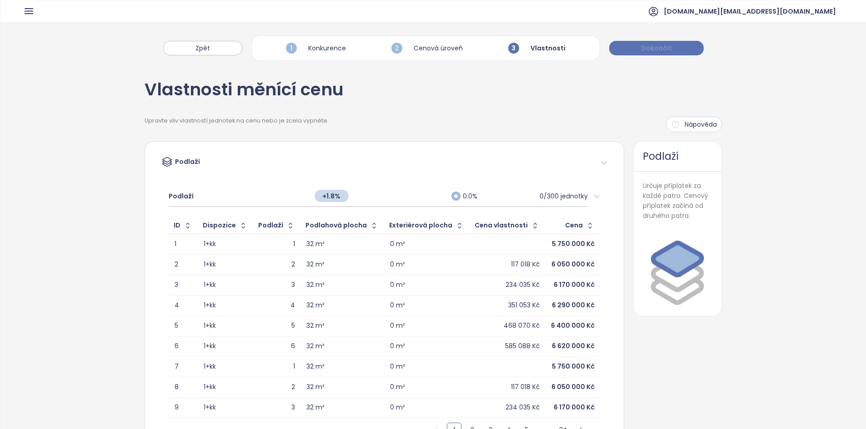
click at [661, 52] on span "Dokončit" at bounding box center [656, 48] width 31 height 10
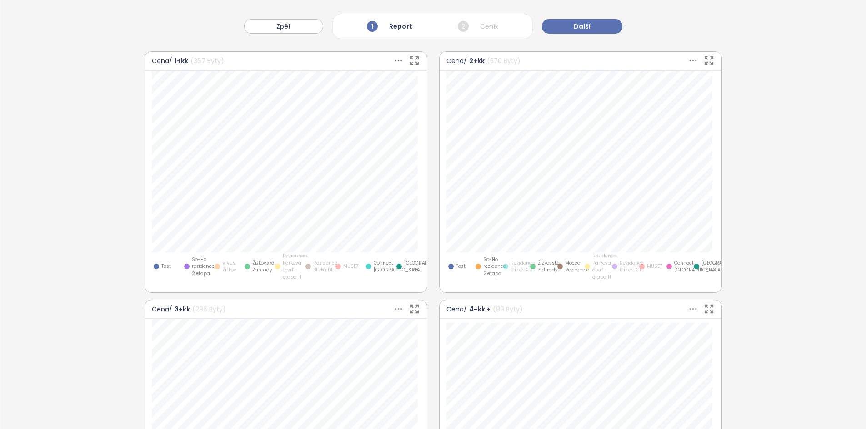
scroll to position [692, 0]
click at [283, 262] on span "Rezidence Parková čtvrť - etapa H" at bounding box center [295, 267] width 24 height 29
click at [227, 266] on span "Vivus Žižkov" at bounding box center [230, 267] width 16 height 14
click at [351, 274] on div "MUSE7" at bounding box center [346, 267] width 26 height 29
click at [326, 267] on span "Rezidence Blízká DEF" at bounding box center [325, 267] width 24 height 14
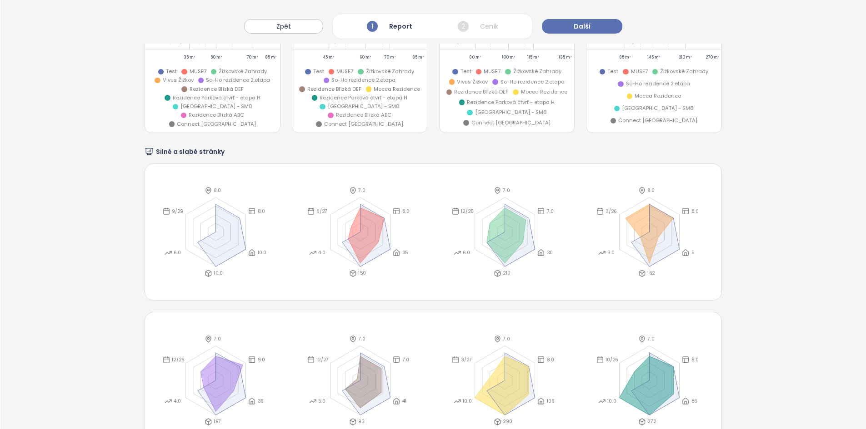
scroll to position [1782, 0]
click at [596, 20] on button "Další" at bounding box center [582, 26] width 80 height 15
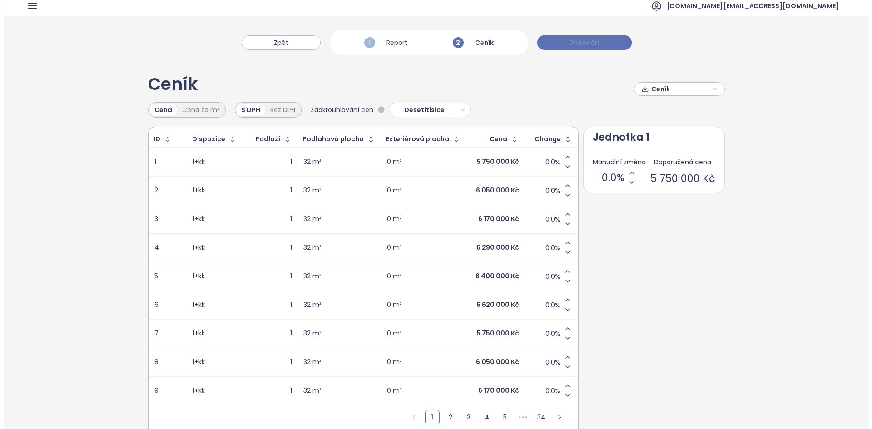
scroll to position [0, 0]
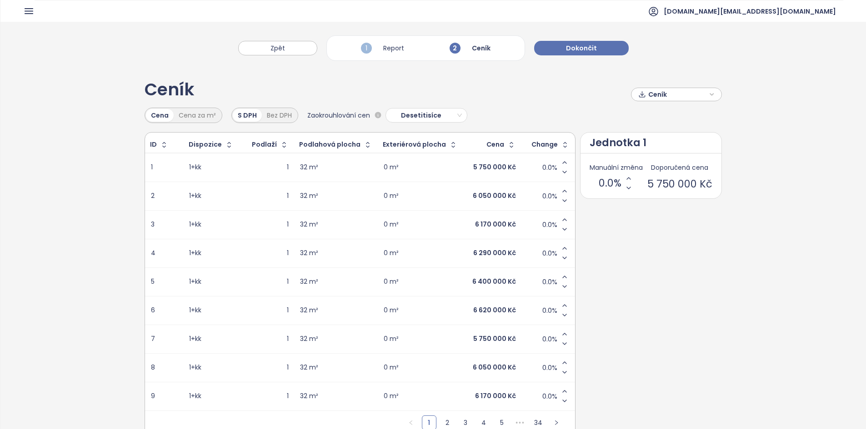
click at [422, 195] on div "0 m²" at bounding box center [420, 196] width 74 height 11
click at [422, 217] on td "0 m²" at bounding box center [420, 224] width 85 height 29
click at [671, 98] on span "Ceník" at bounding box center [677, 95] width 59 height 14
click at [406, 117] on span "Desetitisíce" at bounding box center [424, 116] width 73 height 14
drag, startPoint x: 278, startPoint y: 49, endPoint x: 284, endPoint y: 50, distance: 7.0
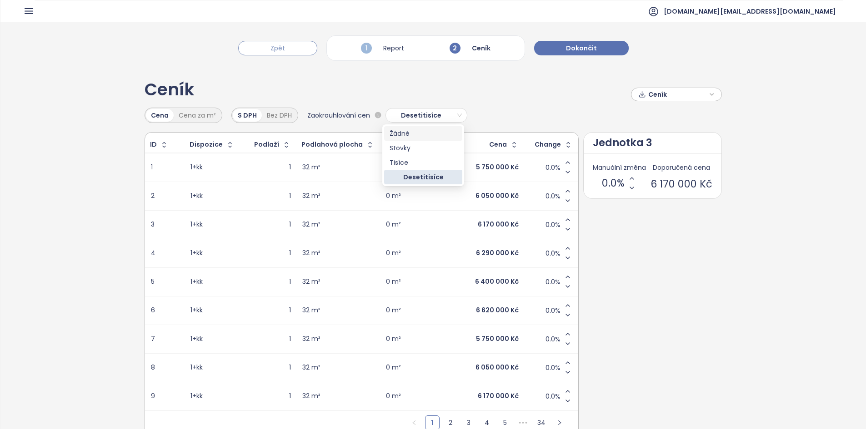
click at [278, 50] on span "Zpět" at bounding box center [277, 48] width 15 height 10
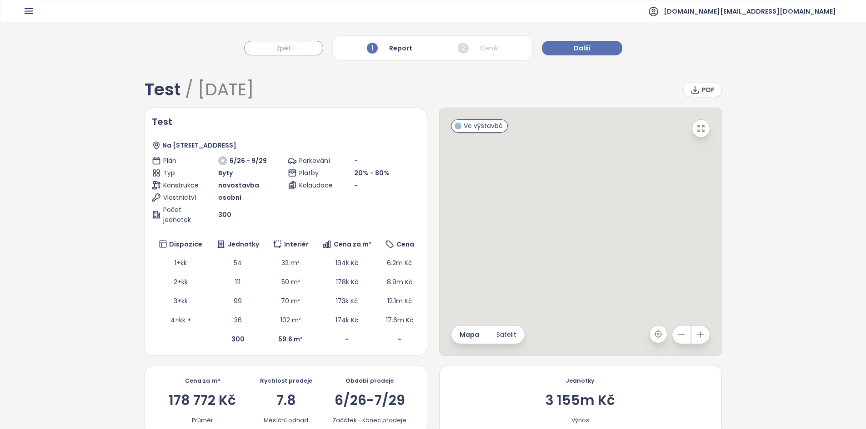
click at [287, 52] on span "Zpět" at bounding box center [283, 48] width 15 height 10
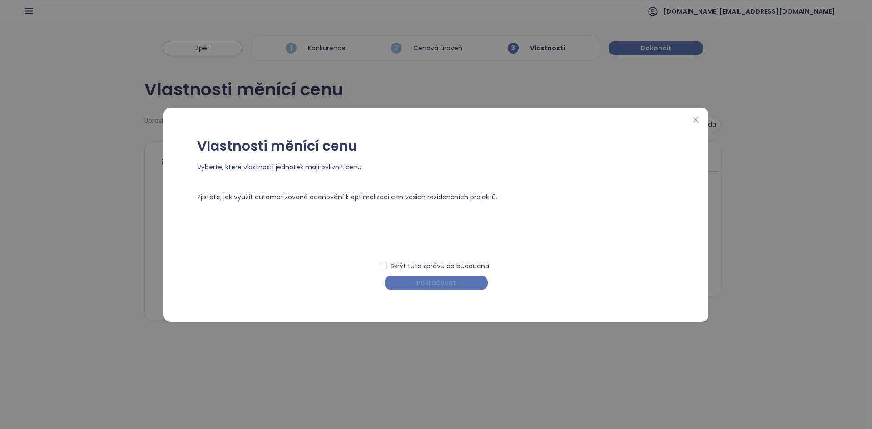
click at [440, 284] on span "Pokračovat" at bounding box center [437, 283] width 40 height 10
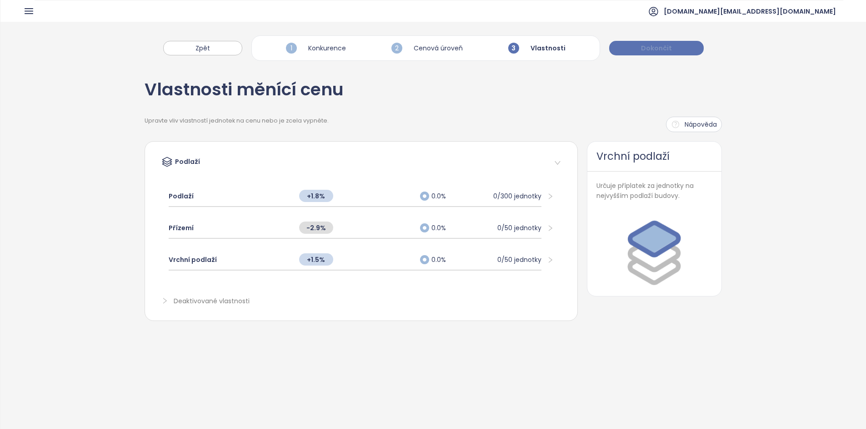
click at [651, 53] on button "Dokončit" at bounding box center [656, 48] width 95 height 15
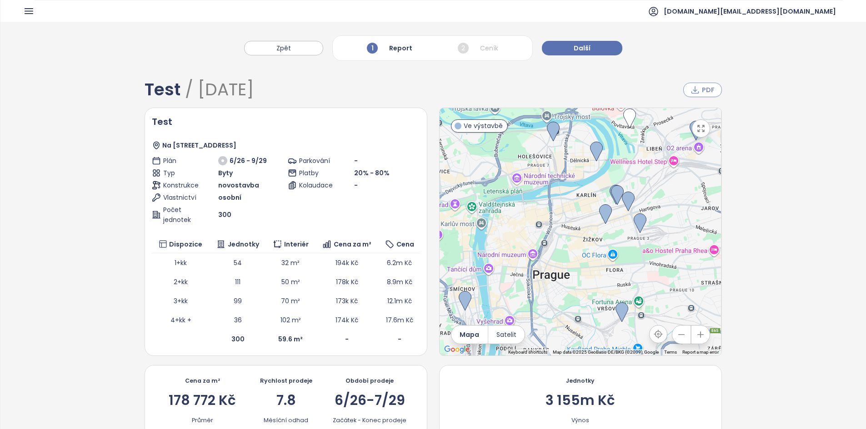
click at [702, 92] on span "PDF" at bounding box center [708, 90] width 13 height 10
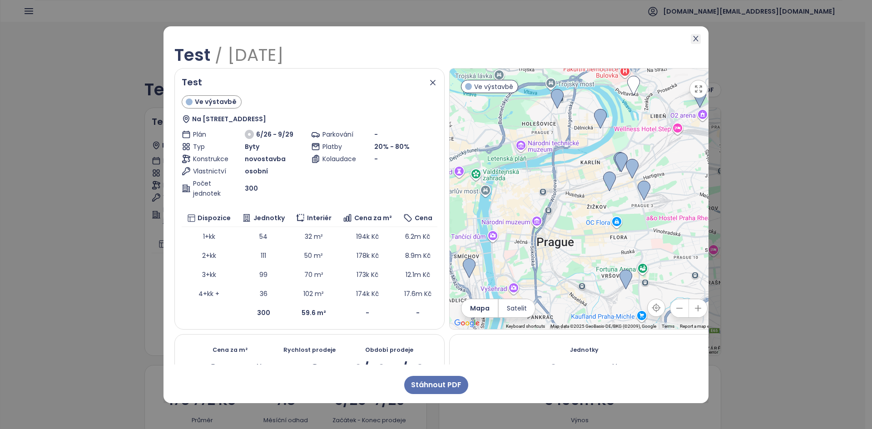
click at [697, 40] on icon "close" at bounding box center [695, 38] width 5 height 5
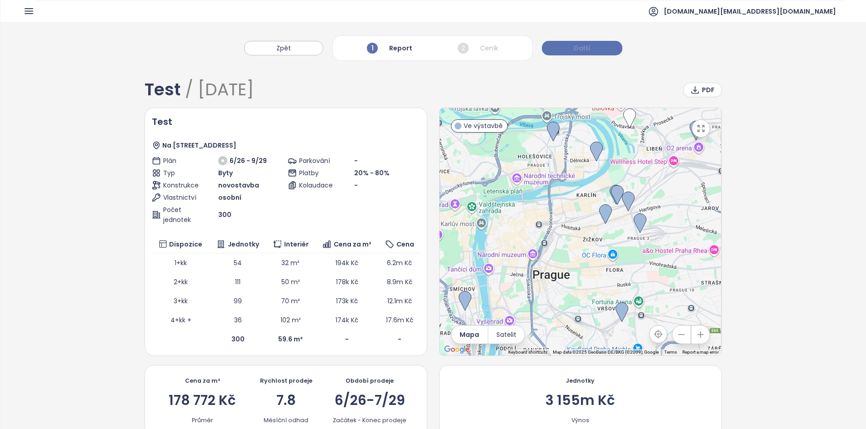
click at [577, 54] on button "Další" at bounding box center [582, 48] width 80 height 15
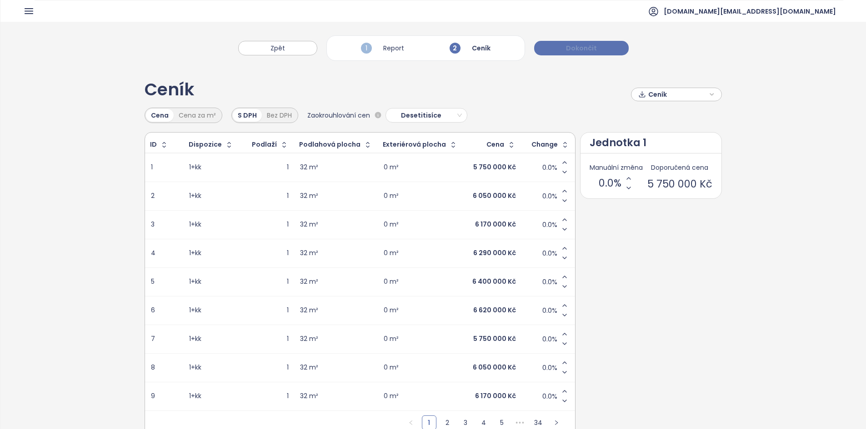
click at [576, 54] on button "Dokončit" at bounding box center [581, 48] width 95 height 15
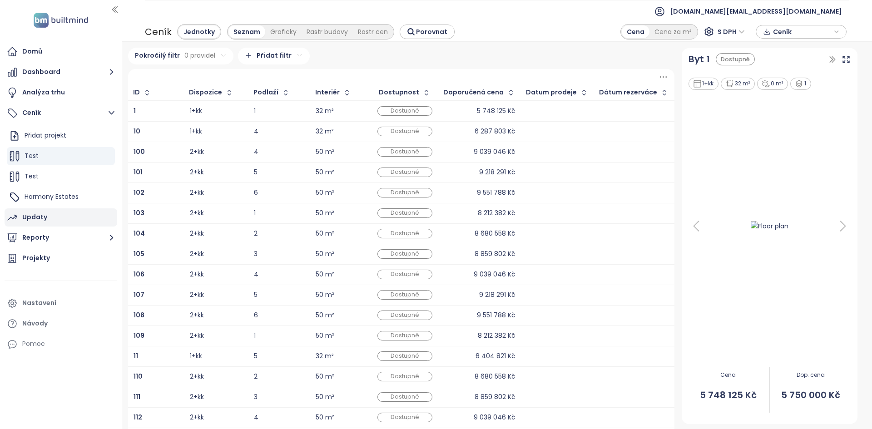
drag, startPoint x: 576, startPoint y: 54, endPoint x: 61, endPoint y: 217, distance: 539.4
click at [61, 217] on div "Updaty" at bounding box center [61, 218] width 113 height 18
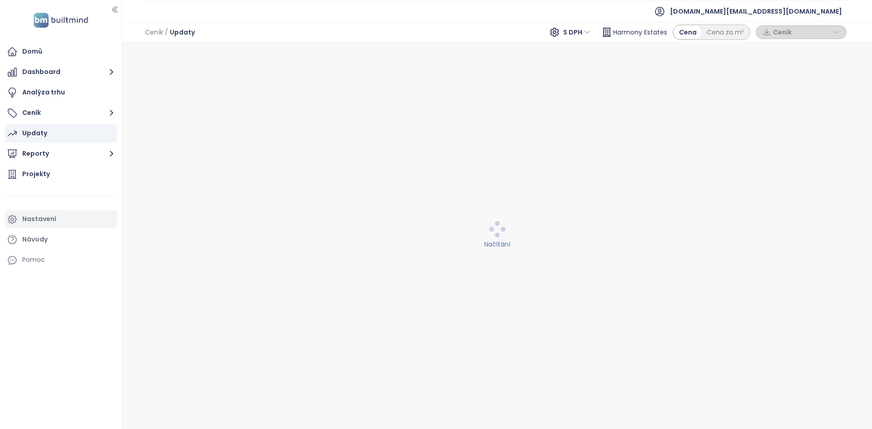
click at [61, 217] on div "Nastavení" at bounding box center [61, 219] width 113 height 18
click at [73, 139] on div "Updaty" at bounding box center [61, 133] width 113 height 18
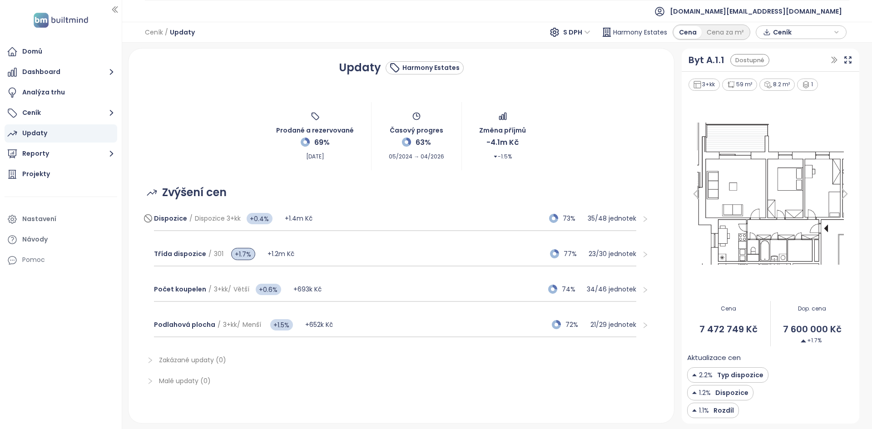
click at [381, 216] on div "Dispozice / Dispozice 3+kk +0.4% +1.4m Kč 73% 35 / 48 jednotek" at bounding box center [395, 219] width 483 height 25
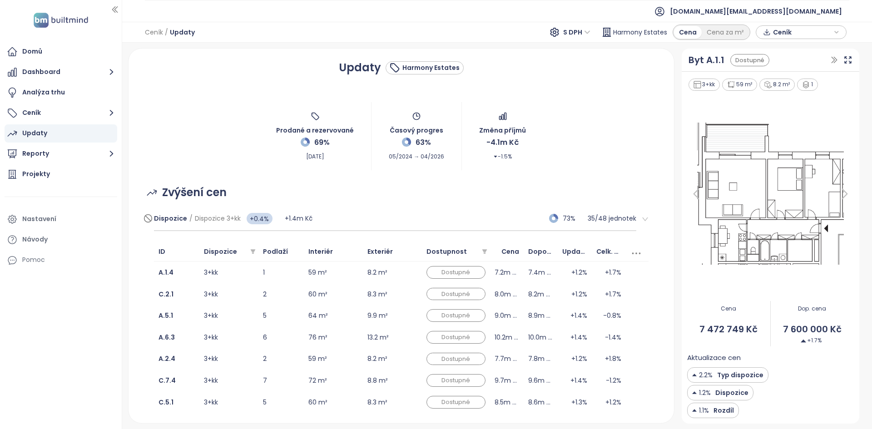
click at [356, 216] on div "Dispozice / Dispozice 3+kk +0.4% +1.4m Kč 73% 35 / 48 jednotek" at bounding box center [395, 219] width 483 height 25
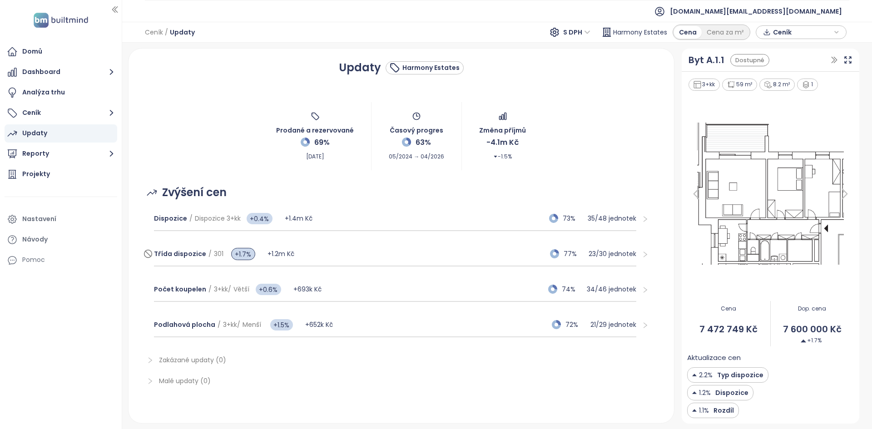
click at [315, 256] on div "Třída dispozice / 301 +1.7% +1.2m Kč 77% 23 / 30 jednotek" at bounding box center [395, 254] width 483 height 25
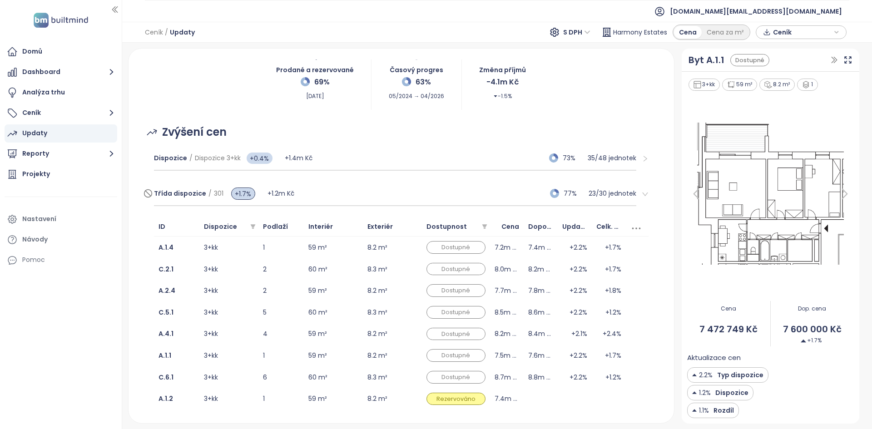
scroll to position [60, 0]
click at [347, 192] on div "Třída dispozice / 301 +1.7% +1.2m Kč 77% 23 / 30 jednotek" at bounding box center [395, 195] width 483 height 25
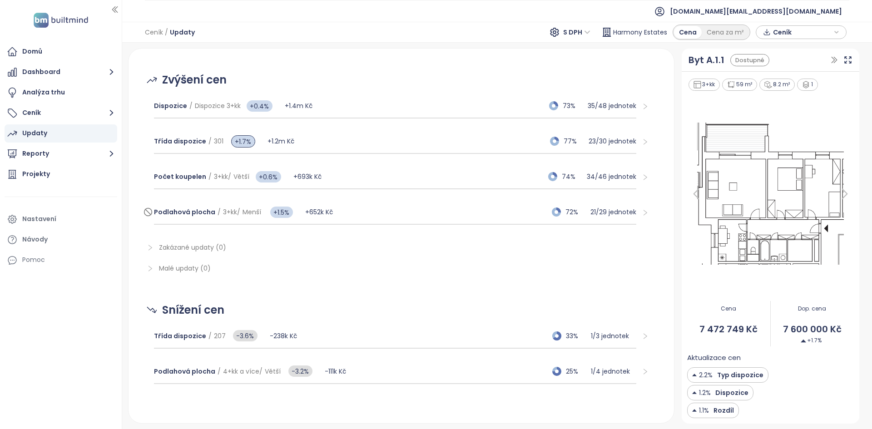
scroll to position [112, 0]
click at [68, 67] on button "Dashboard" at bounding box center [61, 72] width 113 height 18
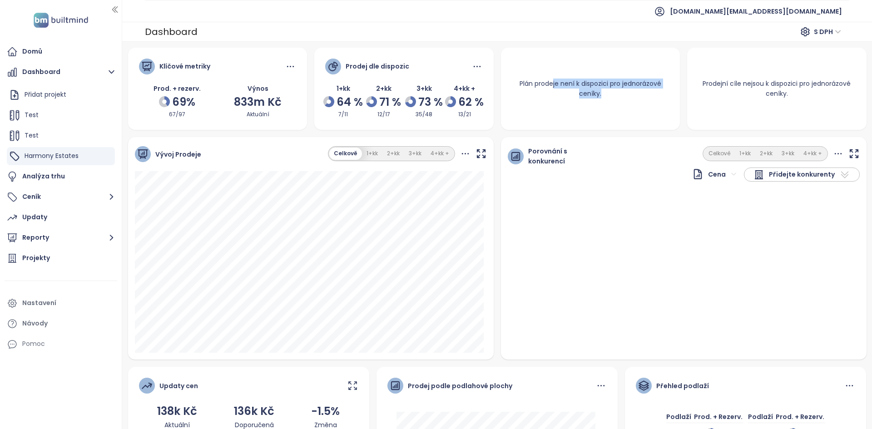
drag, startPoint x: 607, startPoint y: 93, endPoint x: 543, endPoint y: 75, distance: 65.7
click at [549, 75] on div "Plán prodeje není k dispozici pro jednorázové ceníky." at bounding box center [590, 89] width 179 height 42
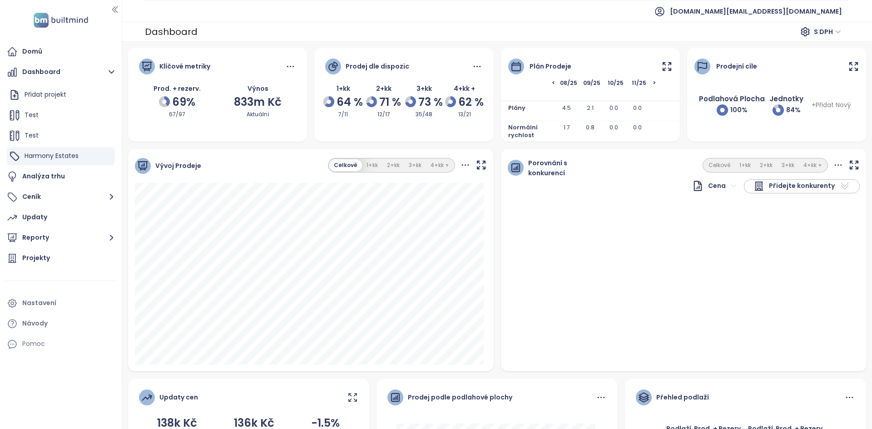
click at [662, 70] on icon at bounding box center [667, 66] width 11 height 11
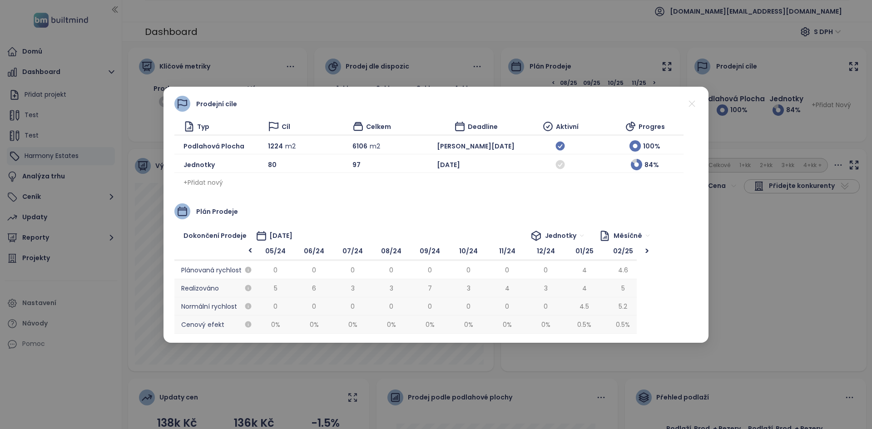
scroll to position [0, 463]
click at [689, 107] on icon at bounding box center [692, 103] width 11 height 11
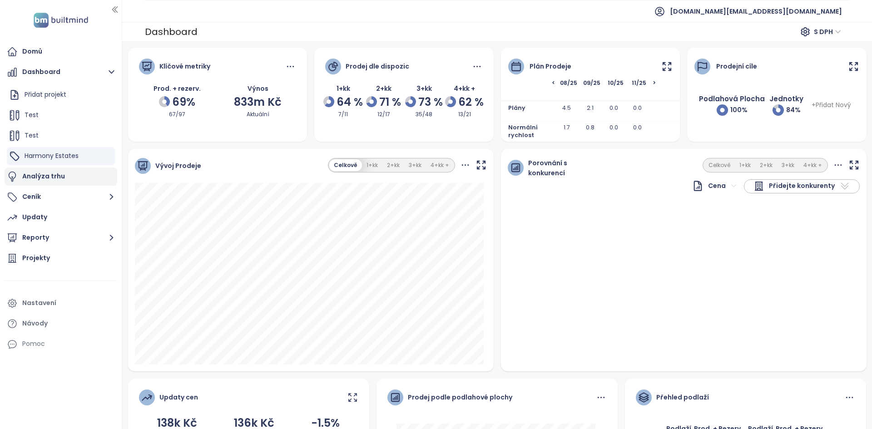
click at [89, 173] on div "Analýza trhu" at bounding box center [61, 177] width 113 height 18
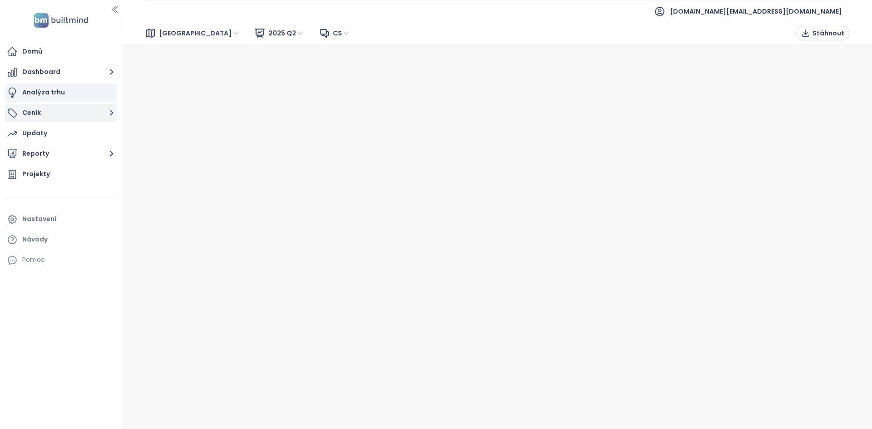
click at [66, 109] on button "Ceník" at bounding box center [61, 113] width 113 height 18
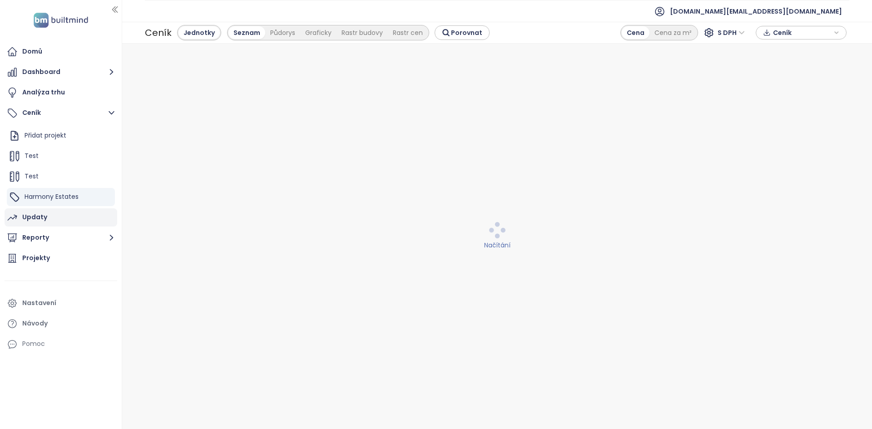
click at [73, 219] on div "Updaty" at bounding box center [61, 218] width 113 height 18
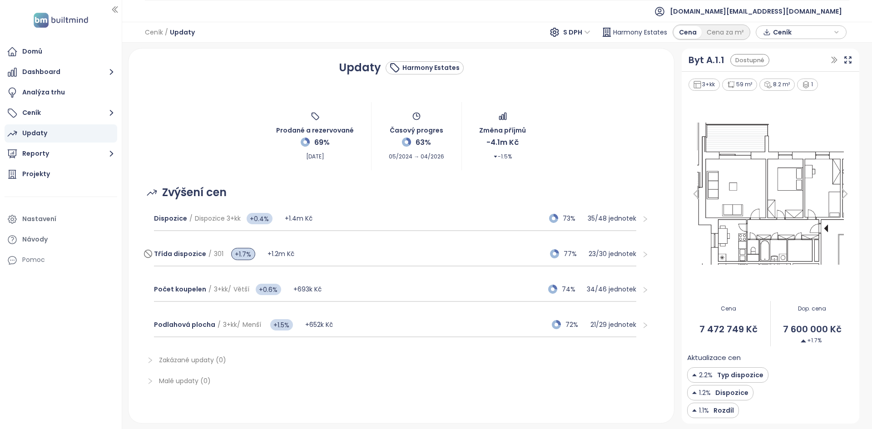
click at [341, 243] on div "Třída dispozice / 301 +1.7% +1.2m Kč 77% 23 / 30 jednotek" at bounding box center [395, 254] width 483 height 25
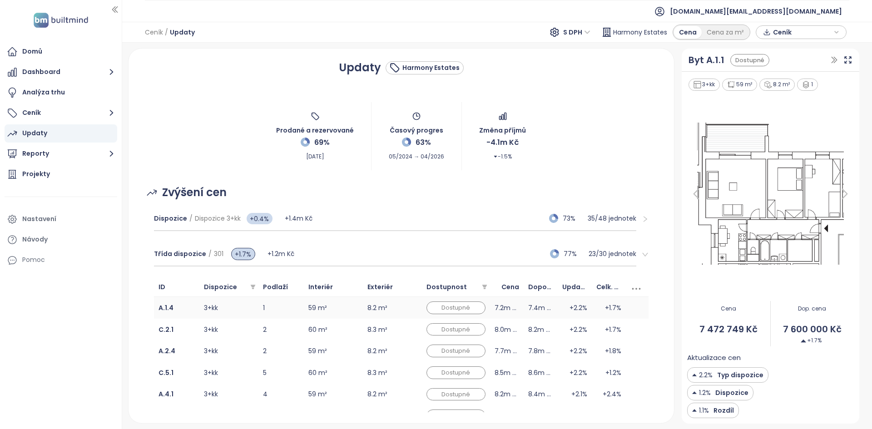
click at [252, 311] on td "3+kk" at bounding box center [228, 308] width 59 height 22
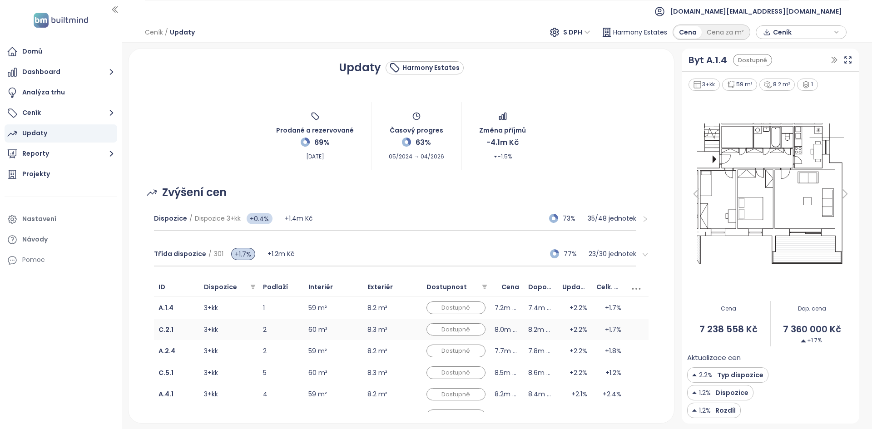
click at [248, 325] on td "3+kk" at bounding box center [228, 330] width 59 height 22
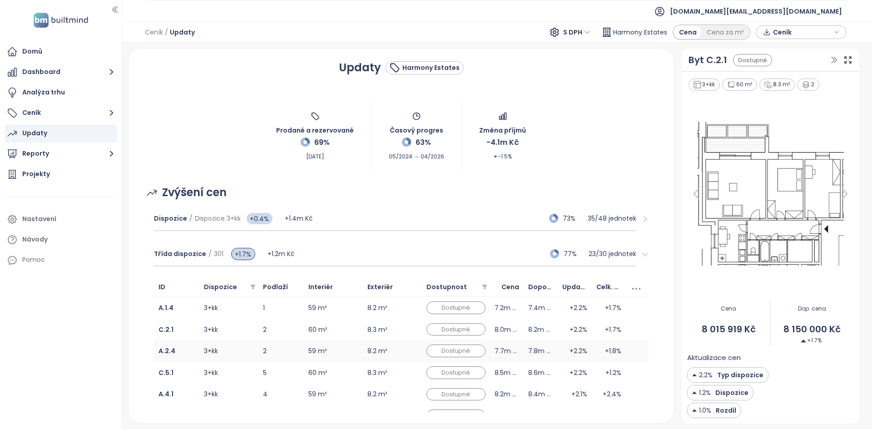
click at [240, 350] on td "3+kk" at bounding box center [228, 351] width 59 height 22
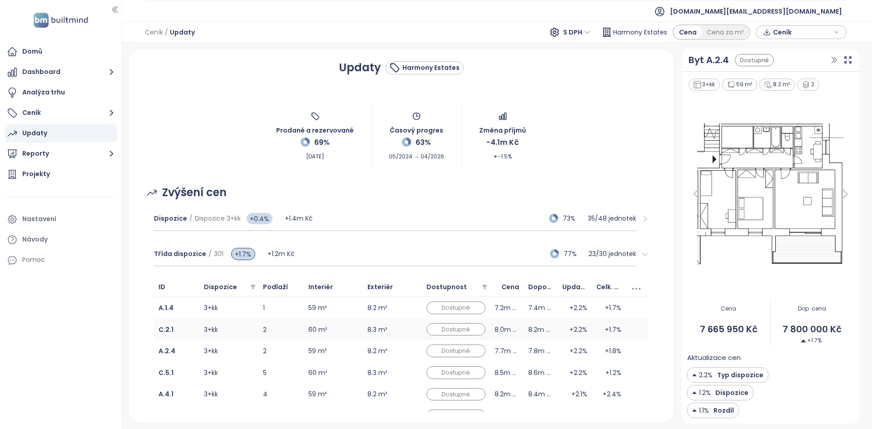
scroll to position [67, 0]
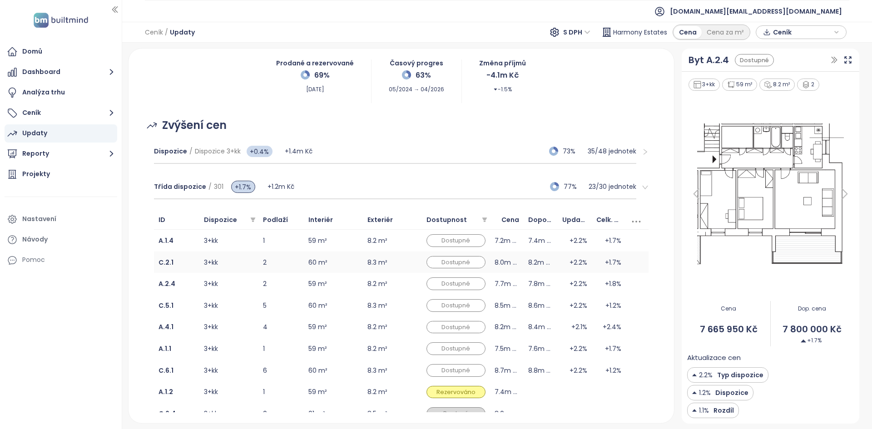
click at [492, 263] on td "8.0m Kč" at bounding box center [507, 263] width 34 height 22
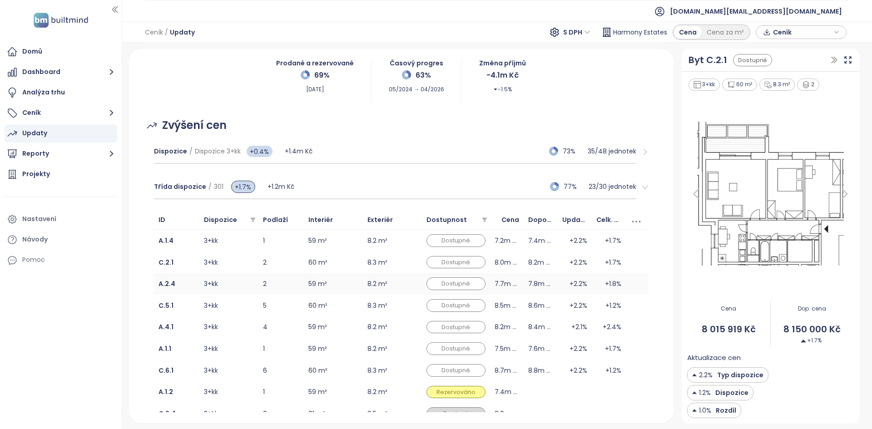
click at [488, 284] on td "Dostupné" at bounding box center [456, 284] width 68 height 22
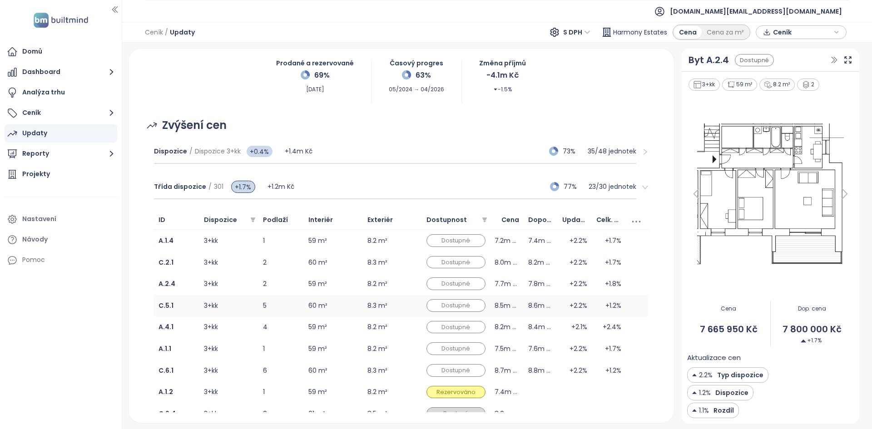
click at [496, 301] on td "8.5m Kč" at bounding box center [507, 306] width 34 height 22
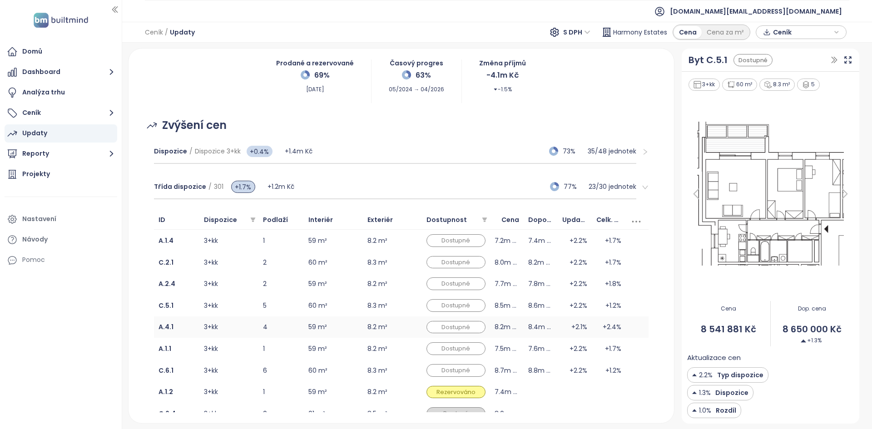
click at [500, 336] on td "8.2m Kč" at bounding box center [507, 328] width 34 height 22
click at [376, 184] on div "Třída dispozice / 301 +1.7% +1.2m Kč 77% 23 / 30 jednotek" at bounding box center [395, 187] width 483 height 25
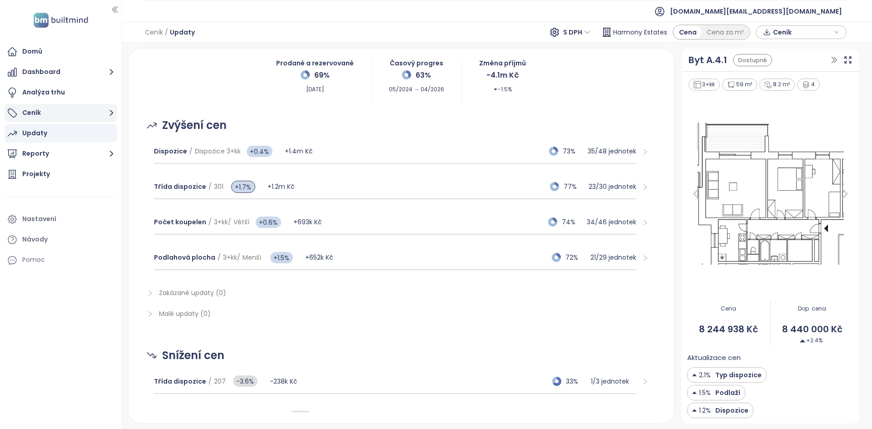
drag, startPoint x: 92, startPoint y: 114, endPoint x: 102, endPoint y: 116, distance: 9.6
click at [93, 115] on button "Ceník" at bounding box center [61, 113] width 113 height 18
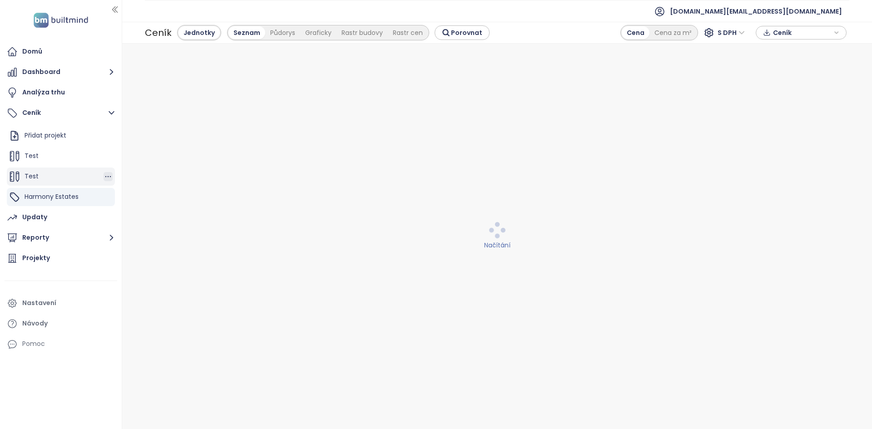
click at [109, 176] on icon "button" at bounding box center [108, 176] width 9 height 9
click at [158, 145] on button "Upravit" at bounding box center [146, 145] width 54 height 11
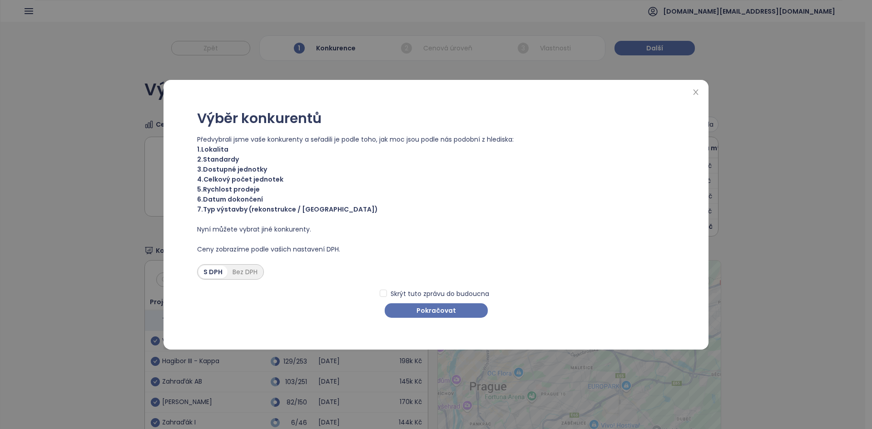
click at [433, 328] on div "Výběr konkurentů Předvybrali jsme vaše konkurenty a seřadili je podle toho, jak…" at bounding box center [435, 215] width 523 height 252
click at [433, 321] on div "Výběr konkurentů Předvybrali jsme vaše konkurenty a seřadili je podle toho, jak…" at bounding box center [435, 215] width 523 height 252
click at [426, 318] on button "Pokračovat" at bounding box center [436, 310] width 103 height 15
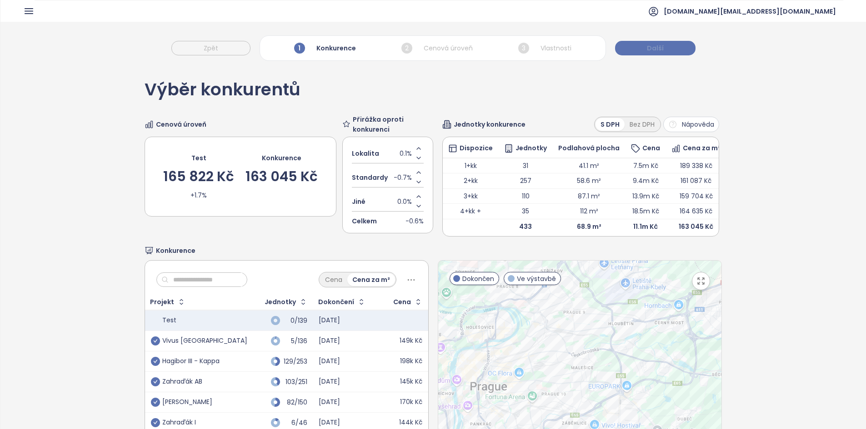
click at [664, 41] on button "Další" at bounding box center [655, 48] width 80 height 15
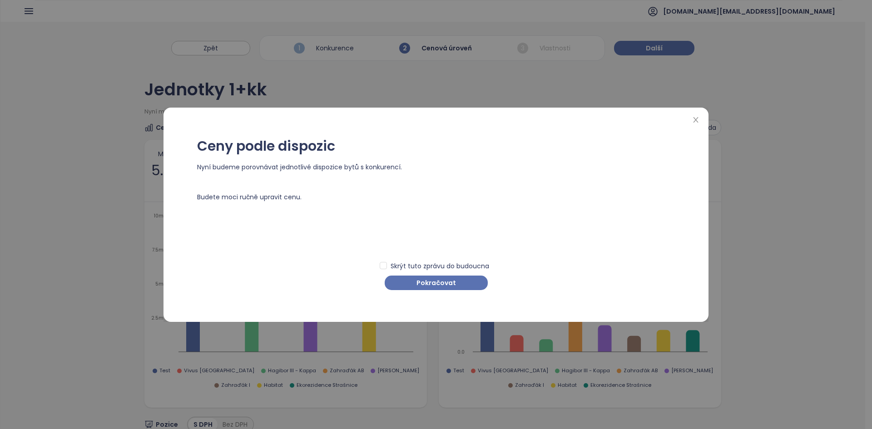
drag, startPoint x: 433, startPoint y: 287, endPoint x: 286, endPoint y: 144, distance: 205.0
click at [433, 287] on button "Pokračovat" at bounding box center [436, 283] width 103 height 15
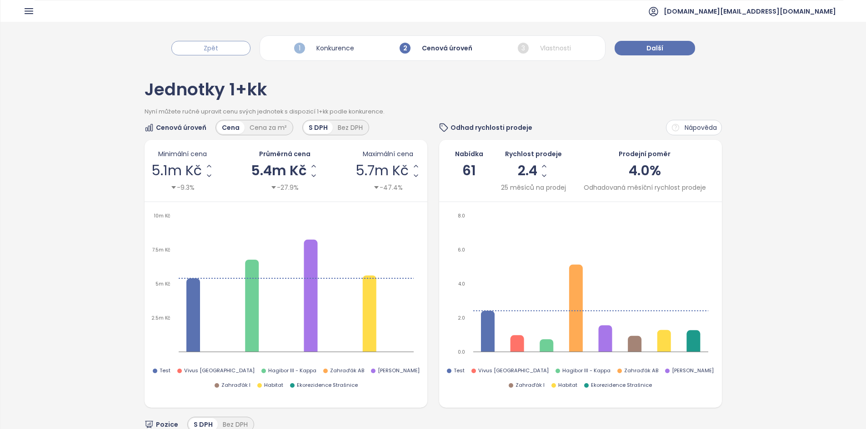
click at [199, 50] on button "Zpět" at bounding box center [210, 48] width 79 height 15
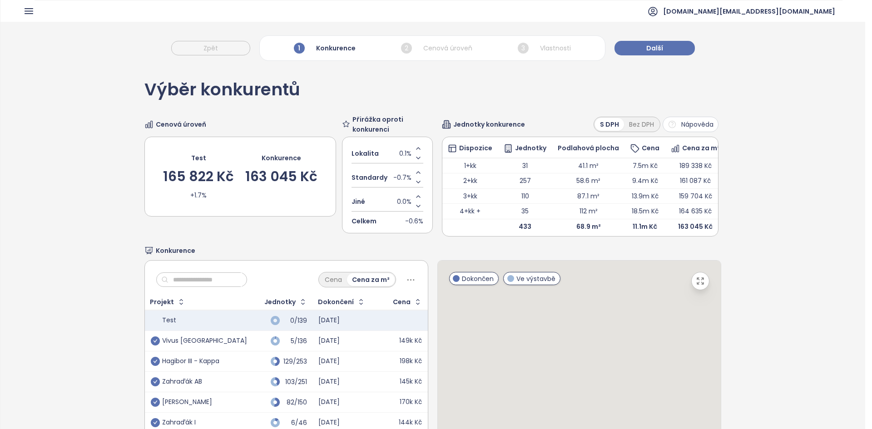
click at [199, 50] on div "Výběr konkurentů Předvybrali jsme vaše konkurenty a seřadili je podle toho, jak…" at bounding box center [436, 214] width 872 height 429
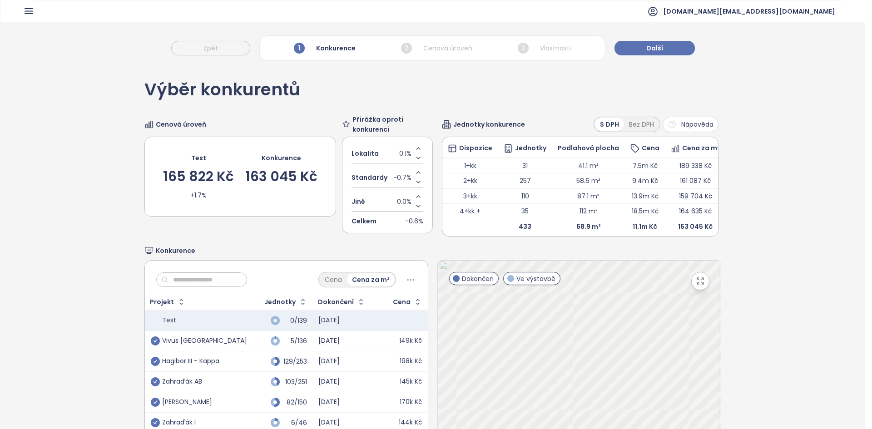
click at [199, 50] on div "Výběr konkurentů Předvybrali jsme vaše konkurenty a seřadili je podle toho, jak…" at bounding box center [436, 214] width 872 height 429
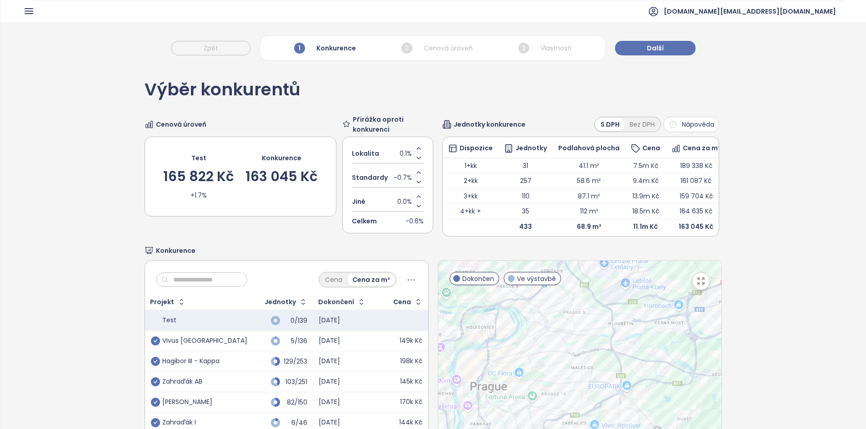
click at [23, 10] on header "builtmind.cz@builtmind.com" at bounding box center [432, 11] width 865 height 22
click at [29, 12] on icon "button" at bounding box center [28, 10] width 11 height 11
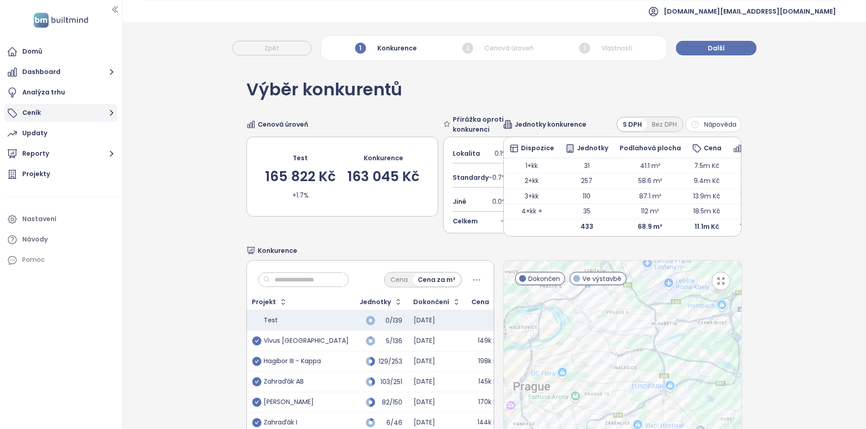
click at [46, 116] on button "Ceník" at bounding box center [61, 113] width 113 height 18
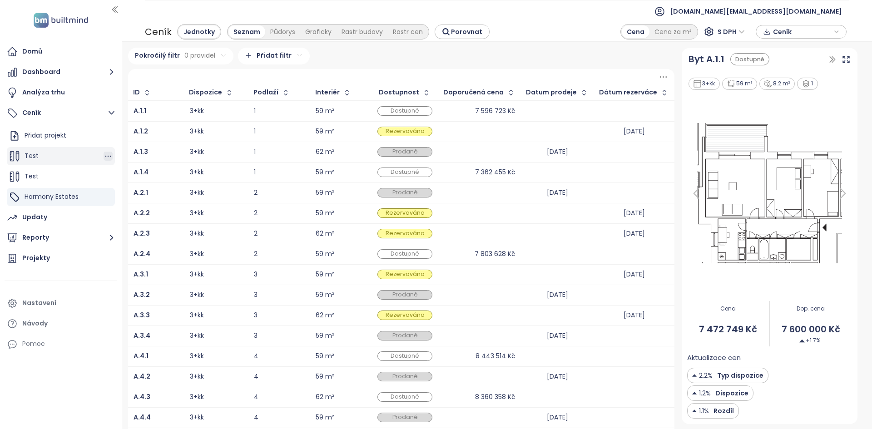
click at [104, 156] on icon "button" at bounding box center [108, 156] width 9 height 9
click at [147, 171] on button "Upravit" at bounding box center [146, 170] width 54 height 11
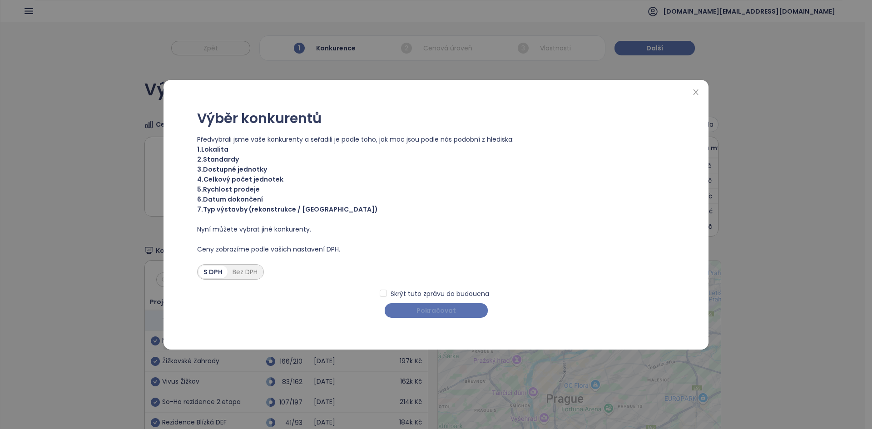
click at [454, 303] on button "Pokračovat" at bounding box center [436, 310] width 103 height 15
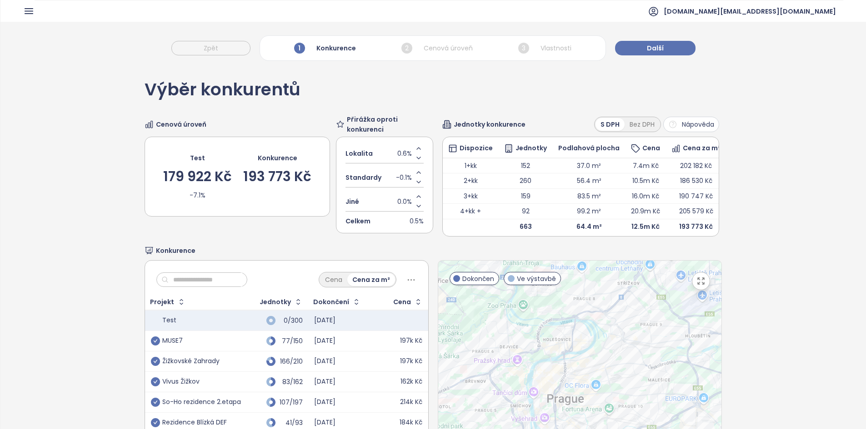
click at [453, 313] on div at bounding box center [579, 374] width 283 height 226
click at [660, 44] on span "Další" at bounding box center [655, 48] width 17 height 10
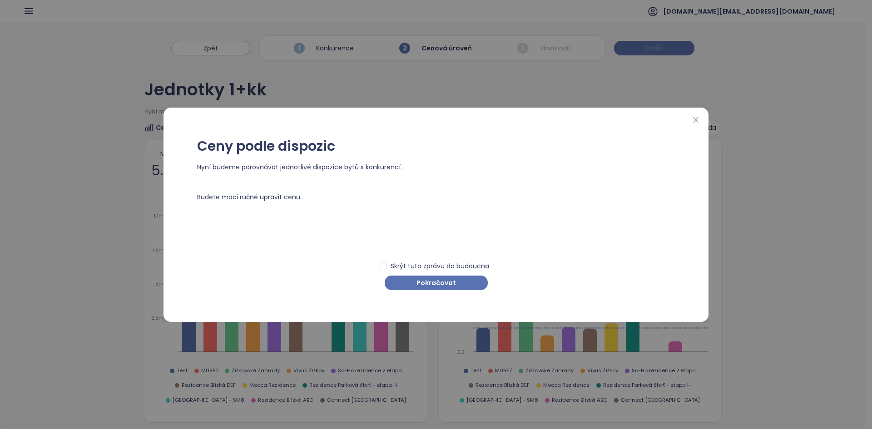
click at [660, 44] on div "Ceny podle dispozic Nyní budeme porovnávat jednotlivé dispozice bytů s konkuren…" at bounding box center [436, 214] width 872 height 429
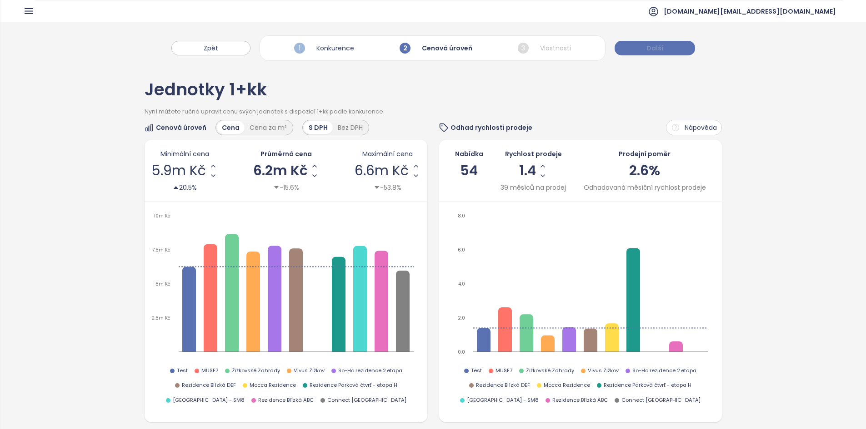
click at [651, 44] on span "Další" at bounding box center [654, 48] width 17 height 10
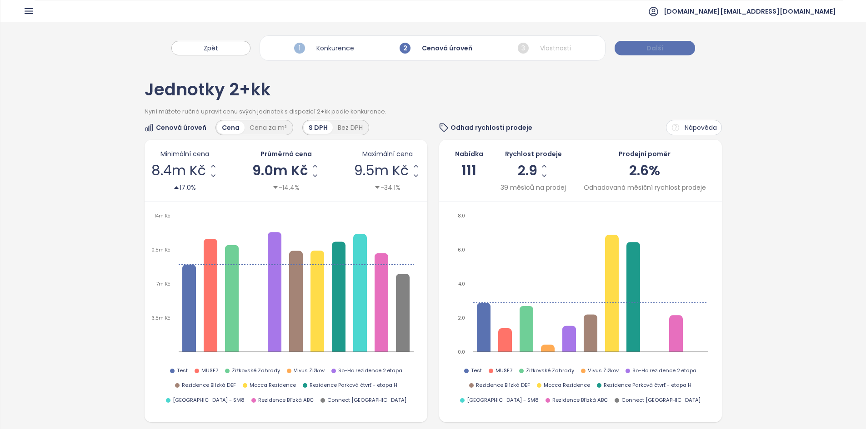
click at [651, 44] on span "Další" at bounding box center [654, 48] width 17 height 10
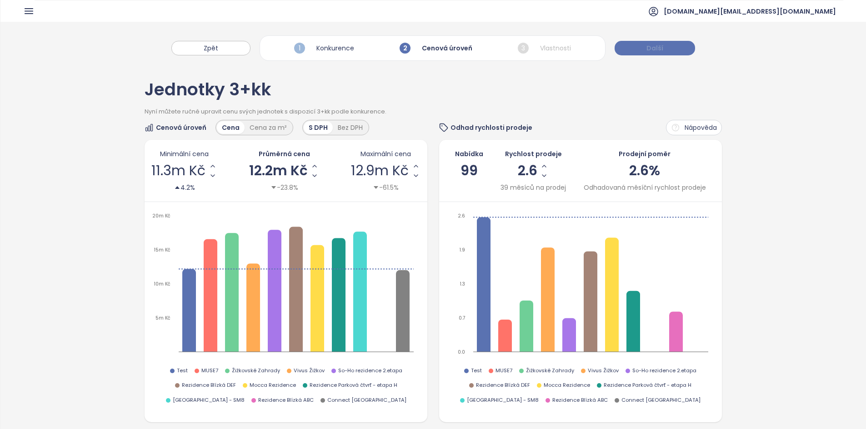
click at [651, 44] on span "Další" at bounding box center [654, 48] width 17 height 10
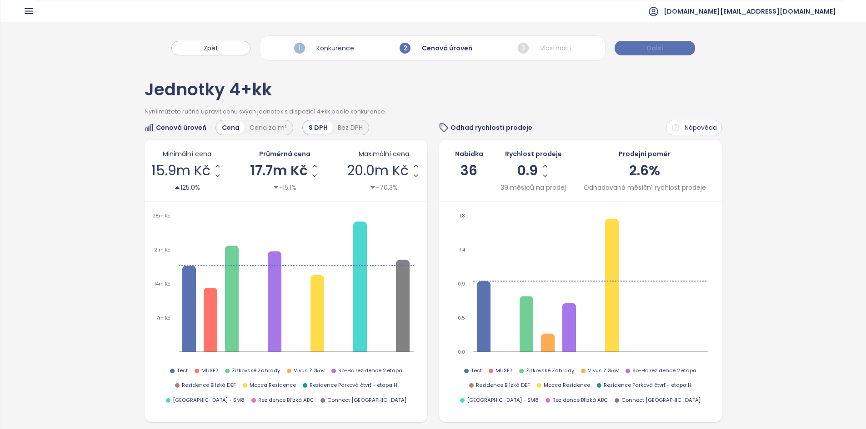
click at [652, 43] on span "Další" at bounding box center [654, 48] width 17 height 10
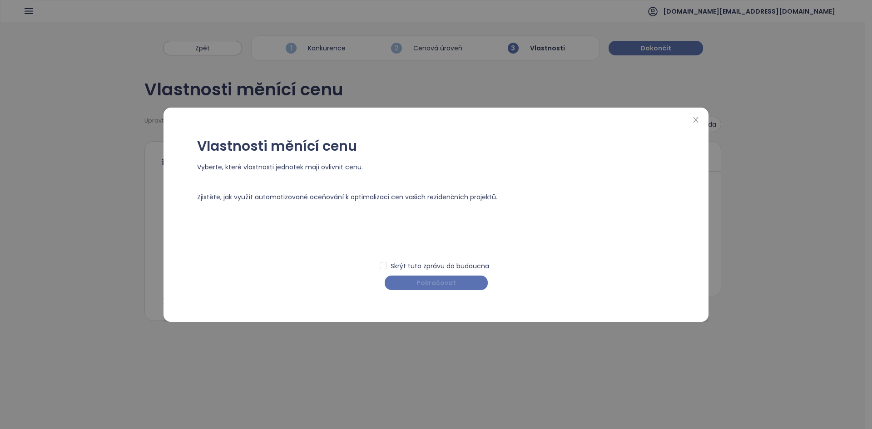
click at [438, 288] on span "Pokračovat" at bounding box center [437, 283] width 40 height 10
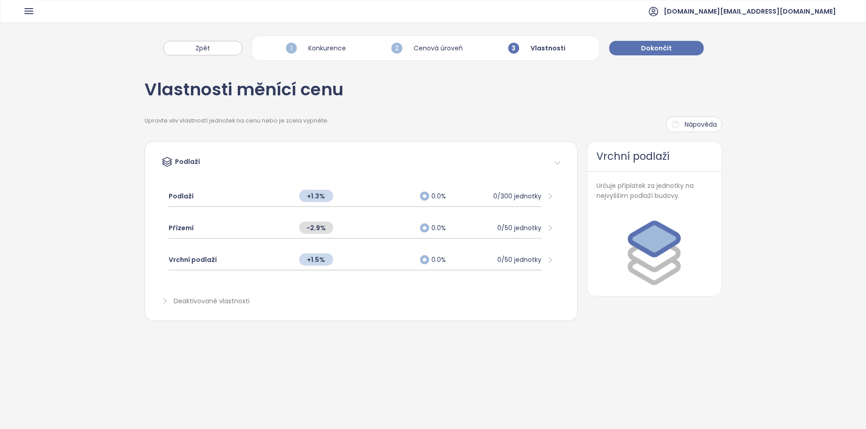
click at [624, 47] on button "Dokončit" at bounding box center [656, 48] width 95 height 15
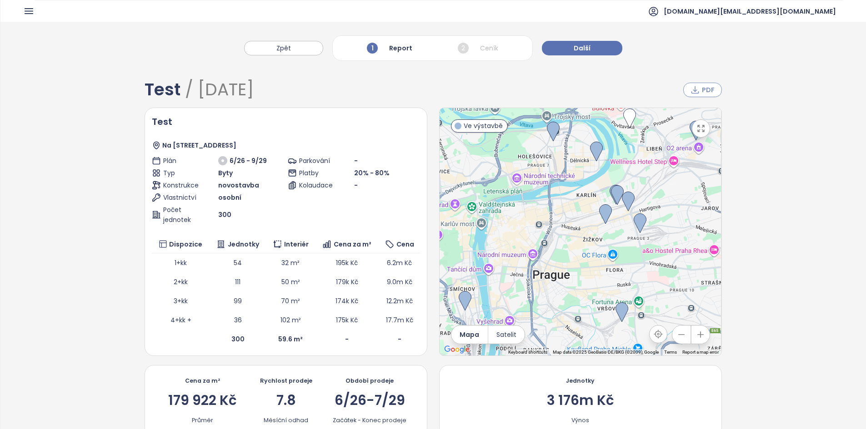
click at [702, 92] on span "PDF" at bounding box center [708, 90] width 13 height 10
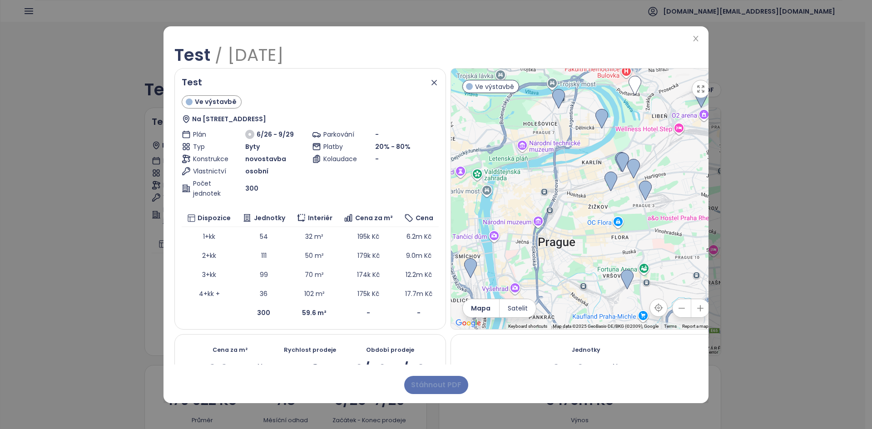
click at [439, 382] on span "Stáhnout PDF" at bounding box center [436, 384] width 50 height 11
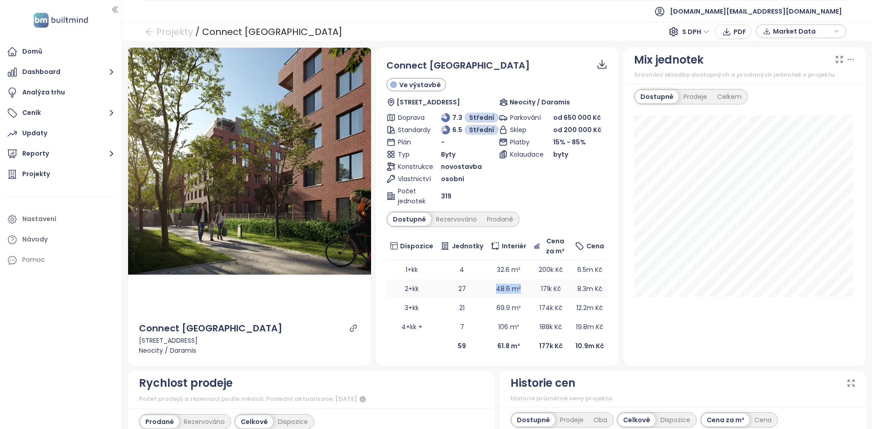
drag, startPoint x: 521, startPoint y: 289, endPoint x: 484, endPoint y: 294, distance: 37.1
click at [487, 294] on td "48.6 m²" at bounding box center [508, 288] width 43 height 19
click at [488, 309] on td "69.9 m²" at bounding box center [508, 308] width 43 height 19
click at [488, 308] on td "69.9 m²" at bounding box center [508, 308] width 43 height 19
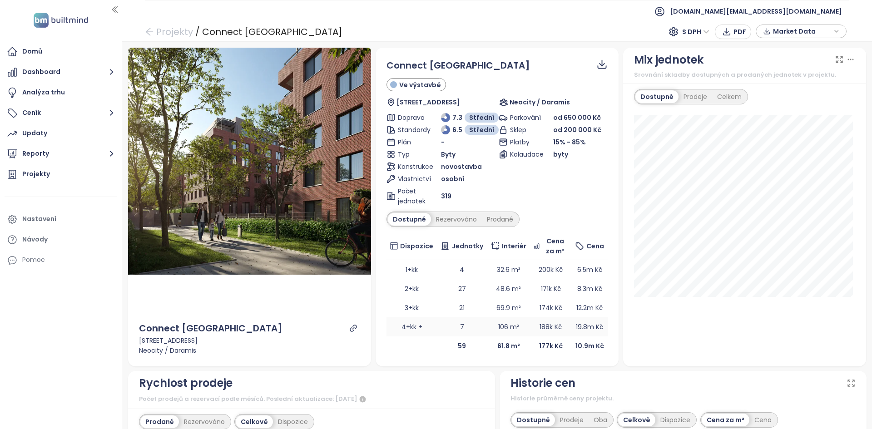
click at [494, 320] on td "106 m²" at bounding box center [508, 327] width 43 height 19
click at [542, 332] on td "188k Kč" at bounding box center [550, 327] width 41 height 19
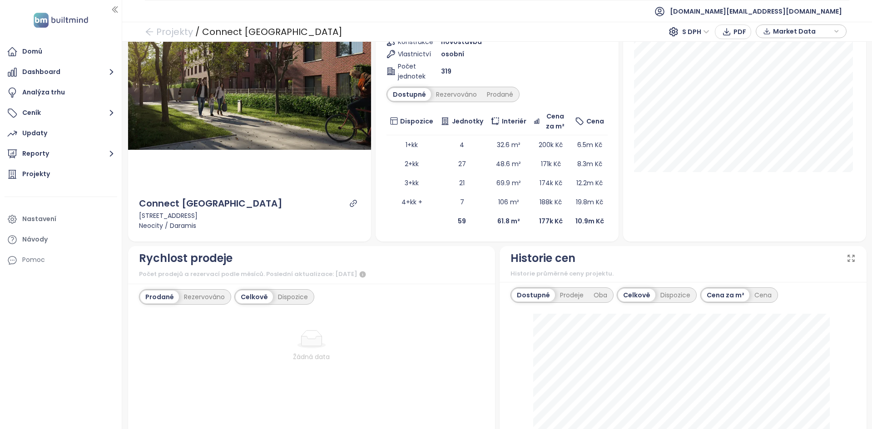
scroll to position [124, 0]
click at [541, 218] on b "177k Kč" at bounding box center [551, 221] width 24 height 9
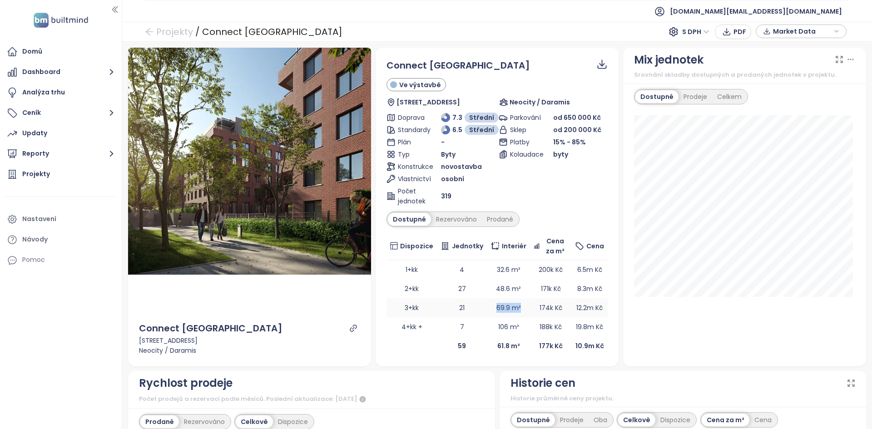
drag, startPoint x: 487, startPoint y: 311, endPoint x: 522, endPoint y: 304, distance: 35.2
click at [522, 304] on td "69.9 m²" at bounding box center [508, 308] width 43 height 19
click at [83, 151] on button "Reporty" at bounding box center [61, 154] width 113 height 18
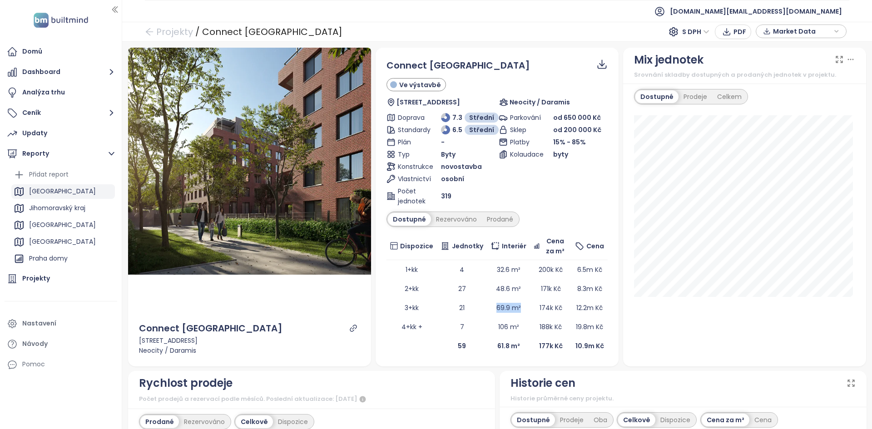
click at [59, 199] on ul "Přidat report Praha Jihomoravský kraj Brno Středočeský kraj Praha domy Praha se…" at bounding box center [63, 259] width 104 height 183
click at [59, 197] on div "[GEOGRAPHIC_DATA]" at bounding box center [63, 191] width 104 height 15
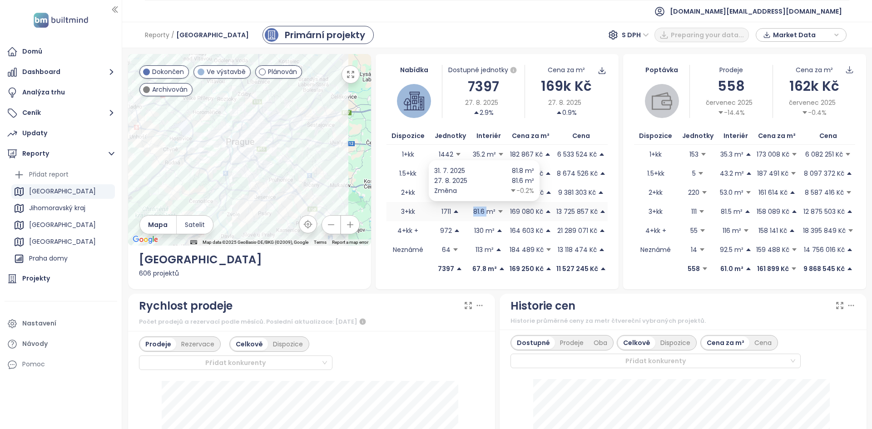
drag, startPoint x: 482, startPoint y: 209, endPoint x: 469, endPoint y: 211, distance: 12.8
click at [473, 211] on p "81.6 m²" at bounding box center [484, 212] width 22 height 10
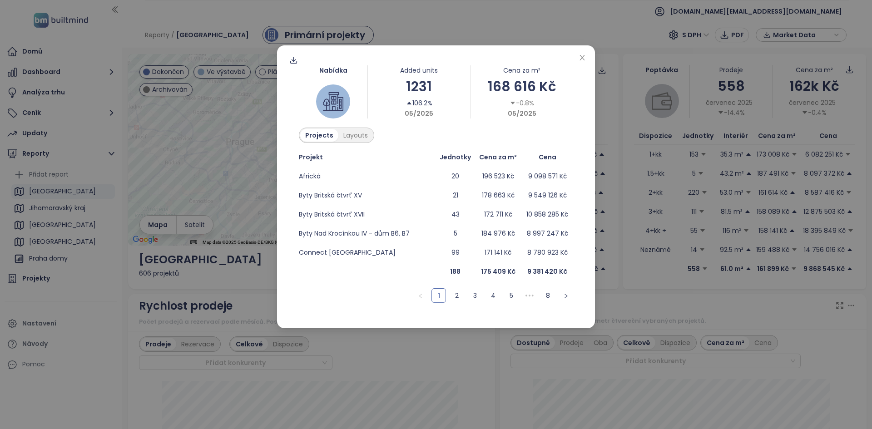
scroll to position [408, 0]
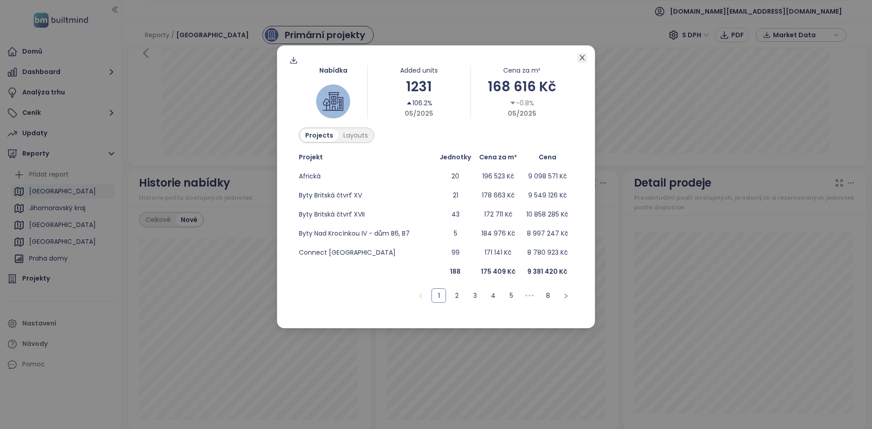
click at [583, 57] on icon "close" at bounding box center [582, 57] width 7 height 7
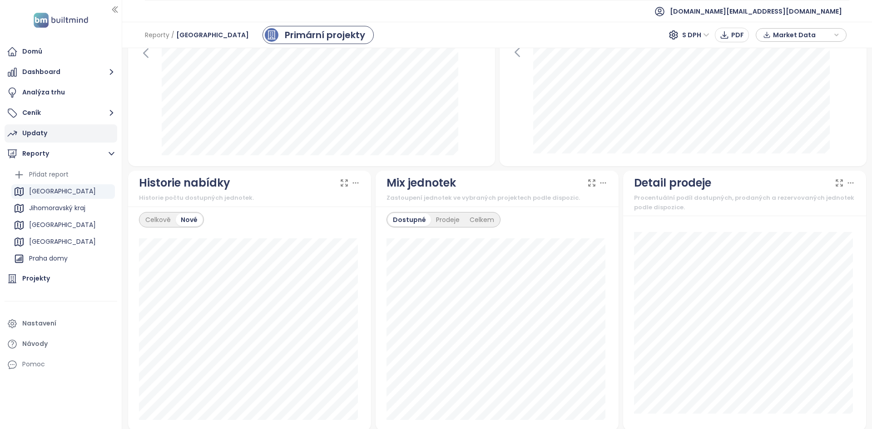
click at [61, 139] on div "Updaty" at bounding box center [61, 133] width 113 height 18
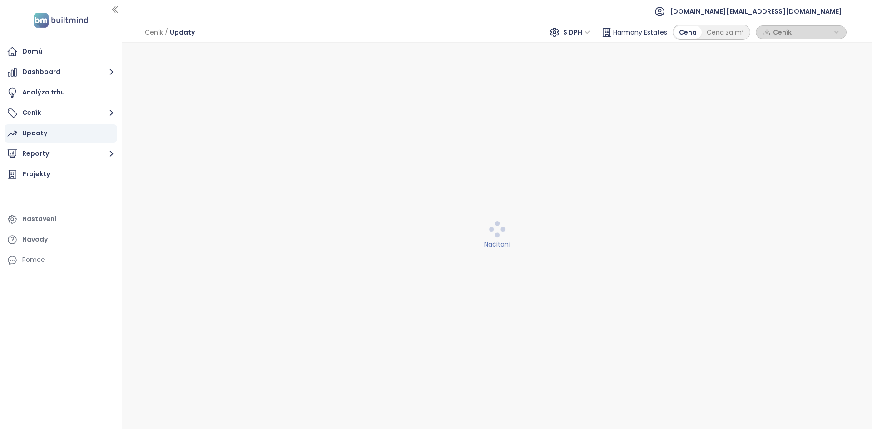
click at [803, 33] on span "Ceník" at bounding box center [802, 32] width 59 height 14
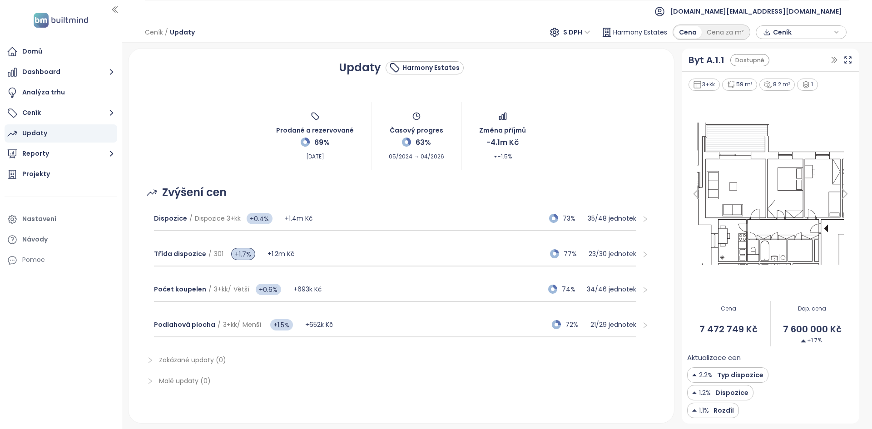
click at [803, 33] on span "Ceník" at bounding box center [802, 32] width 59 height 14
click at [791, 52] on span "XLSX" at bounding box center [787, 50] width 25 height 14
click at [807, 99] on div "Realpad CSV" at bounding box center [806, 97] width 54 height 10
